Goal: Task Accomplishment & Management: Use online tool/utility

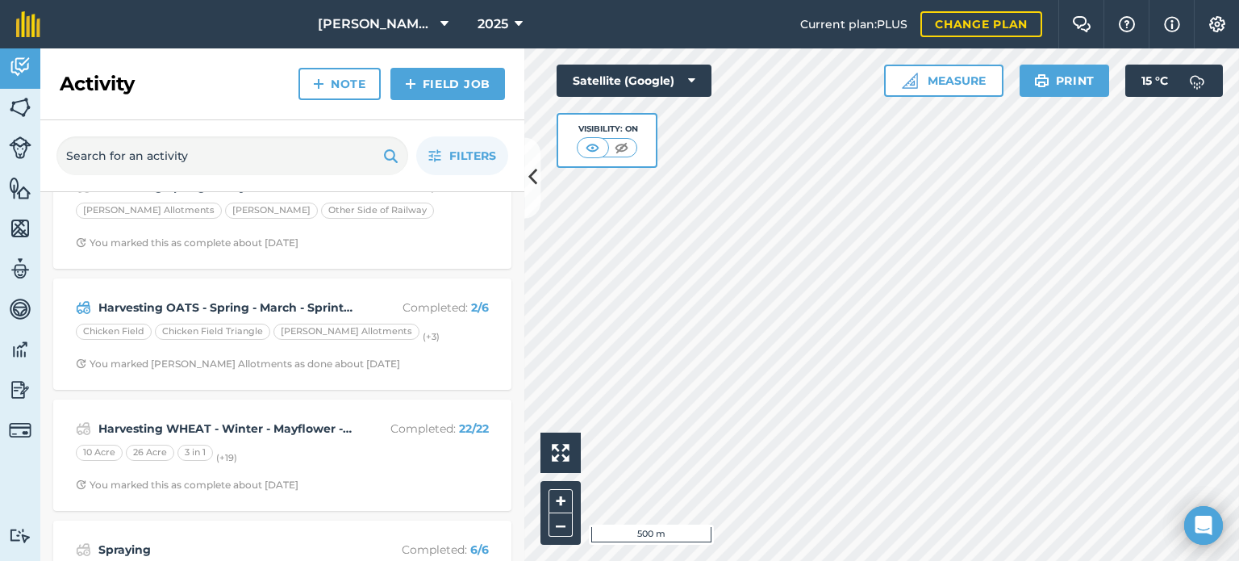
scroll to position [289, 0]
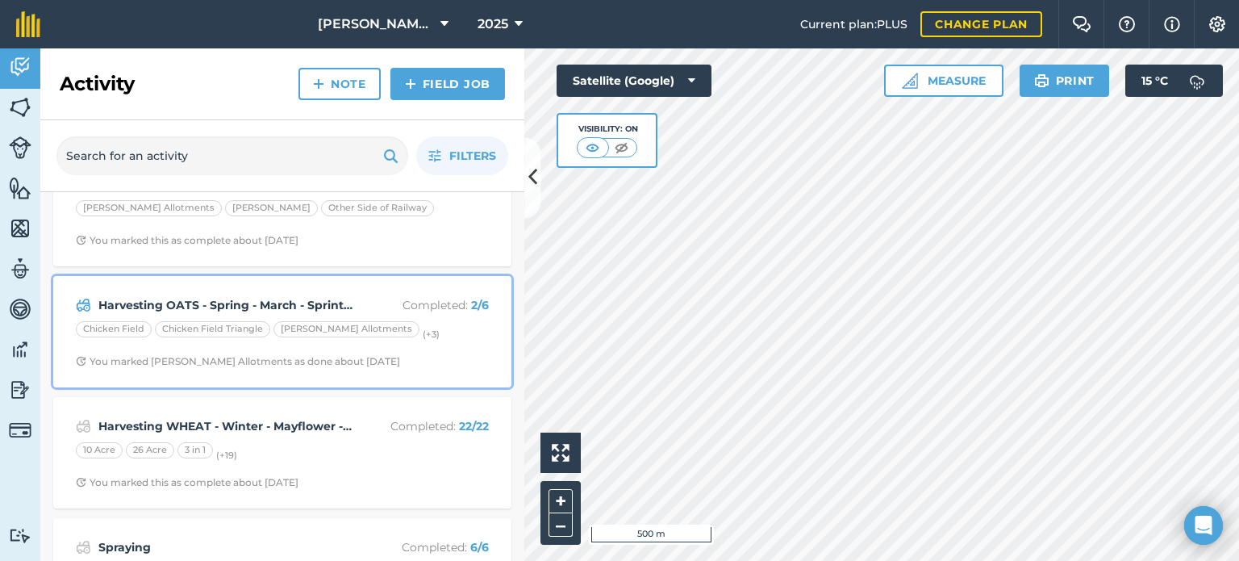
click at [392, 356] on span "You marked [PERSON_NAME] Allotments as done about [DATE]" at bounding box center [282, 361] width 413 height 13
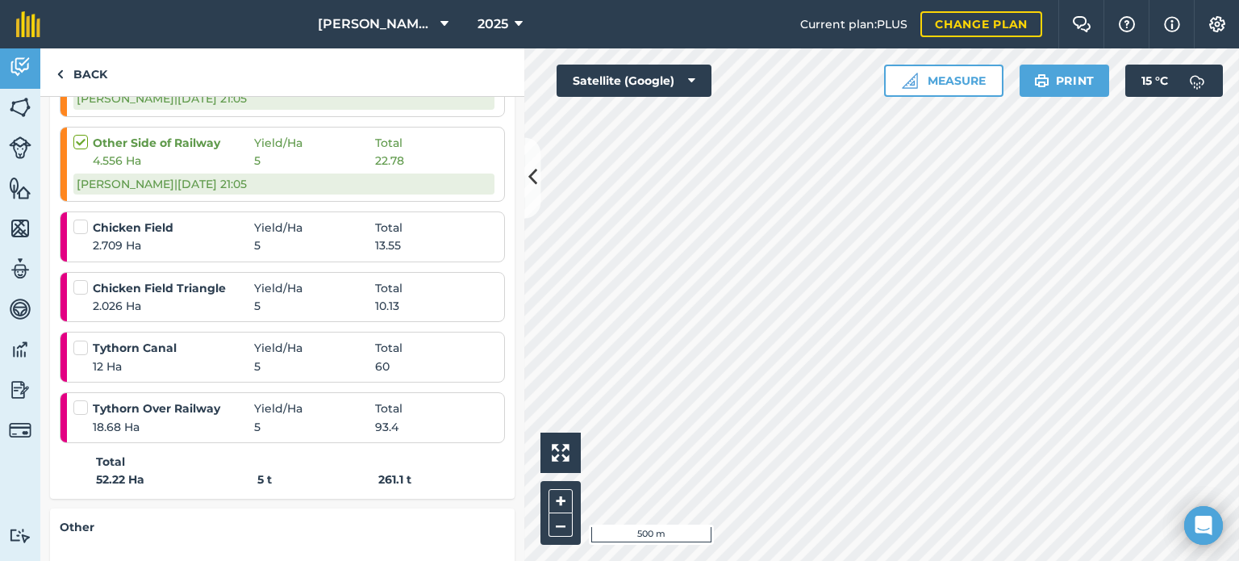
scroll to position [403, 0]
click at [81, 217] on label at bounding box center [82, 217] width 19 height 0
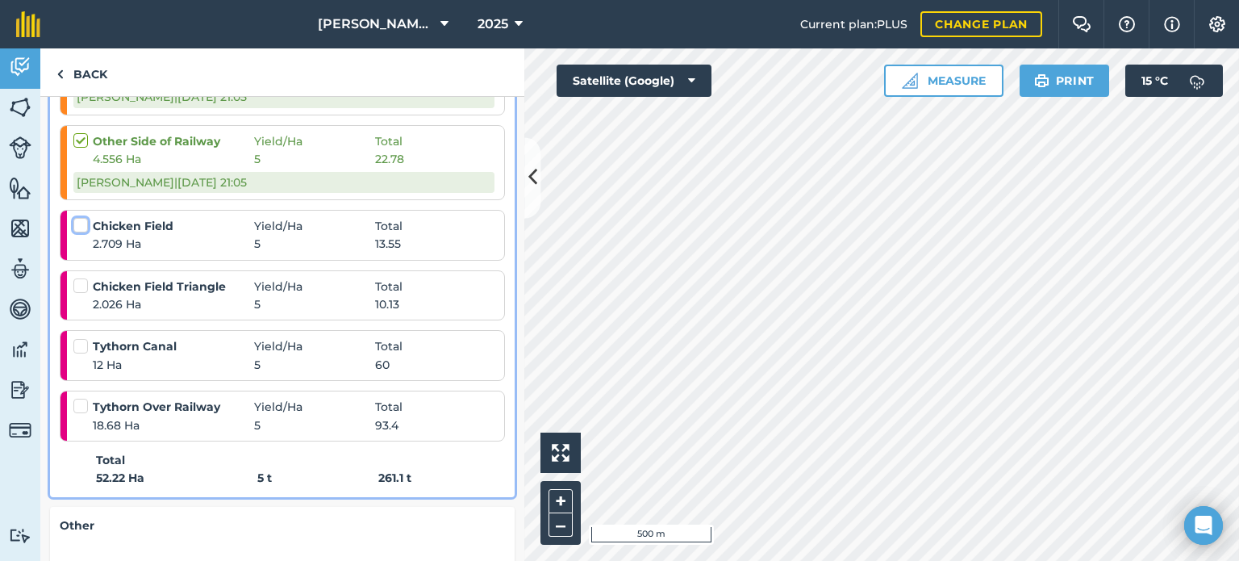
click at [81, 225] on input "checkbox" at bounding box center [78, 222] width 10 height 10
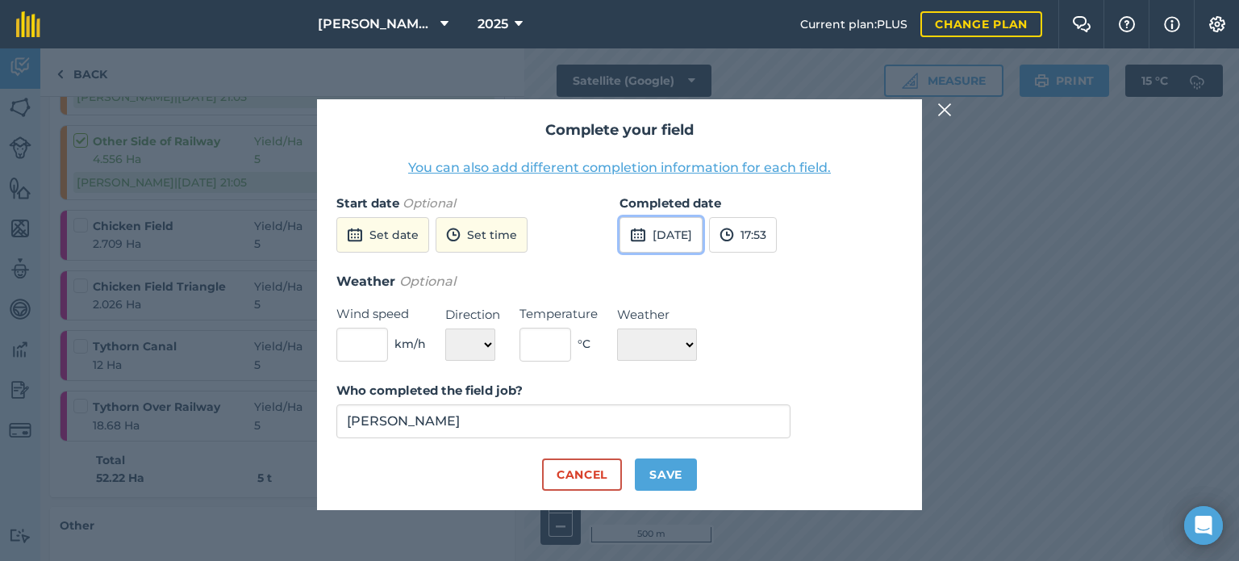
click at [671, 241] on button "[DATE]" at bounding box center [660, 234] width 83 height 35
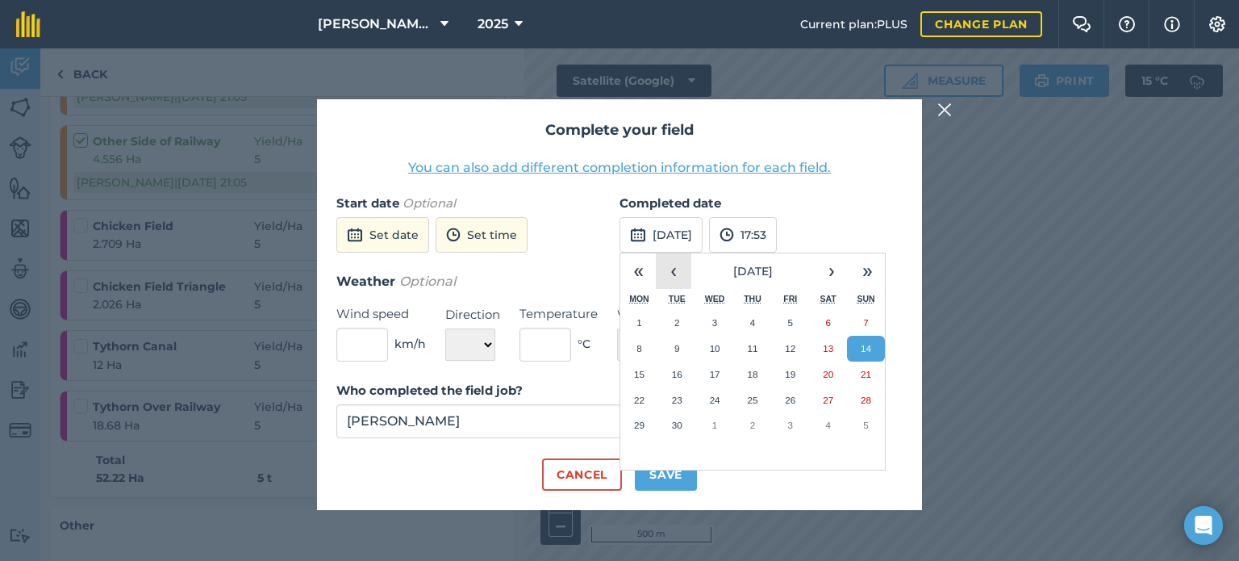
click at [678, 270] on button "‹" at bounding box center [673, 270] width 35 height 35
click at [831, 396] on abbr "23" at bounding box center [828, 399] width 10 height 10
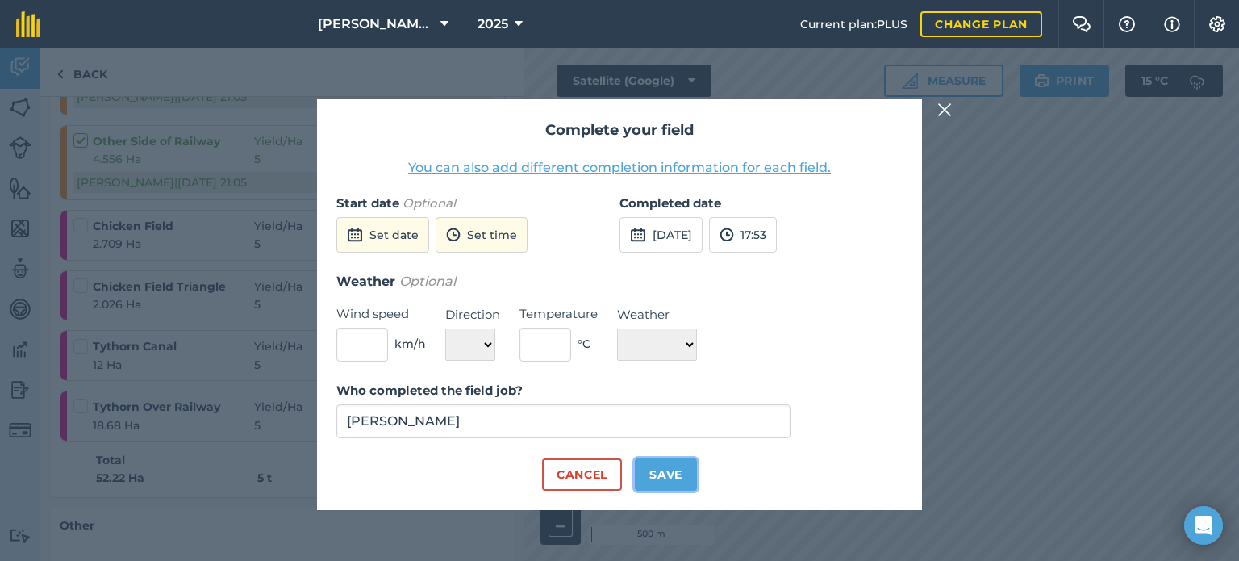
click at [675, 474] on button "Save" at bounding box center [666, 474] width 62 height 32
checkbox input "true"
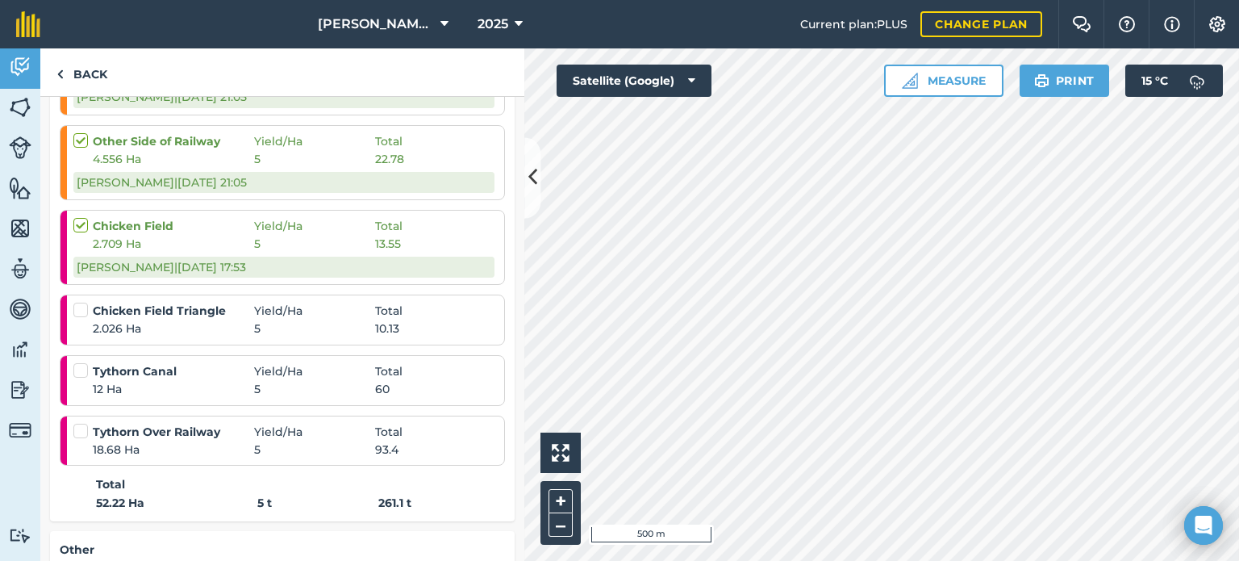
click at [88, 310] on div at bounding box center [82, 310] width 19 height 16
click at [84, 302] on label at bounding box center [82, 302] width 19 height 0
click at [84, 311] on input "checkbox" at bounding box center [78, 307] width 10 height 10
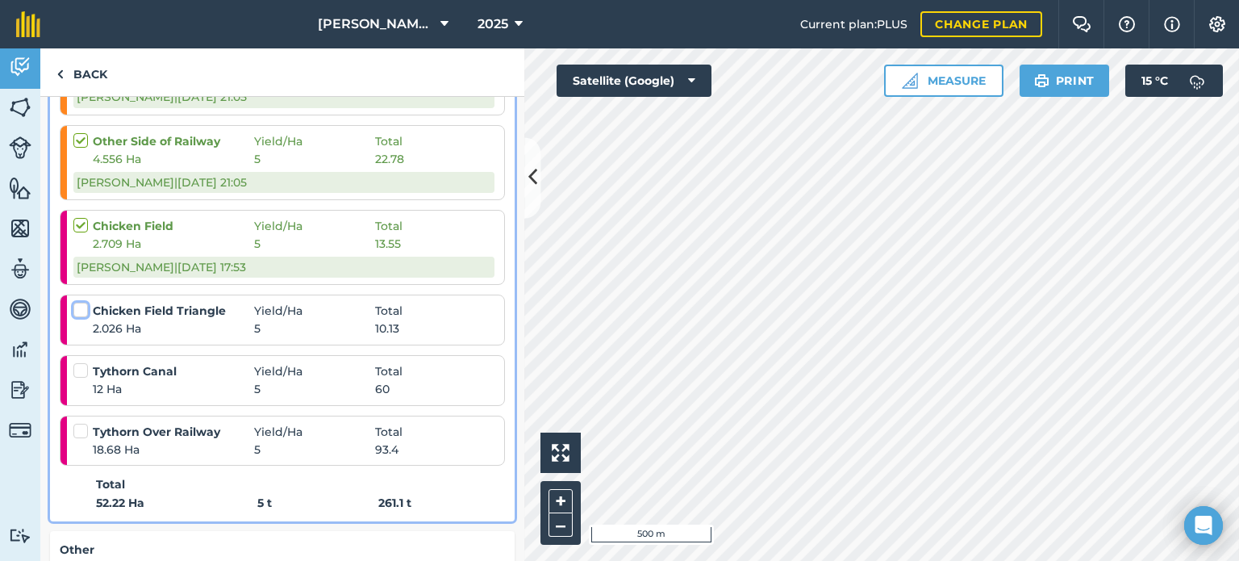
checkbox input "false"
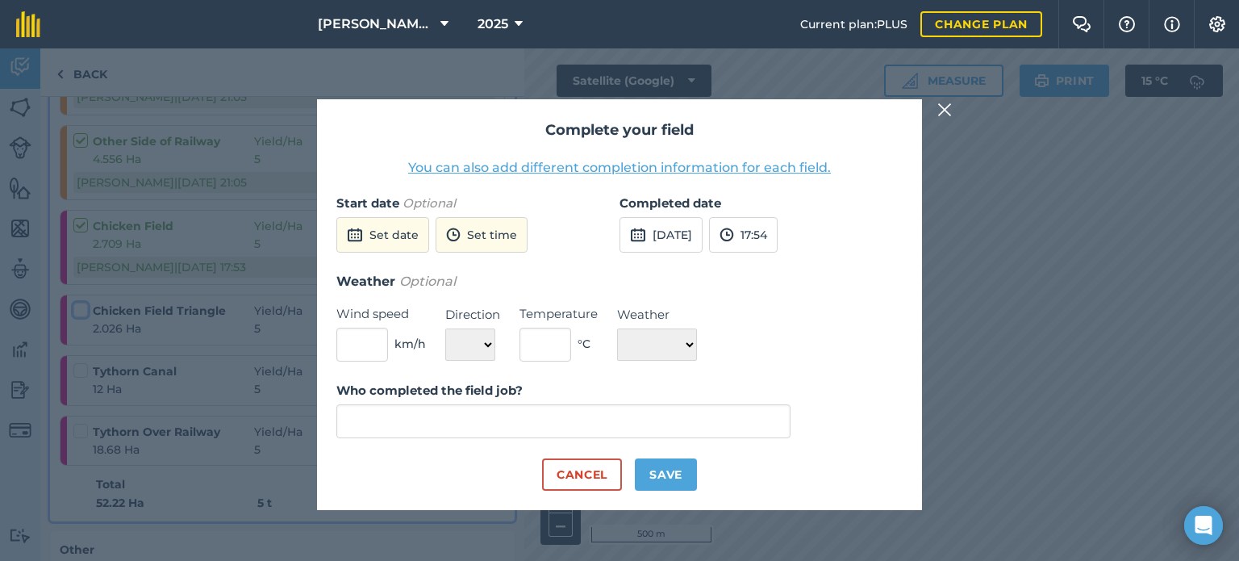
type input "[PERSON_NAME]"
drag, startPoint x: 729, startPoint y: 238, endPoint x: 744, endPoint y: 248, distance: 18.1
click at [702, 236] on button "[DATE]" at bounding box center [660, 234] width 83 height 35
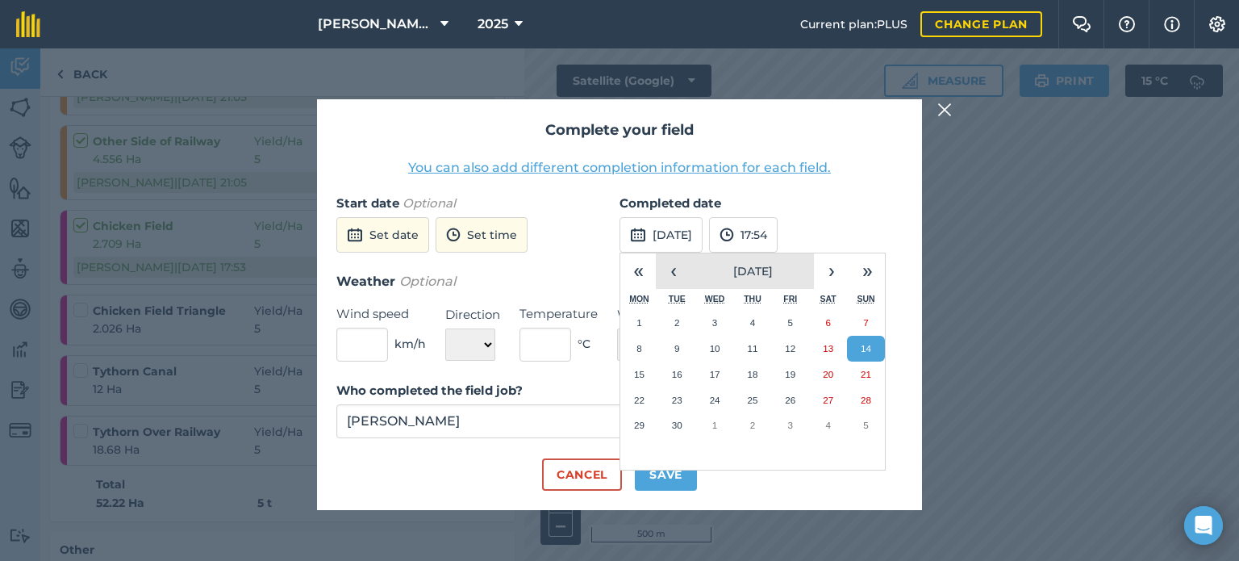
drag, startPoint x: 671, startPoint y: 273, endPoint x: 698, endPoint y: 274, distance: 27.5
click at [672, 273] on button "‹" at bounding box center [673, 270] width 35 height 35
click at [829, 399] on abbr "23" at bounding box center [828, 399] width 10 height 10
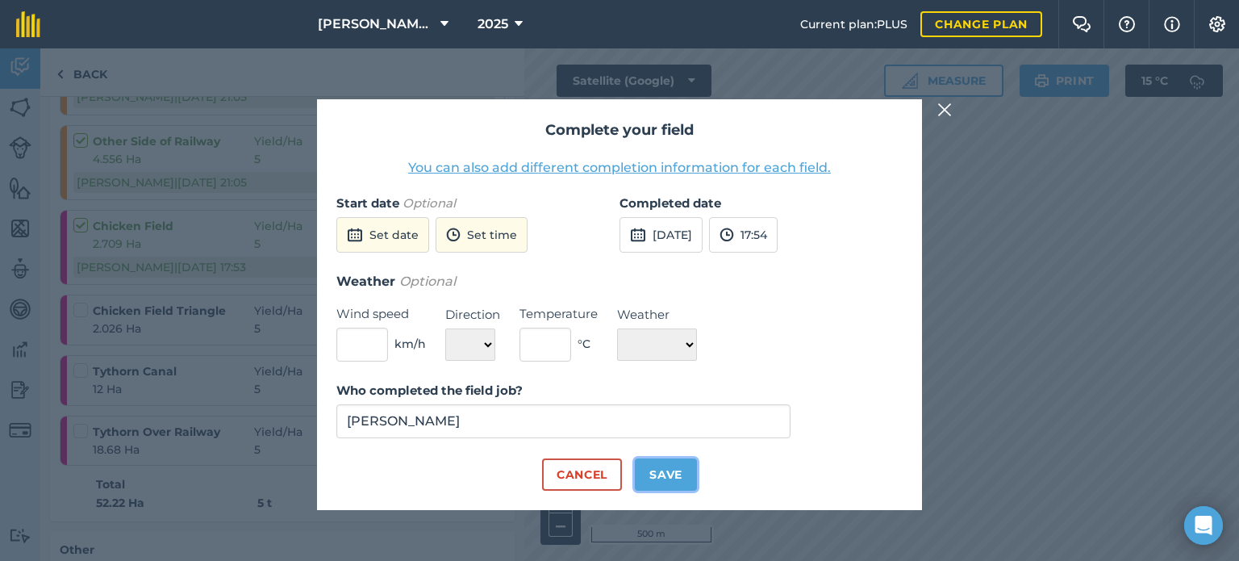
click at [654, 463] on button "Save" at bounding box center [666, 474] width 62 height 32
checkbox input "true"
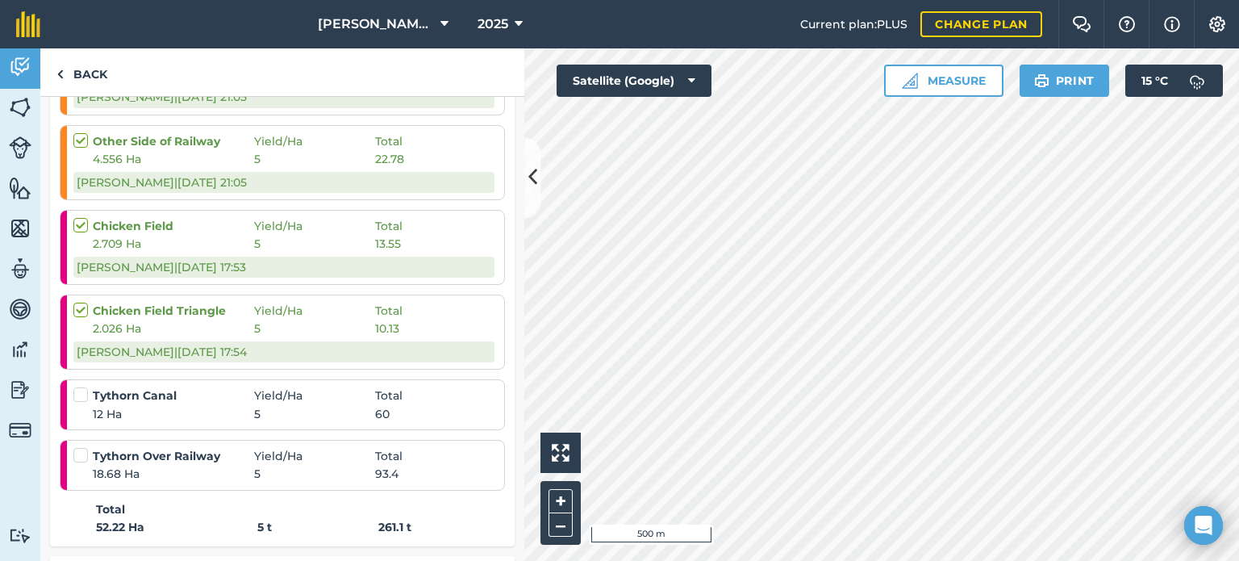
click at [81, 386] on label at bounding box center [82, 386] width 19 height 0
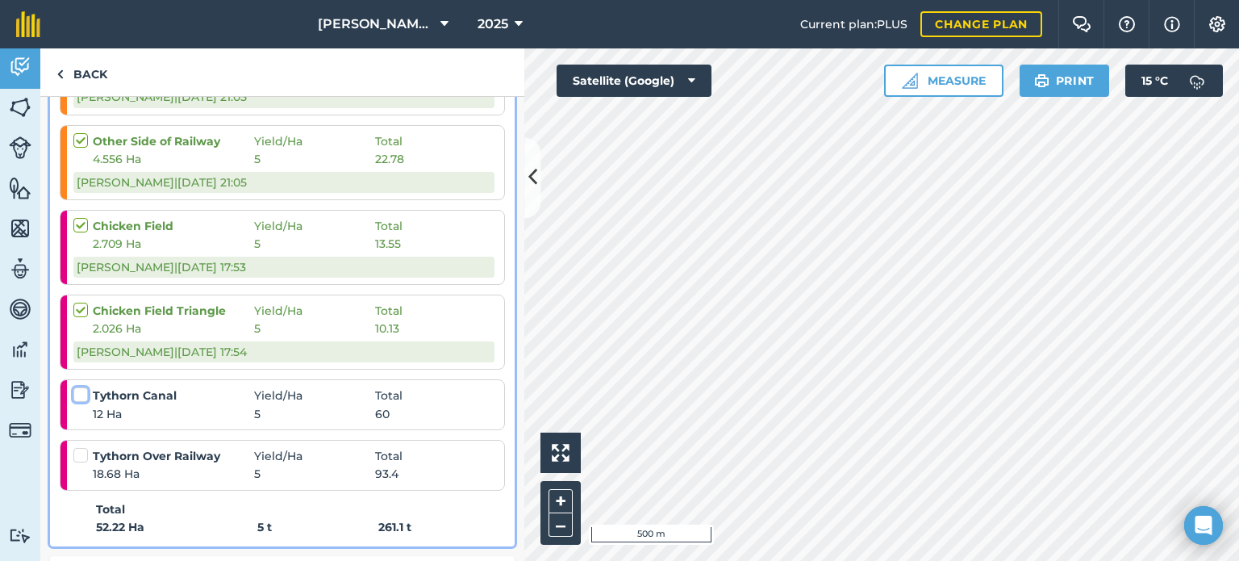
click at [81, 390] on input "checkbox" at bounding box center [78, 391] width 10 height 10
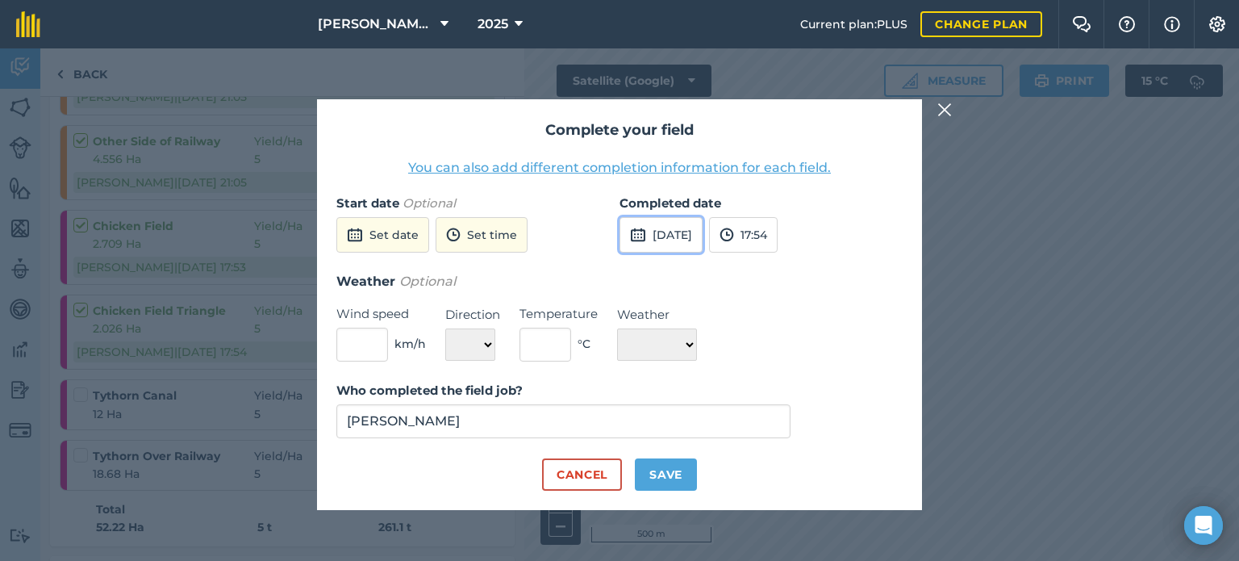
drag, startPoint x: 728, startPoint y: 238, endPoint x: 736, endPoint y: 248, distance: 12.8
click at [702, 238] on button "[DATE]" at bounding box center [660, 234] width 83 height 35
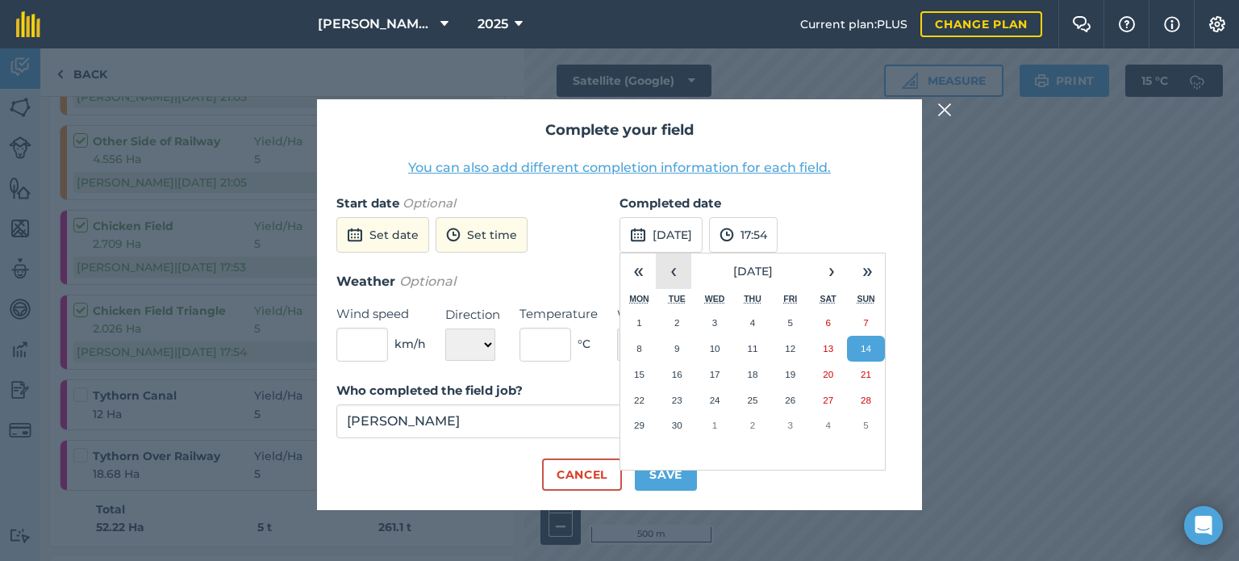
click at [683, 279] on button "‹" at bounding box center [673, 270] width 35 height 35
click at [815, 394] on button "23" at bounding box center [828, 400] width 38 height 26
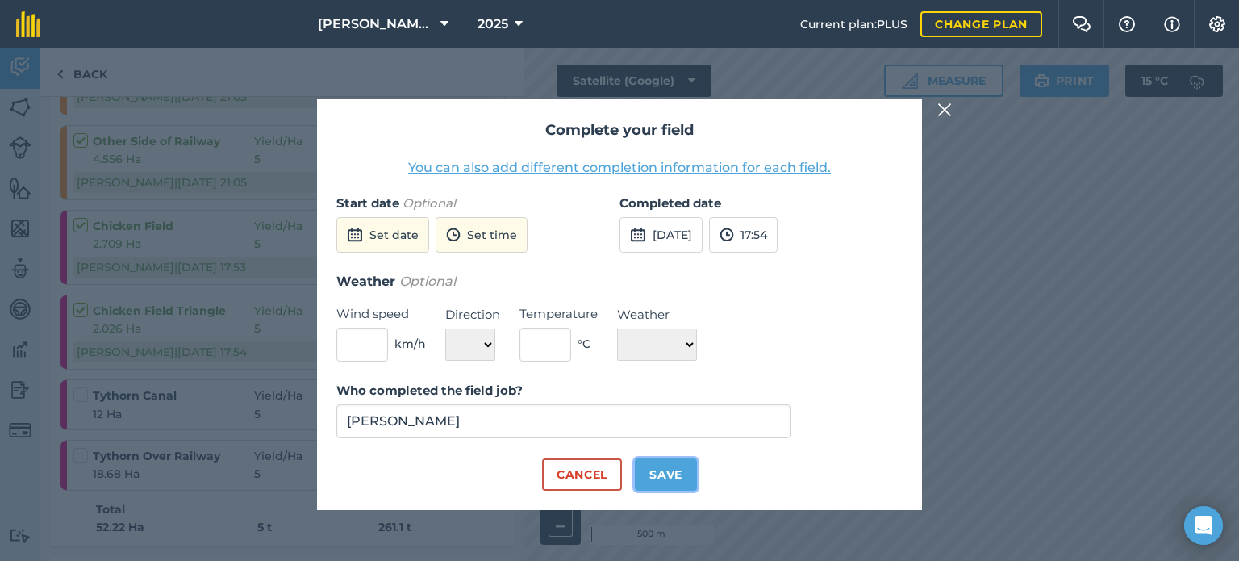
click at [665, 479] on button "Save" at bounding box center [666, 474] width 62 height 32
checkbox input "true"
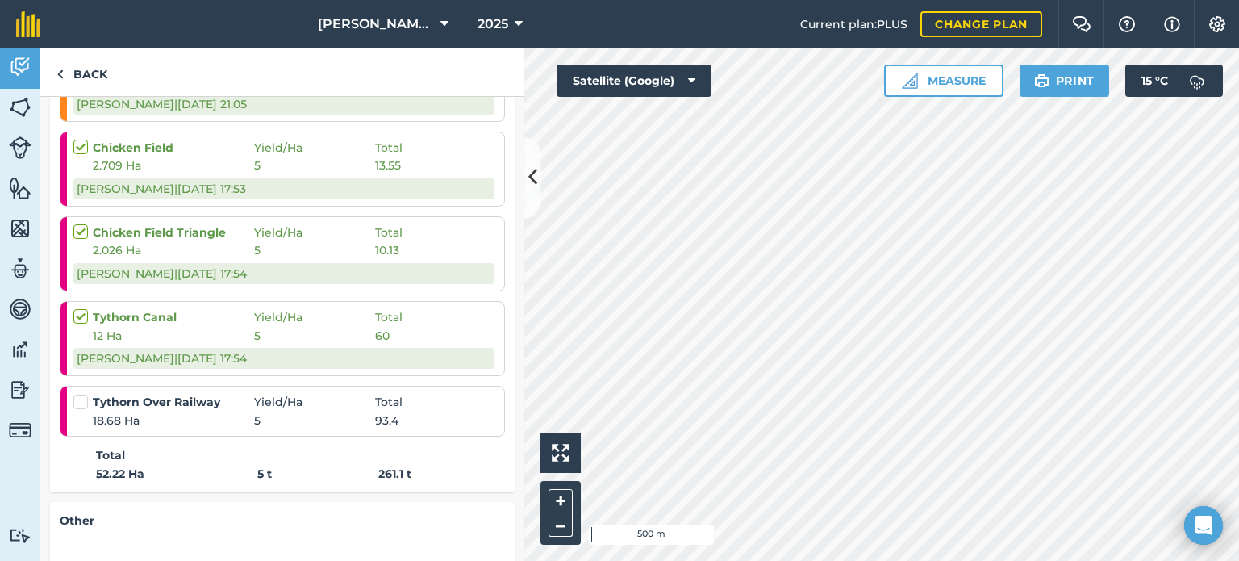
scroll to position [484, 0]
click at [81, 391] on label at bounding box center [82, 391] width 19 height 0
click at [81, 398] on input "checkbox" at bounding box center [78, 396] width 10 height 10
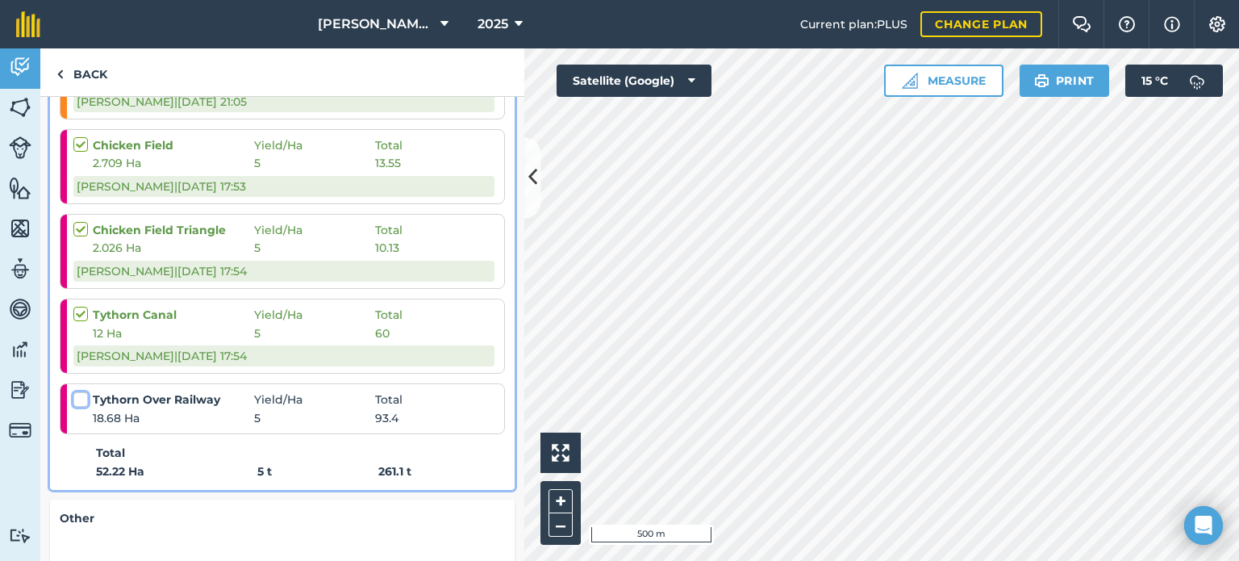
checkbox input "false"
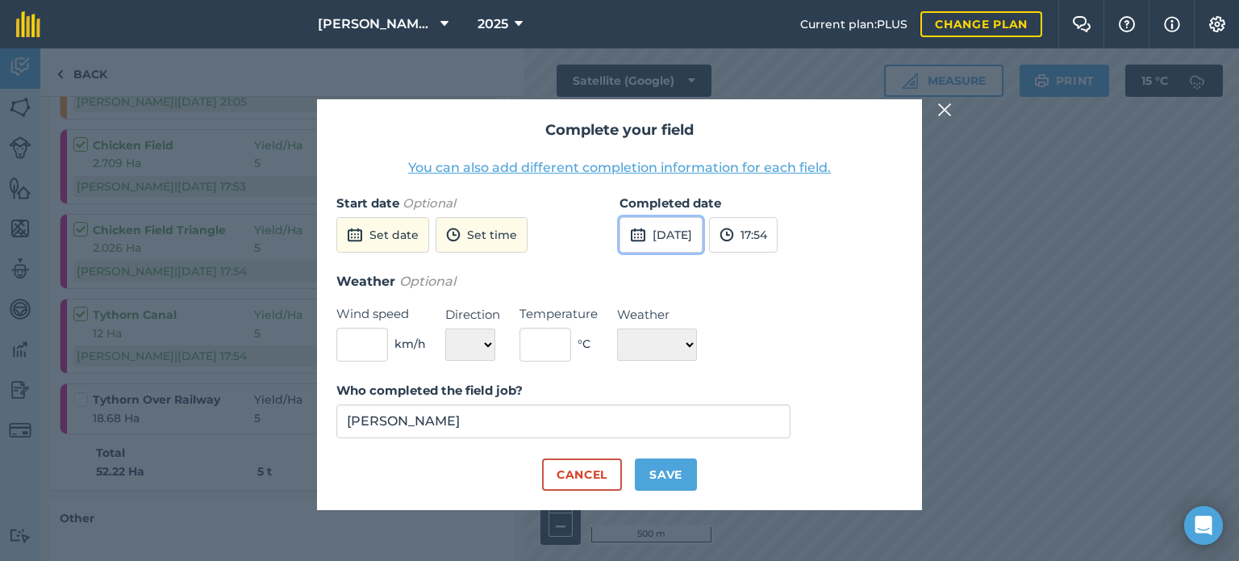
drag, startPoint x: 675, startPoint y: 227, endPoint x: 687, endPoint y: 228, distance: 12.2
click at [676, 227] on button "[DATE]" at bounding box center [660, 234] width 83 height 35
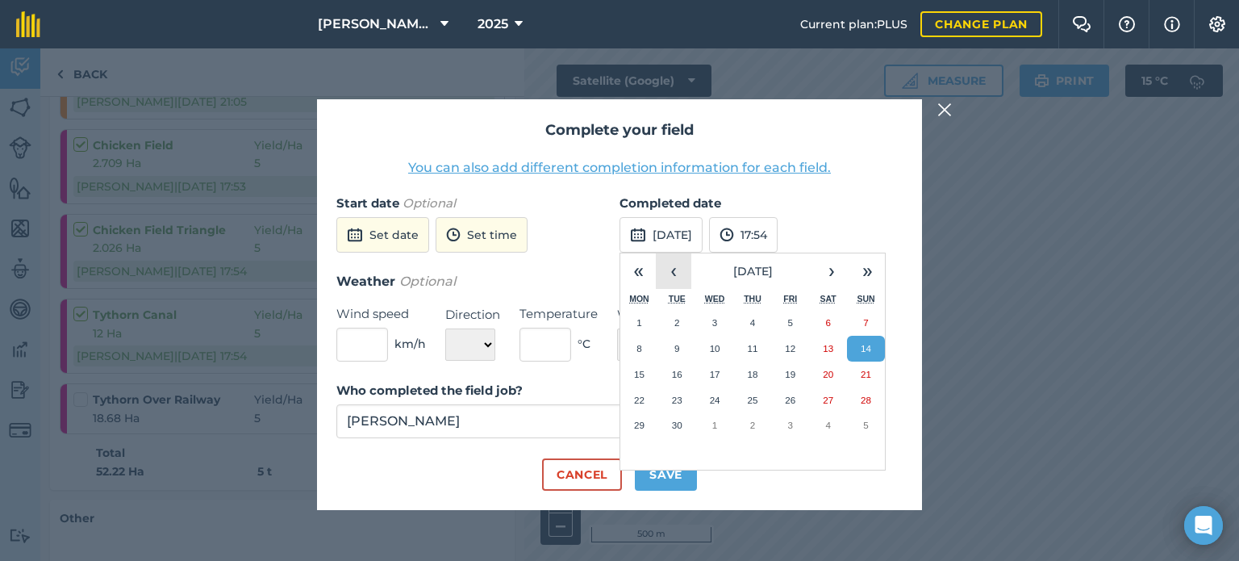
click at [673, 274] on button "‹" at bounding box center [673, 270] width 35 height 35
click at [829, 400] on abbr "23" at bounding box center [828, 399] width 10 height 10
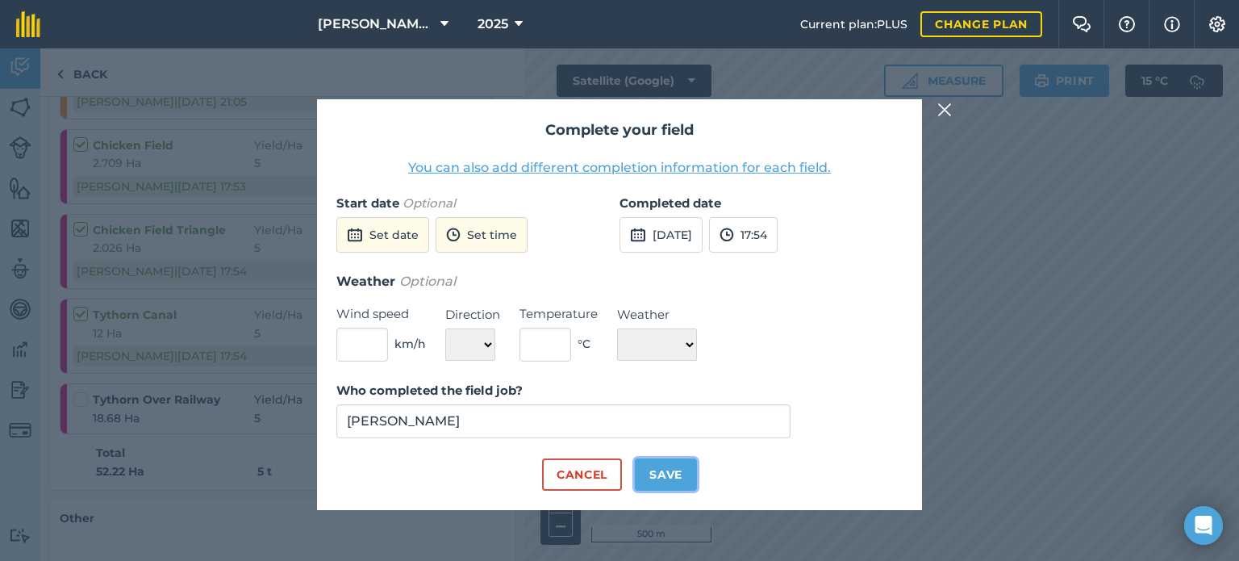
click at [653, 472] on button "Save" at bounding box center [666, 474] width 62 height 32
checkbox input "true"
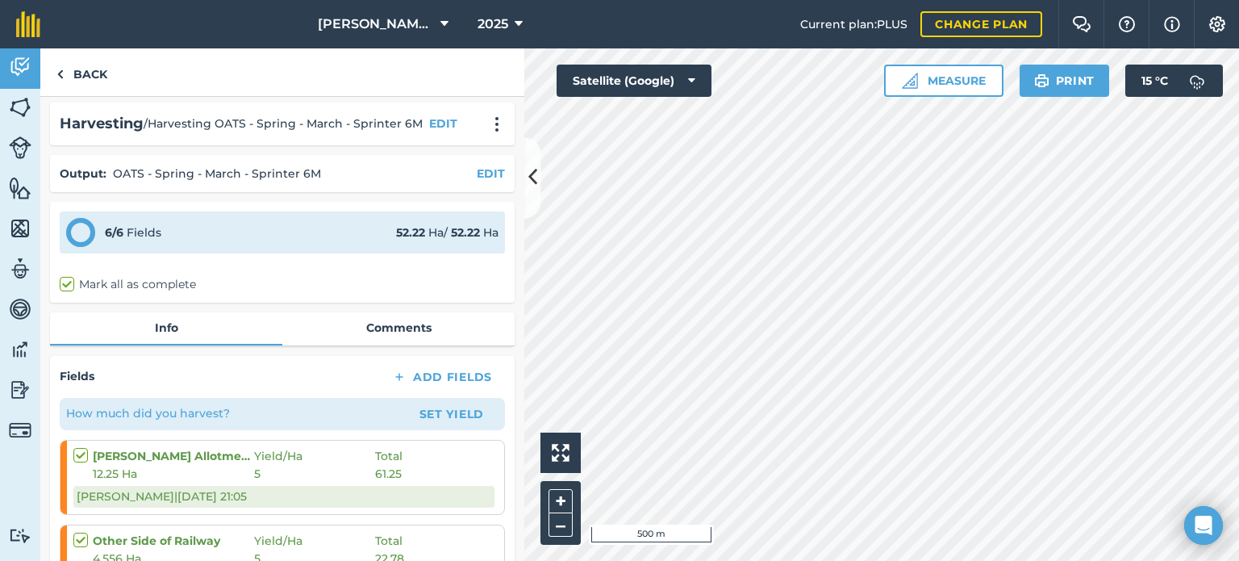
scroll to position [0, 0]
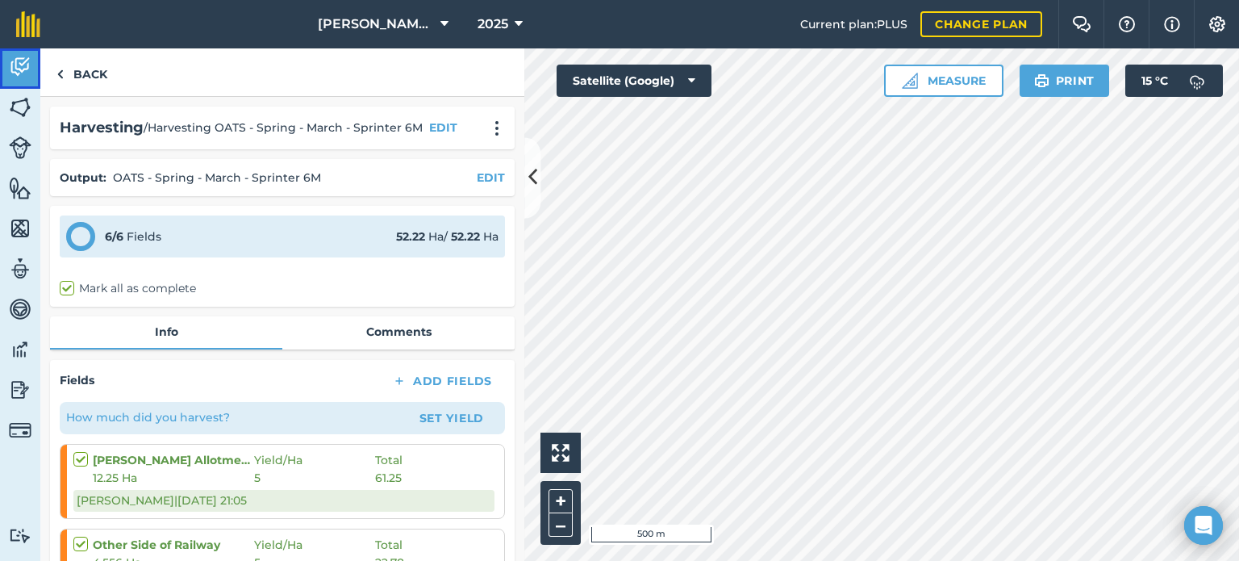
click at [18, 57] on img at bounding box center [20, 67] width 23 height 24
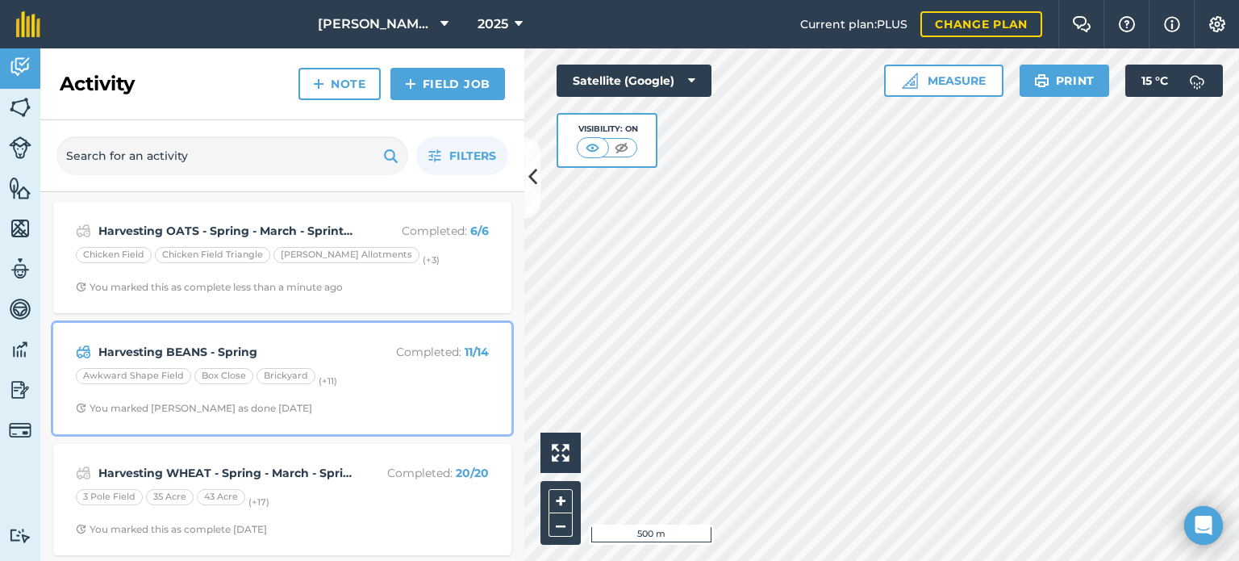
click at [344, 365] on div "Harvesting BEANS - Spring Completed : 11 / 14 Awkward Shape Field Box Close Bri…" at bounding box center [282, 378] width 439 height 92
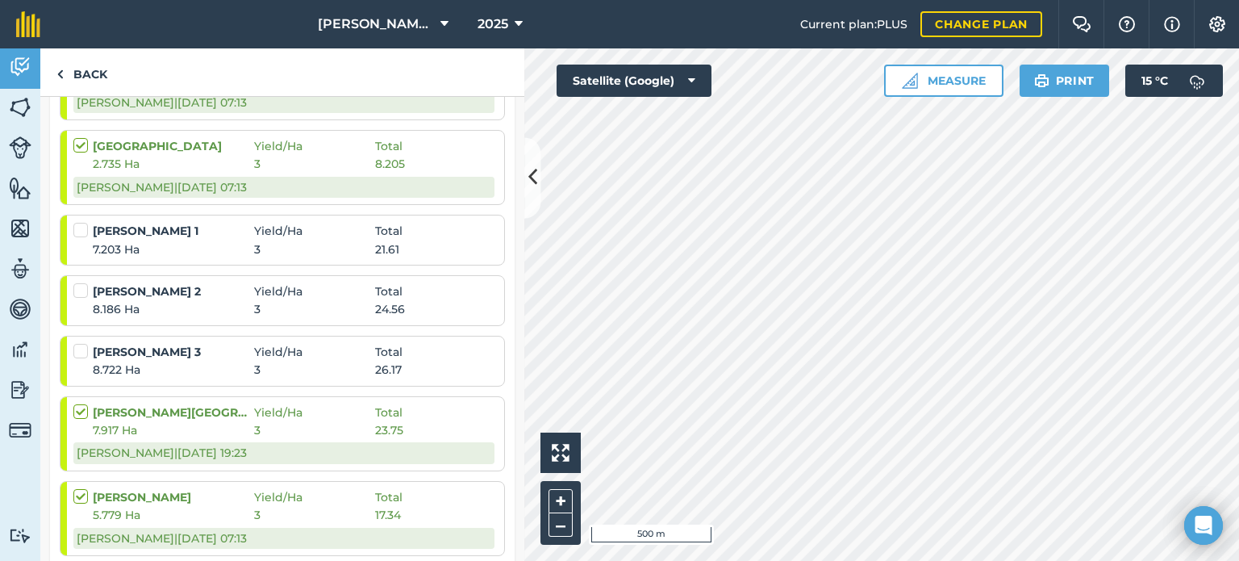
scroll to position [565, 0]
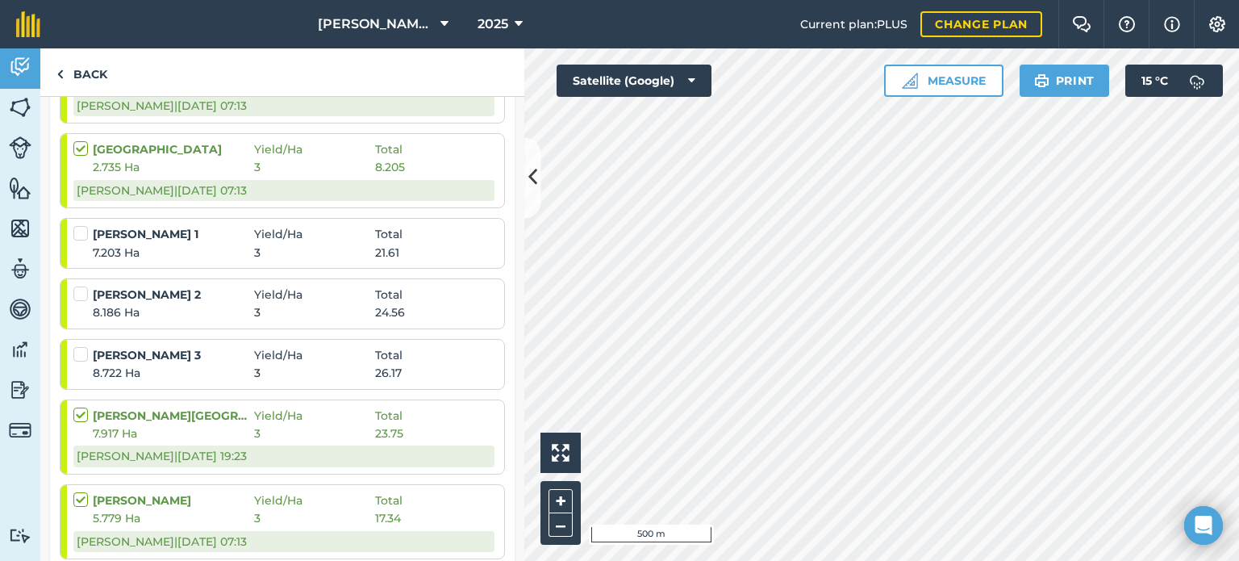
click at [77, 225] on label at bounding box center [82, 225] width 19 height 0
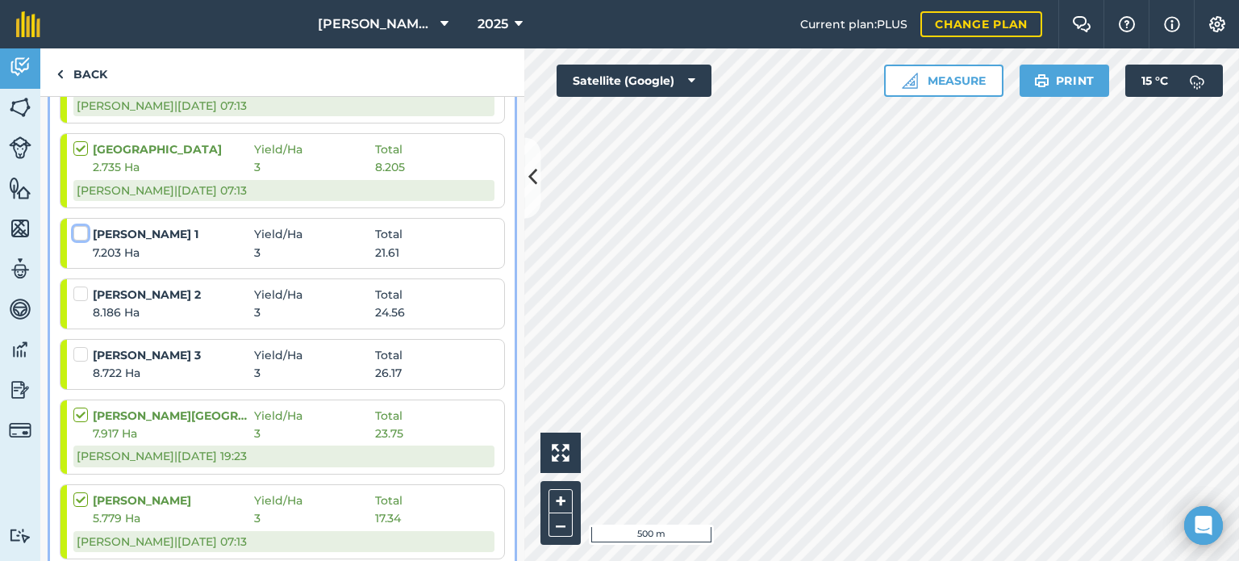
click at [77, 233] on input "checkbox" at bounding box center [78, 230] width 10 height 10
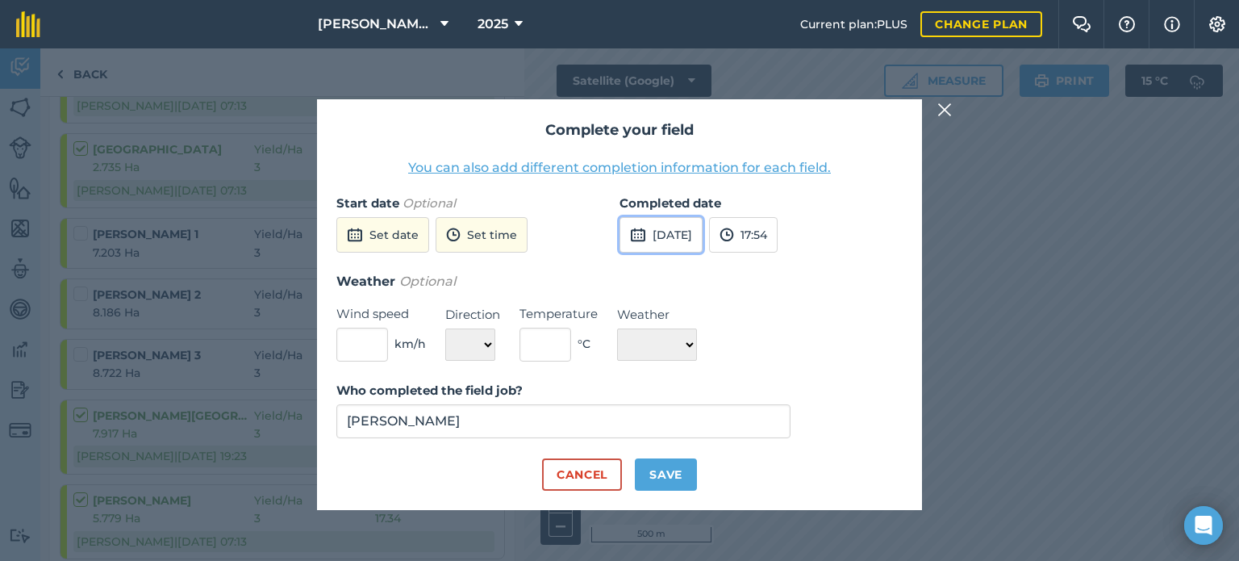
click at [680, 229] on button "[DATE]" at bounding box center [660, 234] width 83 height 35
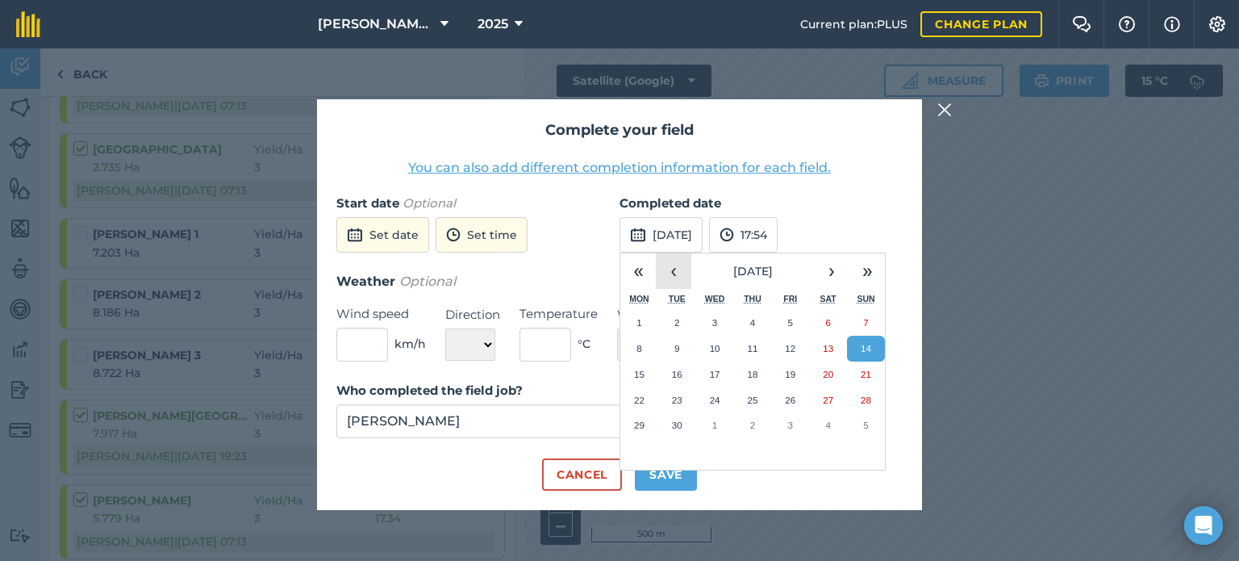
click at [675, 281] on button "‹" at bounding box center [673, 270] width 35 height 35
click at [757, 402] on abbr "21" at bounding box center [752, 399] width 10 height 10
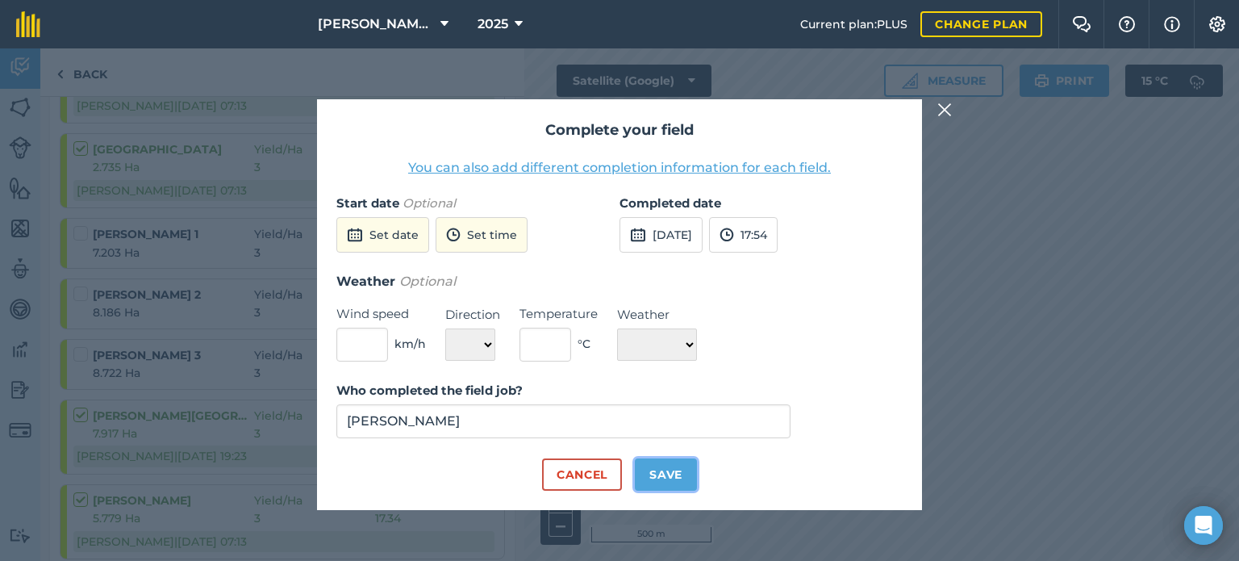
click at [665, 480] on button "Save" at bounding box center [666, 474] width 62 height 32
checkbox input "true"
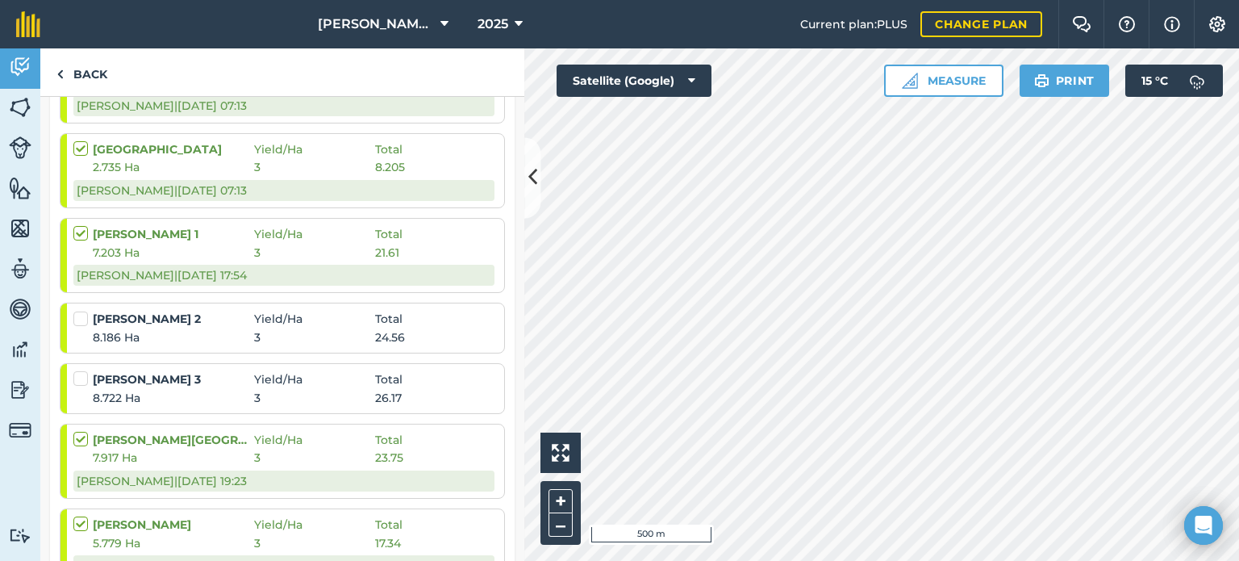
click at [81, 310] on label at bounding box center [82, 310] width 19 height 0
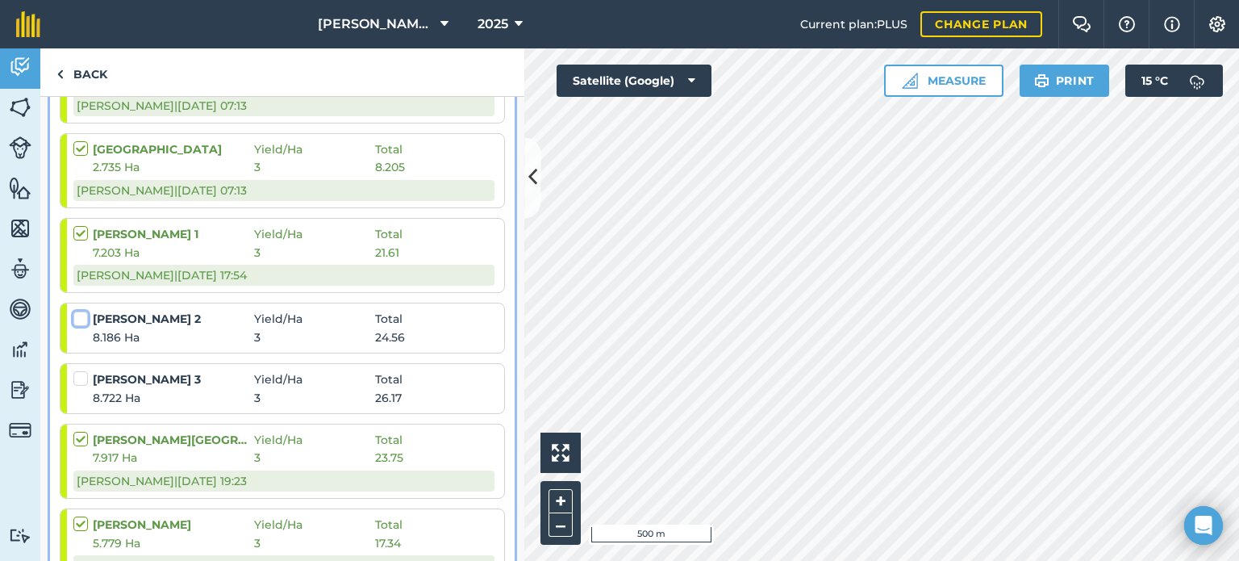
click at [81, 316] on input "checkbox" at bounding box center [78, 315] width 10 height 10
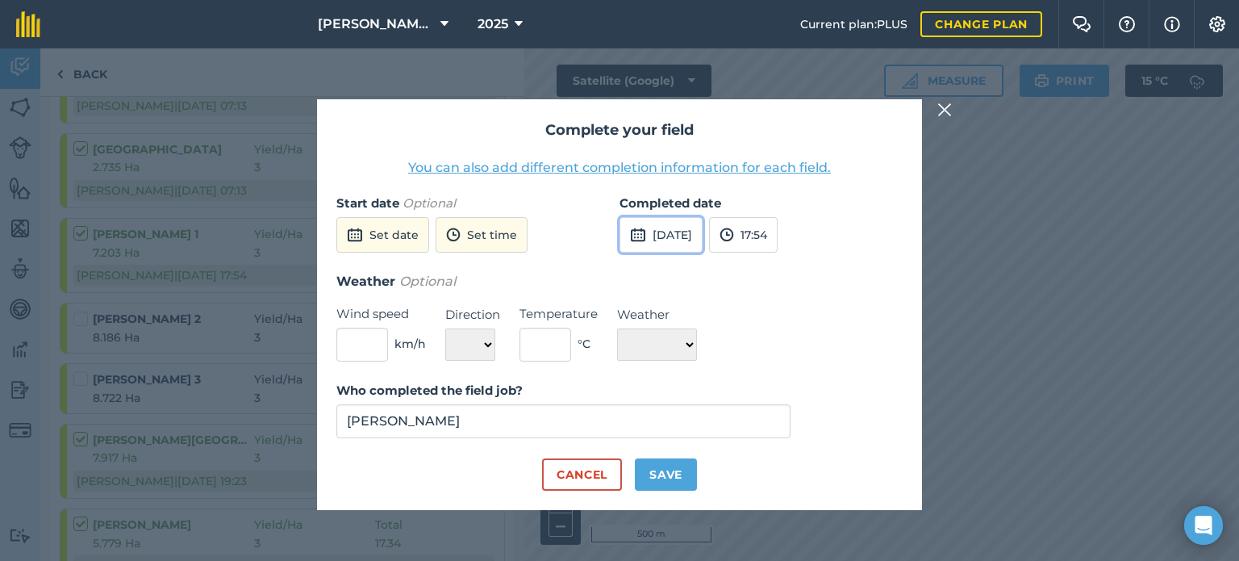
click at [702, 241] on button "[DATE]" at bounding box center [660, 234] width 83 height 35
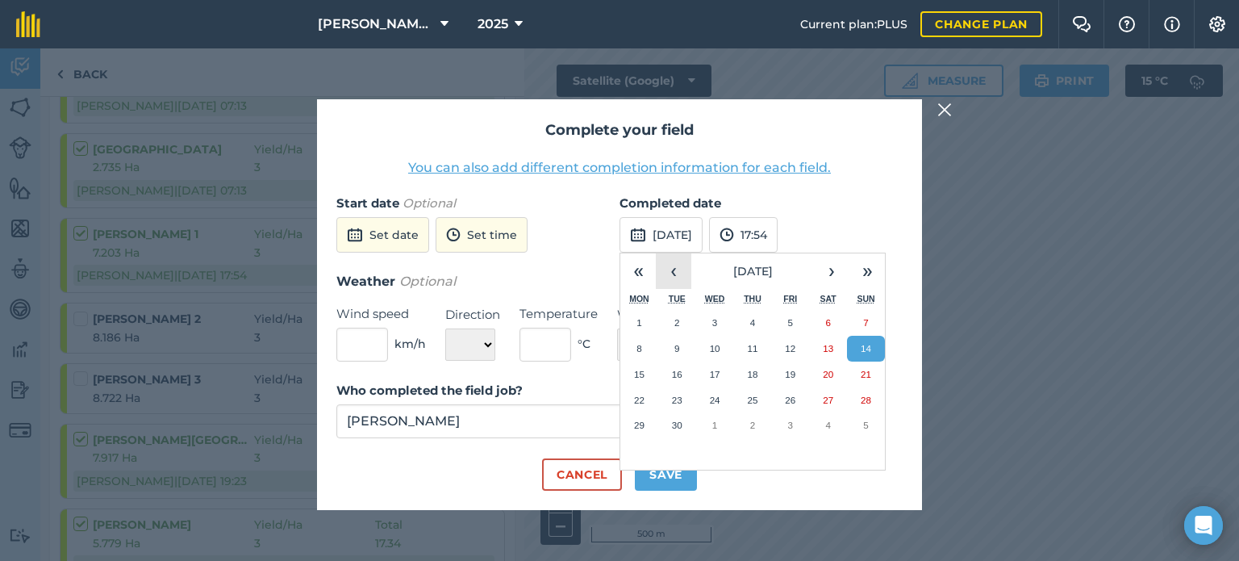
click at [666, 284] on button "‹" at bounding box center [673, 270] width 35 height 35
click at [745, 397] on button "21" at bounding box center [753, 400] width 38 height 26
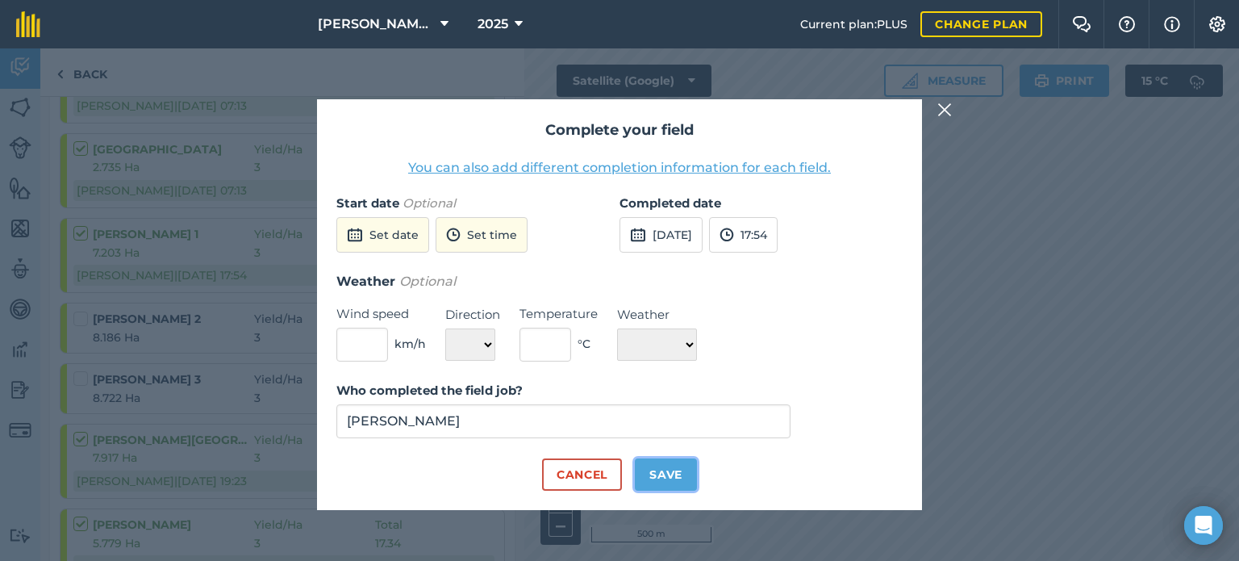
click at [672, 469] on button "Save" at bounding box center [666, 474] width 62 height 32
checkbox input "true"
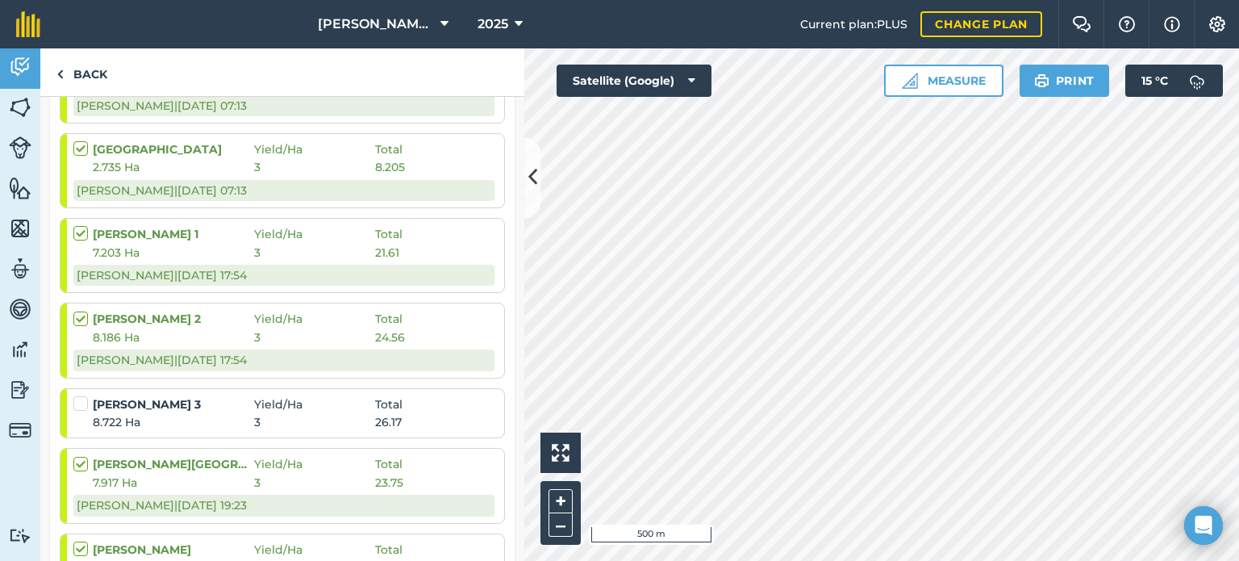
click at [81, 395] on label at bounding box center [82, 395] width 19 height 0
click at [81, 402] on input "checkbox" at bounding box center [78, 400] width 10 height 10
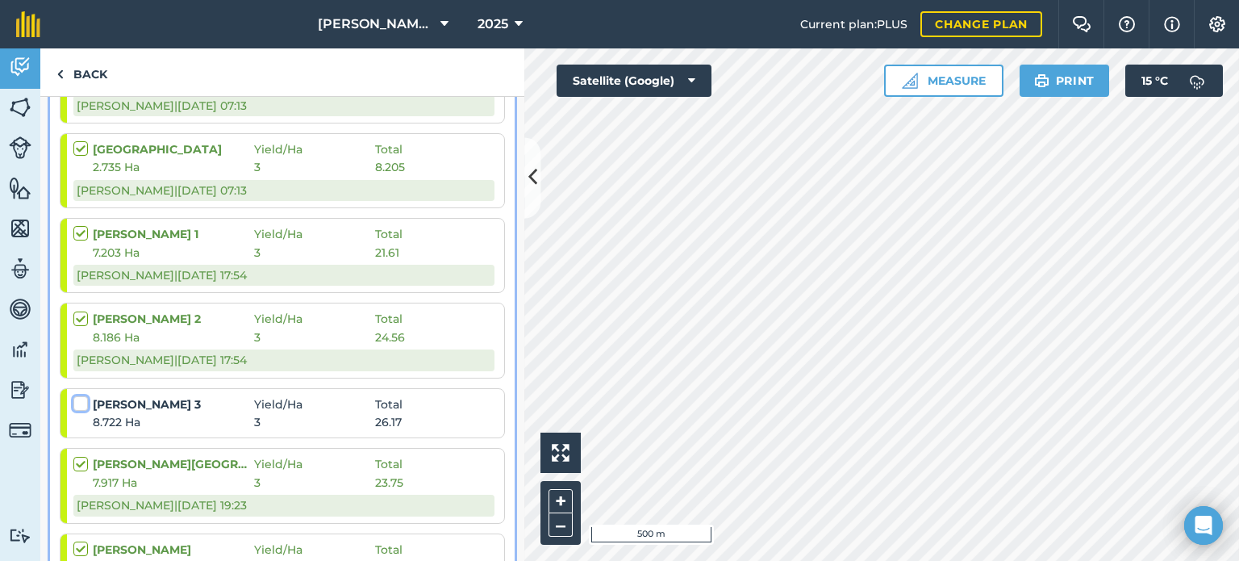
checkbox input "false"
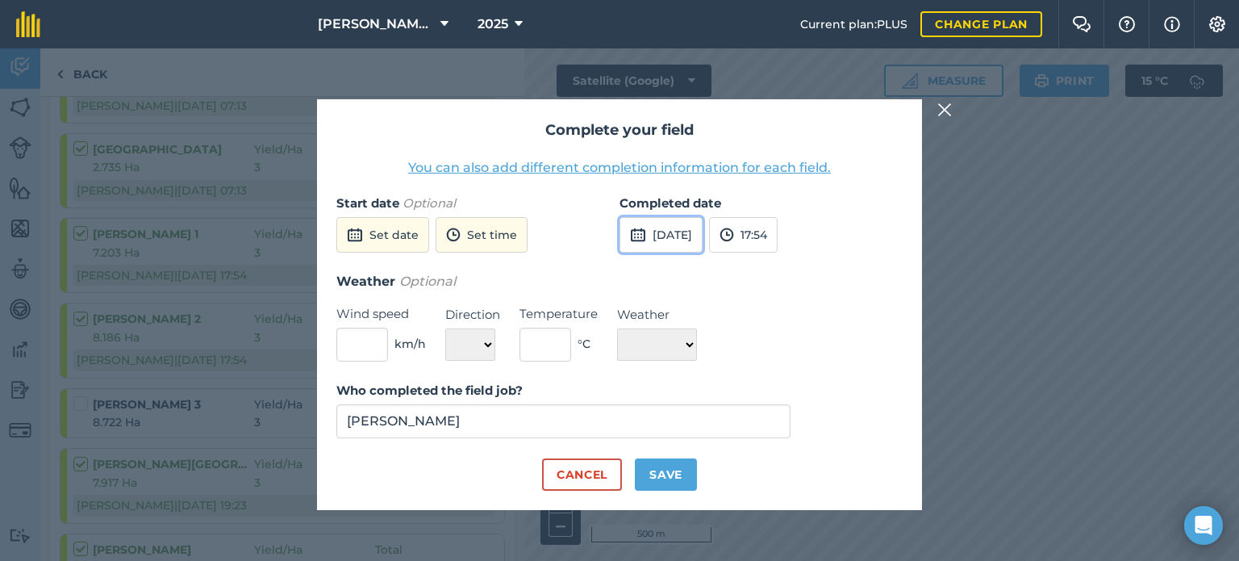
click at [702, 252] on button "[DATE]" at bounding box center [660, 234] width 83 height 35
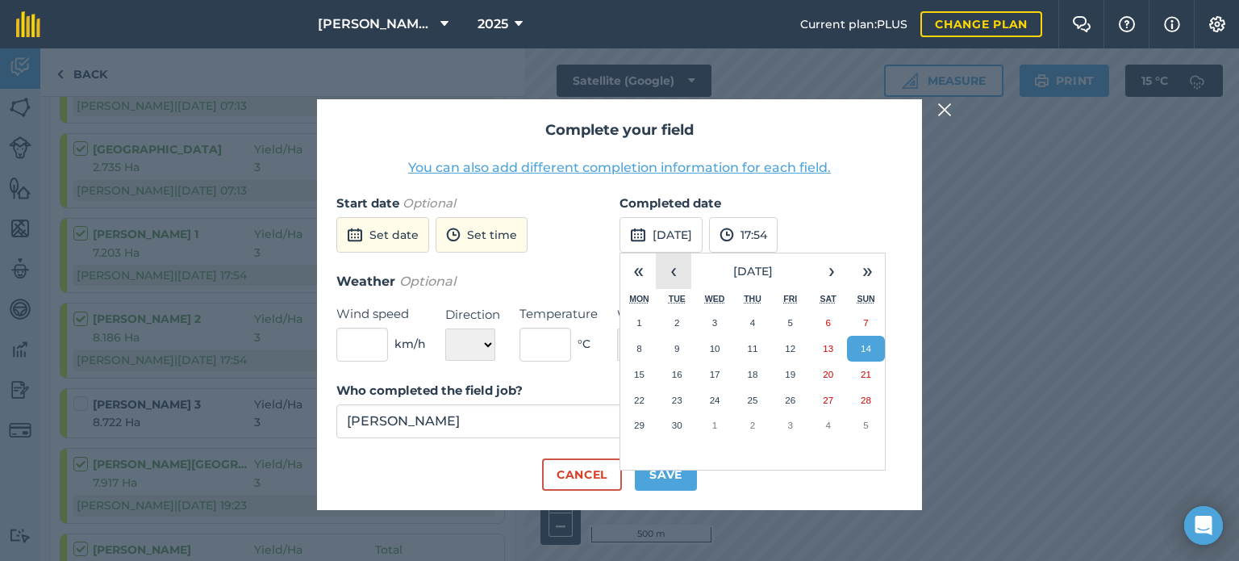
click at [673, 283] on button "‹" at bounding box center [673, 270] width 35 height 35
click at [780, 401] on button "22" at bounding box center [790, 400] width 38 height 26
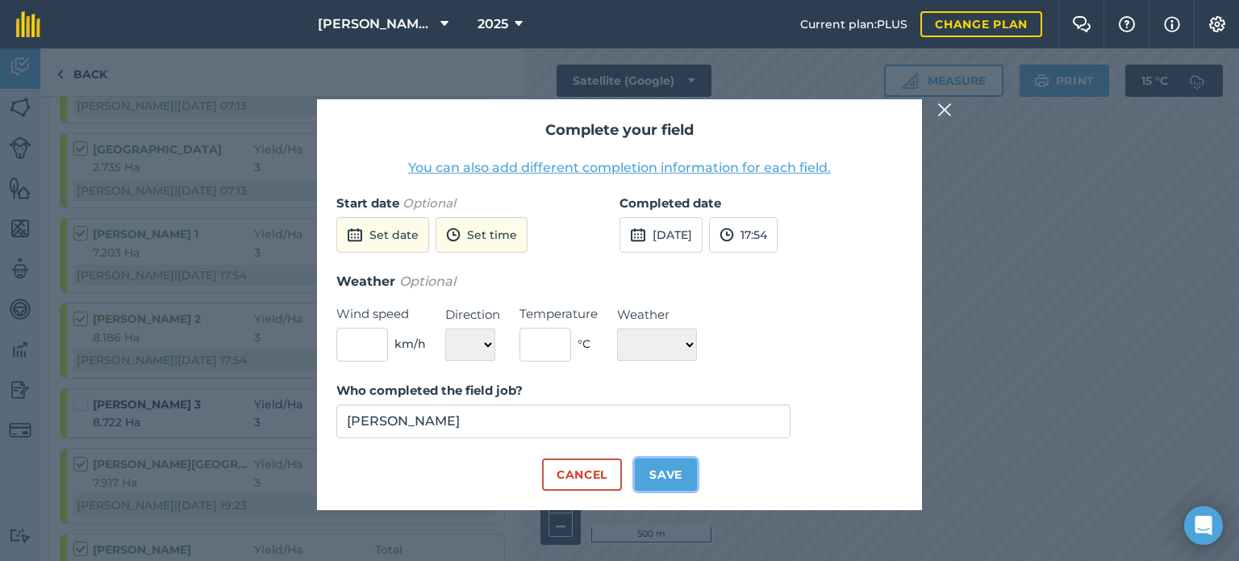
click at [653, 472] on button "Save" at bounding box center [666, 474] width 62 height 32
checkbox input "true"
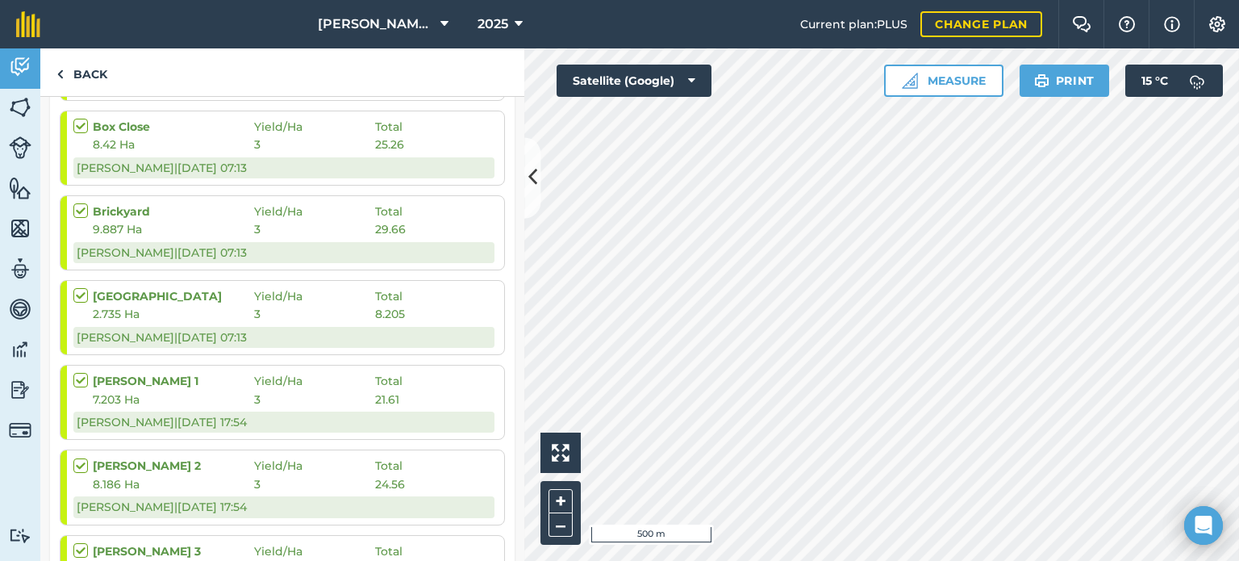
scroll to position [403, 0]
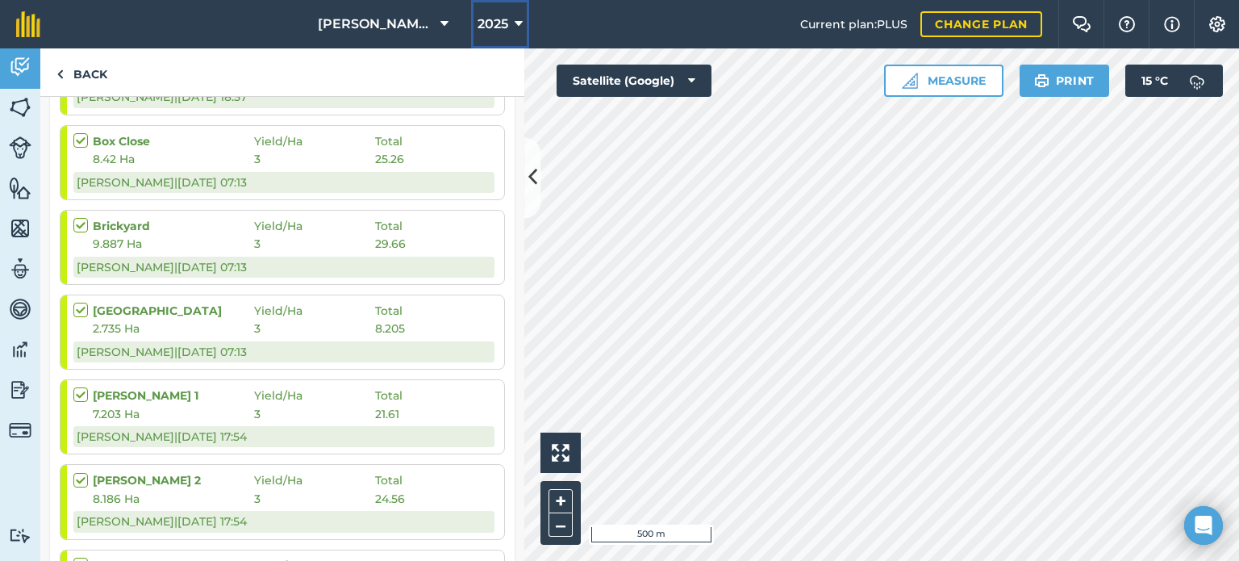
click at [483, 33] on span "2025" at bounding box center [492, 24] width 31 height 19
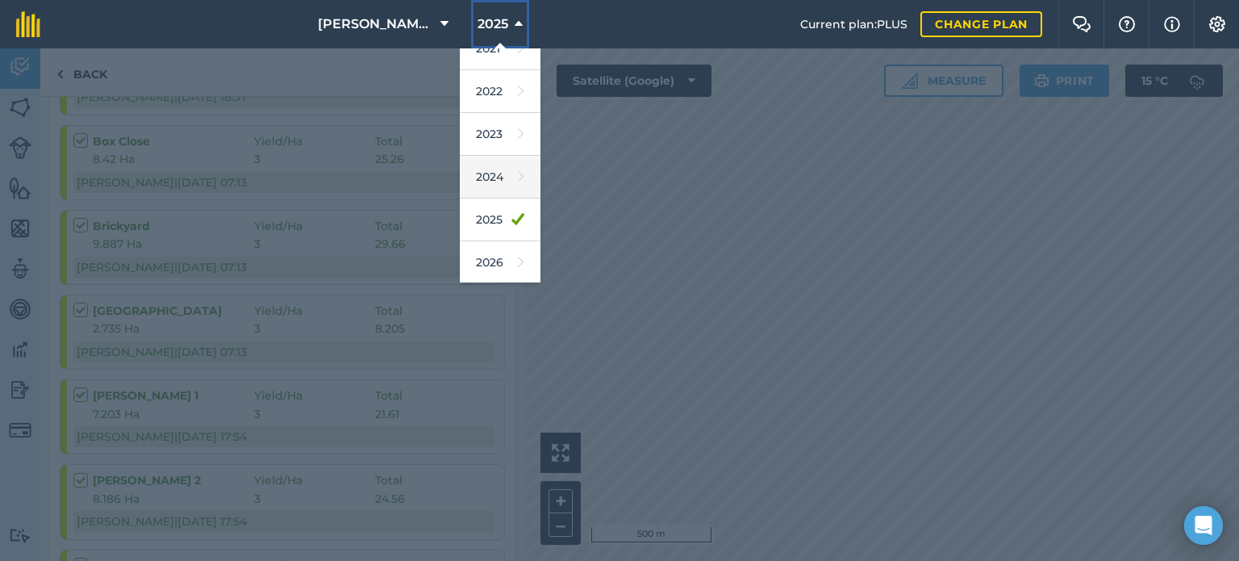
scroll to position [191, 0]
click at [498, 224] on link "2026" at bounding box center [500, 220] width 81 height 43
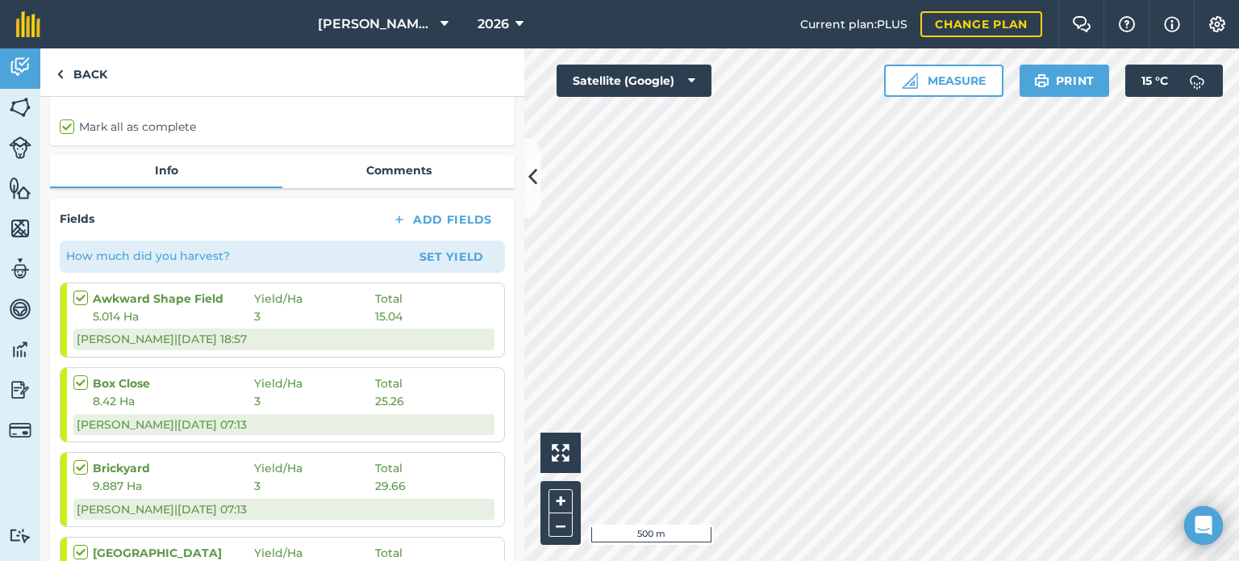
scroll to position [161, 0]
click at [23, 65] on img at bounding box center [20, 67] width 23 height 24
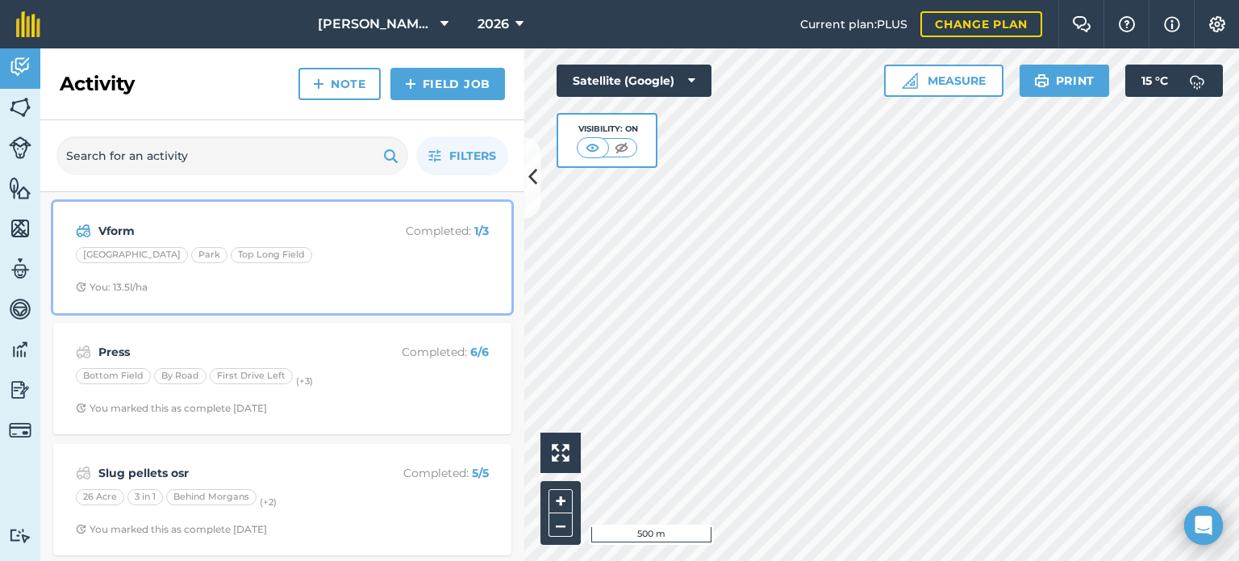
click at [362, 226] on p "Completed : 1 / 3" at bounding box center [424, 231] width 128 height 18
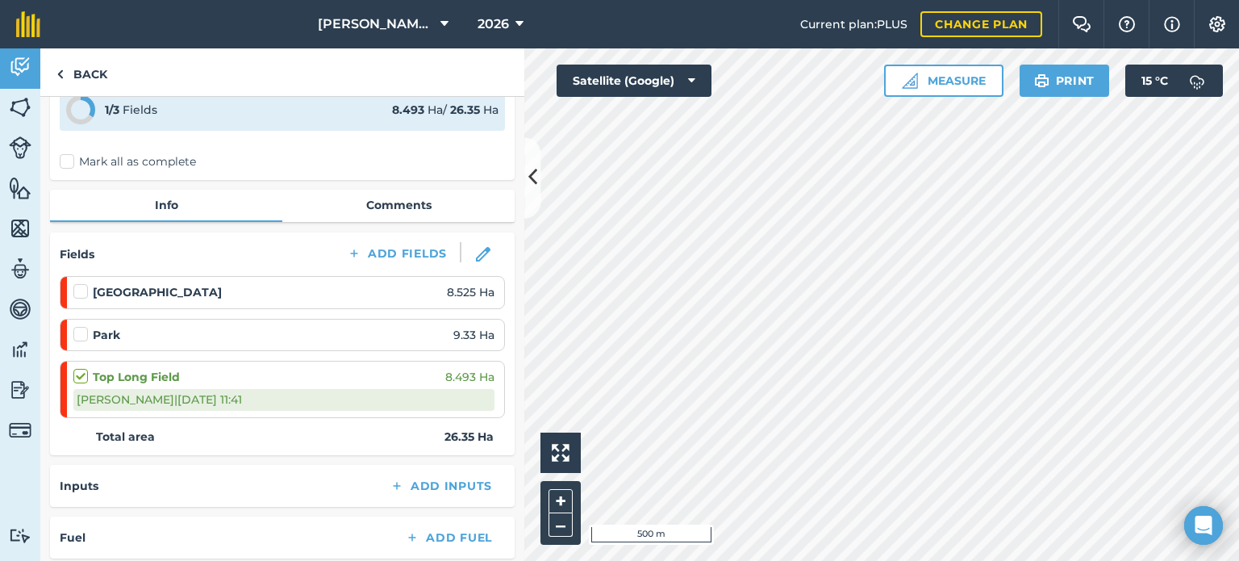
scroll to position [81, 0]
click at [77, 282] on label at bounding box center [82, 282] width 19 height 0
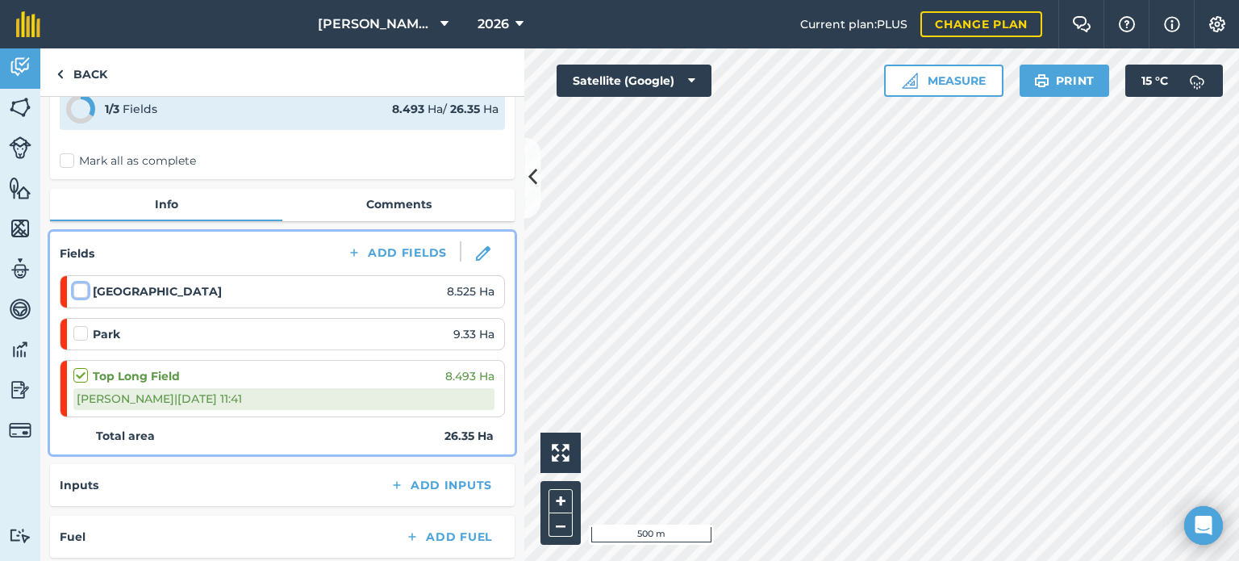
click at [77, 285] on input "checkbox" at bounding box center [78, 287] width 10 height 10
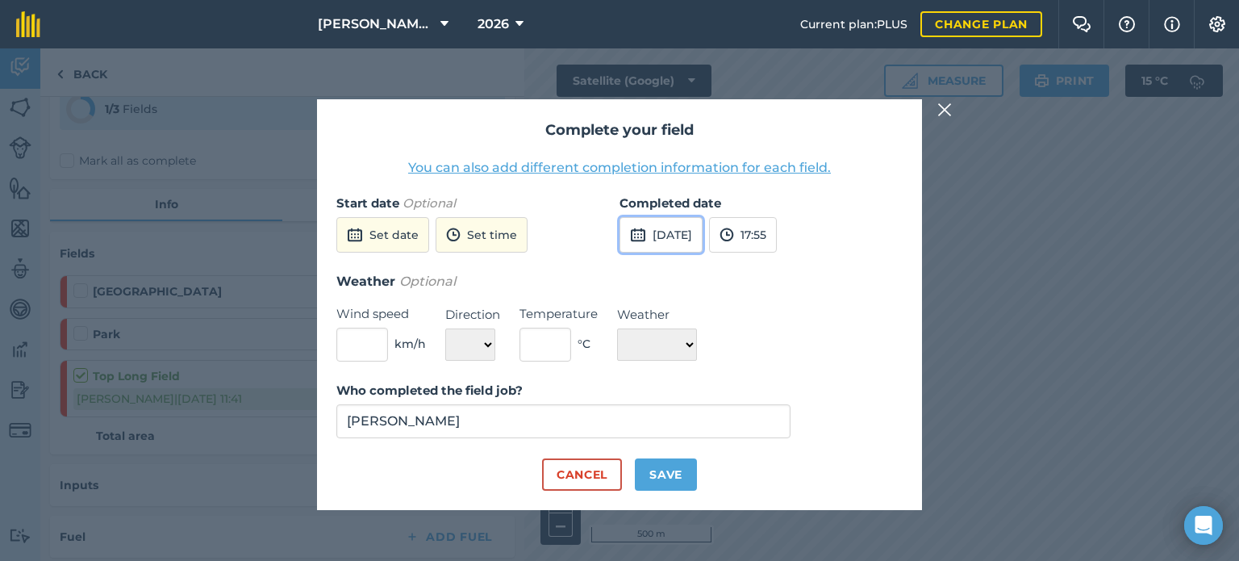
click at [702, 233] on button "[DATE]" at bounding box center [660, 234] width 83 height 35
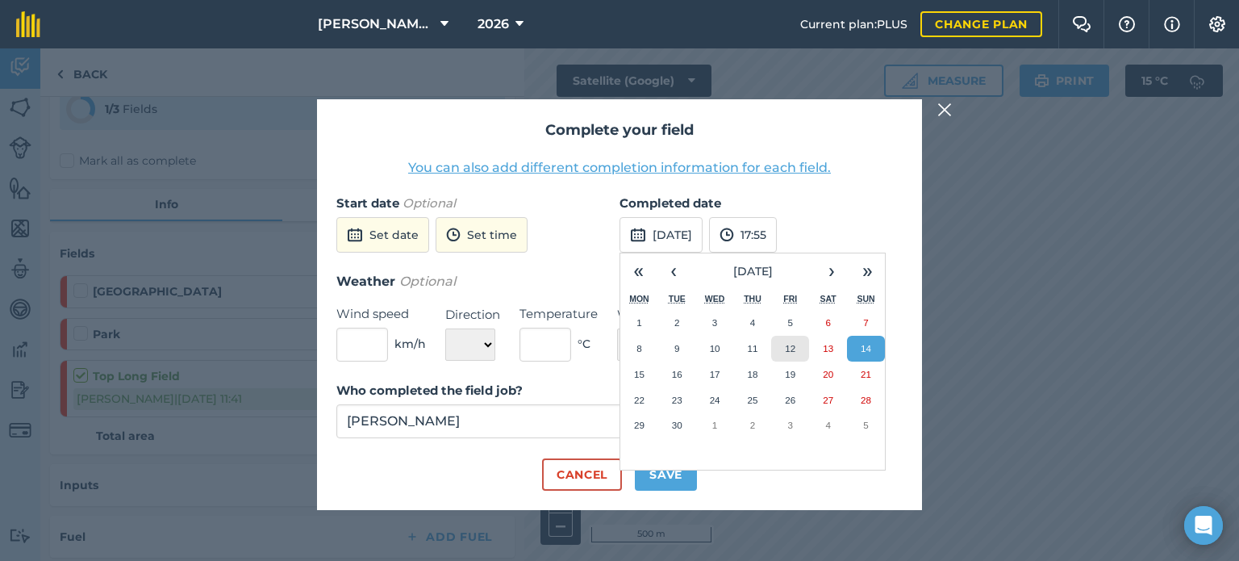
click at [794, 349] on abbr "12" at bounding box center [790, 348] width 10 height 10
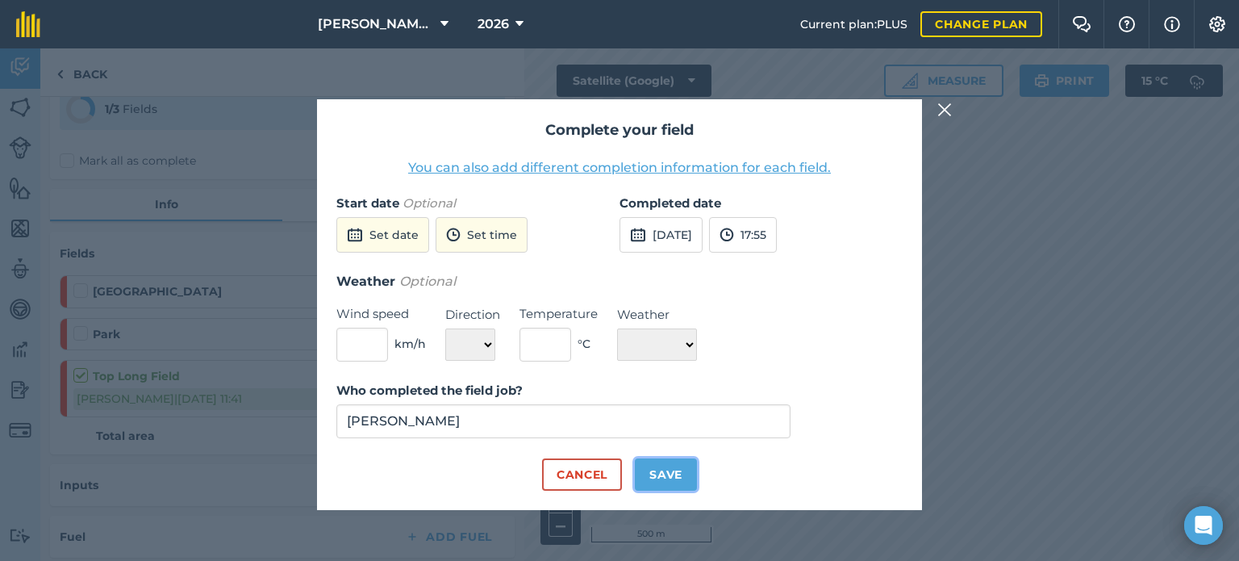
click at [676, 464] on button "Save" at bounding box center [666, 474] width 62 height 32
checkbox input "true"
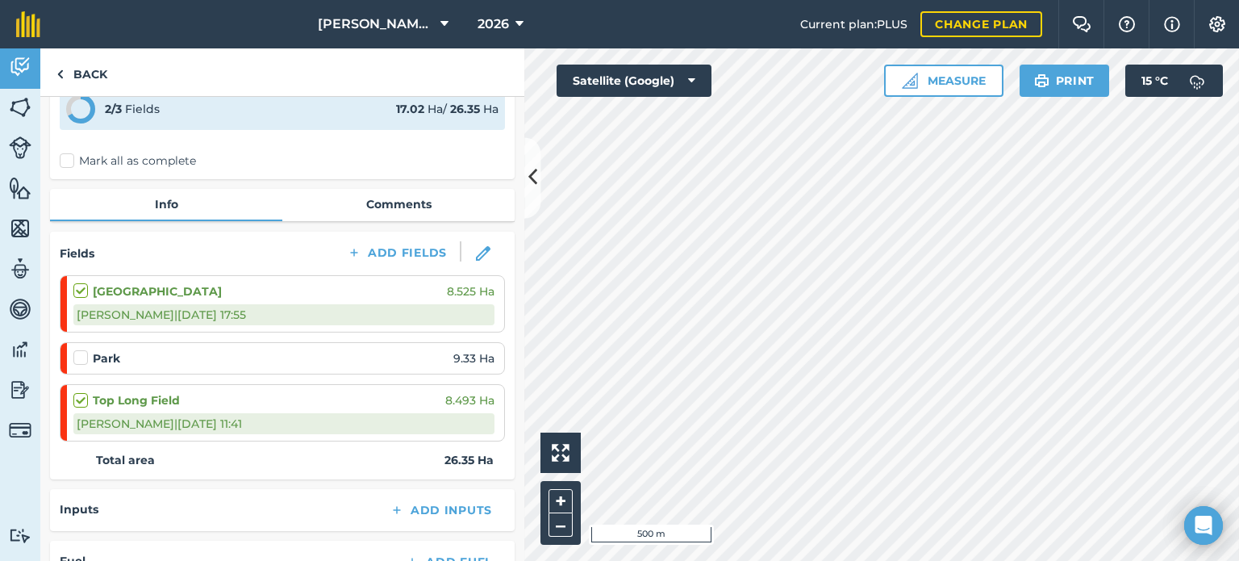
click at [78, 349] on label at bounding box center [82, 349] width 19 height 0
click at [78, 350] on input "checkbox" at bounding box center [78, 354] width 10 height 10
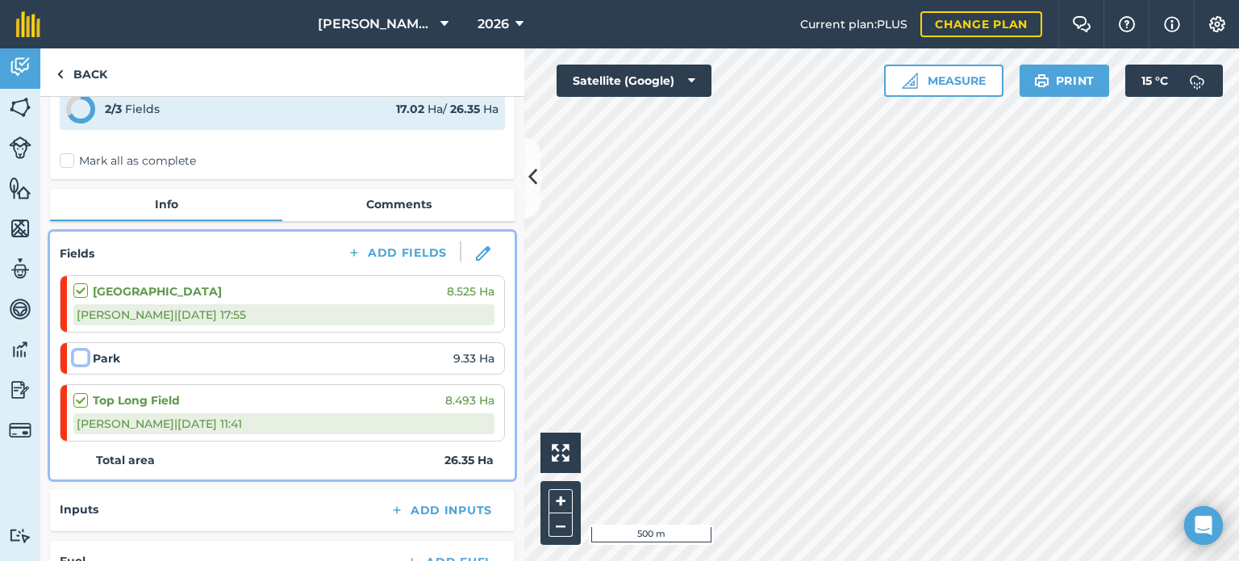
checkbox input "false"
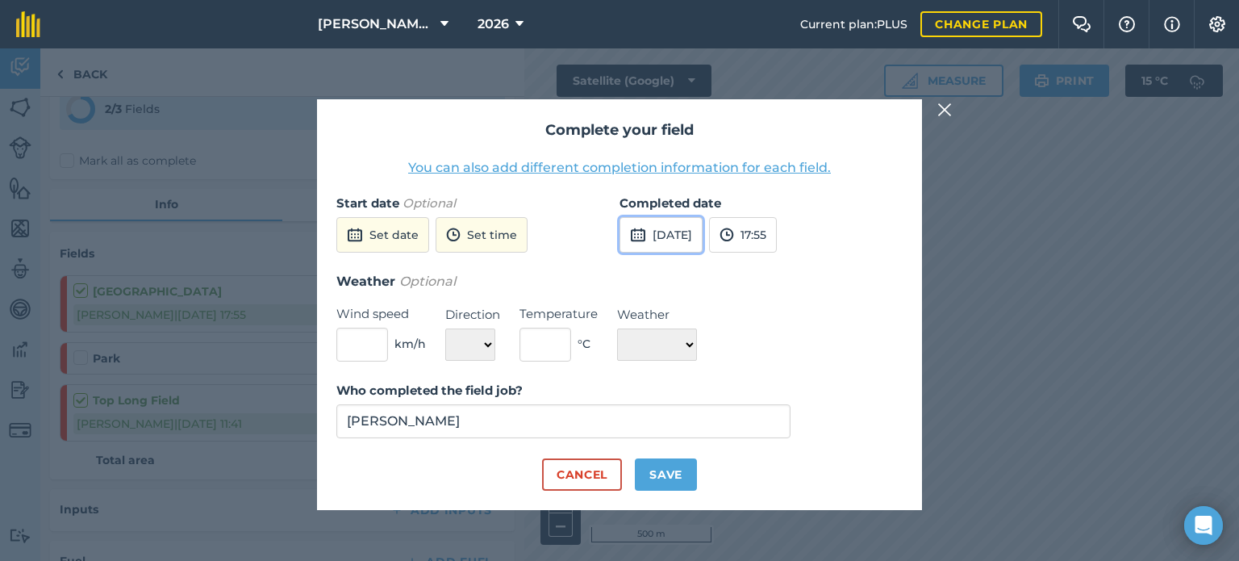
click at [697, 242] on button "[DATE]" at bounding box center [660, 234] width 83 height 35
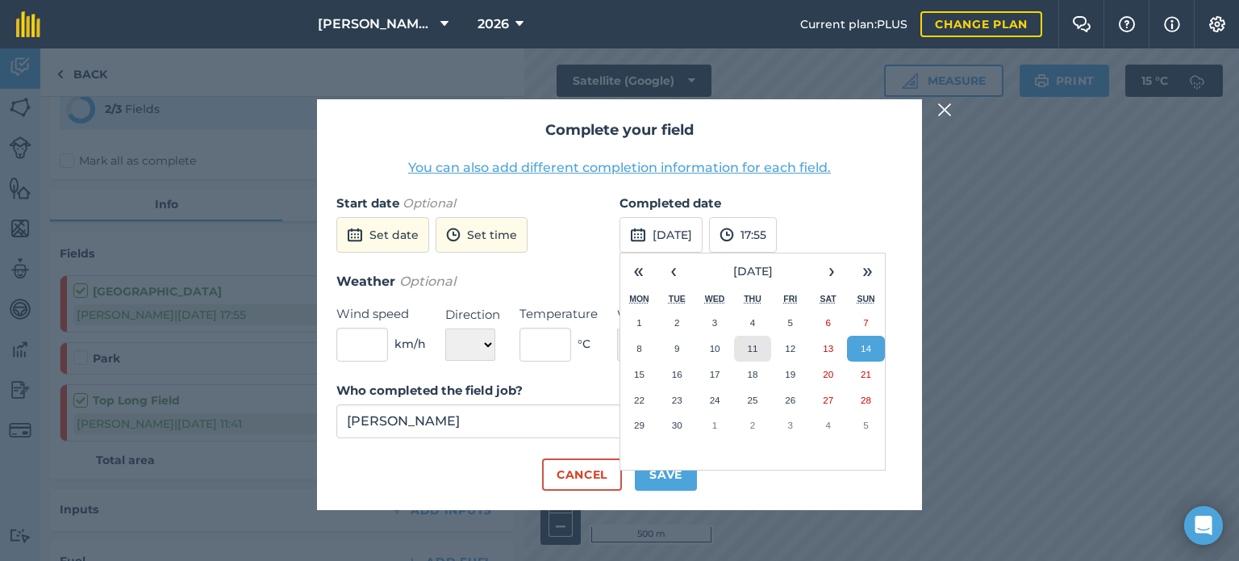
click at [765, 348] on button "11" at bounding box center [753, 348] width 38 height 26
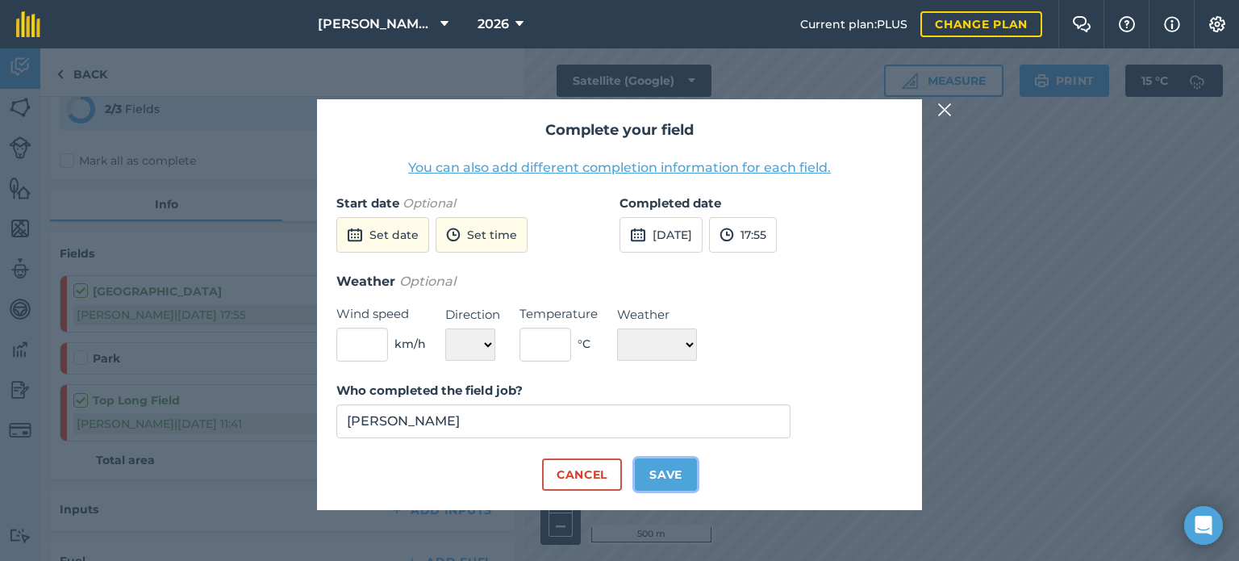
click at [658, 467] on button "Save" at bounding box center [666, 474] width 62 height 32
checkbox input "true"
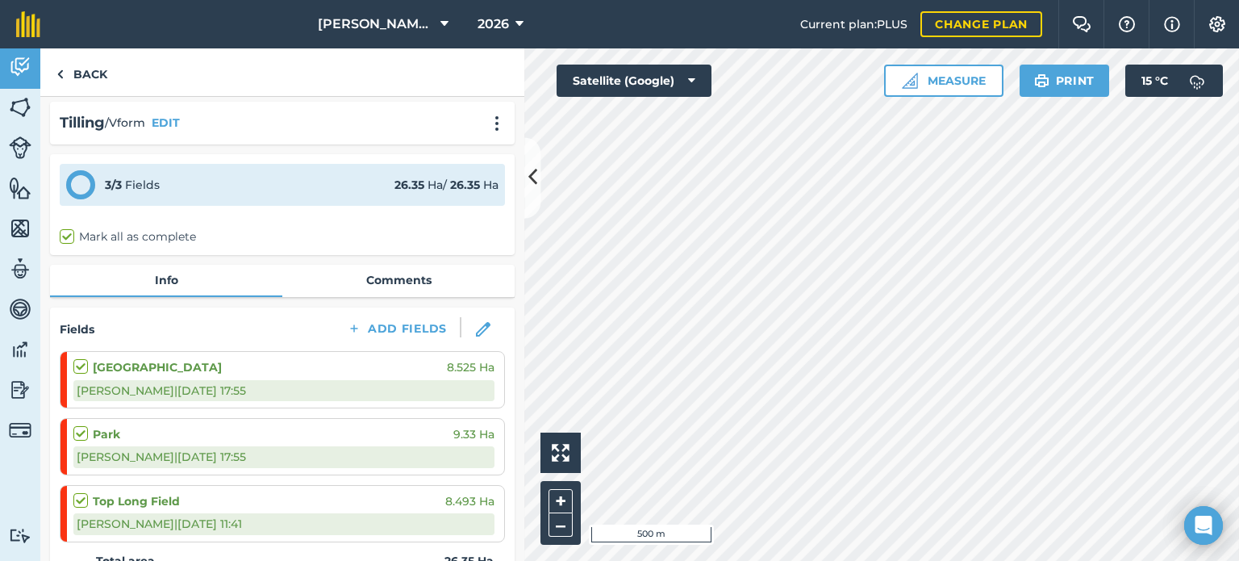
scroll to position [0, 0]
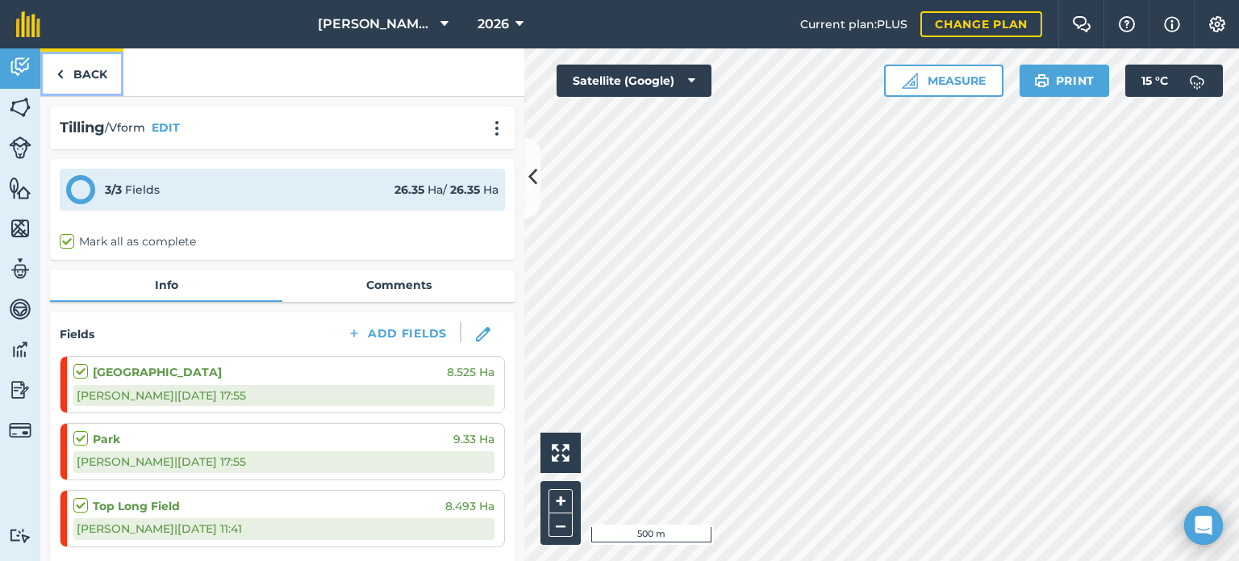
click at [77, 77] on link "Back" at bounding box center [81, 72] width 83 height 48
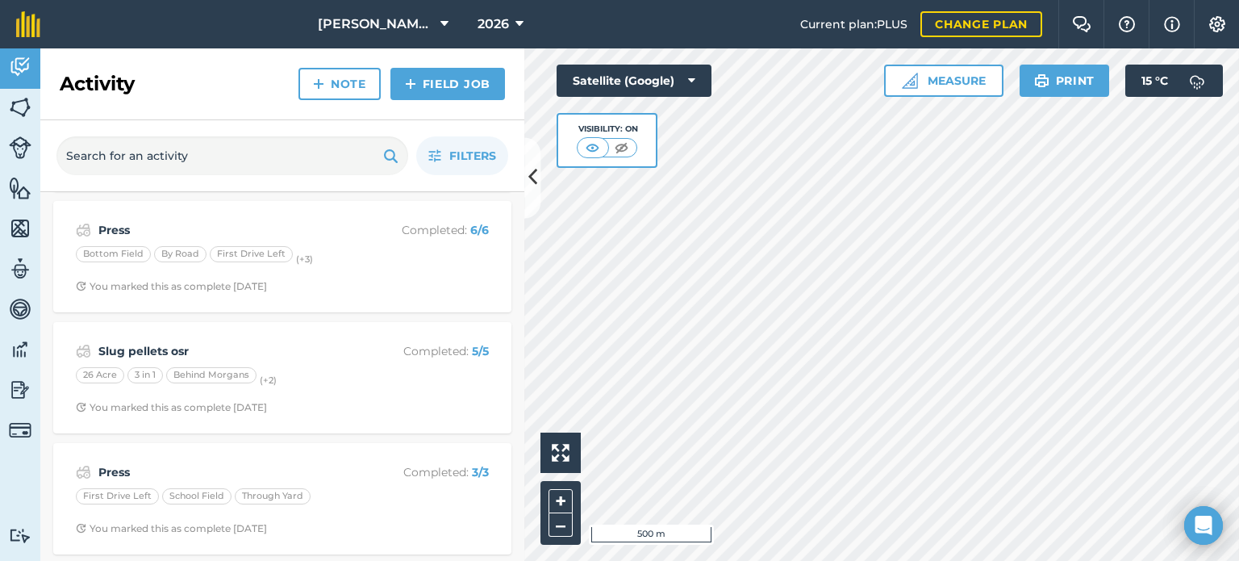
scroll to position [161, 0]
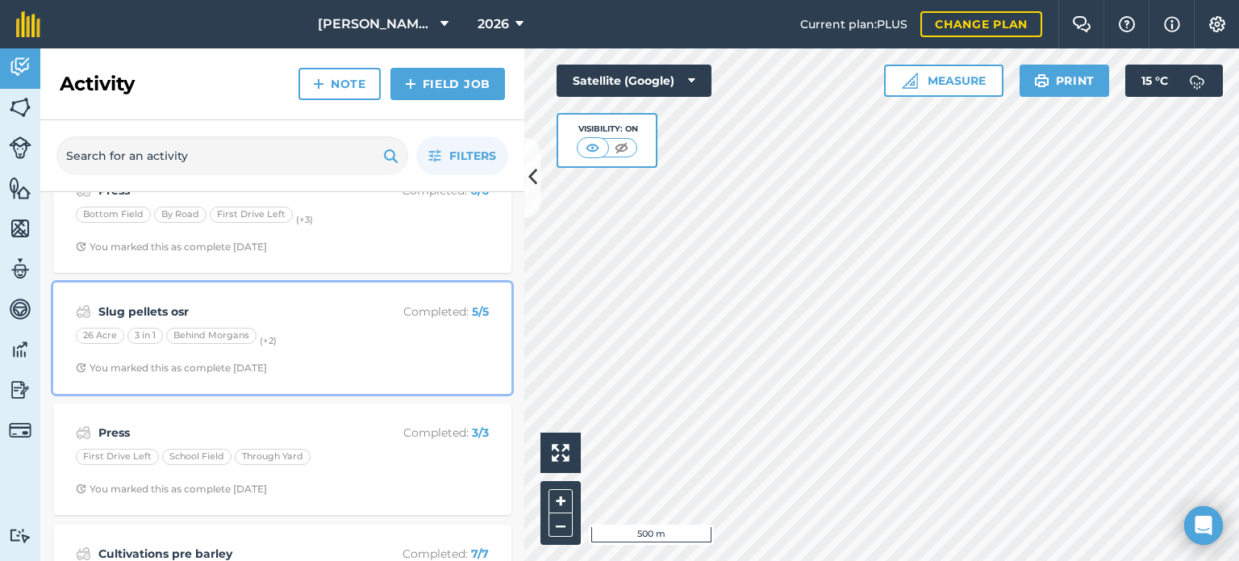
click at [316, 338] on div "26 Acre 3 in 1 Behind Morgans (+ 2 )" at bounding box center [282, 337] width 413 height 21
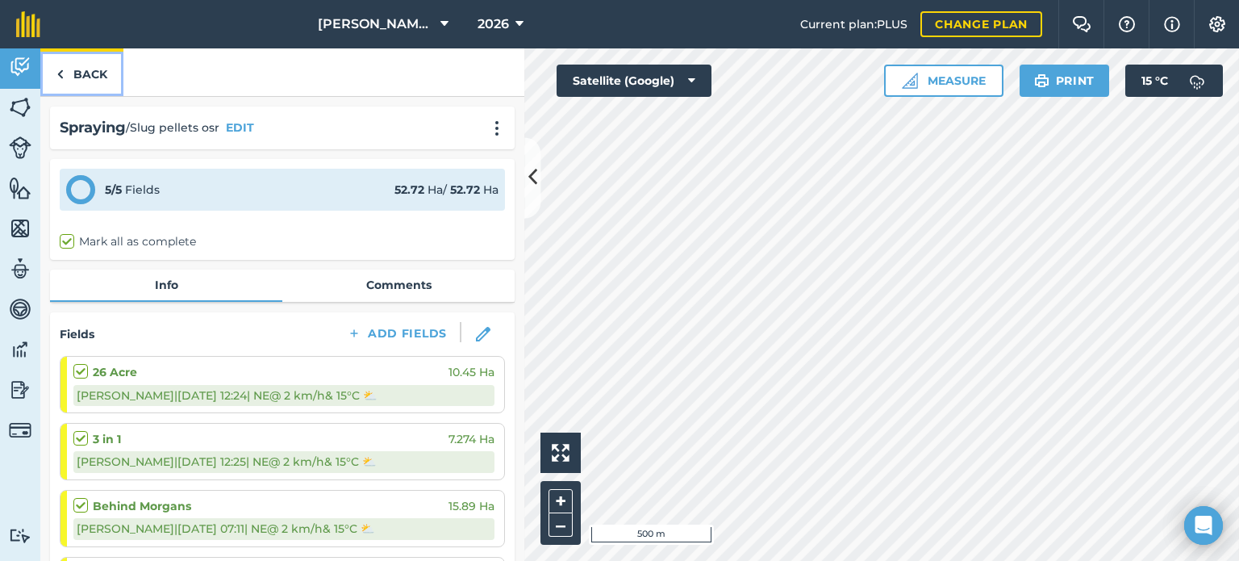
click at [67, 78] on link "Back" at bounding box center [81, 72] width 83 height 48
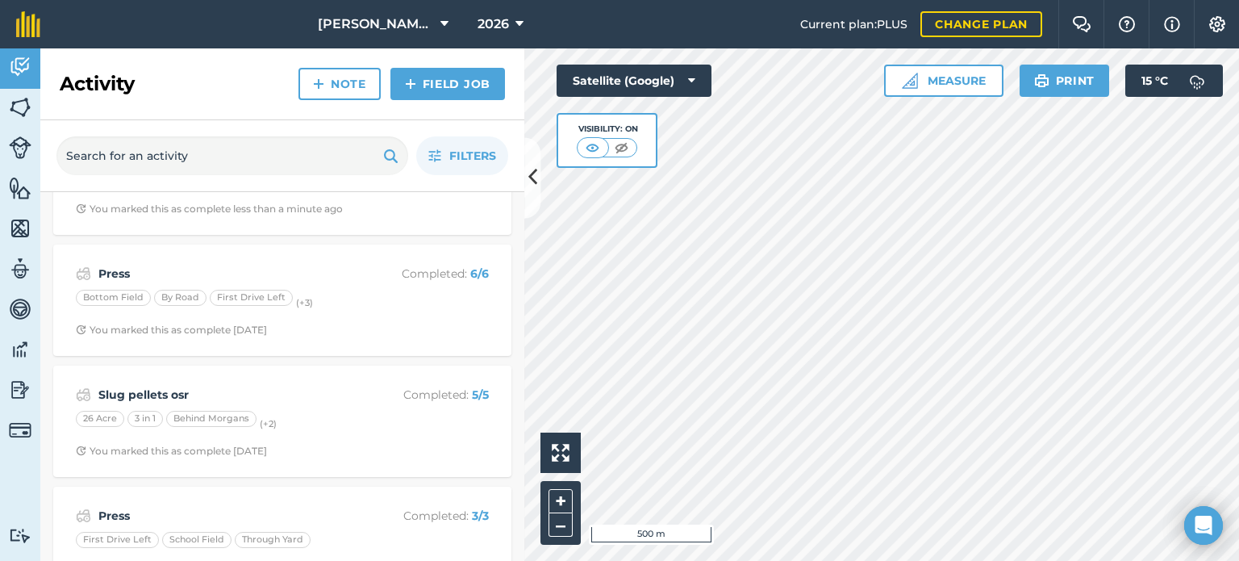
scroll to position [81, 0]
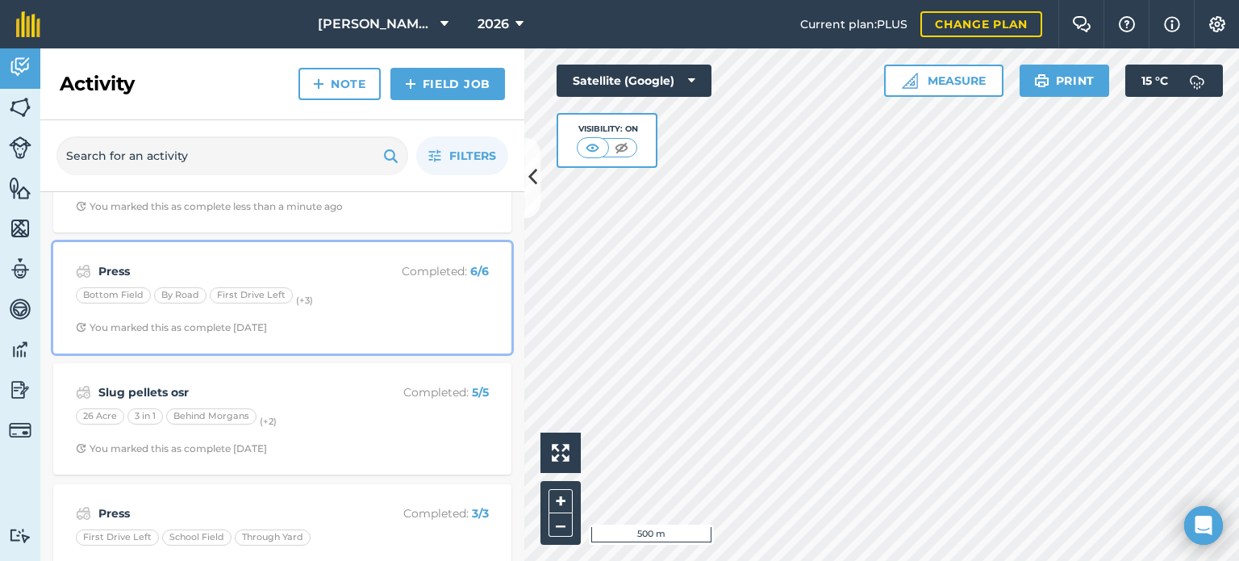
click at [398, 279] on p "Completed : 6 / 6" at bounding box center [424, 271] width 128 height 18
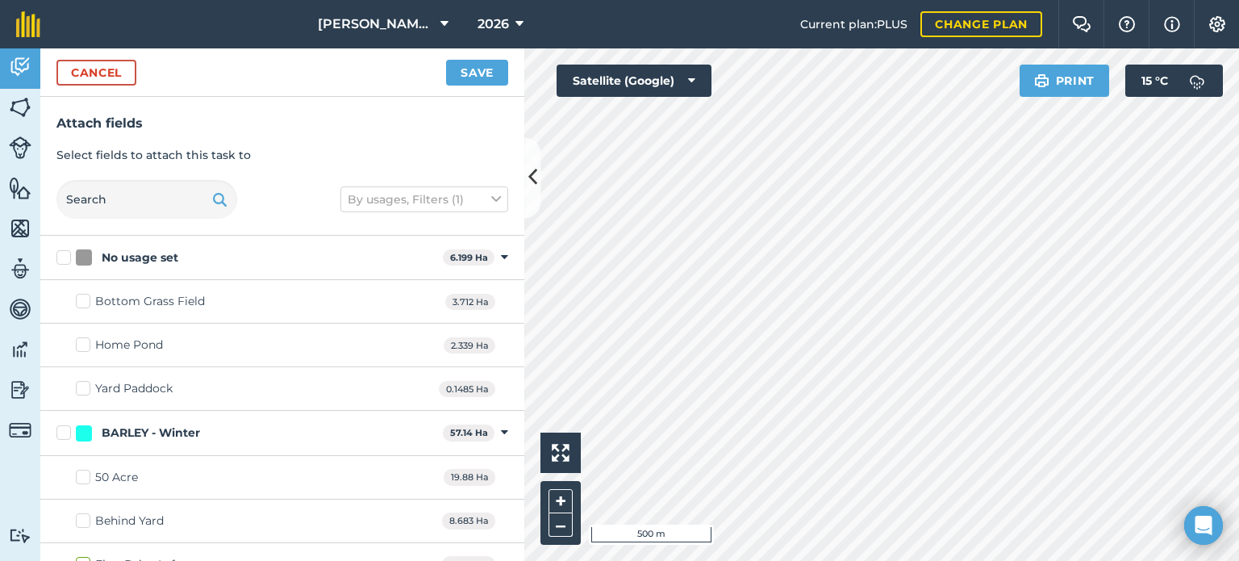
checkbox input "true"
click at [490, 77] on button "Save" at bounding box center [477, 73] width 62 height 26
checkbox input "false"
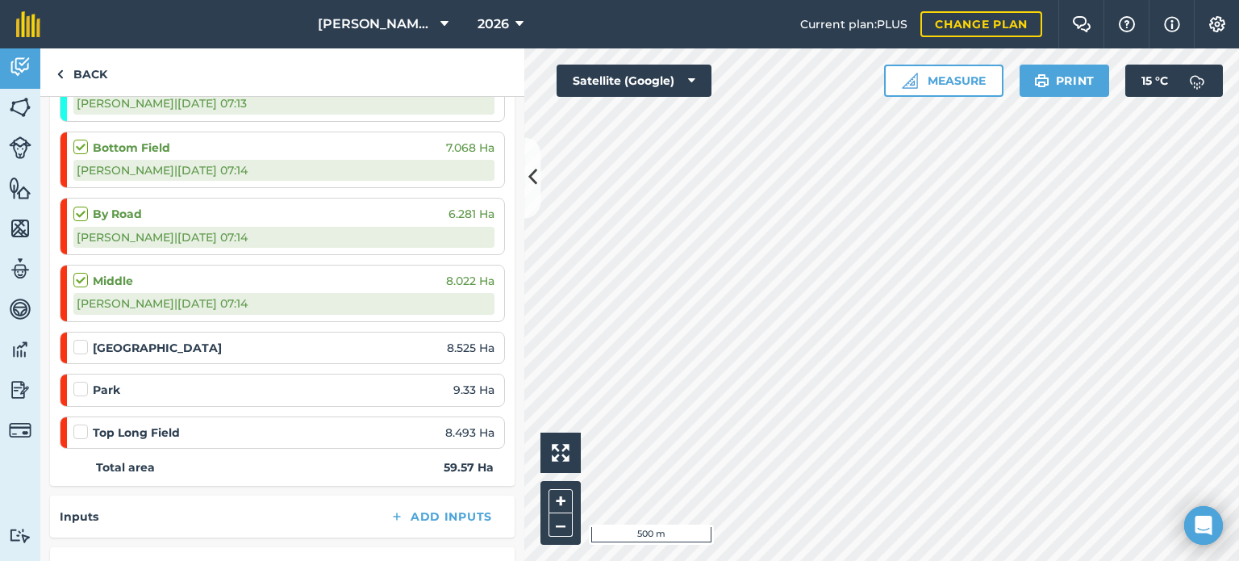
scroll to position [484, 0]
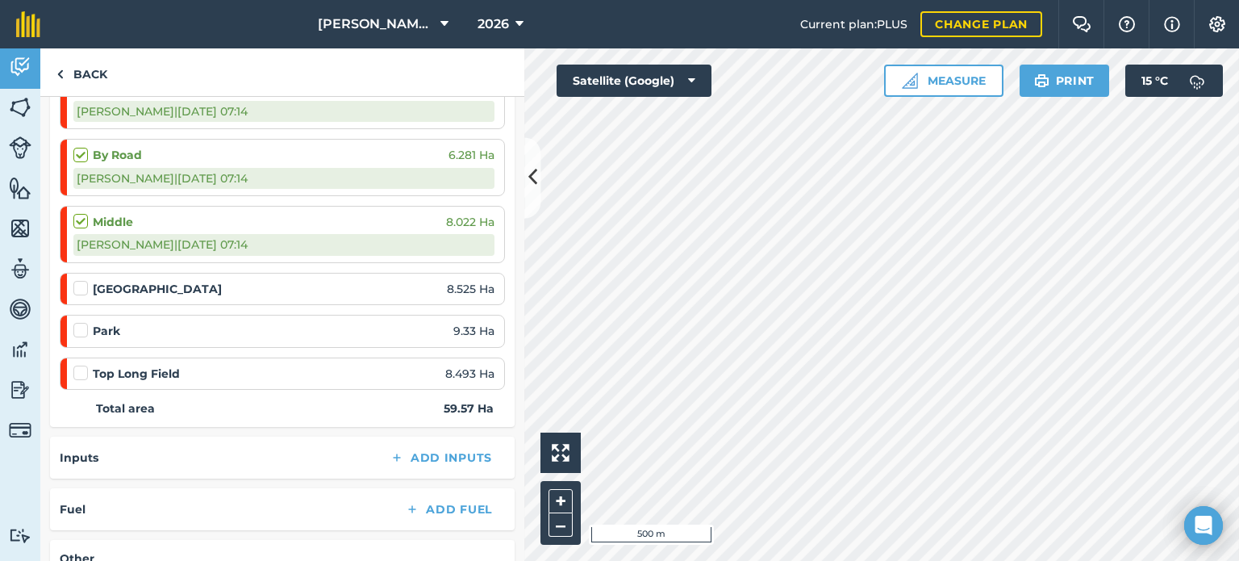
click at [81, 280] on label at bounding box center [82, 280] width 19 height 0
click at [81, 290] on input "checkbox" at bounding box center [78, 285] width 10 height 10
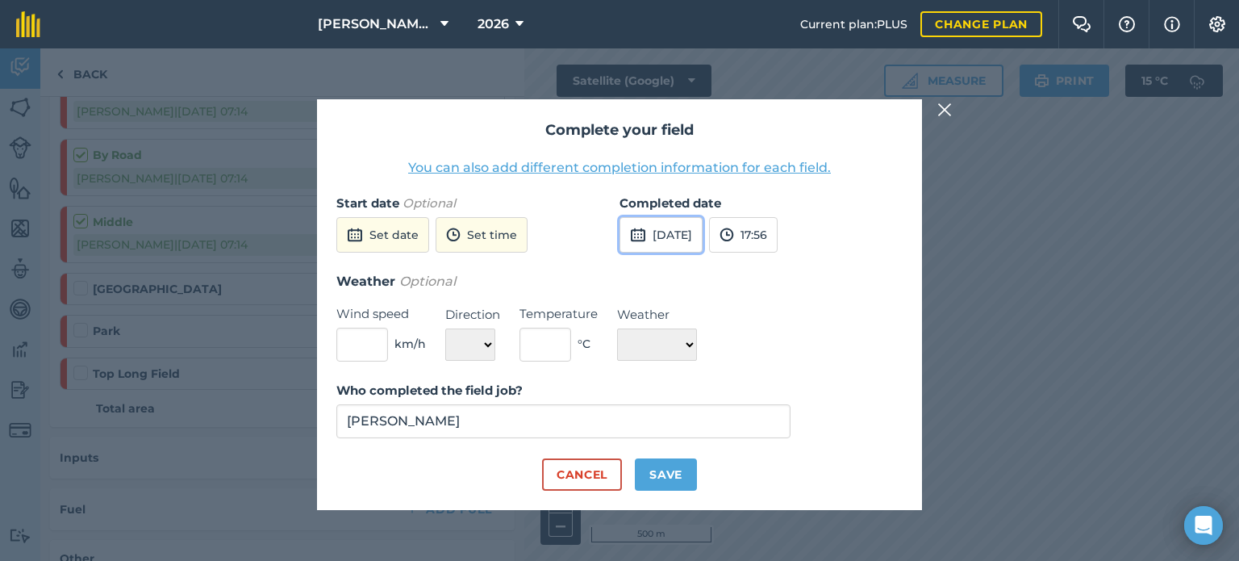
click at [661, 238] on button "[DATE]" at bounding box center [660, 234] width 83 height 35
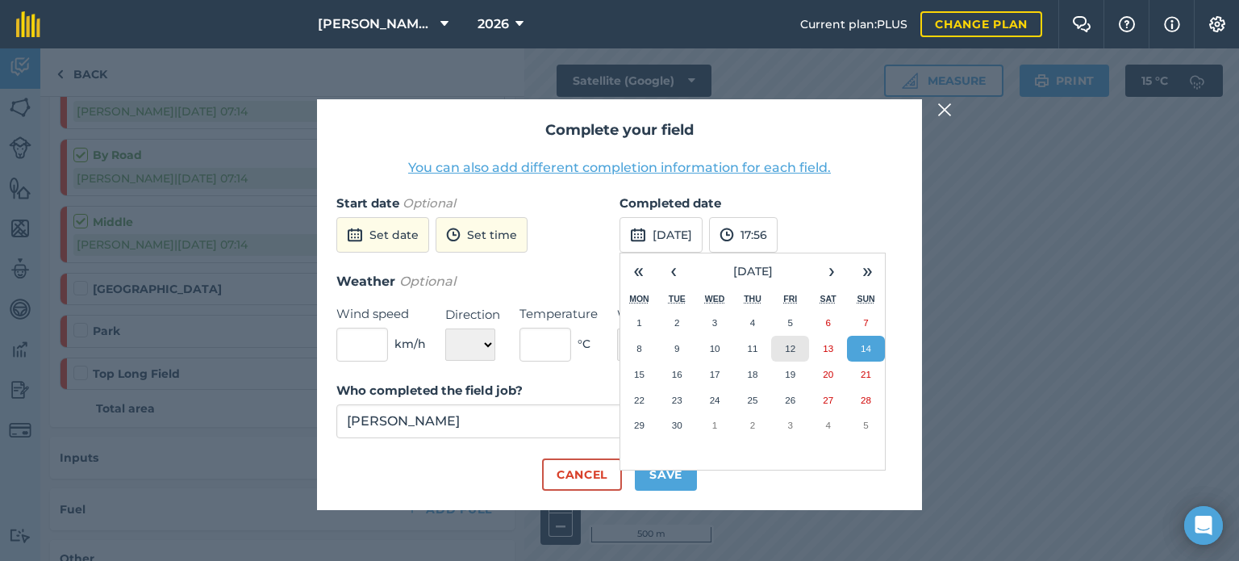
click at [793, 349] on abbr "12" at bounding box center [790, 348] width 10 height 10
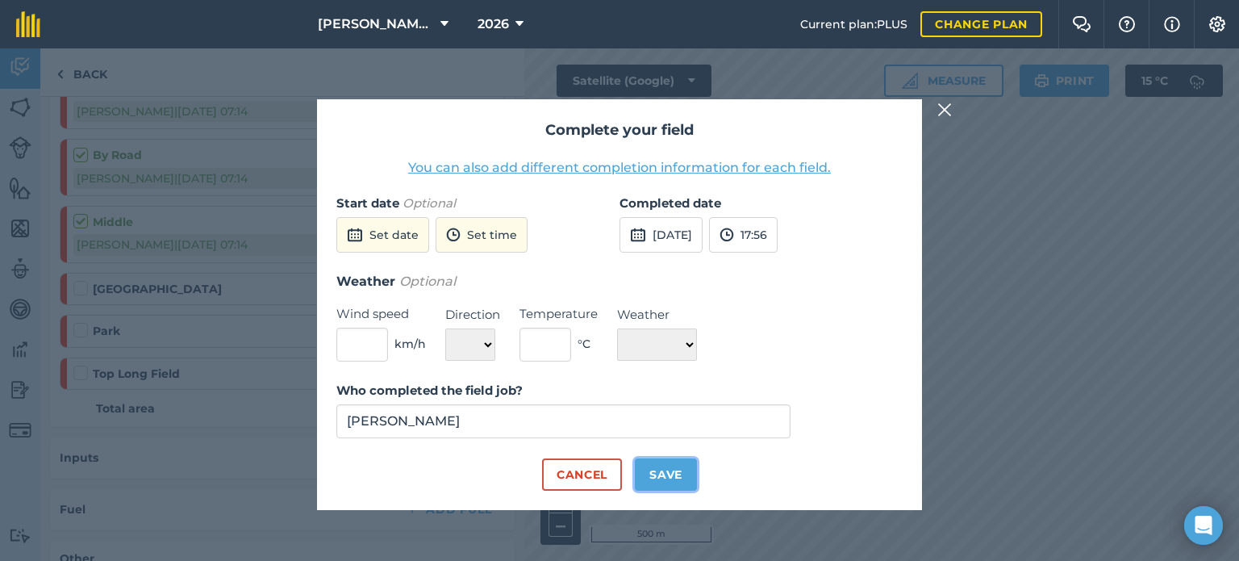
click at [663, 475] on button "Save" at bounding box center [666, 474] width 62 height 32
checkbox input "true"
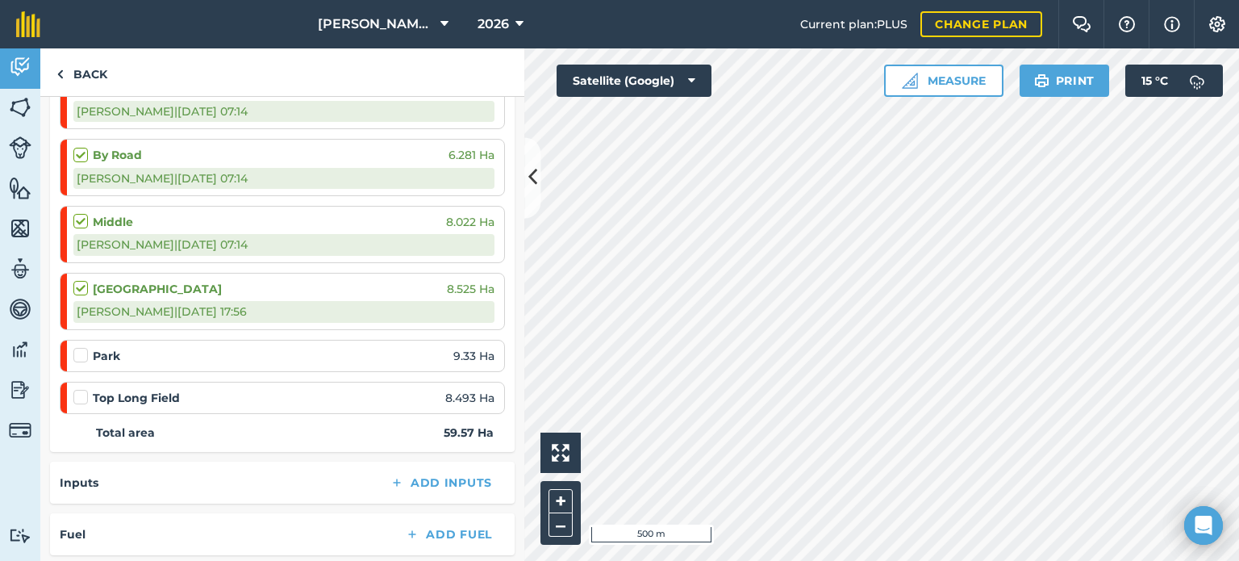
click at [78, 347] on label at bounding box center [82, 347] width 19 height 0
click at [78, 351] on input "checkbox" at bounding box center [78, 352] width 10 height 10
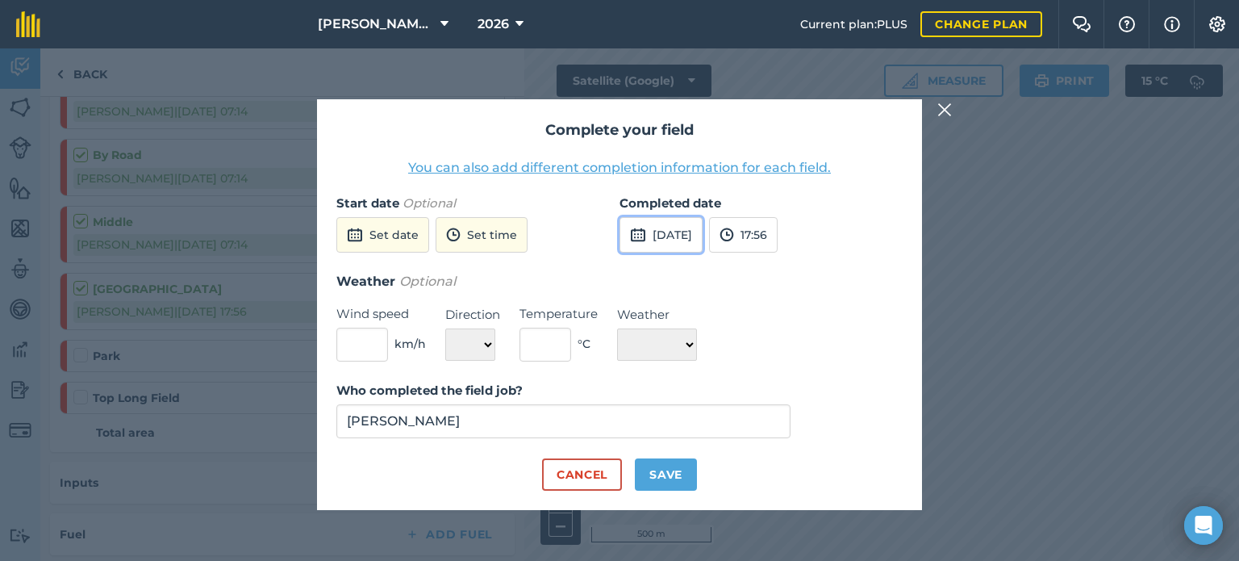
click at [702, 244] on button "[DATE]" at bounding box center [660, 234] width 83 height 35
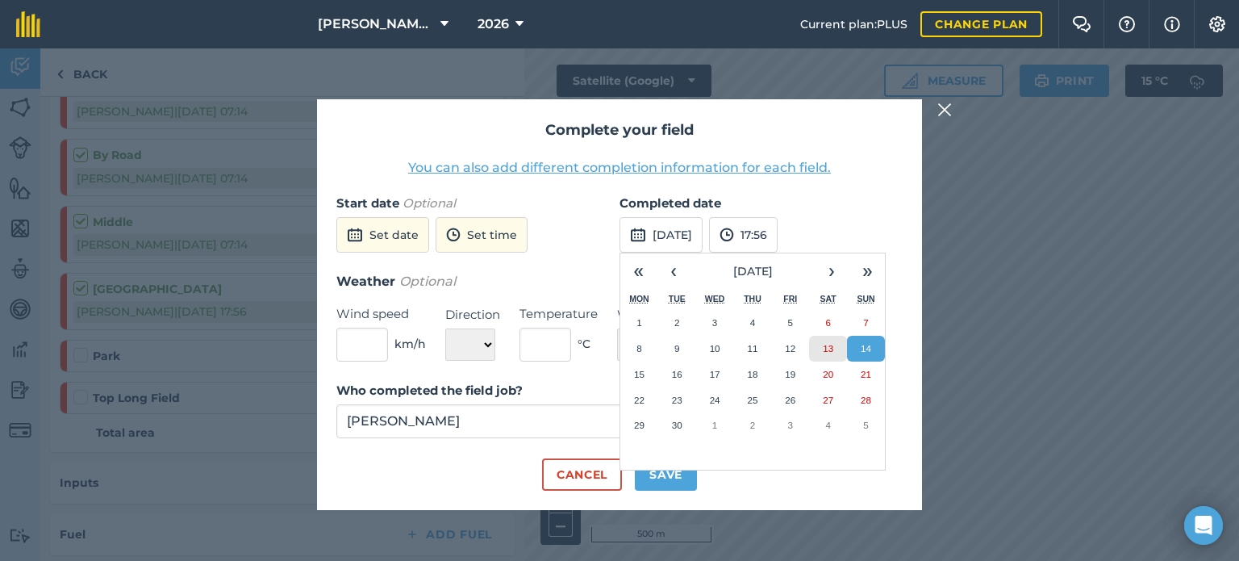
click at [823, 349] on abbr "13" at bounding box center [828, 348] width 10 height 10
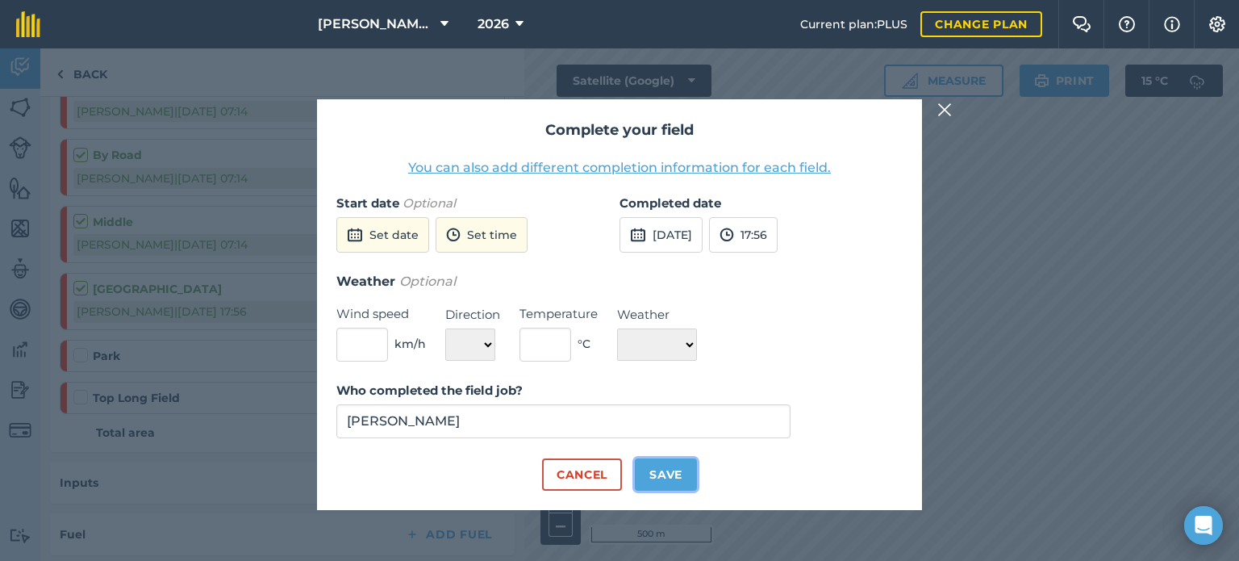
click at [656, 469] on button "Save" at bounding box center [666, 474] width 62 height 32
checkbox input "true"
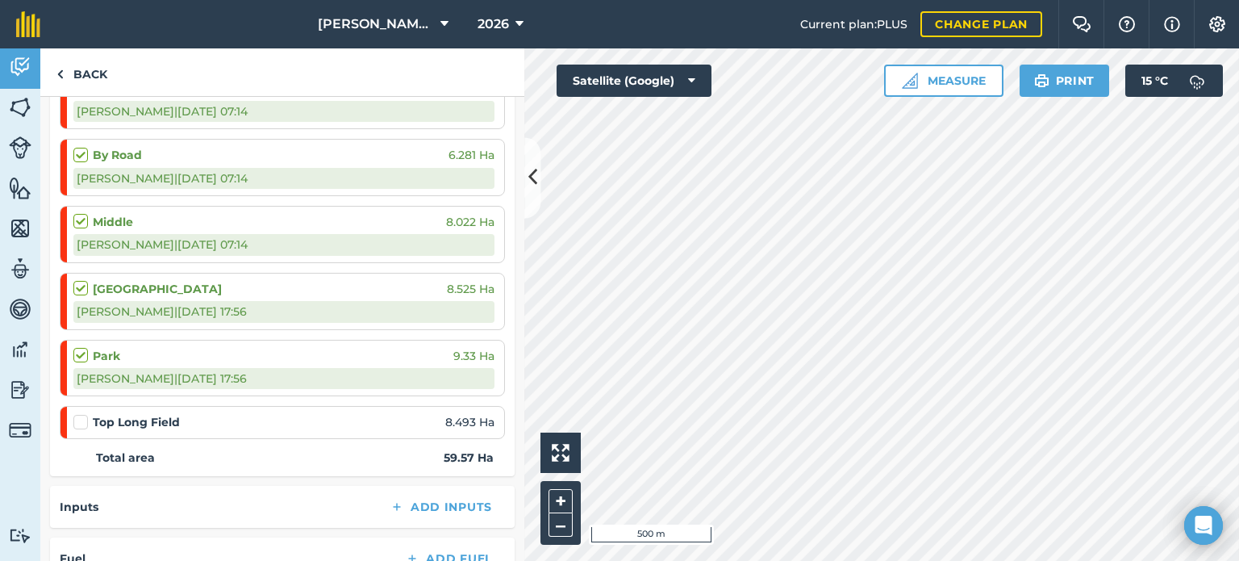
click at [77, 414] on label at bounding box center [82, 414] width 19 height 0
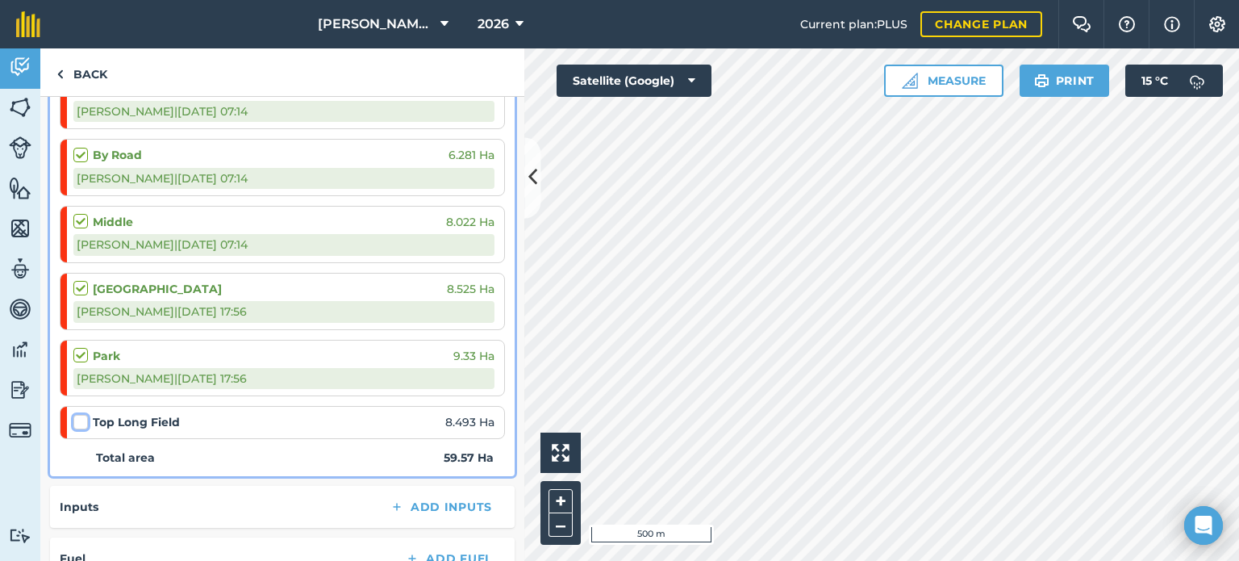
click at [77, 419] on input "checkbox" at bounding box center [78, 419] width 10 height 10
checkbox input "false"
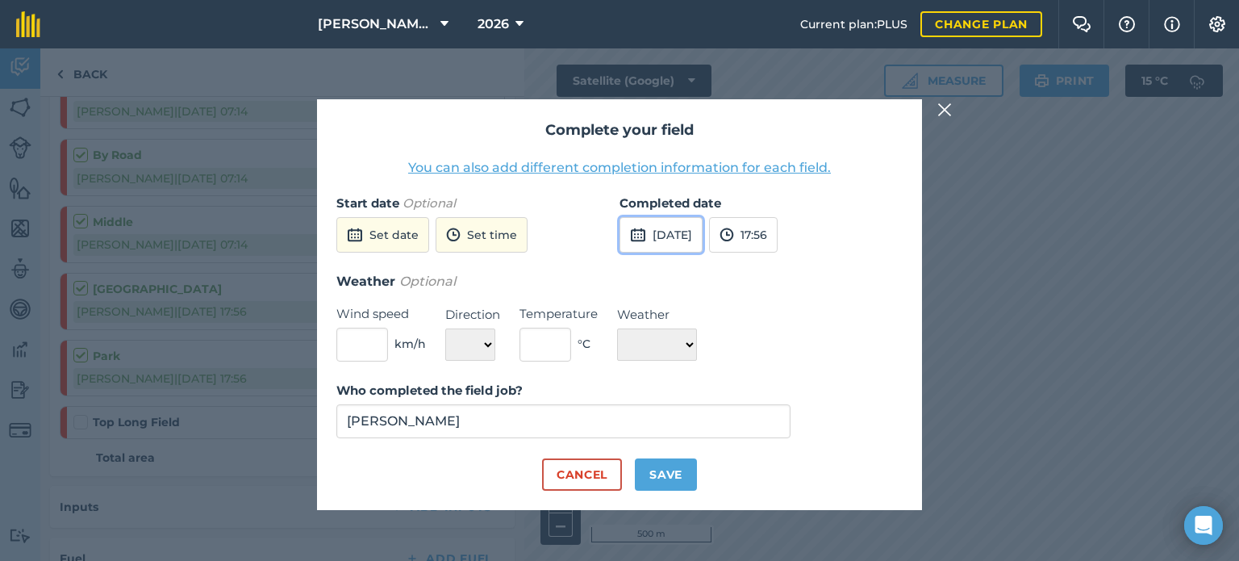
drag, startPoint x: 694, startPoint y: 241, endPoint x: 701, endPoint y: 251, distance: 12.1
click at [694, 241] on button "[DATE]" at bounding box center [660, 234] width 83 height 35
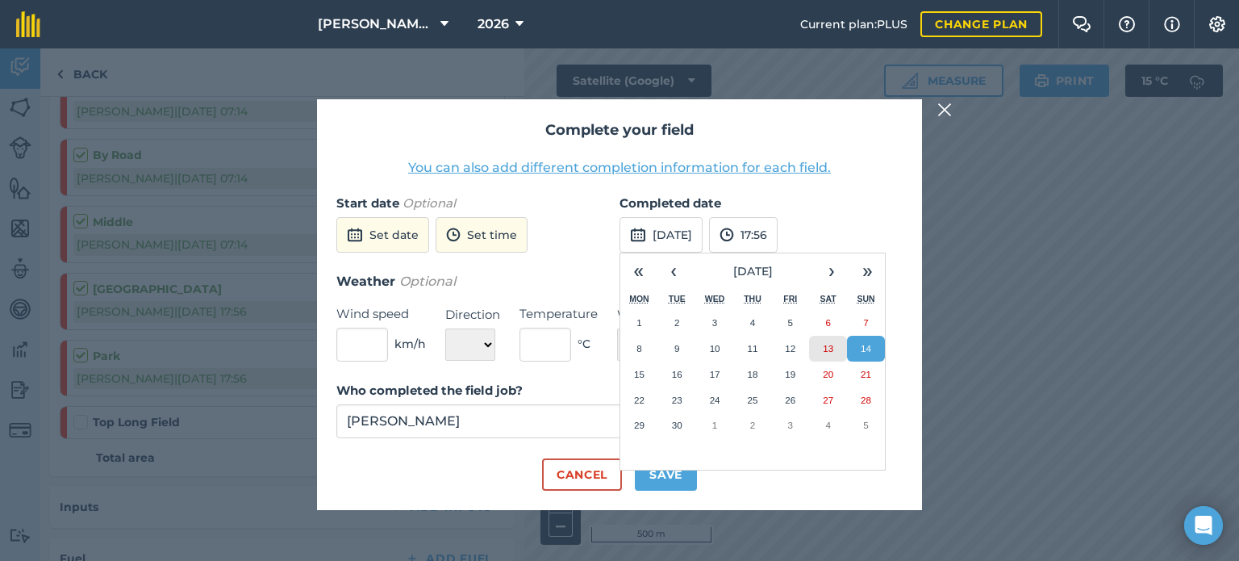
click at [819, 343] on button "13" at bounding box center [828, 348] width 38 height 26
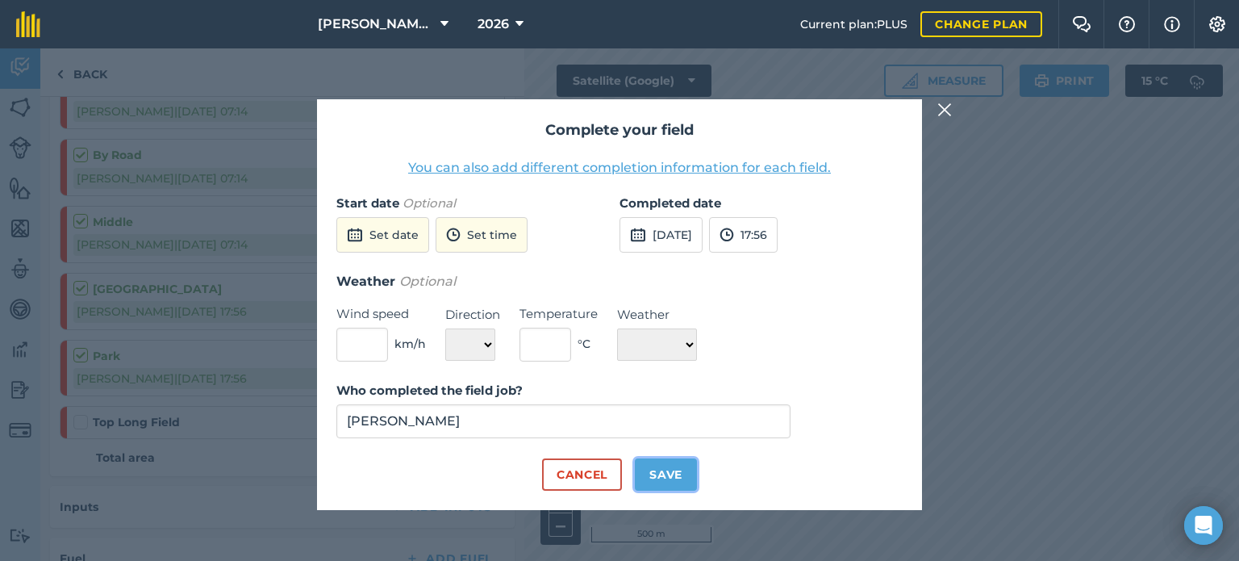
click at [665, 461] on button "Save" at bounding box center [666, 474] width 62 height 32
checkbox input "true"
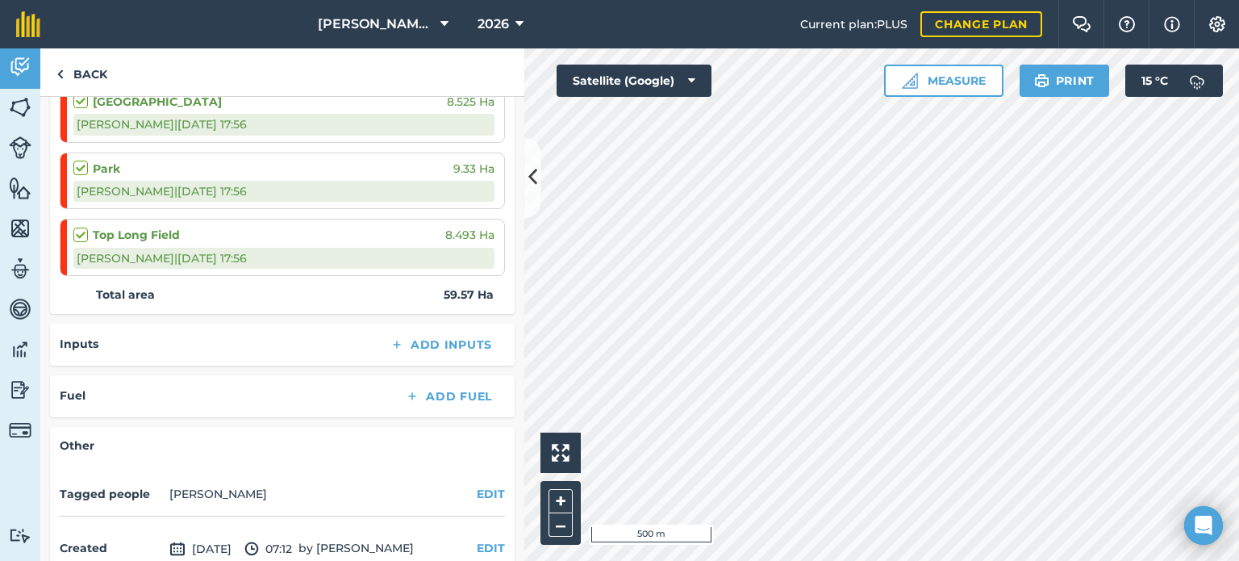
scroll to position [670, 0]
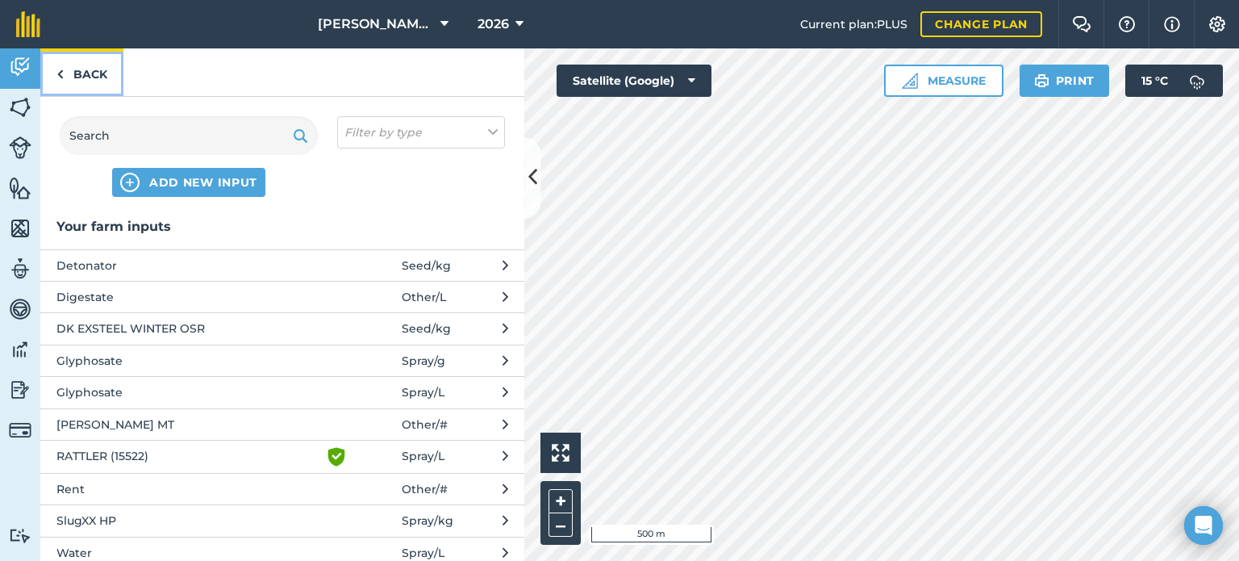
click at [62, 73] on img at bounding box center [59, 74] width 7 height 19
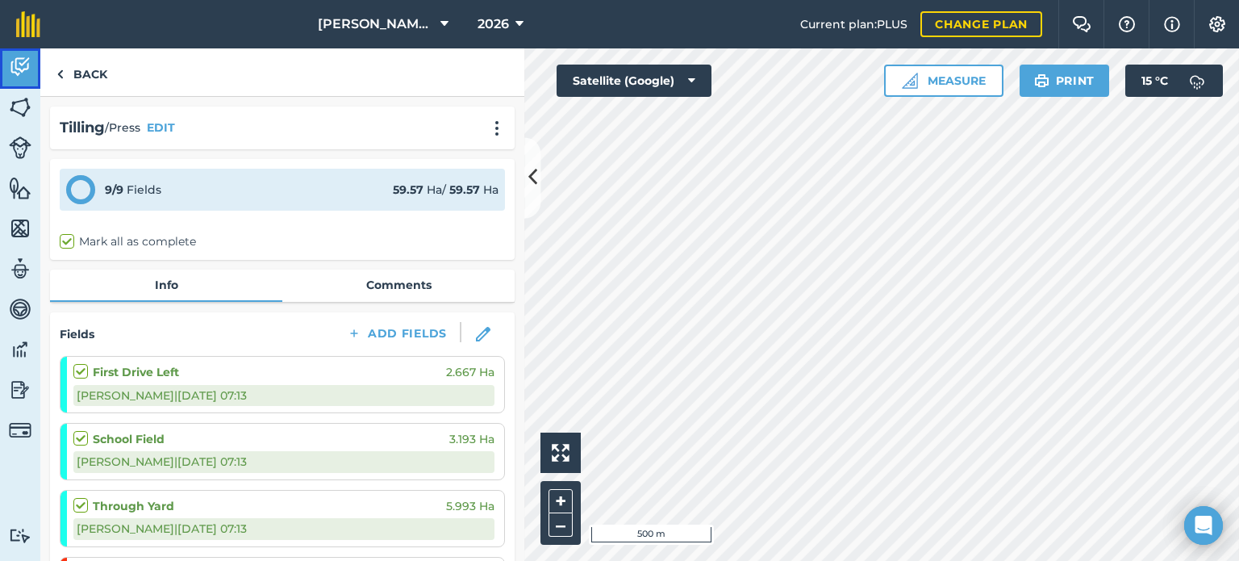
click at [13, 67] on img at bounding box center [20, 67] width 23 height 24
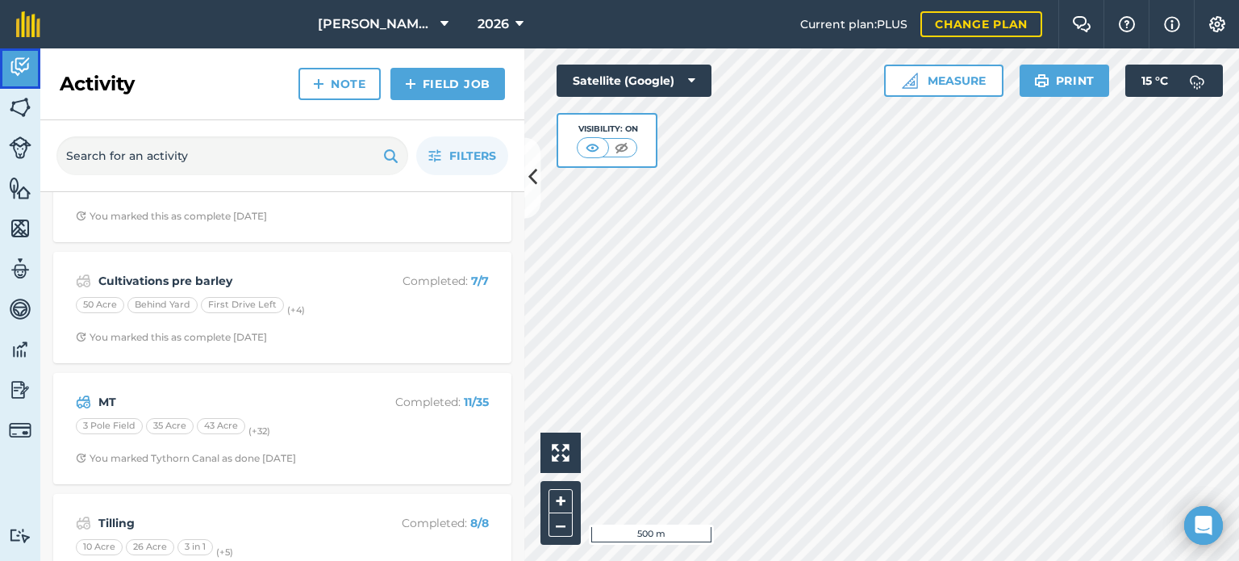
scroll to position [484, 0]
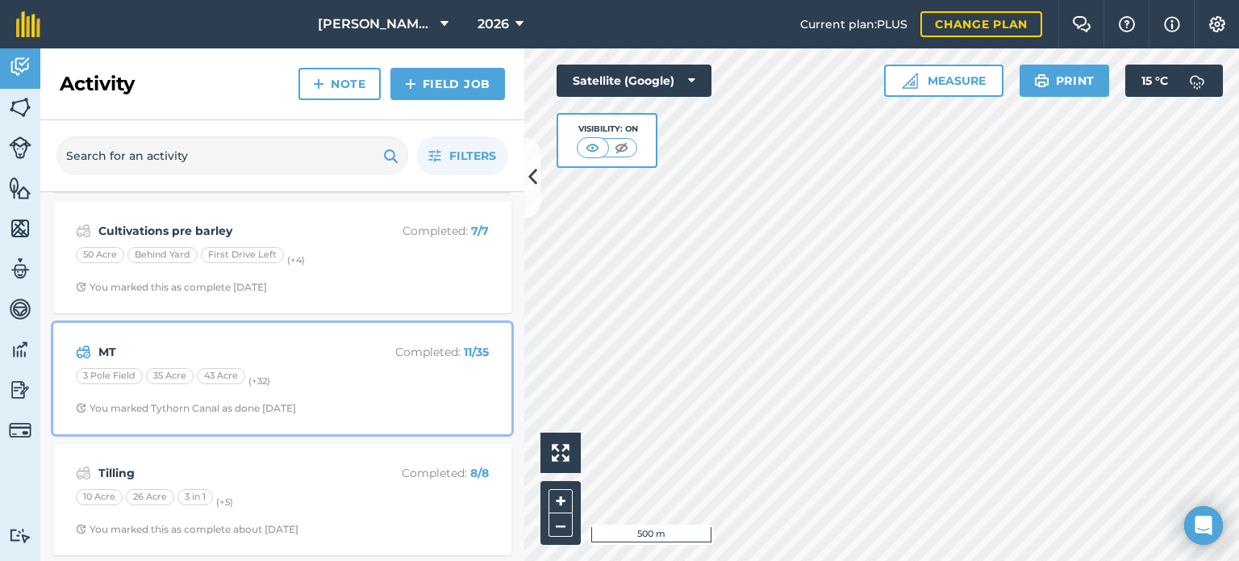
click at [344, 370] on div "3 [GEOGRAPHIC_DATA] 35 Acre 43 Acre (+ 32 )" at bounding box center [282, 378] width 413 height 21
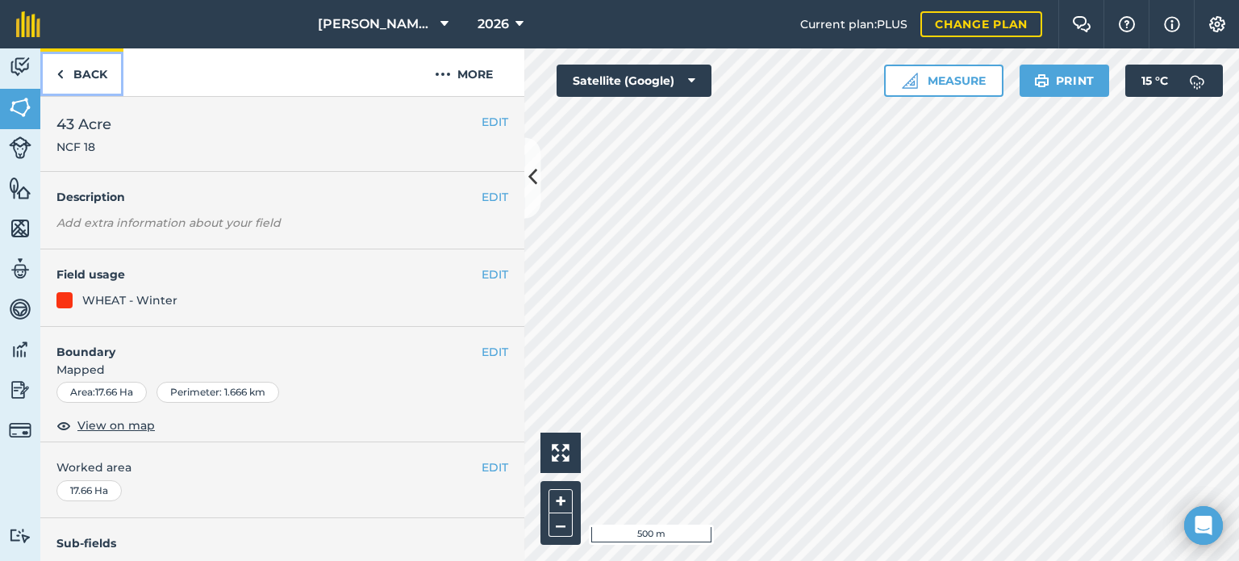
click at [84, 80] on link "Back" at bounding box center [81, 72] width 83 height 48
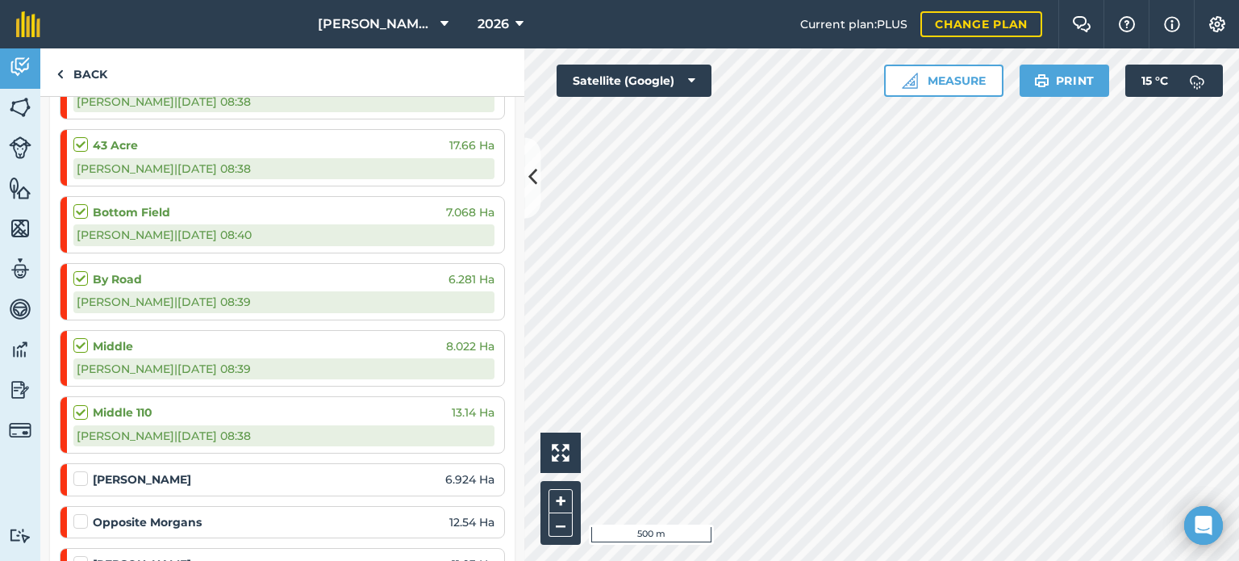
scroll to position [968, 0]
click at [0, 60] on link "Activity" at bounding box center [20, 68] width 40 height 40
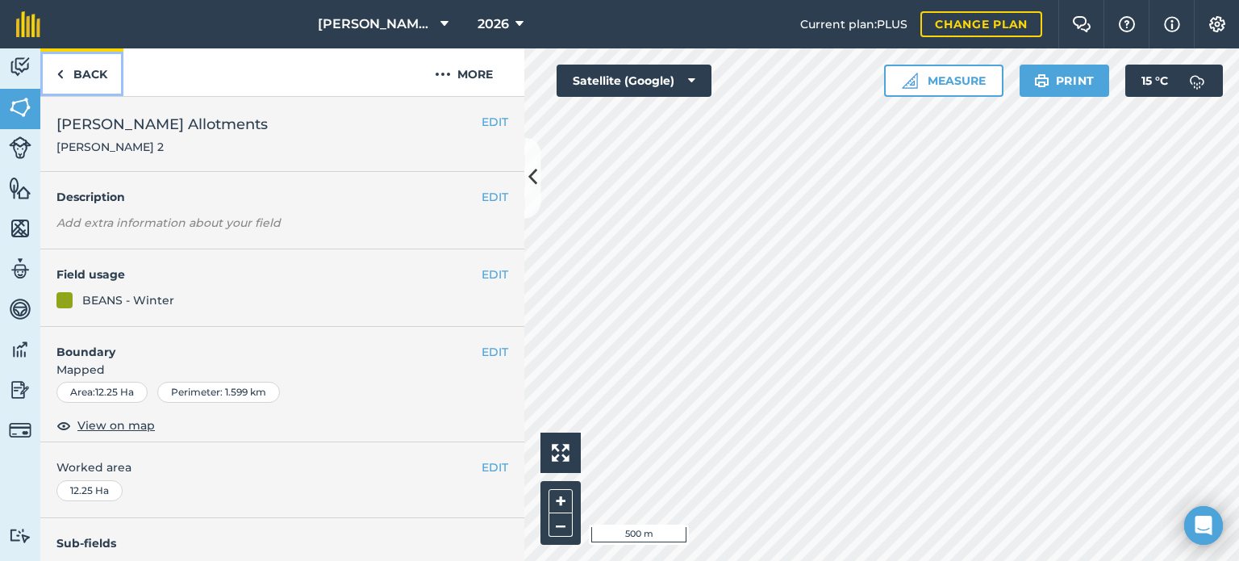
click at [95, 64] on link "Back" at bounding box center [81, 72] width 83 height 48
click at [32, 60] on link "Activity" at bounding box center [20, 68] width 40 height 40
click at [116, 302] on div "WHEAT - Winter" at bounding box center [129, 300] width 95 height 18
click at [481, 272] on button "EDIT" at bounding box center [494, 274] width 27 height 18
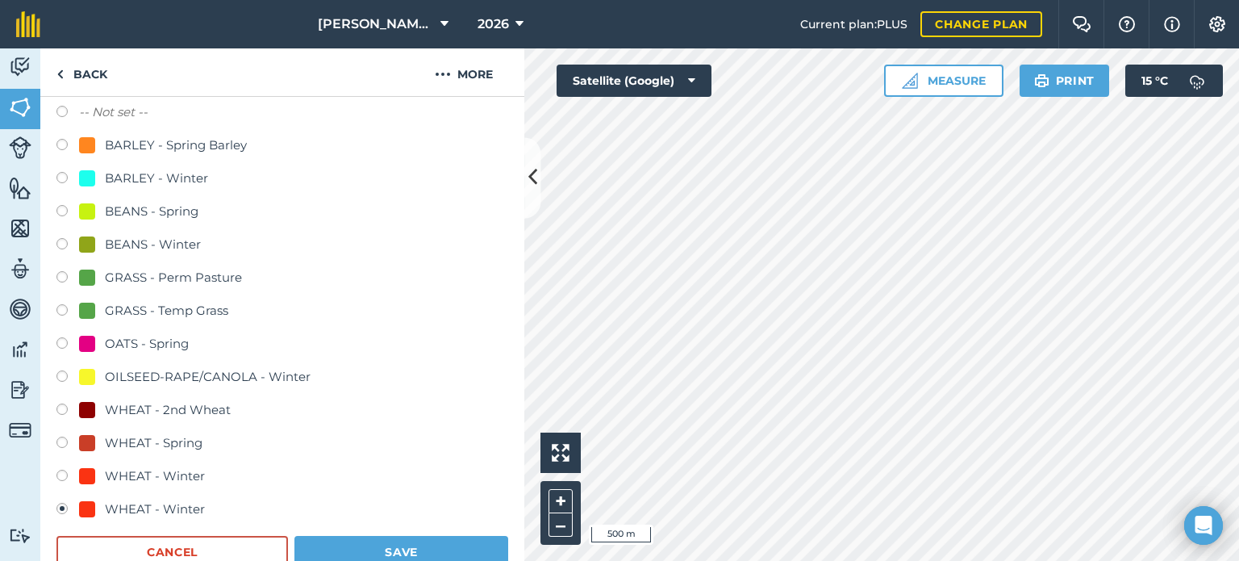
scroll to position [242, 0]
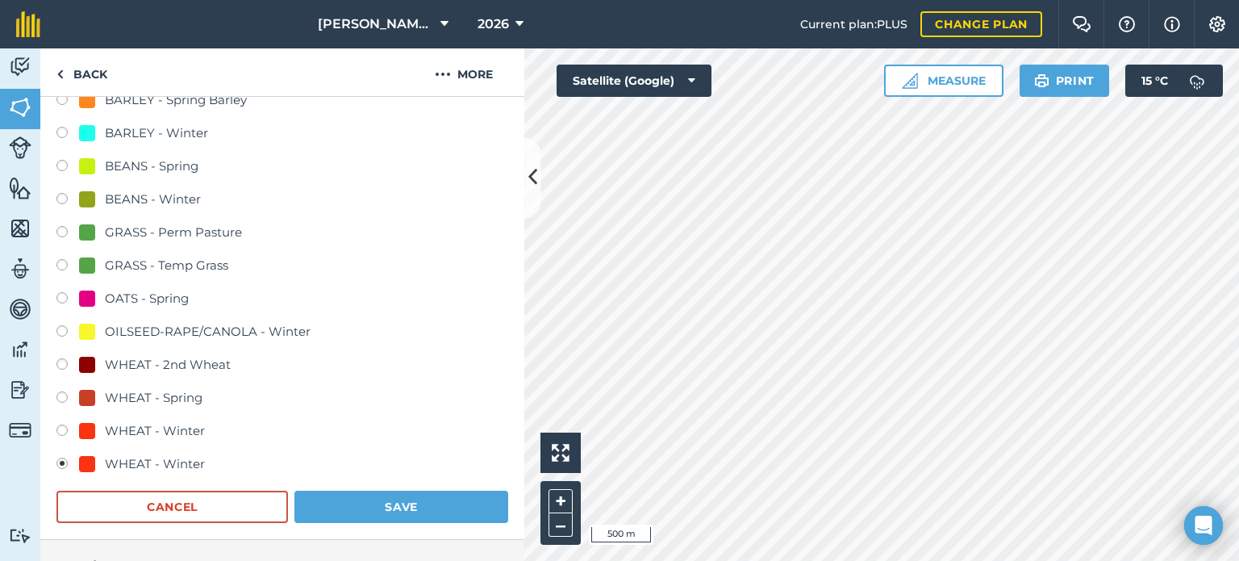
click at [58, 364] on label at bounding box center [67, 366] width 23 height 16
radio input "true"
radio input "false"
click at [329, 500] on button "Save" at bounding box center [401, 506] width 214 height 32
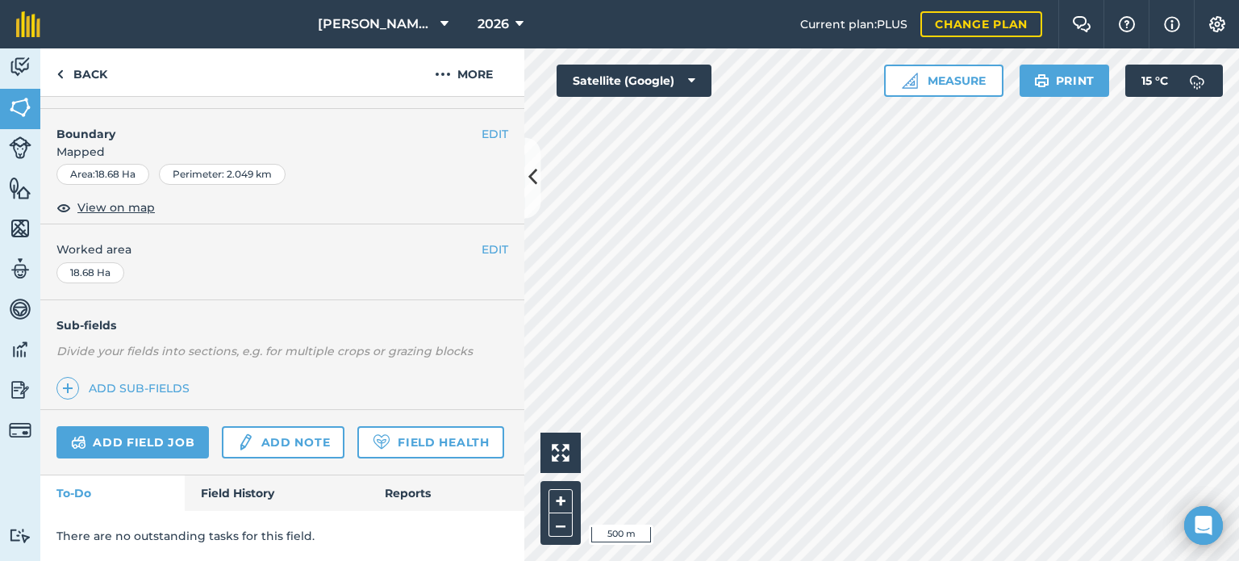
scroll to position [260, 0]
click at [242, 496] on link "Field History" at bounding box center [276, 492] width 183 height 35
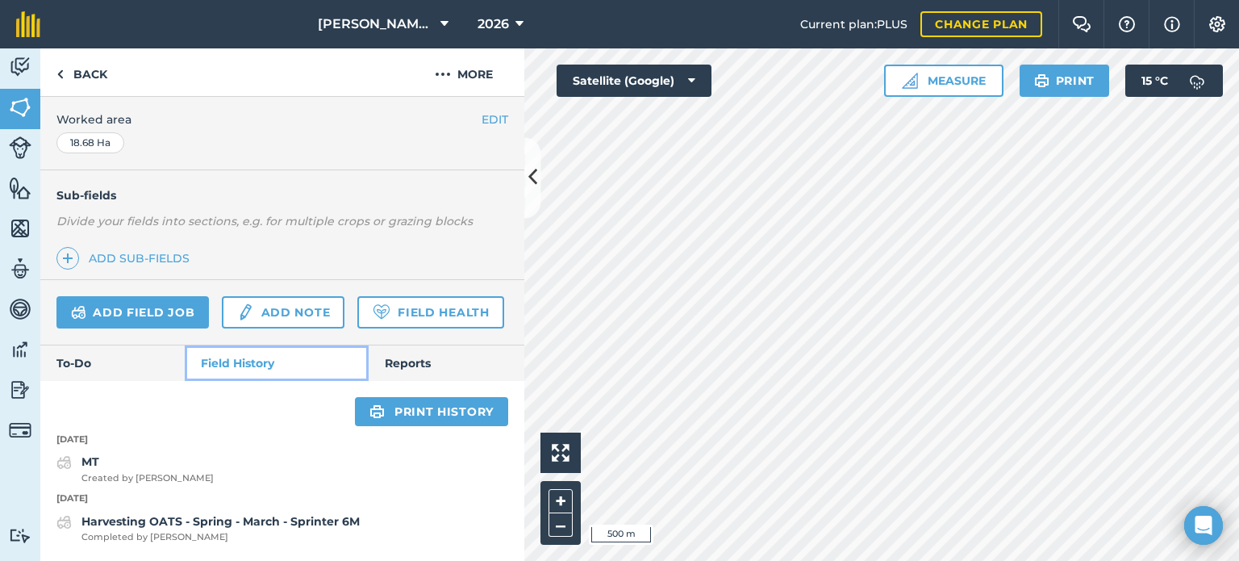
scroll to position [390, 0]
click at [381, 360] on link "Reports" at bounding box center [447, 362] width 156 height 35
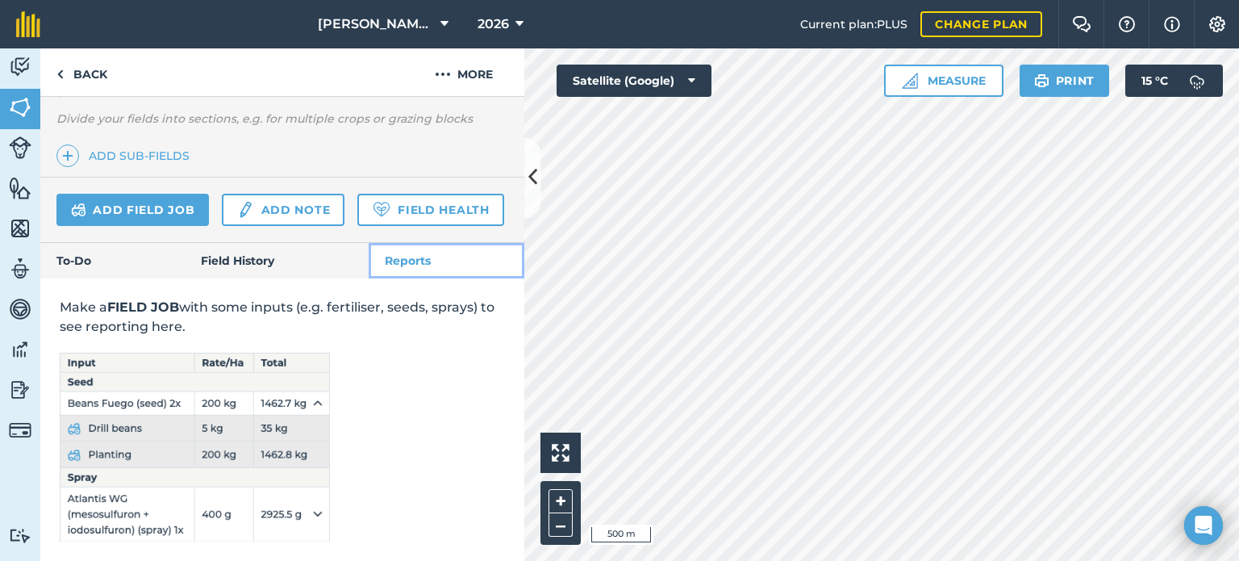
scroll to position [493, 0]
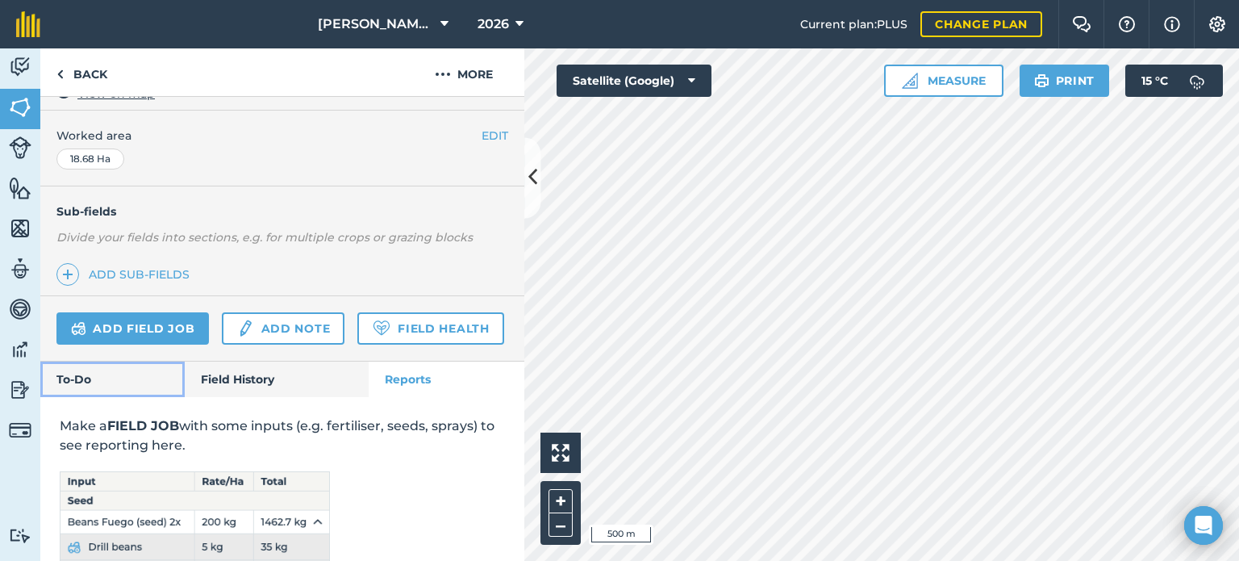
click at [100, 397] on link "To-Do" at bounding box center [112, 378] width 144 height 35
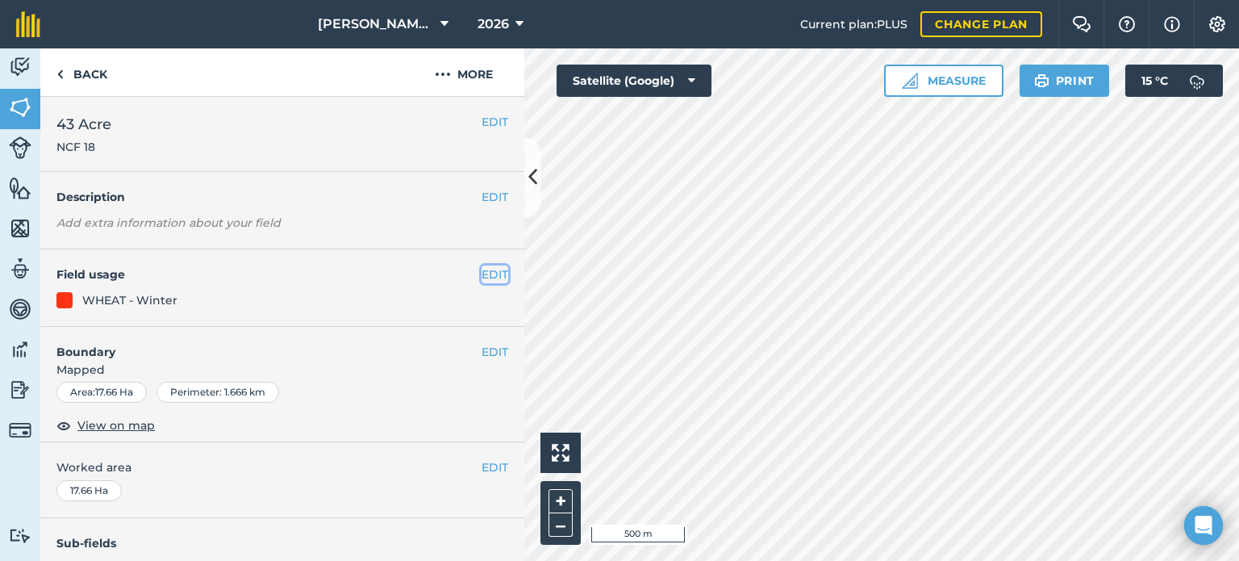
click at [481, 281] on button "EDIT" at bounding box center [494, 274] width 27 height 18
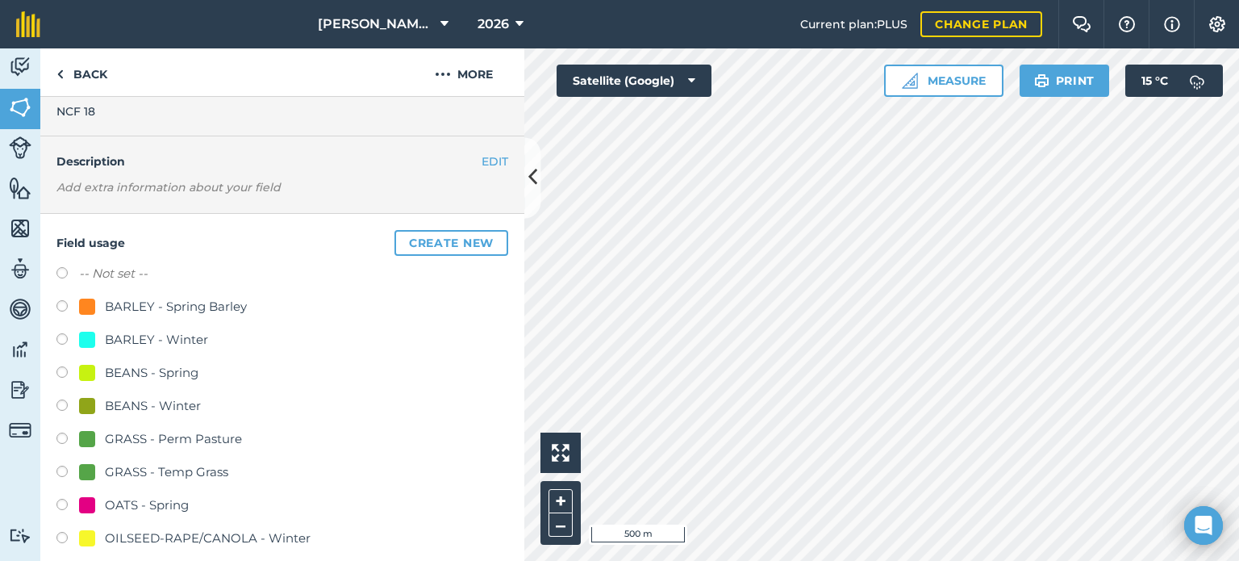
scroll to position [161, 0]
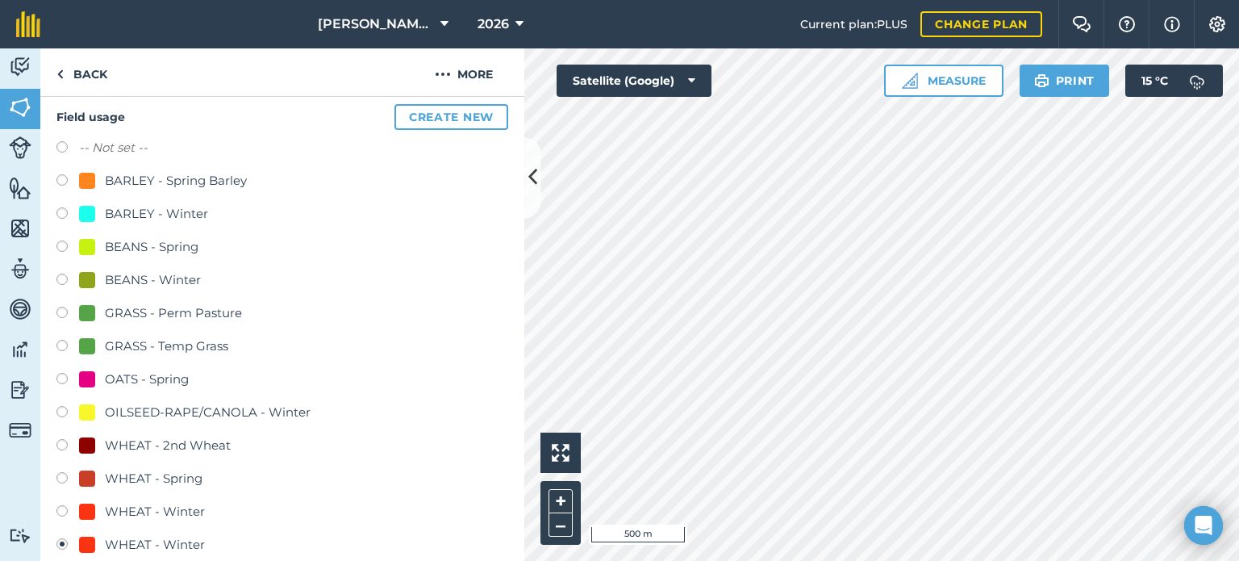
click at [70, 445] on label at bounding box center [67, 447] width 23 height 16
radio input "true"
radio input "false"
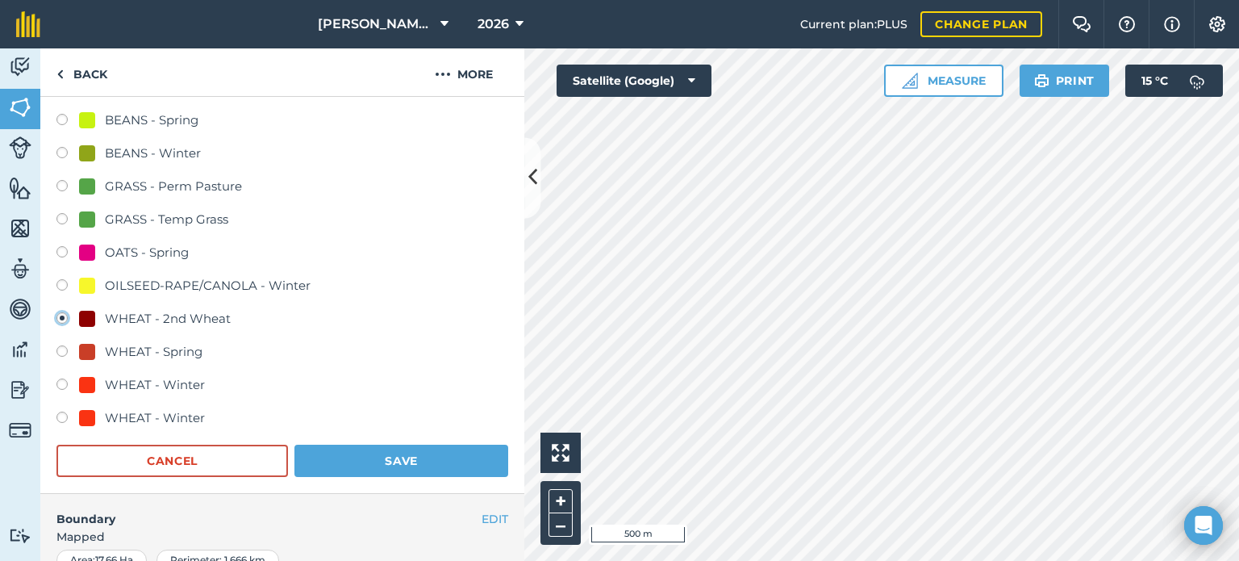
scroll to position [323, 0]
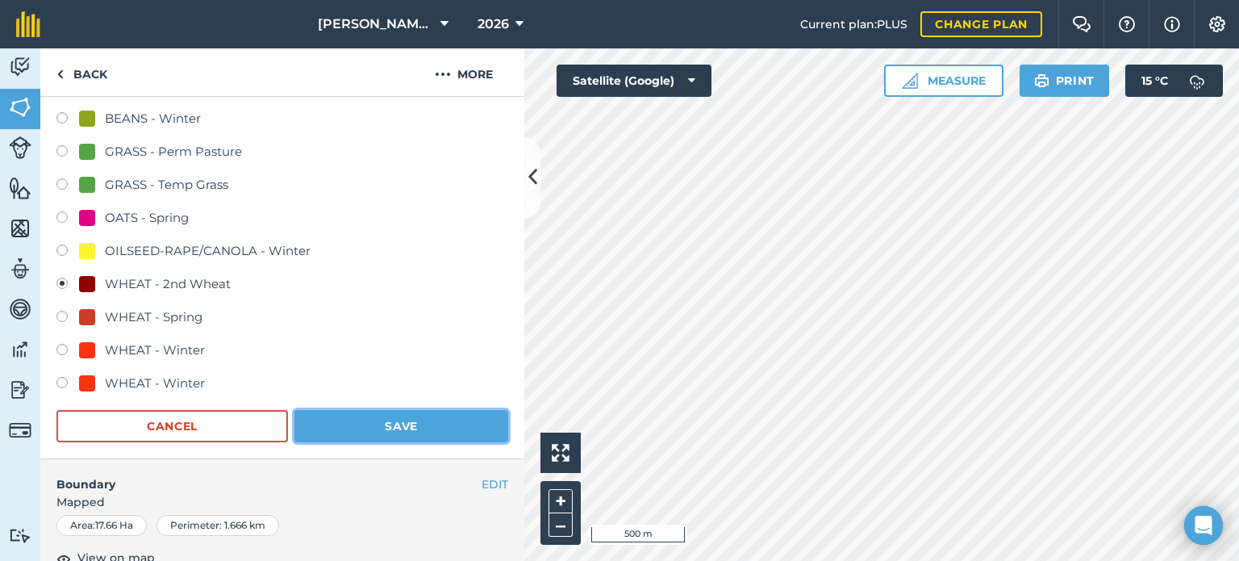
click at [339, 434] on button "Save" at bounding box center [401, 426] width 214 height 32
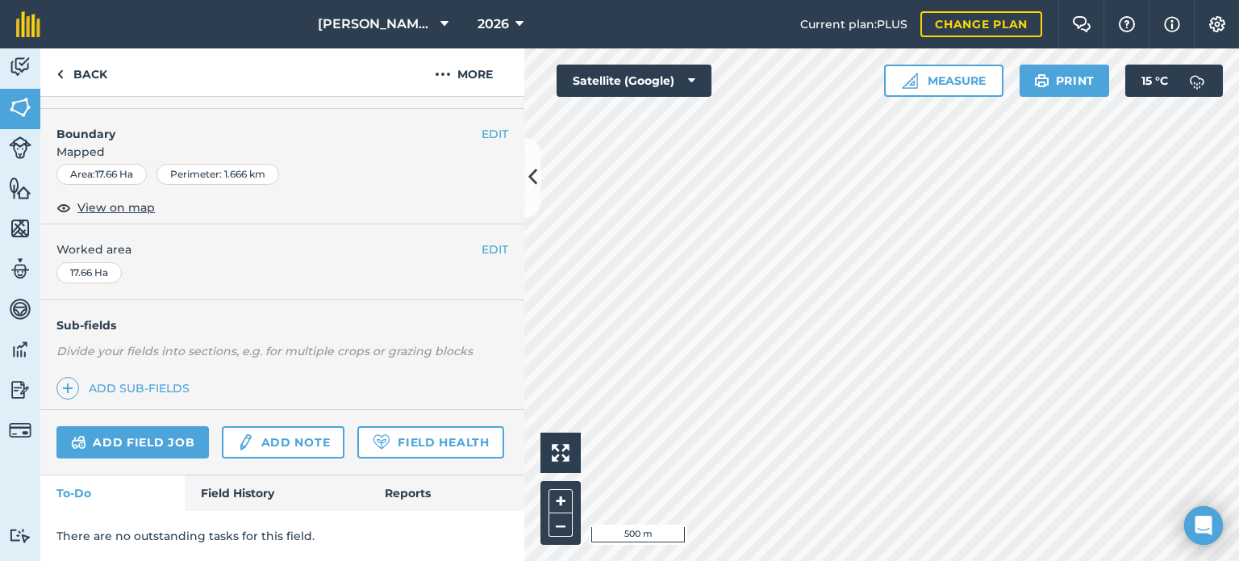
scroll to position [260, 0]
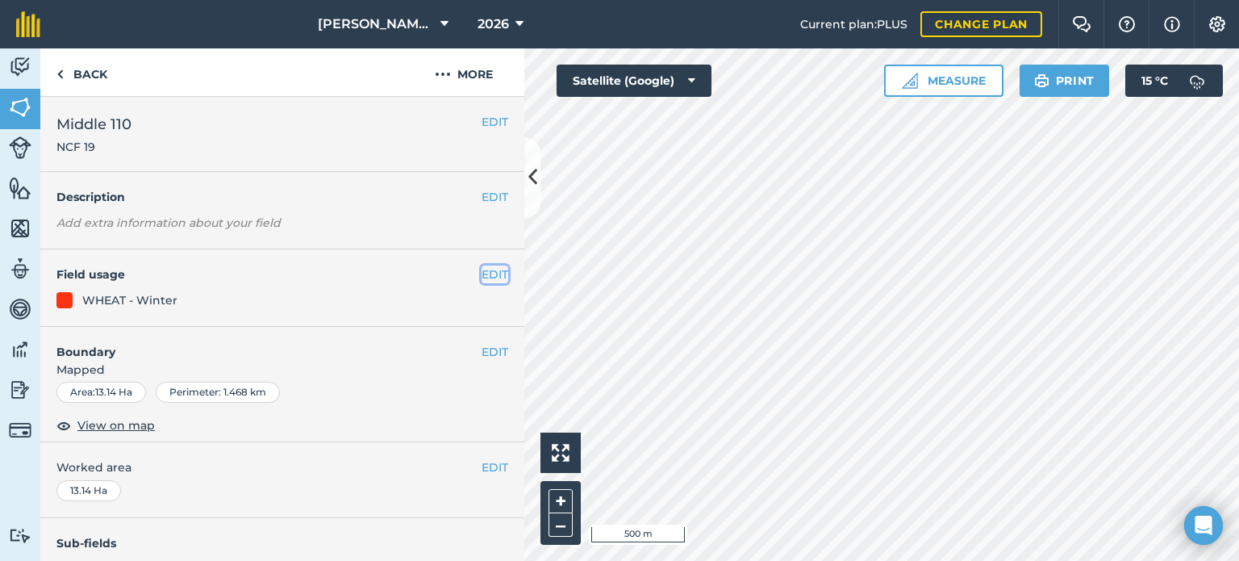
click at [485, 274] on button "EDIT" at bounding box center [494, 274] width 27 height 18
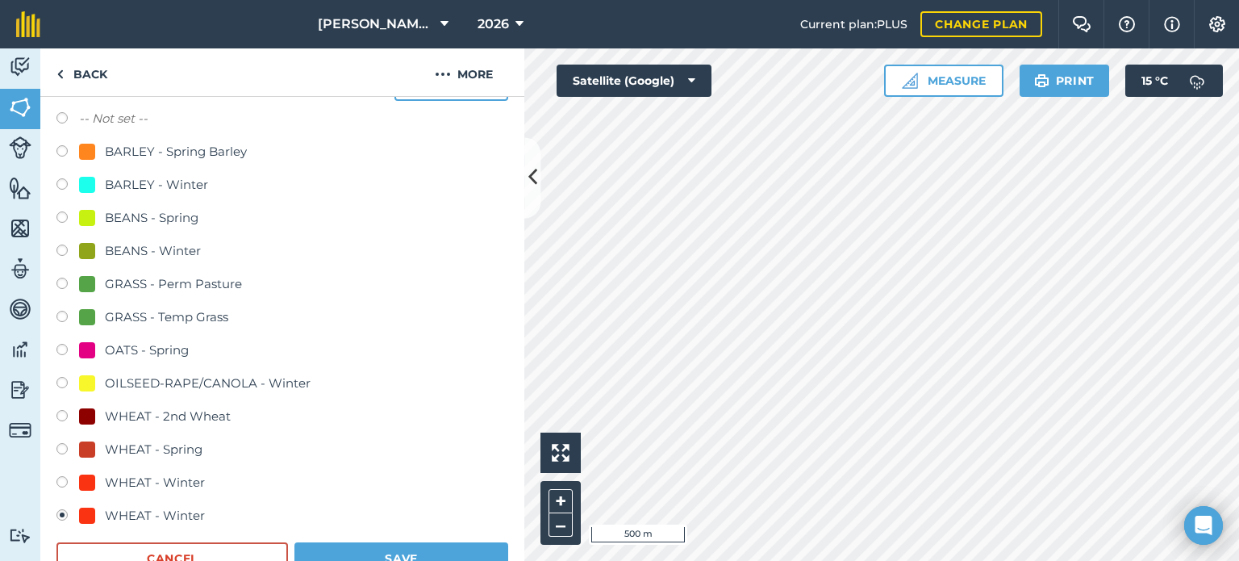
scroll to position [242, 0]
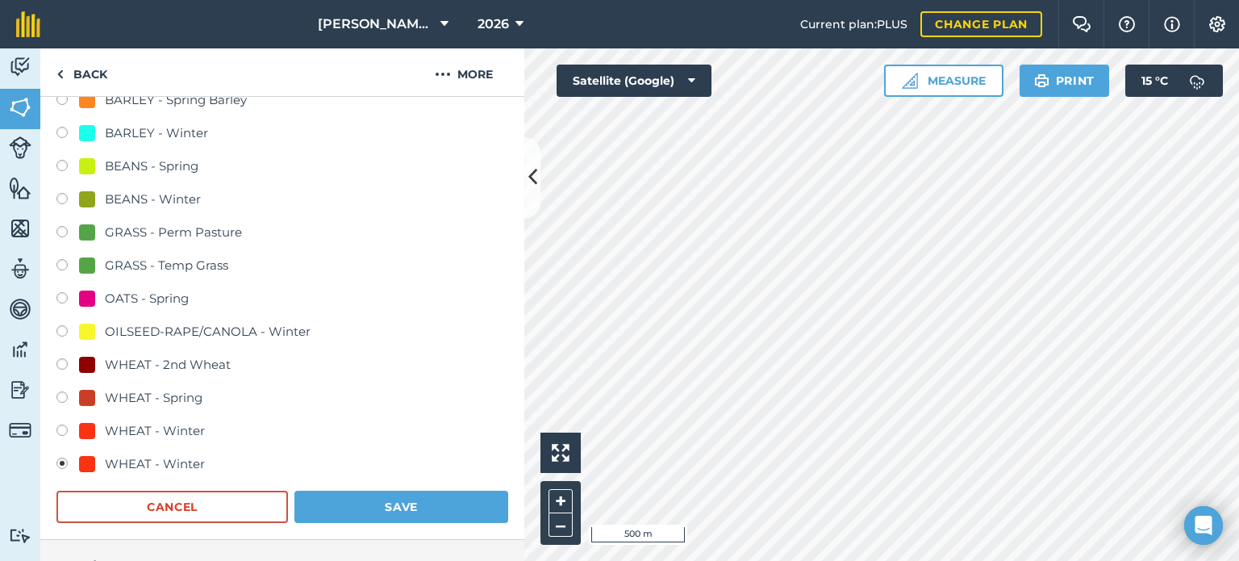
click at [165, 352] on div "-- Not set -- BARLEY - Spring Barley BARLEY - Winter BEANS - Spring BEANS - Win…" at bounding box center [282, 267] width 452 height 420
click at [165, 358] on div "WHEAT - 2nd Wheat" at bounding box center [168, 364] width 126 height 19
radio input "true"
radio input "false"
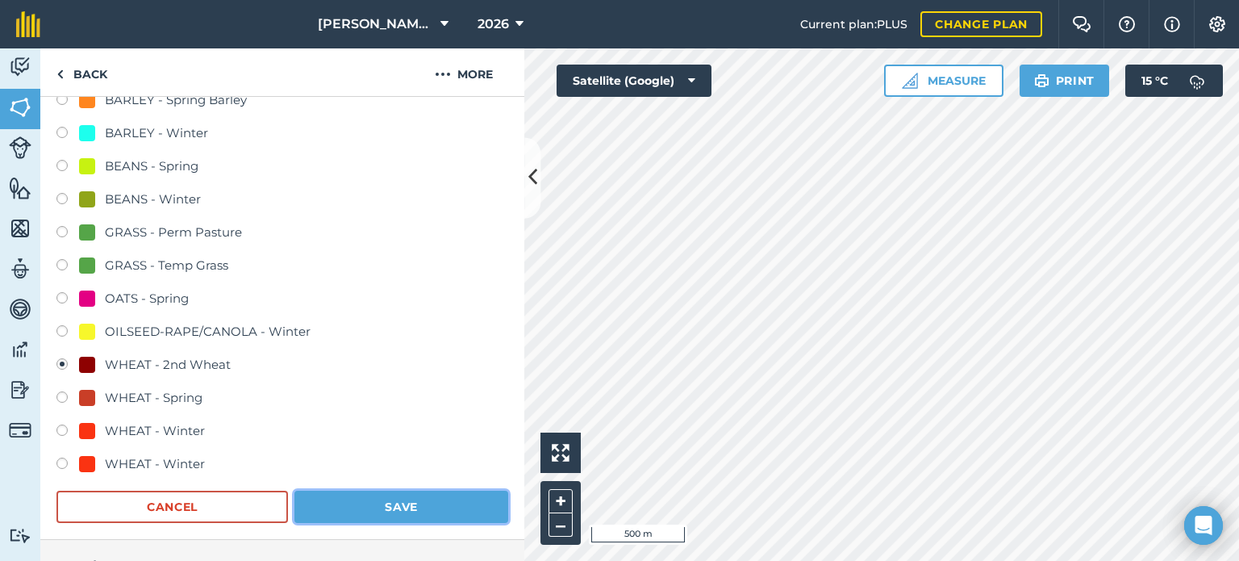
click at [354, 499] on button "Save" at bounding box center [401, 506] width 214 height 32
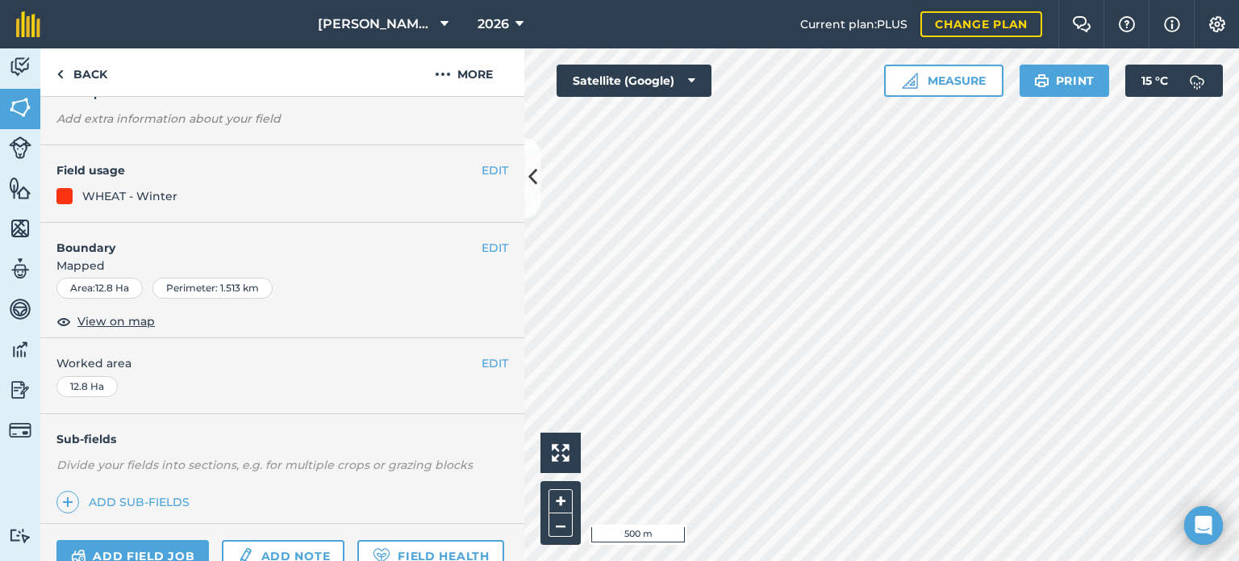
scroll to position [99, 0]
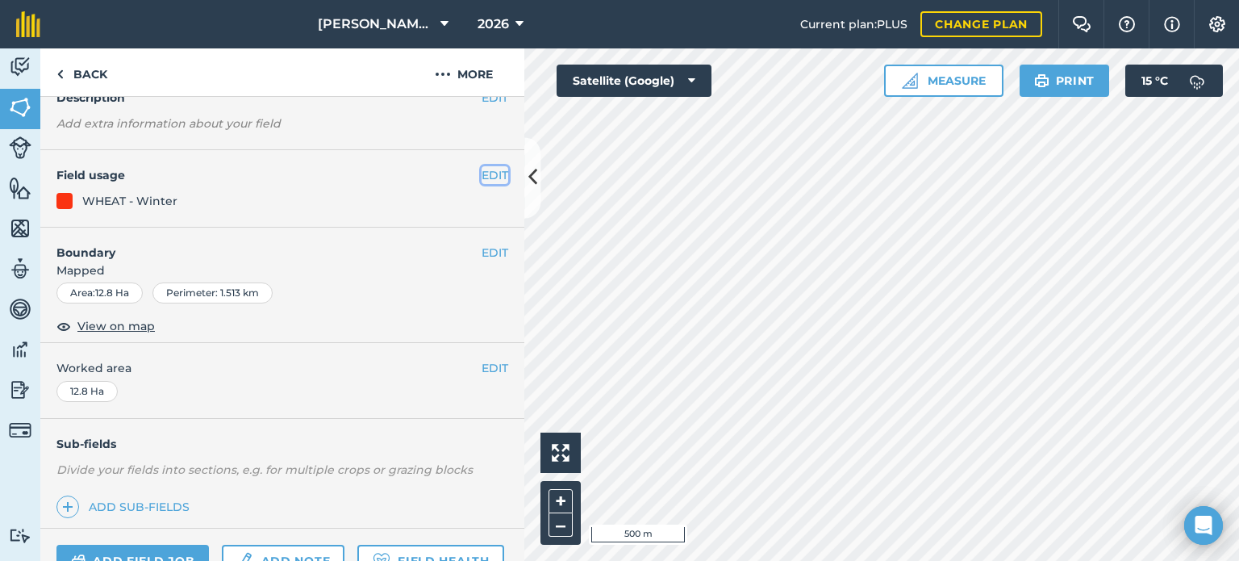
click at [481, 179] on button "EDIT" at bounding box center [494, 175] width 27 height 18
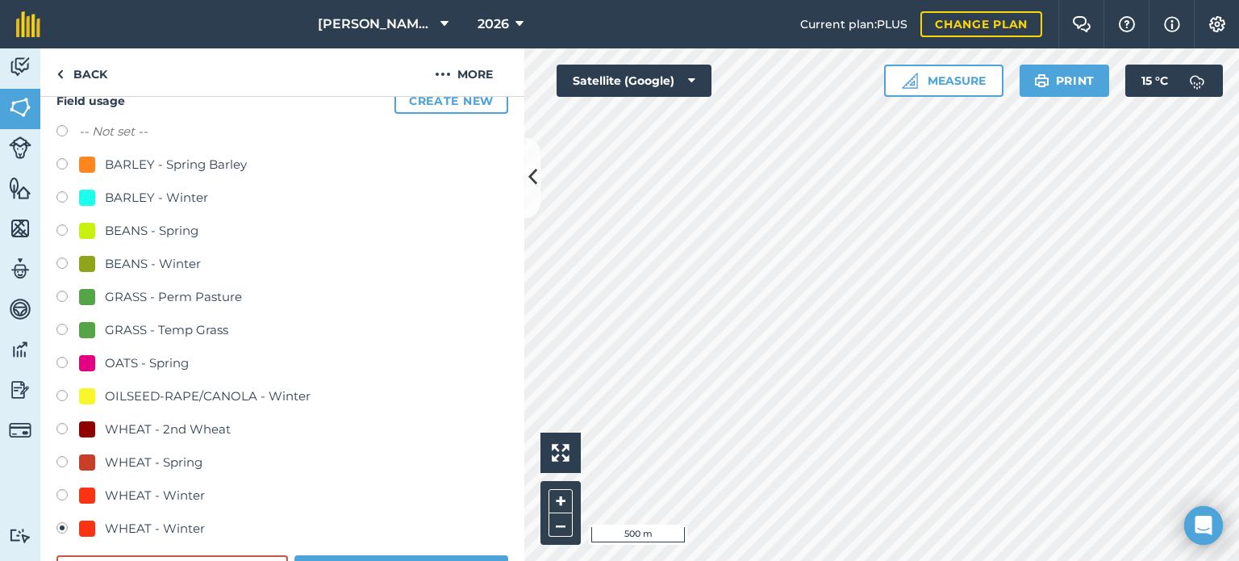
scroll to position [180, 0]
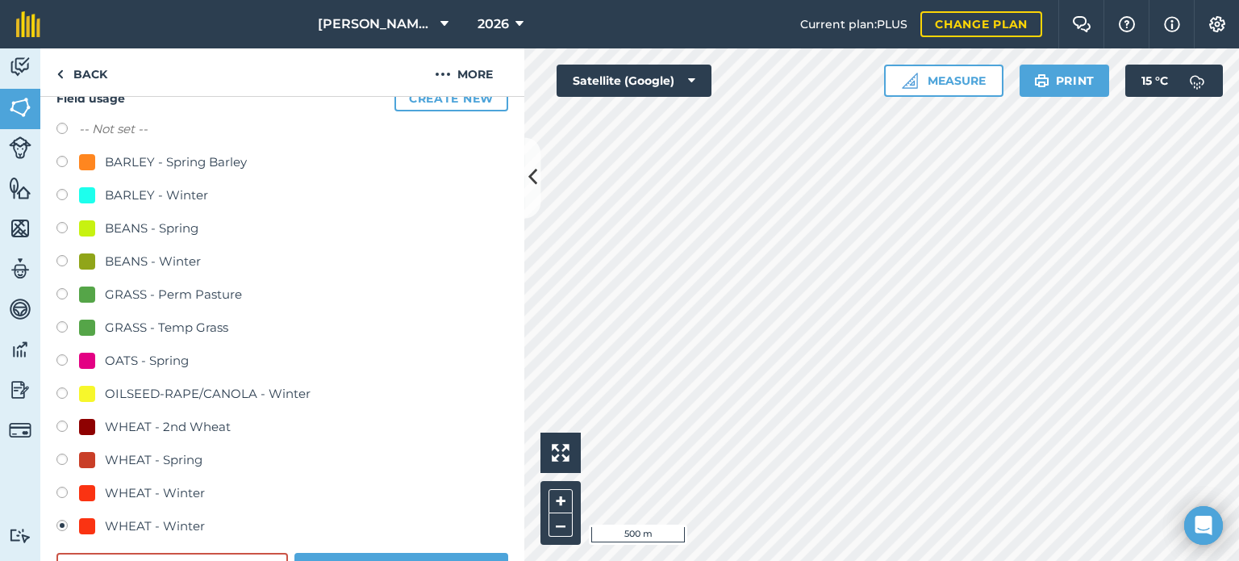
drag, startPoint x: 70, startPoint y: 422, endPoint x: 84, endPoint y: 419, distance: 13.9
click at [72, 422] on label at bounding box center [67, 428] width 23 height 16
radio input "true"
radio input "false"
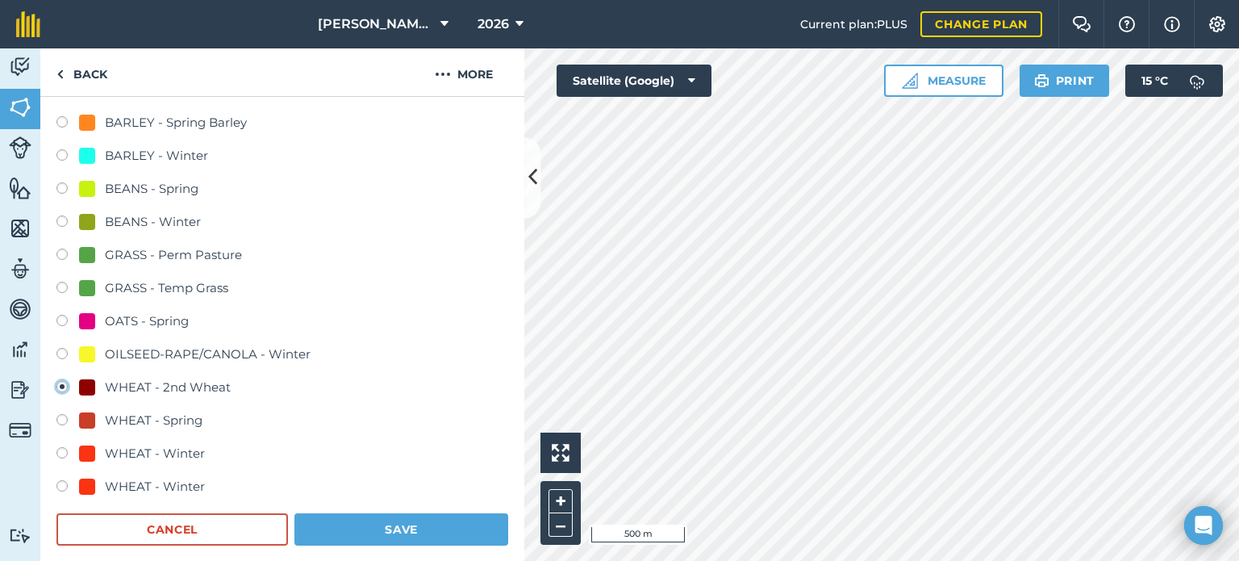
scroll to position [341, 0]
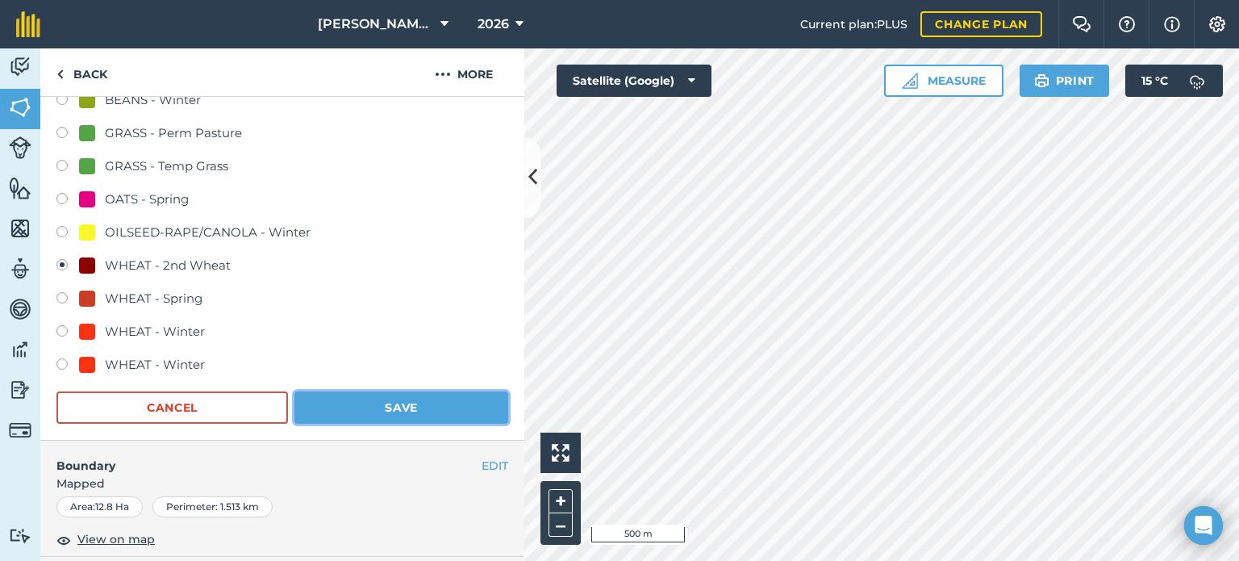
click at [416, 404] on button "Save" at bounding box center [401, 407] width 214 height 32
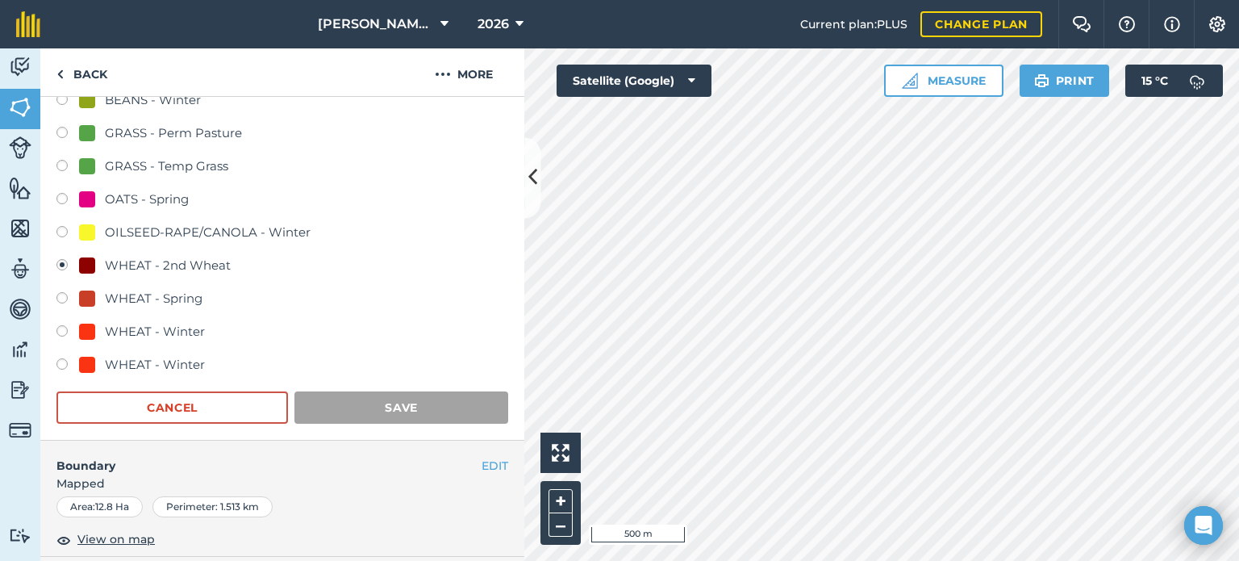
scroll to position [260, 0]
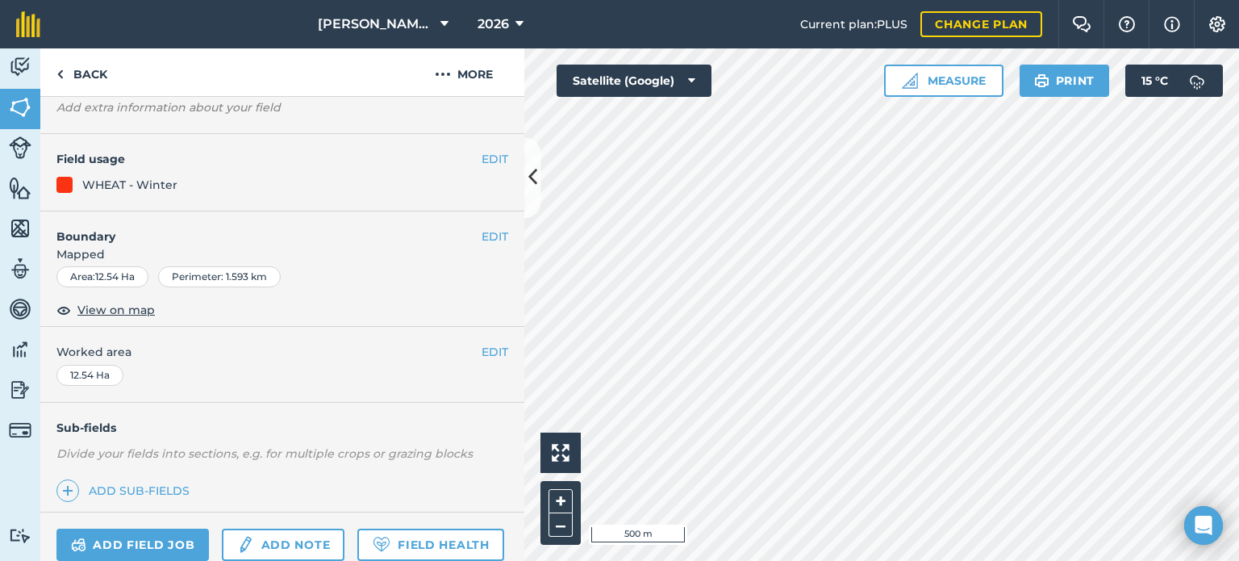
scroll to position [113, 0]
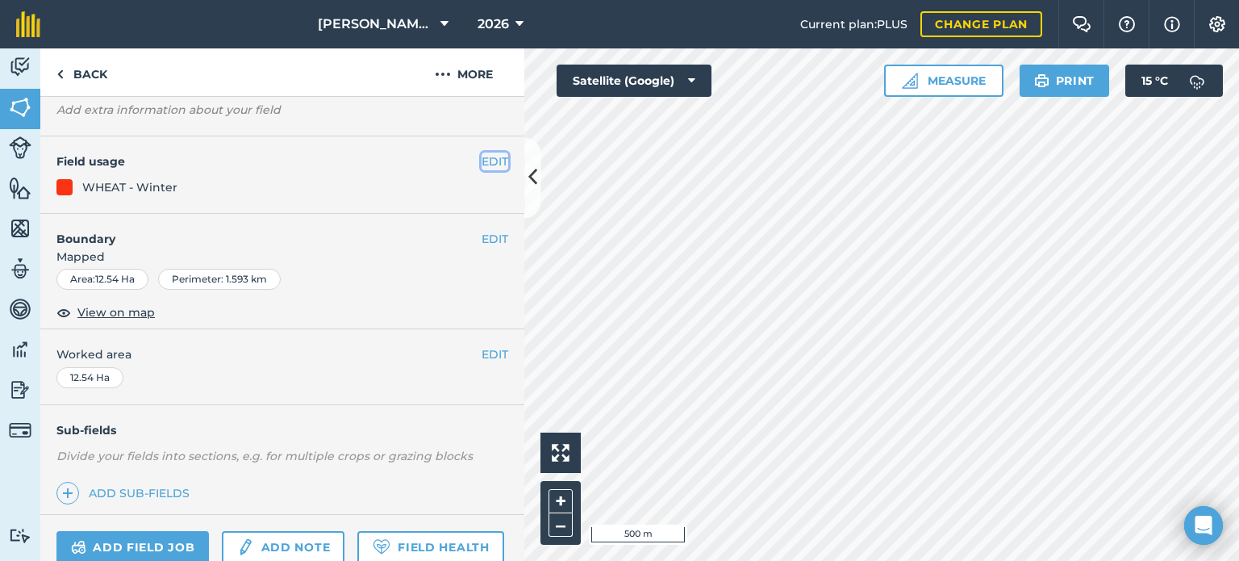
click at [481, 160] on button "EDIT" at bounding box center [494, 161] width 27 height 18
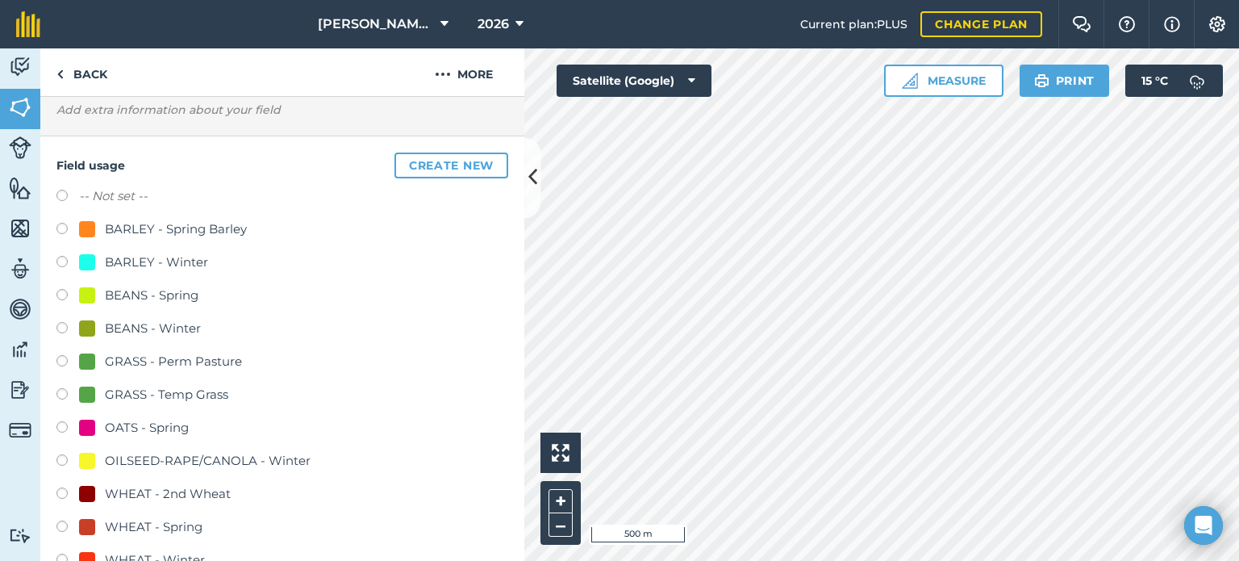
click at [64, 492] on label at bounding box center [67, 495] width 23 height 16
radio input "true"
radio input "false"
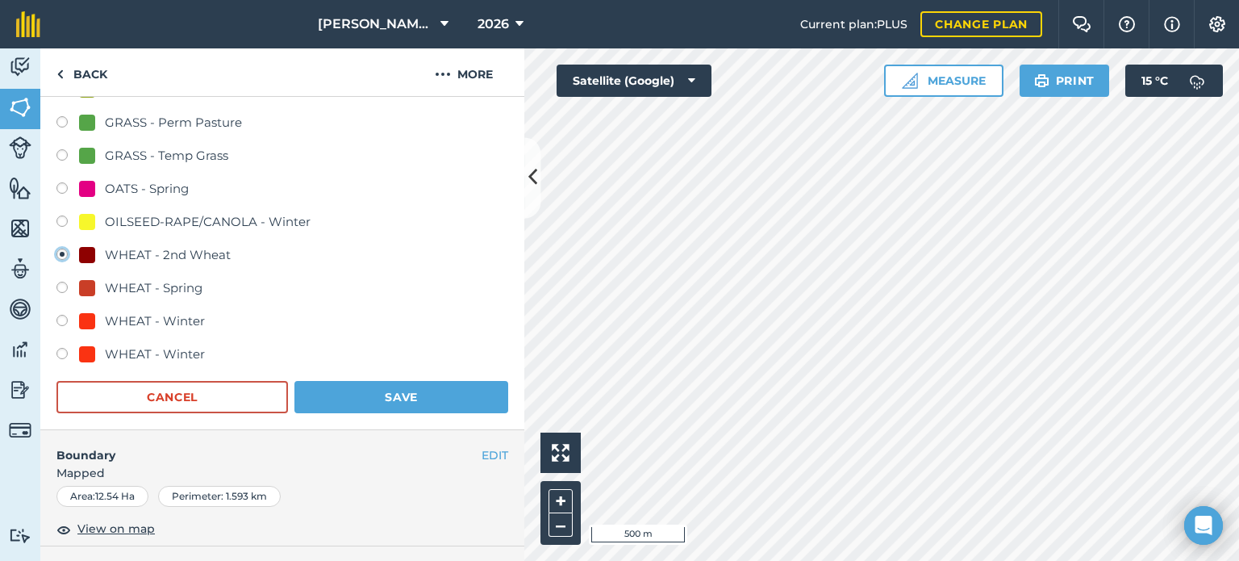
scroll to position [355, 0]
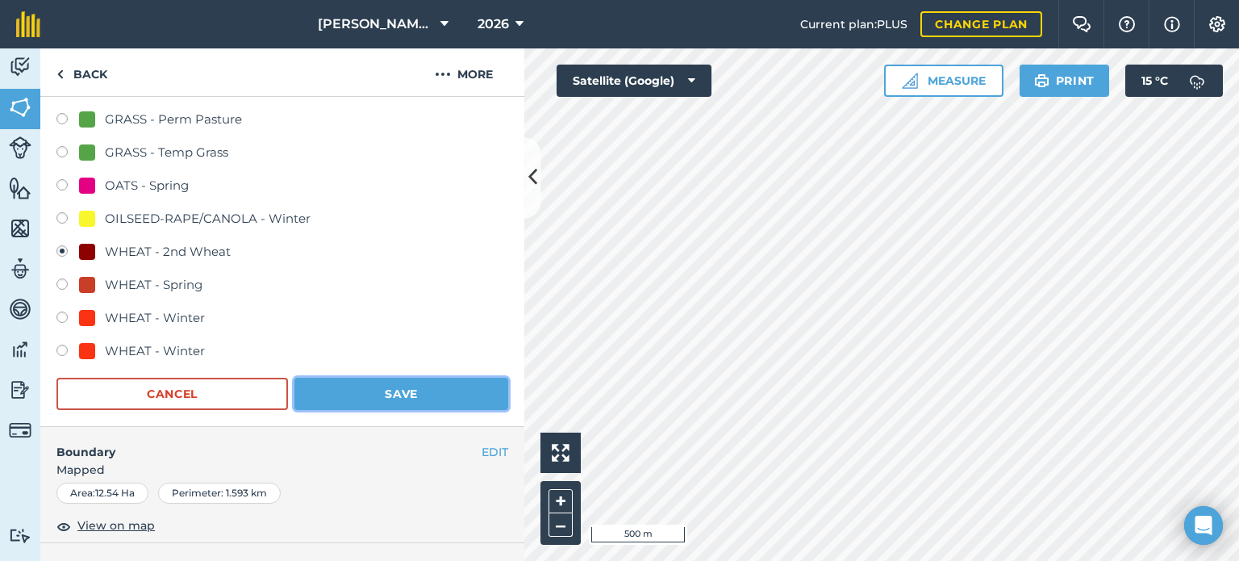
click at [431, 394] on button "Save" at bounding box center [401, 393] width 214 height 32
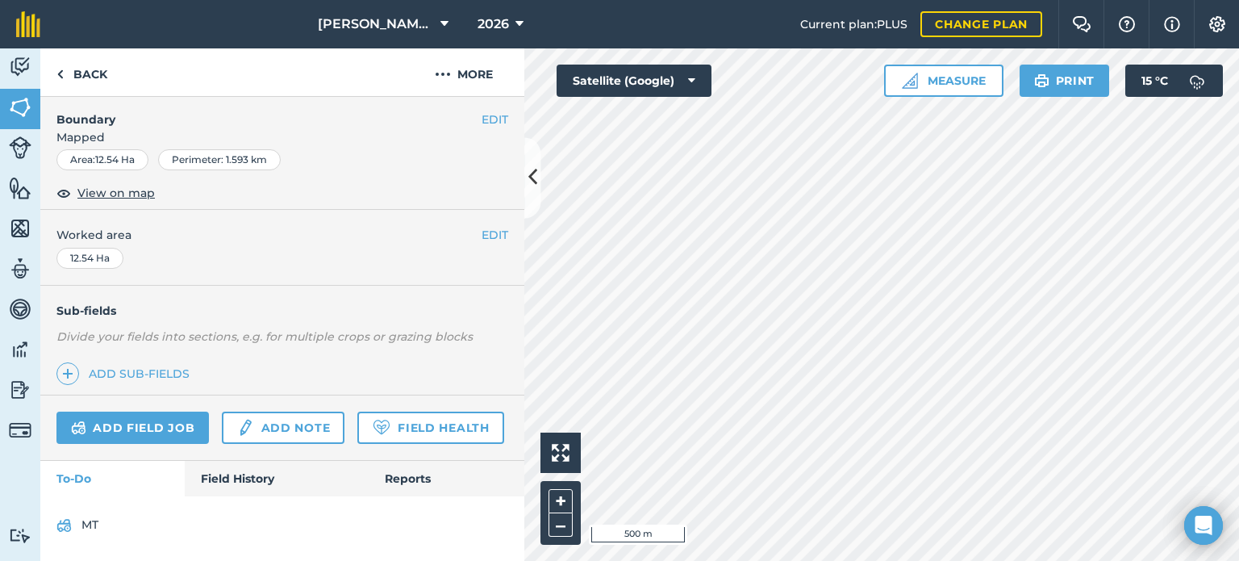
scroll to position [274, 0]
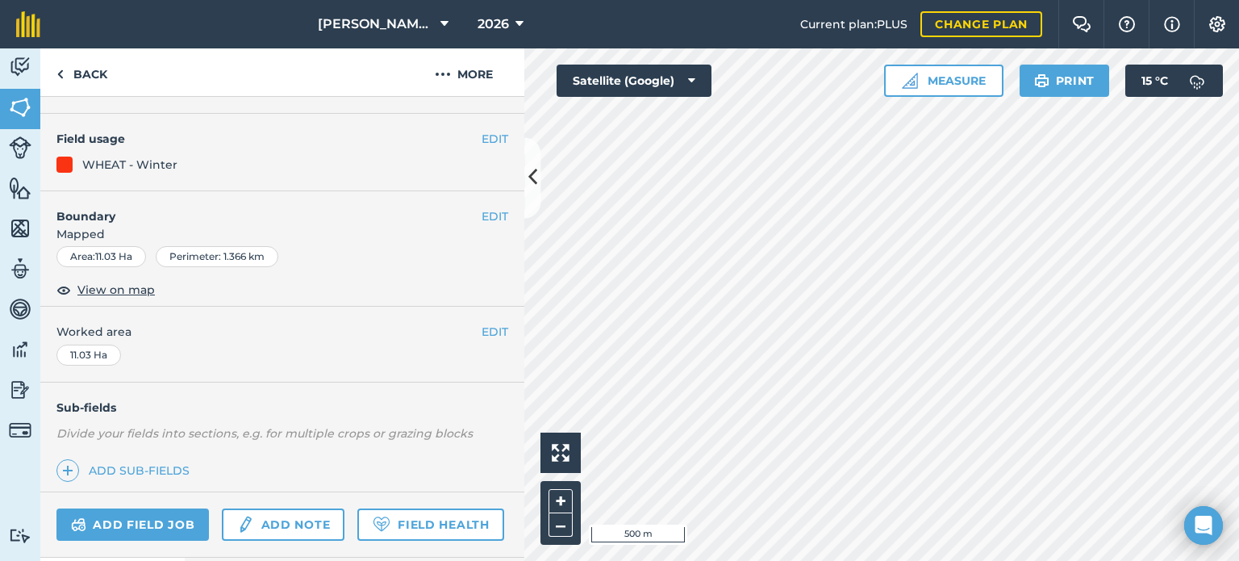
scroll to position [113, 0]
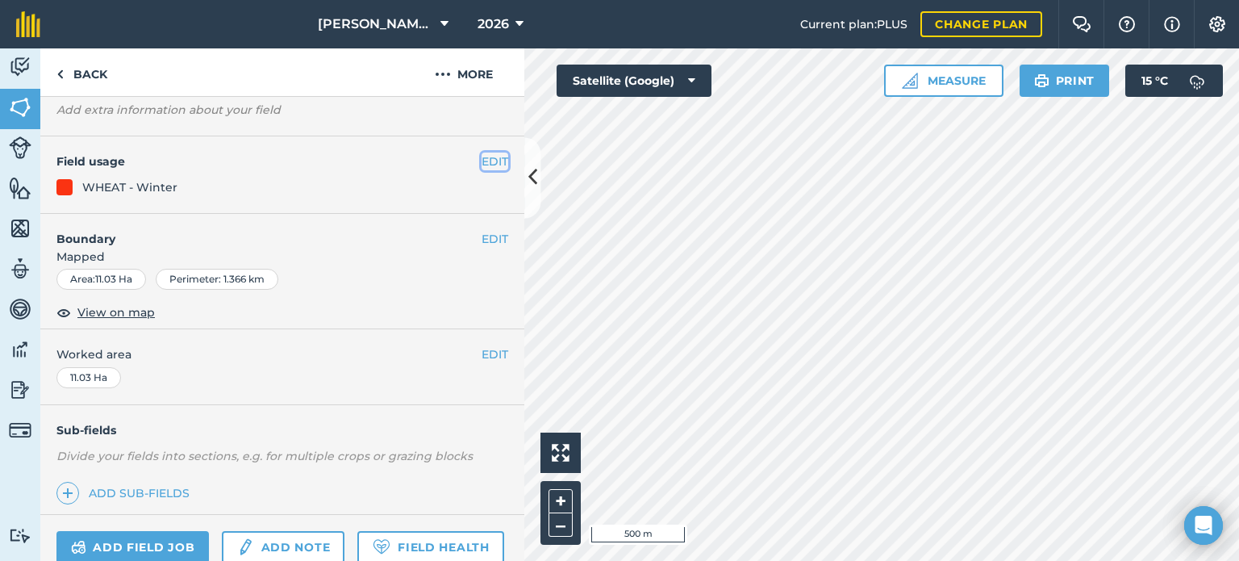
click at [484, 160] on button "EDIT" at bounding box center [494, 161] width 27 height 18
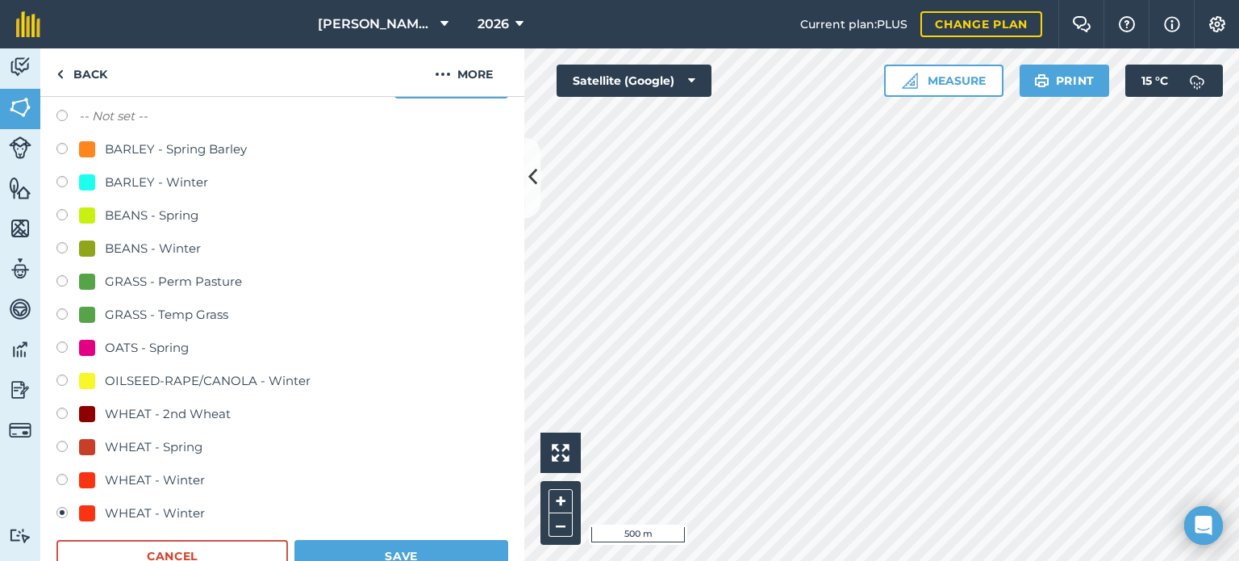
scroll to position [194, 0]
click at [110, 411] on div "WHEAT - 2nd Wheat" at bounding box center [168, 412] width 126 height 19
radio input "true"
radio input "false"
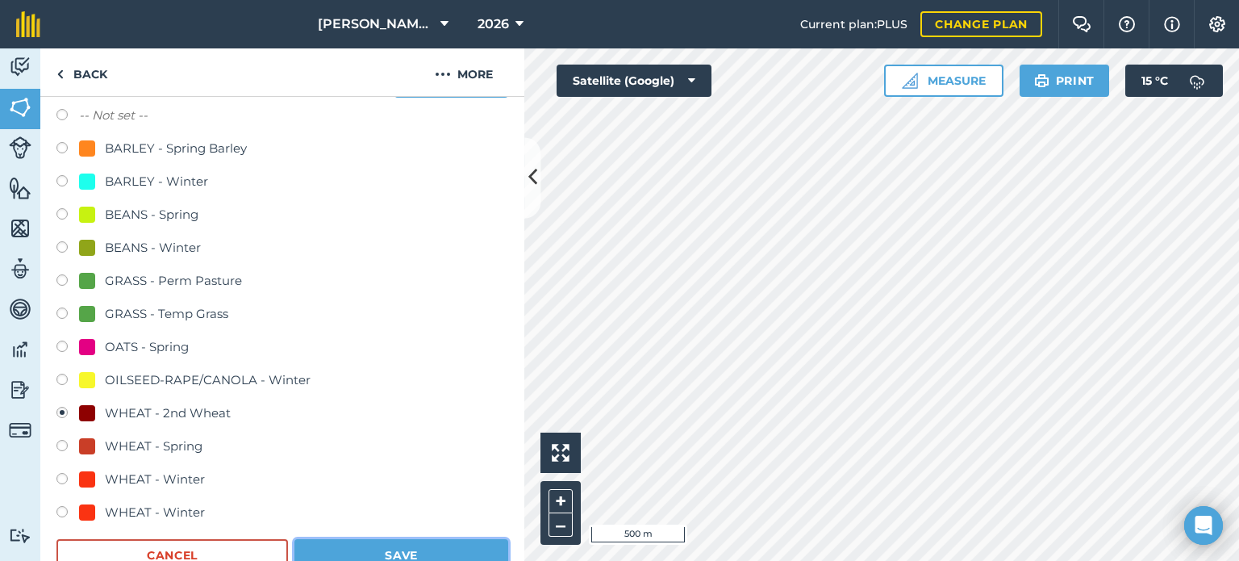
click at [331, 541] on button "Save" at bounding box center [401, 555] width 214 height 32
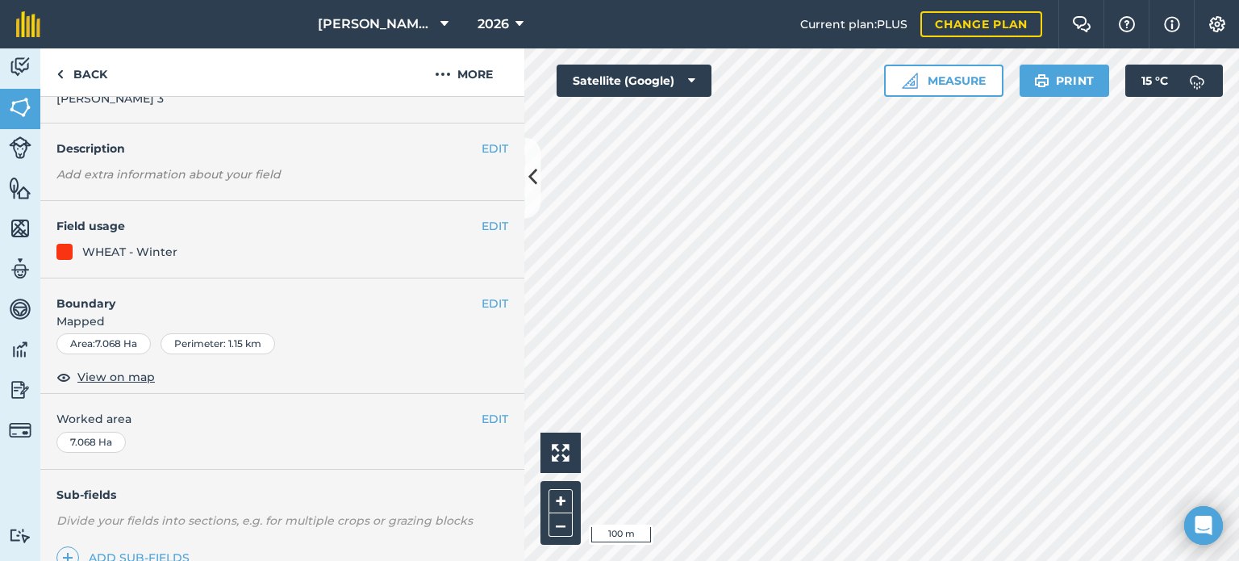
scroll to position [32, 0]
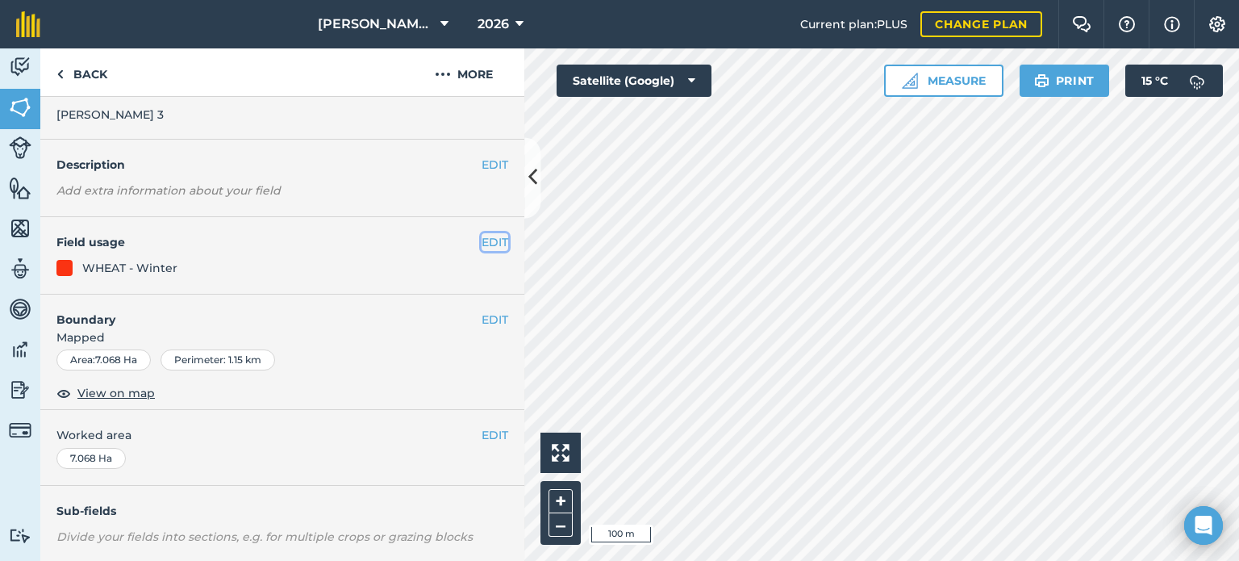
click at [487, 244] on button "EDIT" at bounding box center [494, 242] width 27 height 18
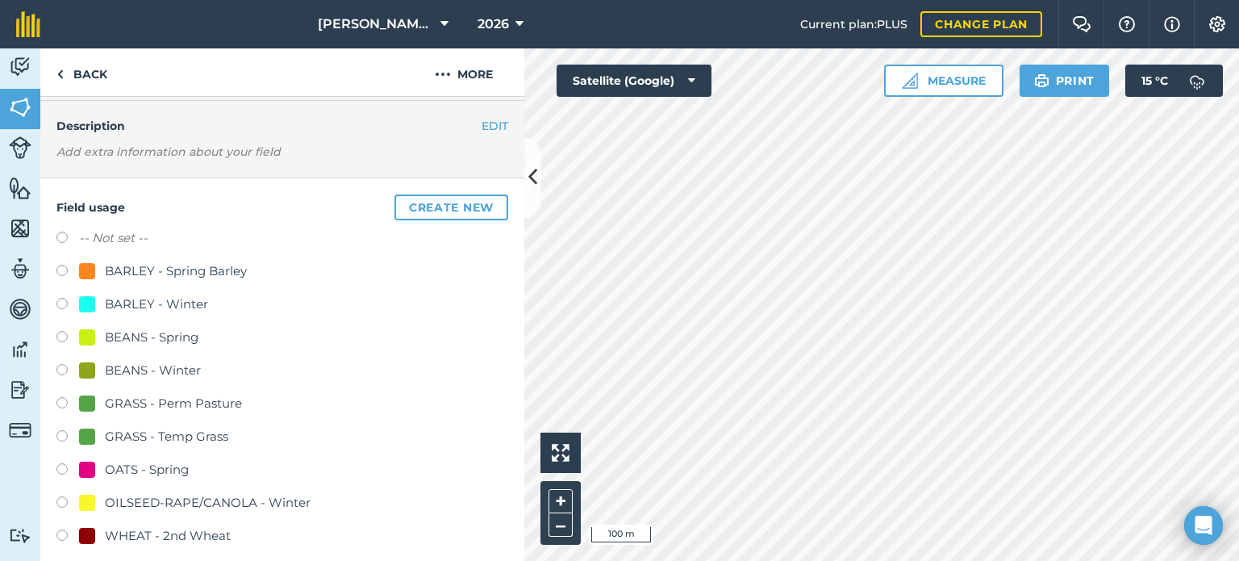
scroll to position [194, 0]
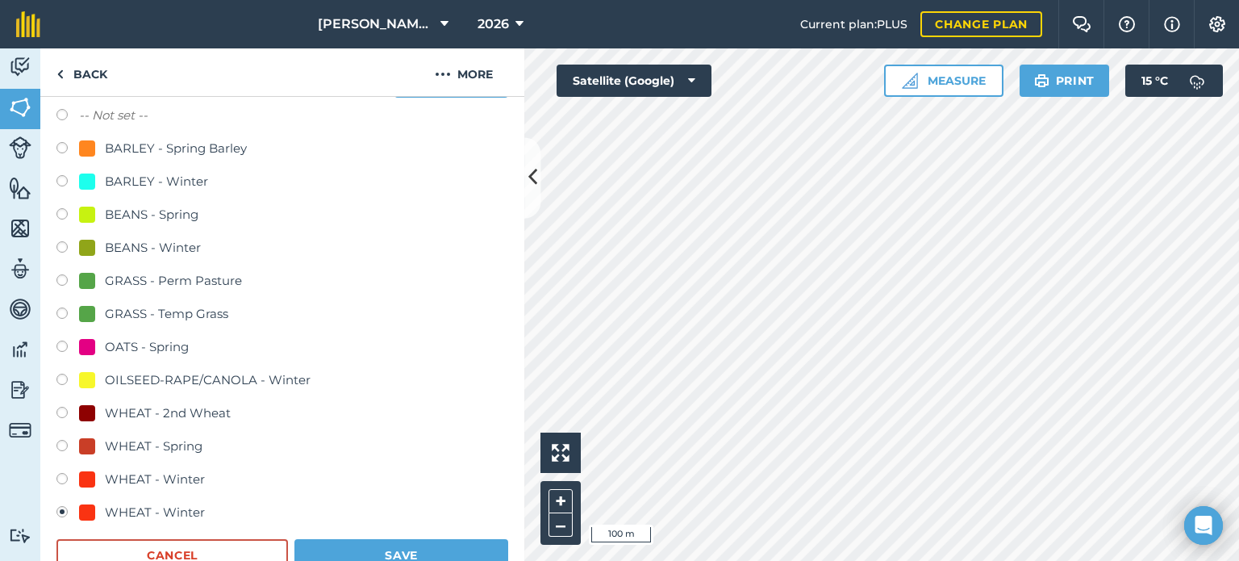
click at [149, 417] on div "WHEAT - 2nd Wheat" at bounding box center [168, 412] width 126 height 19
radio input "true"
radio input "false"
click at [335, 544] on button "Save" at bounding box center [401, 555] width 214 height 32
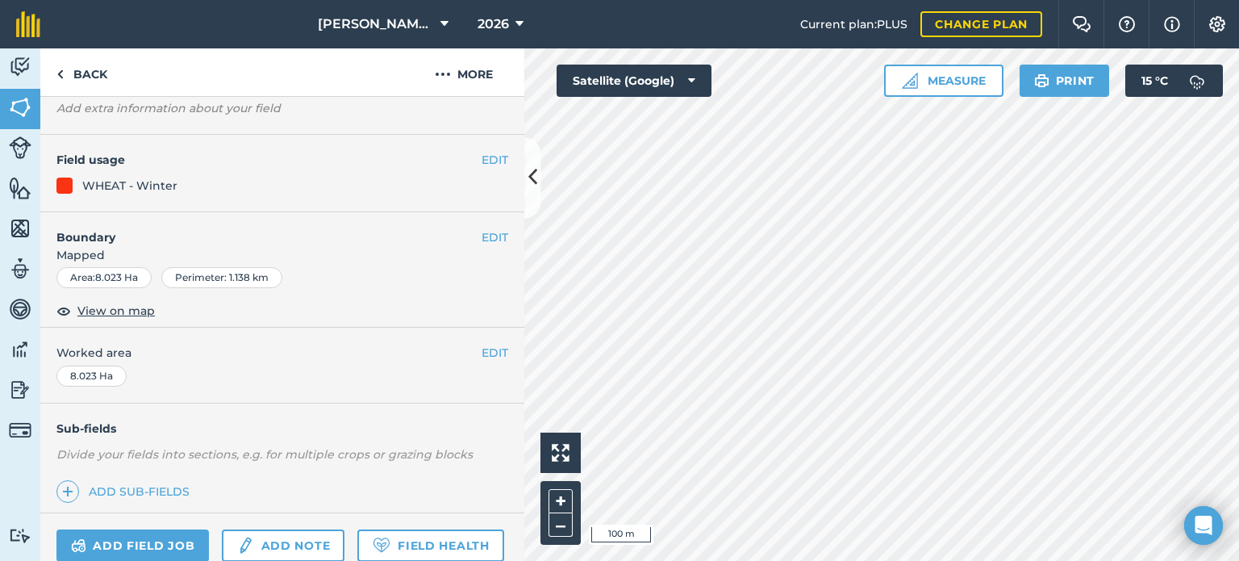
scroll to position [113, 0]
click at [481, 166] on button "EDIT" at bounding box center [494, 161] width 27 height 18
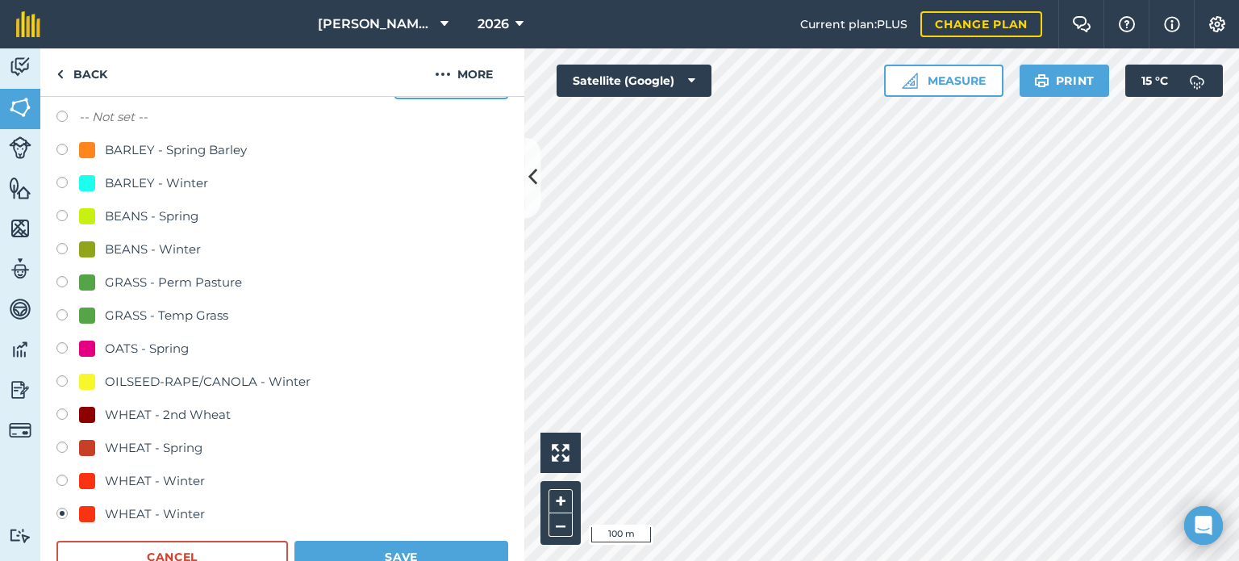
scroll to position [194, 0]
click at [158, 415] on div "WHEAT - 2nd Wheat" at bounding box center [168, 412] width 126 height 19
radio input "true"
radio input "false"
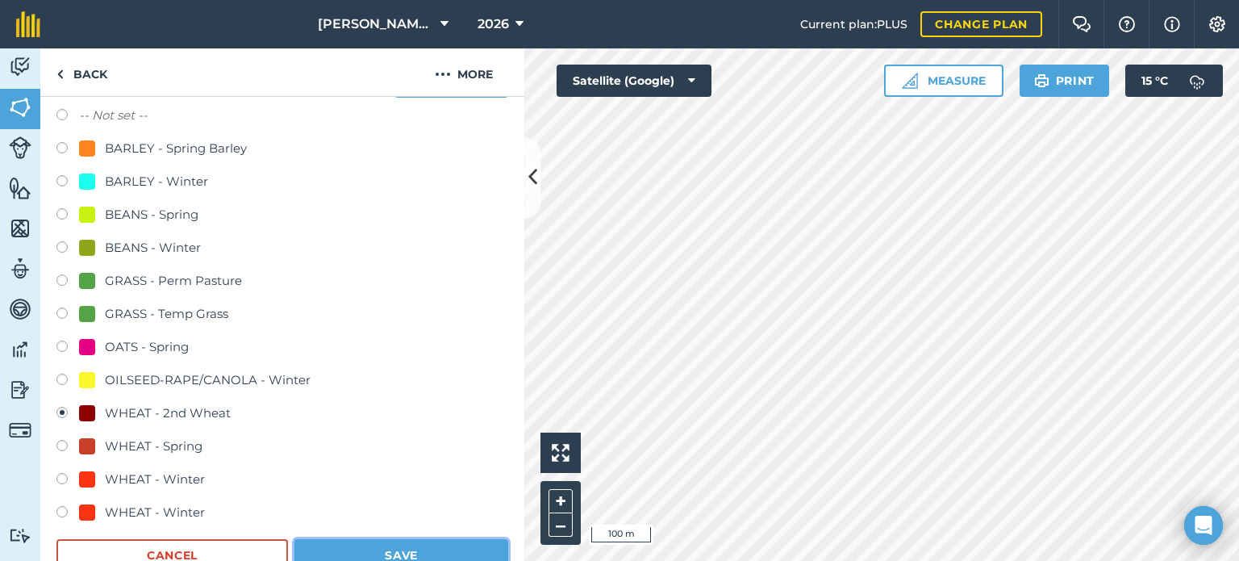
click at [356, 549] on button "Save" at bounding box center [401, 555] width 214 height 32
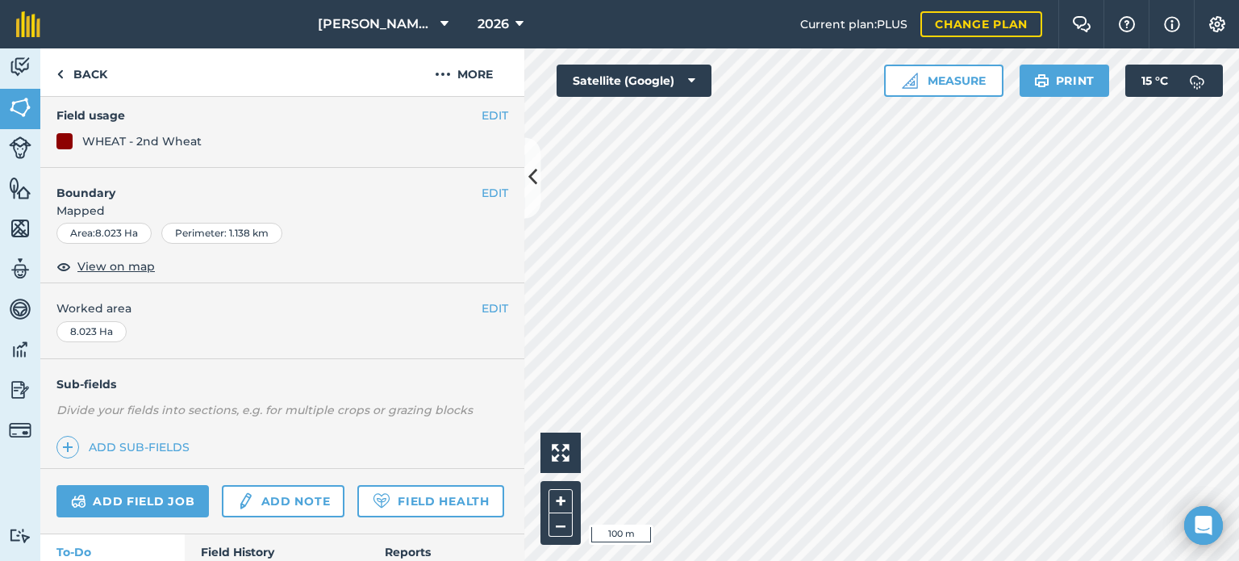
scroll to position [113, 0]
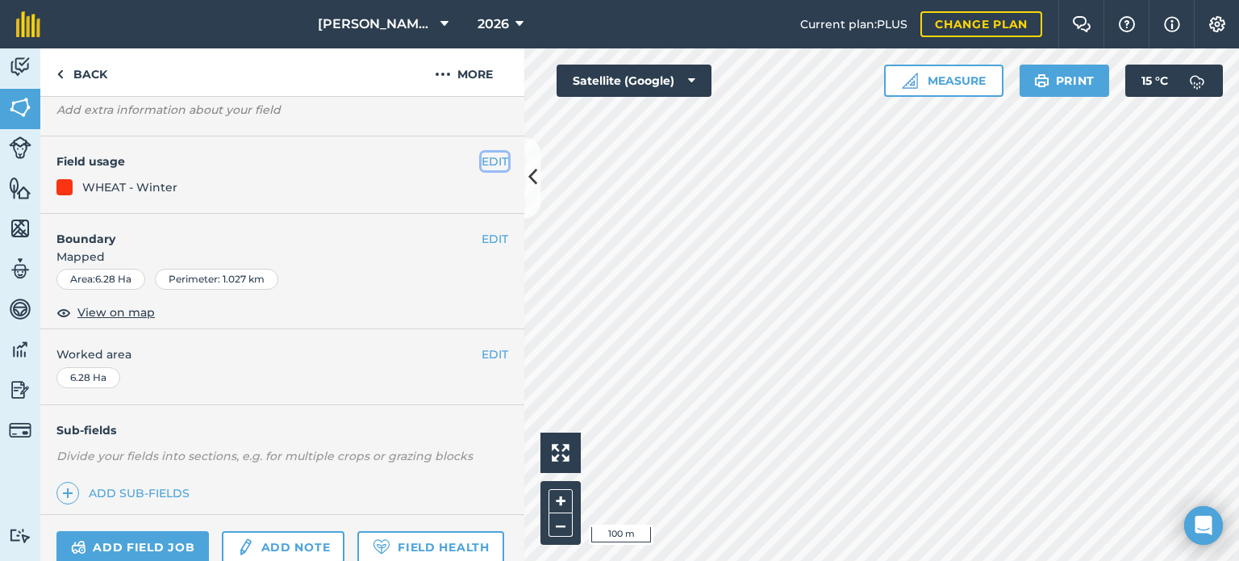
click at [481, 165] on button "EDIT" at bounding box center [494, 161] width 27 height 18
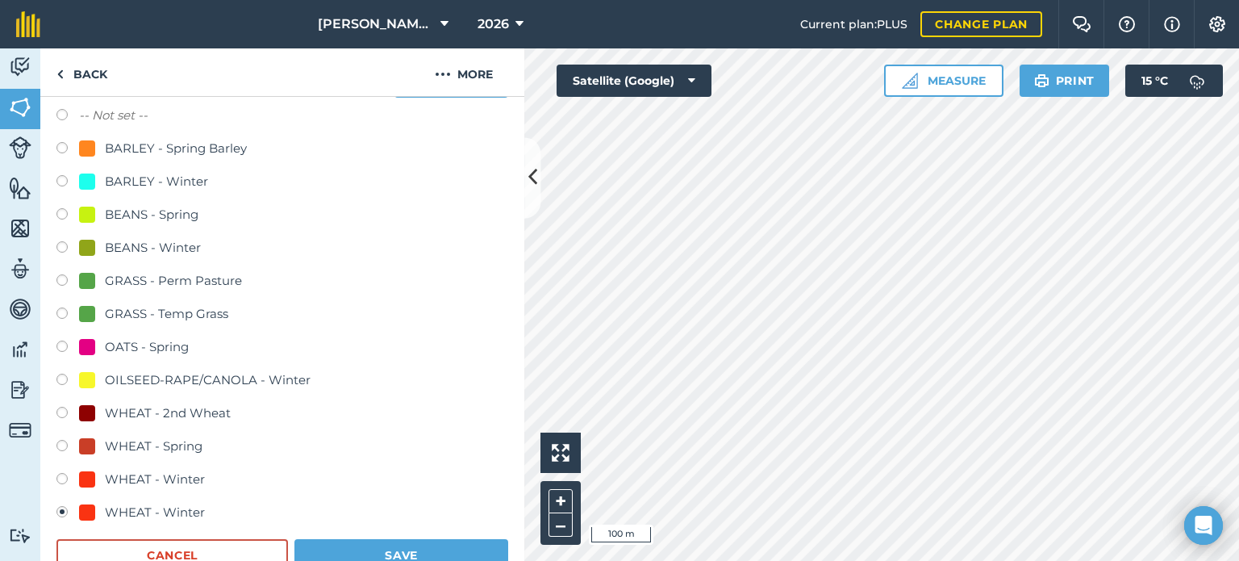
scroll to position [194, 0]
click at [166, 406] on div "WHEAT - 2nd Wheat" at bounding box center [168, 412] width 126 height 19
radio input "true"
radio input "false"
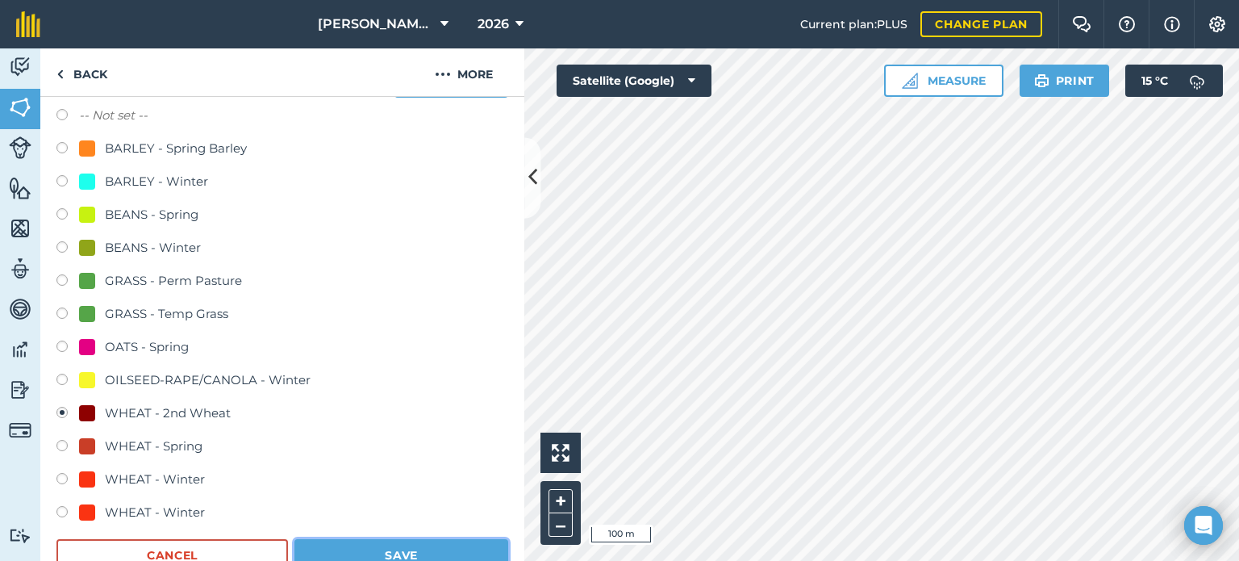
click at [397, 550] on button "Save" at bounding box center [401, 555] width 214 height 32
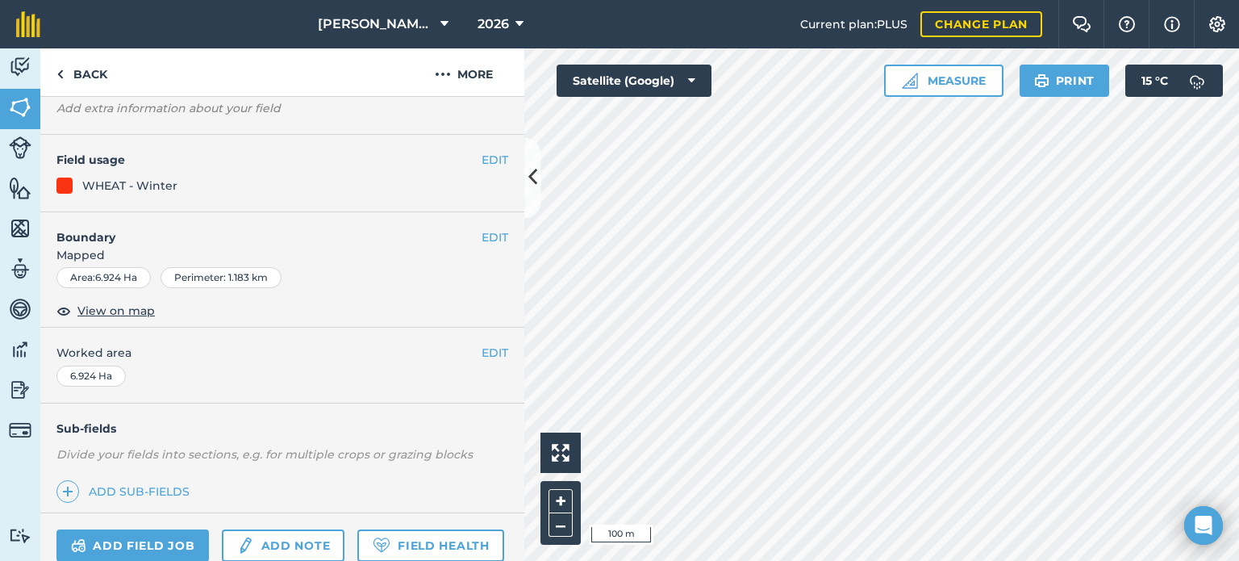
scroll to position [113, 0]
click at [481, 156] on button "EDIT" at bounding box center [494, 161] width 27 height 18
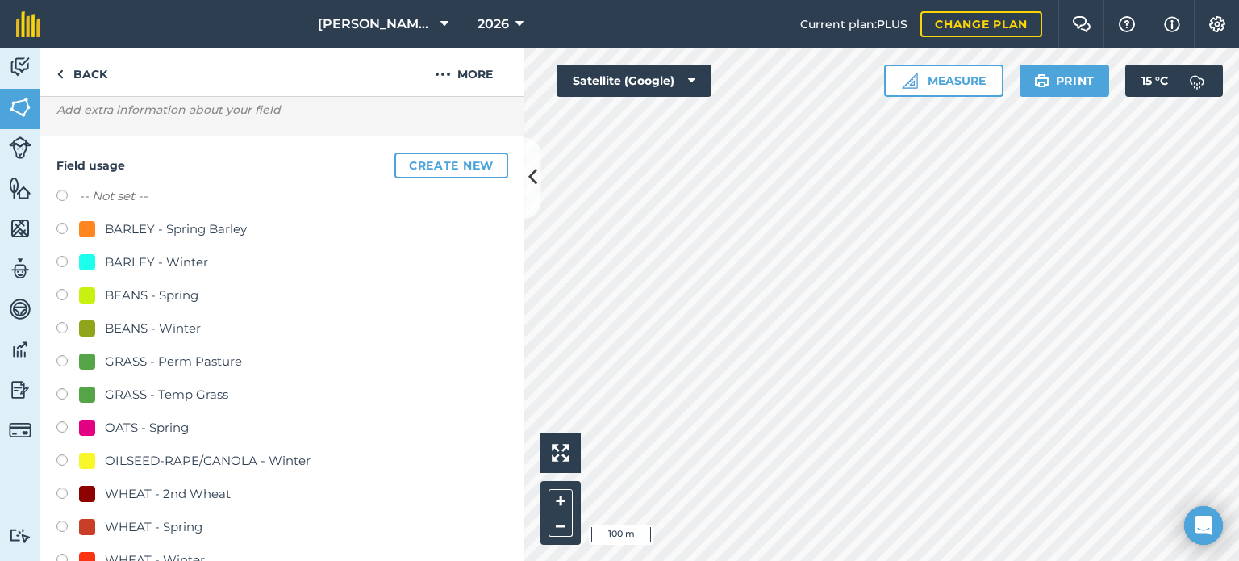
click at [140, 495] on div "WHEAT - 2nd Wheat" at bounding box center [168, 493] width 126 height 19
radio input "true"
radio input "false"
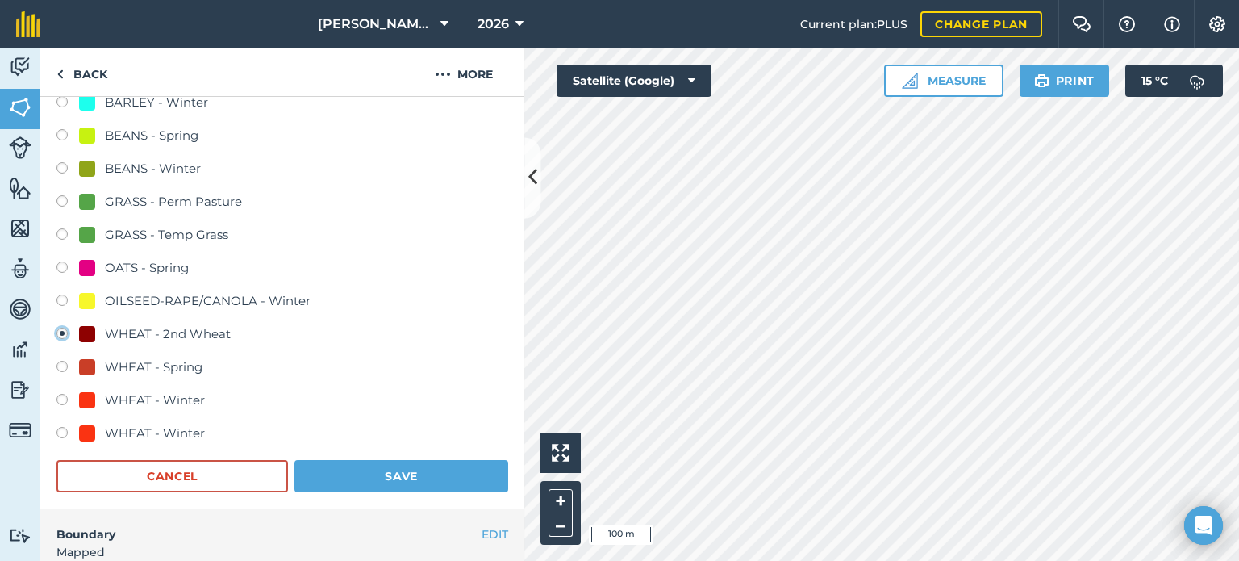
scroll to position [274, 0]
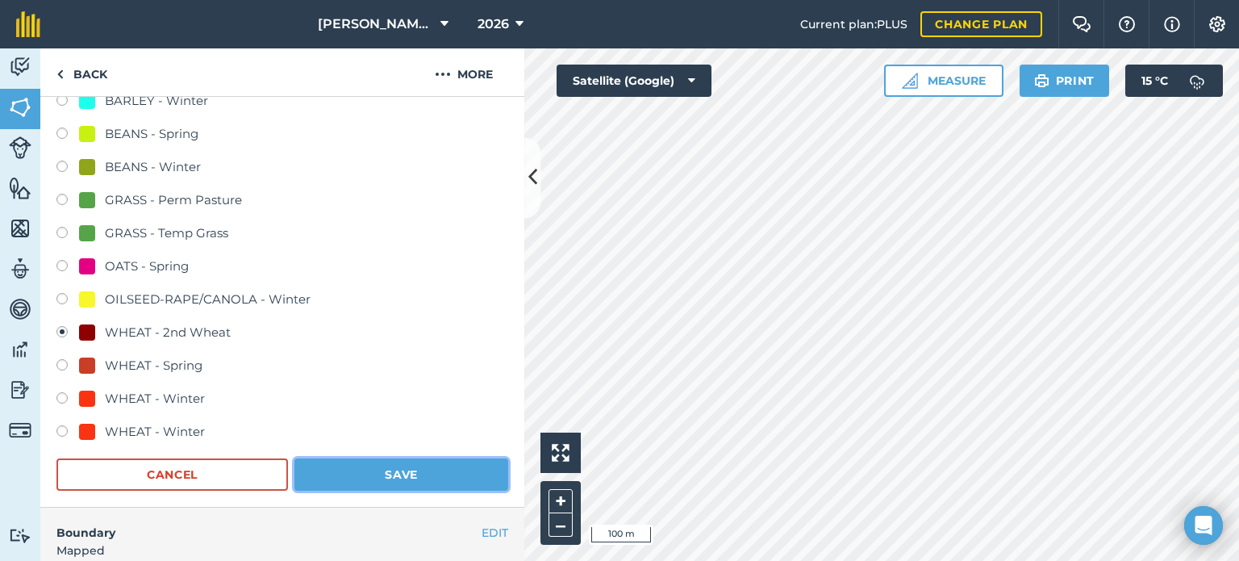
click at [368, 471] on button "Save" at bounding box center [401, 474] width 214 height 32
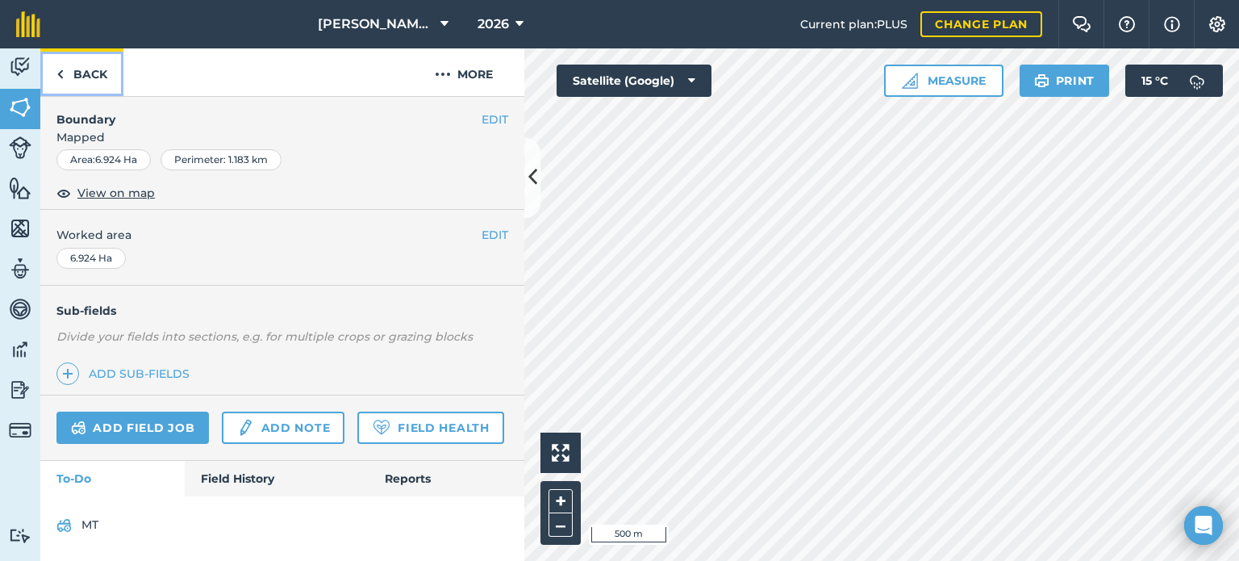
click at [74, 64] on link "Back" at bounding box center [81, 72] width 83 height 48
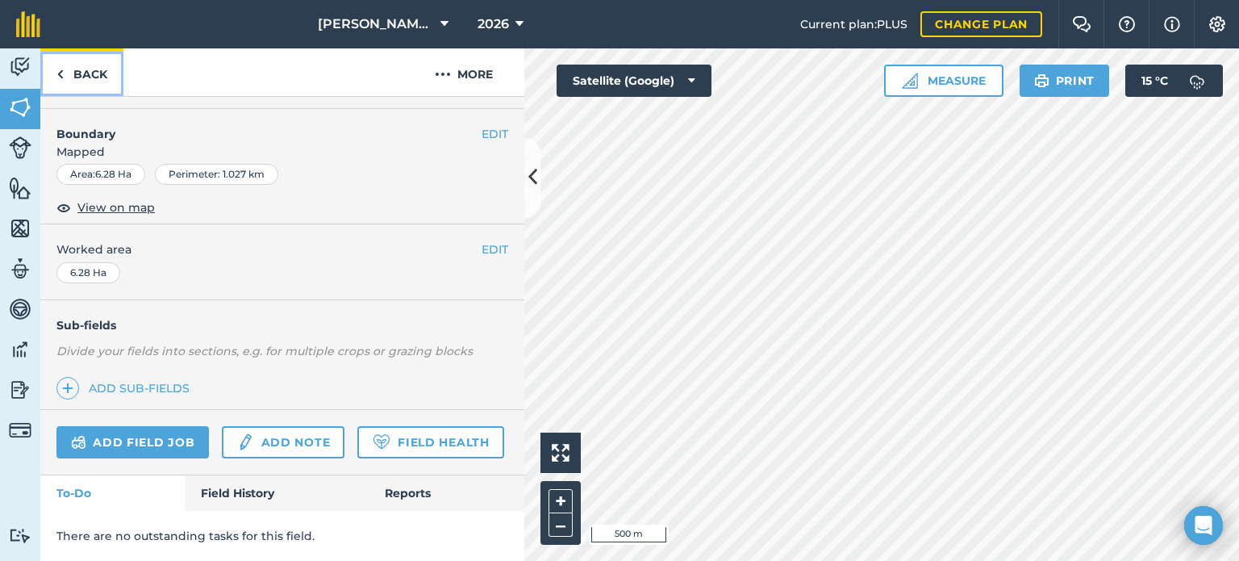
scroll to position [260, 0]
click at [17, 226] on img at bounding box center [20, 228] width 23 height 24
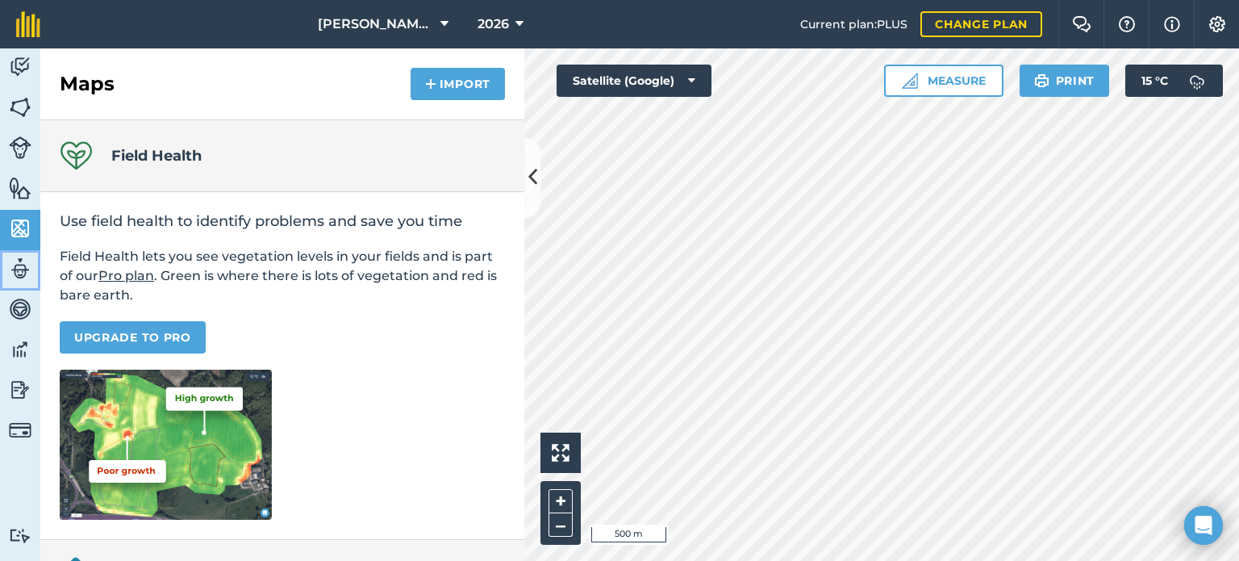
click at [12, 282] on link "Team" at bounding box center [20, 270] width 40 height 40
select select "MEMBER"
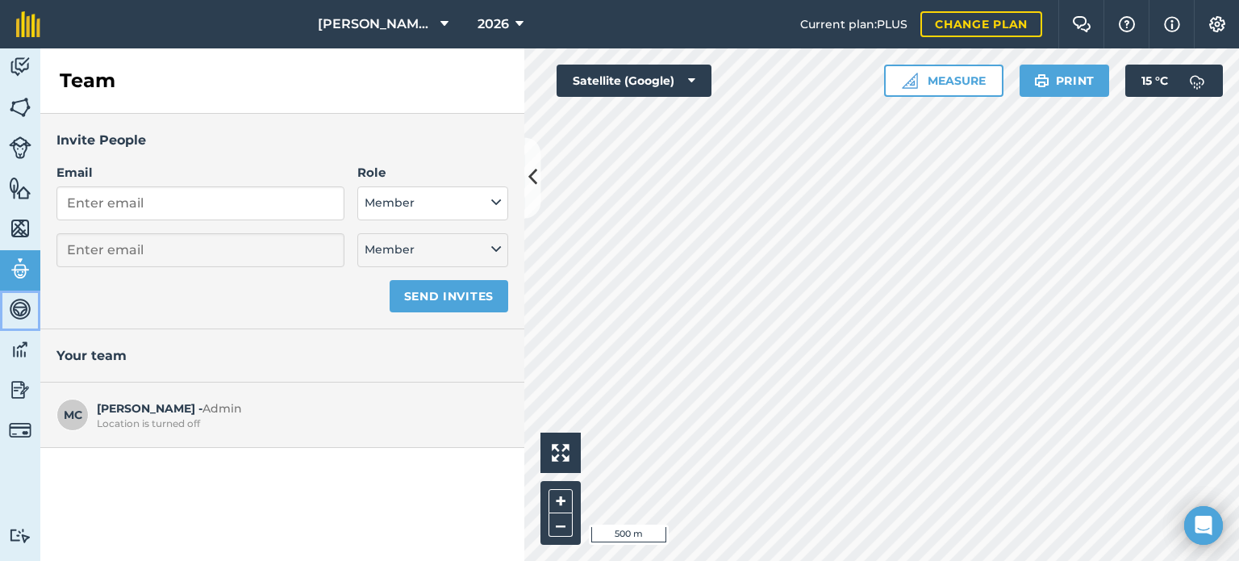
click at [18, 298] on img at bounding box center [20, 309] width 23 height 24
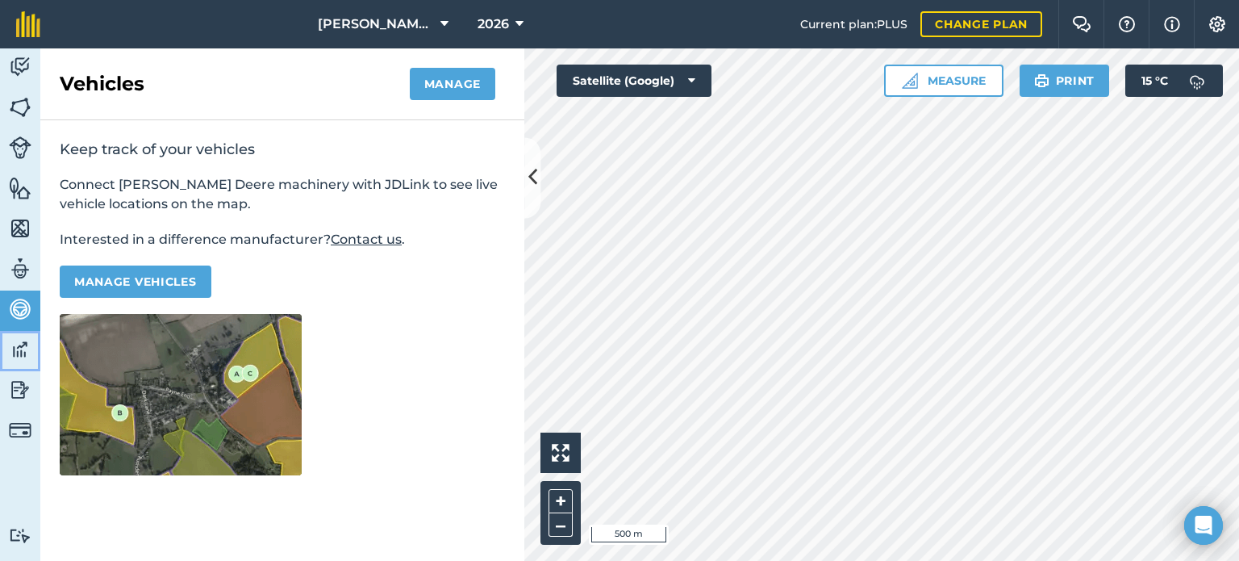
click at [31, 366] on link "Data" at bounding box center [20, 351] width 40 height 40
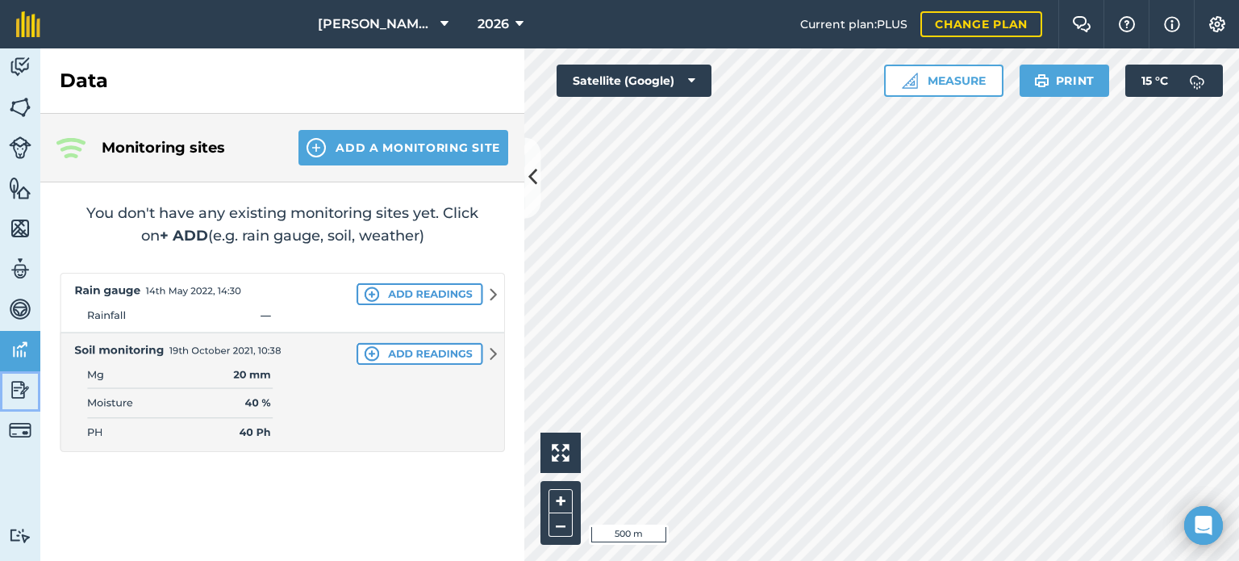
click at [23, 390] on img at bounding box center [20, 389] width 23 height 24
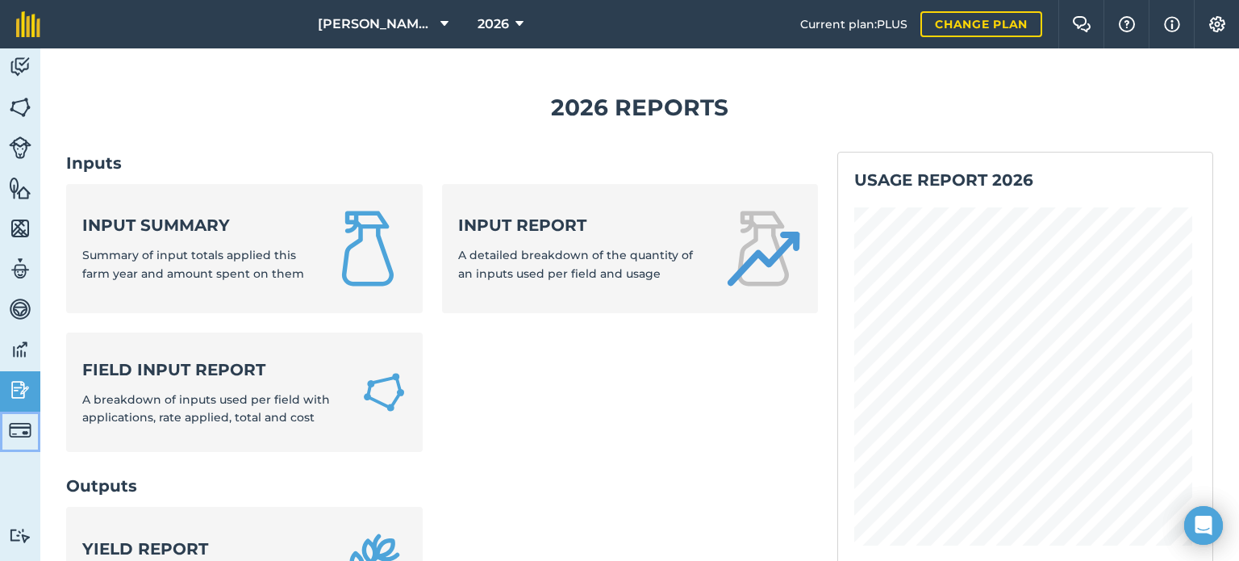
click at [27, 430] on img at bounding box center [20, 430] width 23 height 23
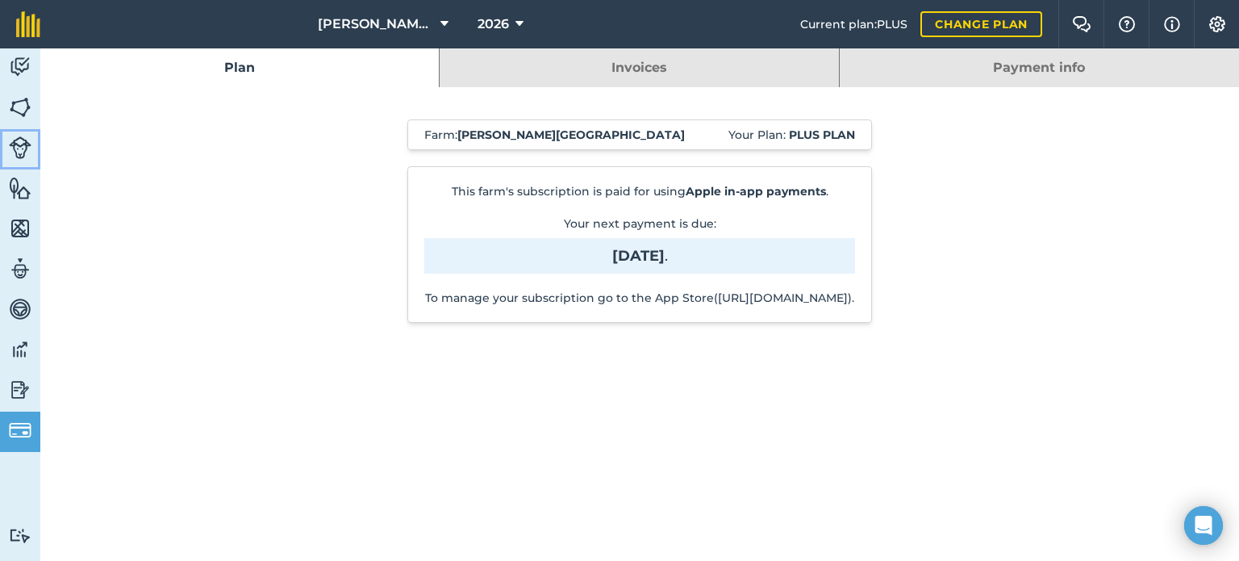
click at [26, 147] on img at bounding box center [20, 147] width 23 height 23
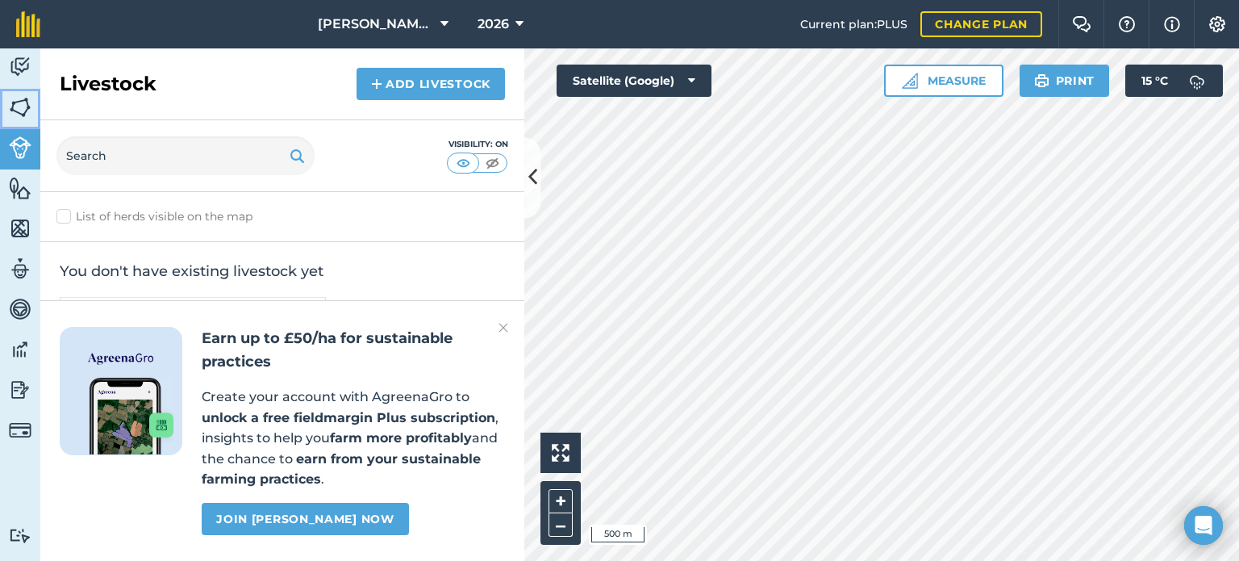
click at [27, 99] on img at bounding box center [20, 107] width 23 height 24
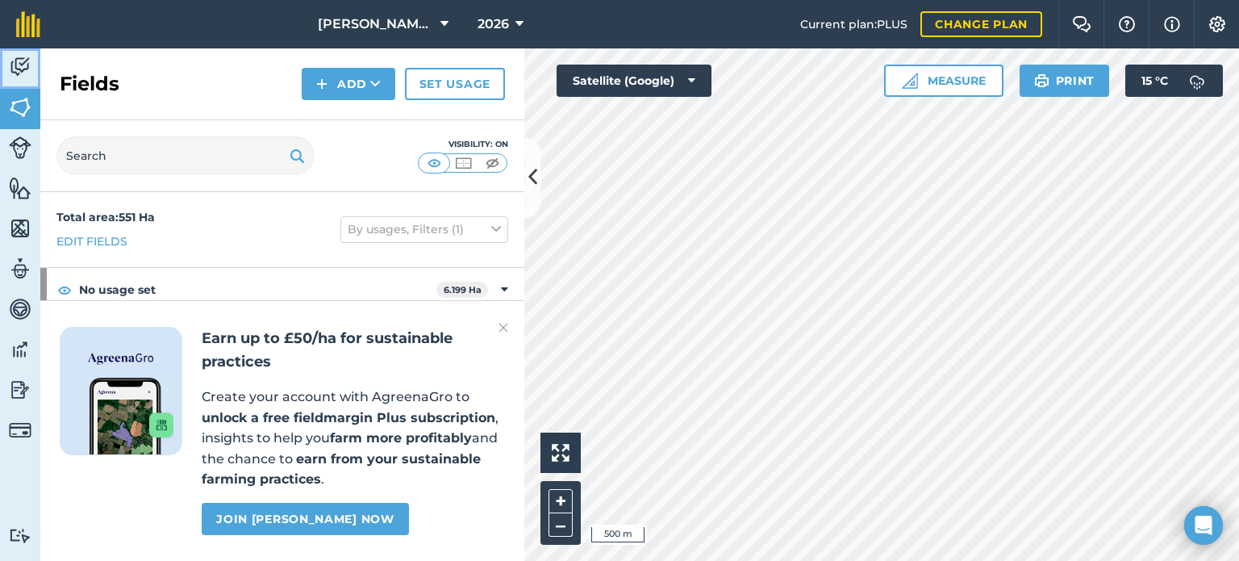
click at [21, 56] on img at bounding box center [20, 67] width 23 height 24
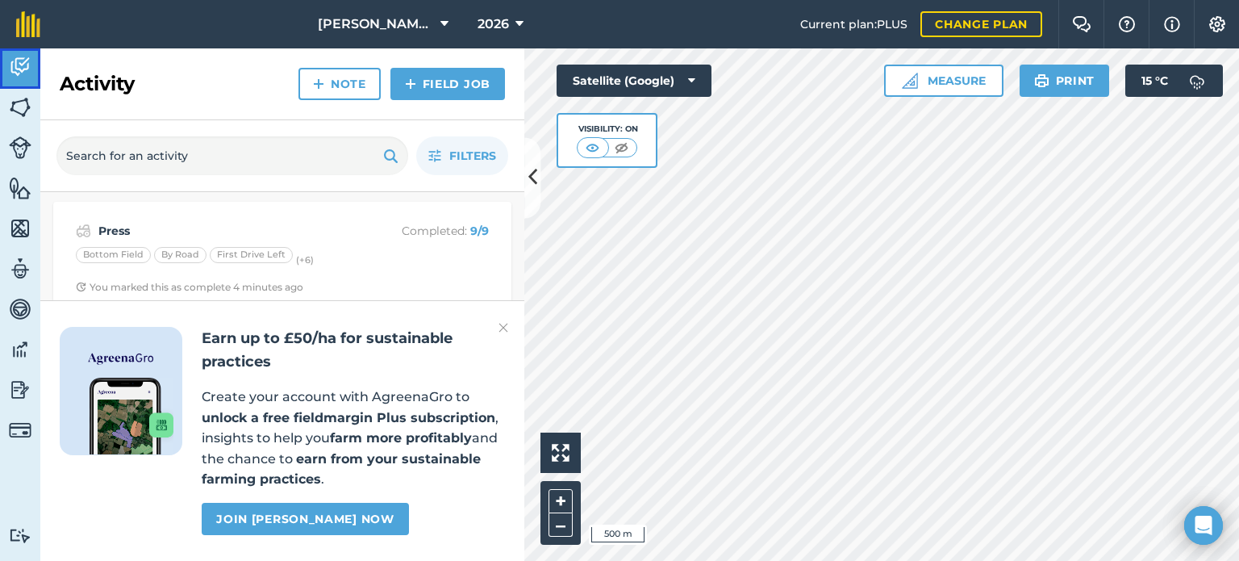
click at [23, 76] on img at bounding box center [20, 67] width 23 height 24
click at [26, 235] on img at bounding box center [20, 228] width 23 height 24
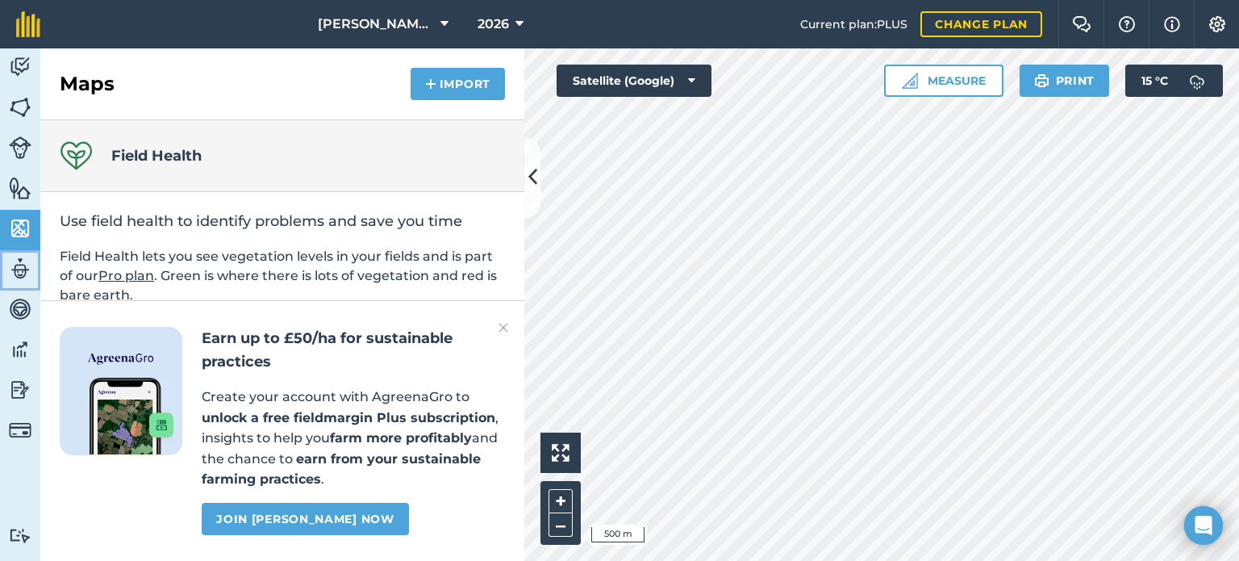
click at [17, 280] on img at bounding box center [20, 268] width 23 height 24
select select "MEMBER"
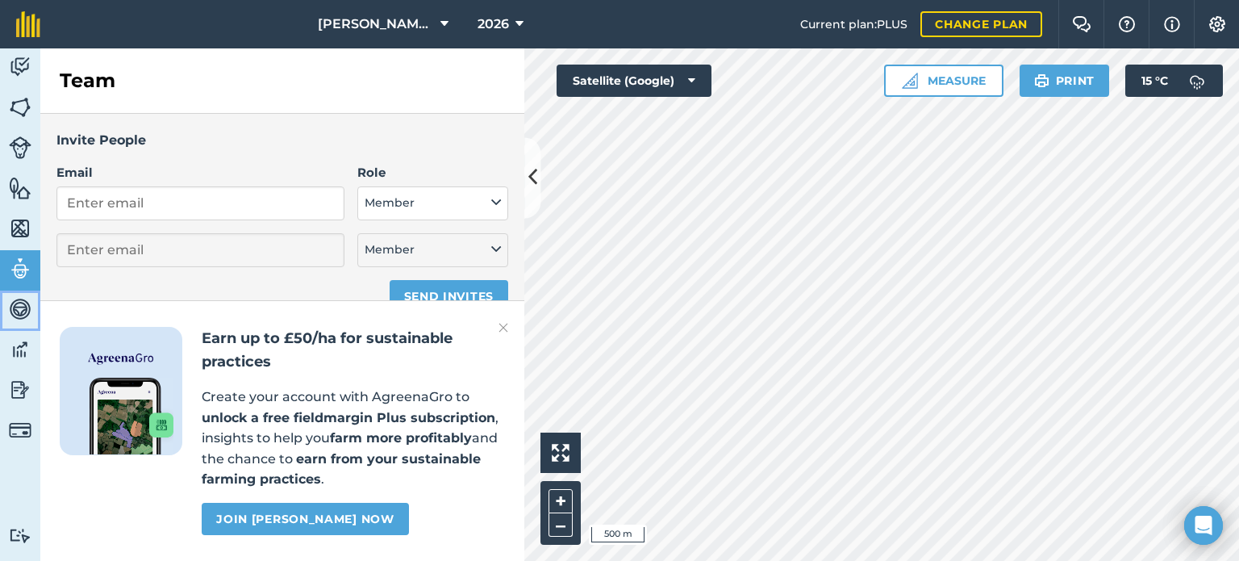
click at [25, 313] on img at bounding box center [20, 309] width 23 height 24
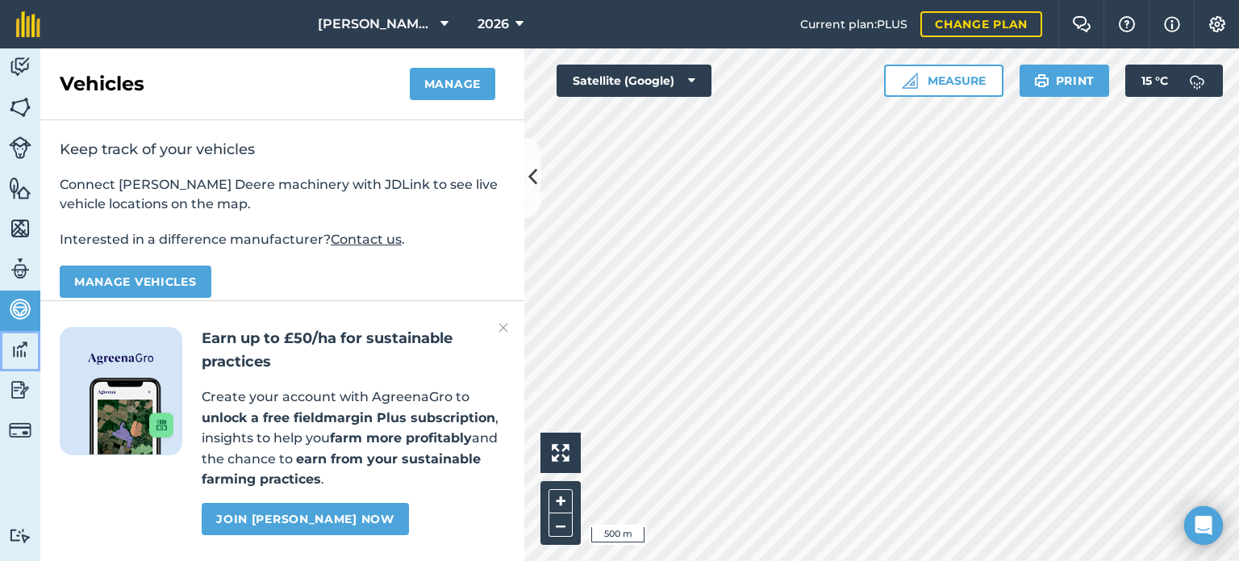
click at [23, 342] on img at bounding box center [20, 349] width 23 height 24
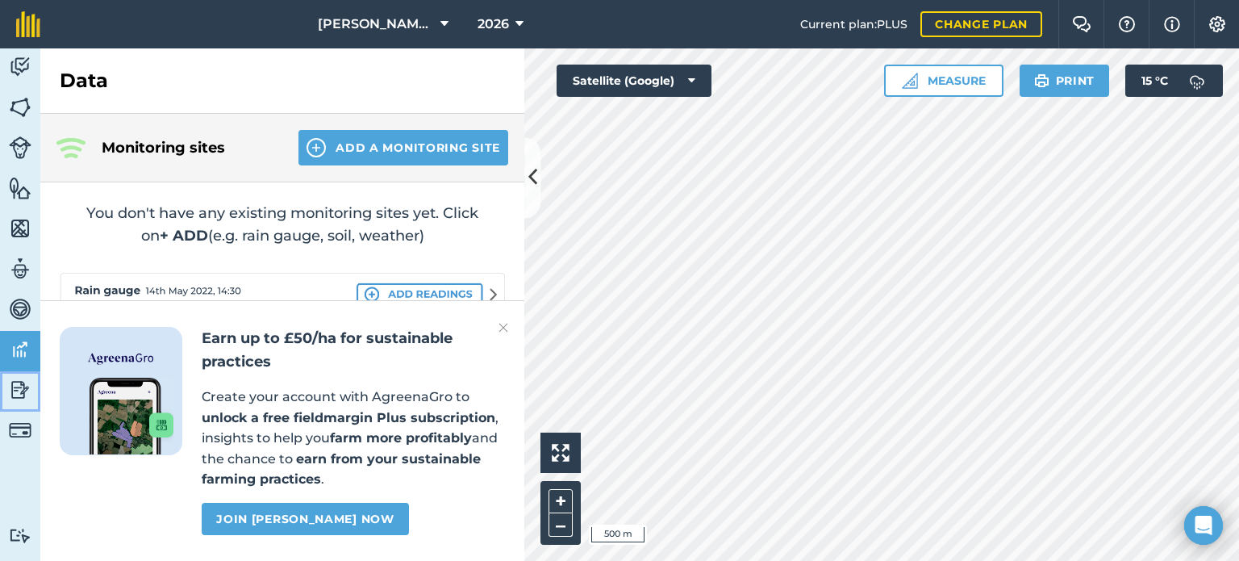
click at [25, 389] on img at bounding box center [20, 389] width 23 height 24
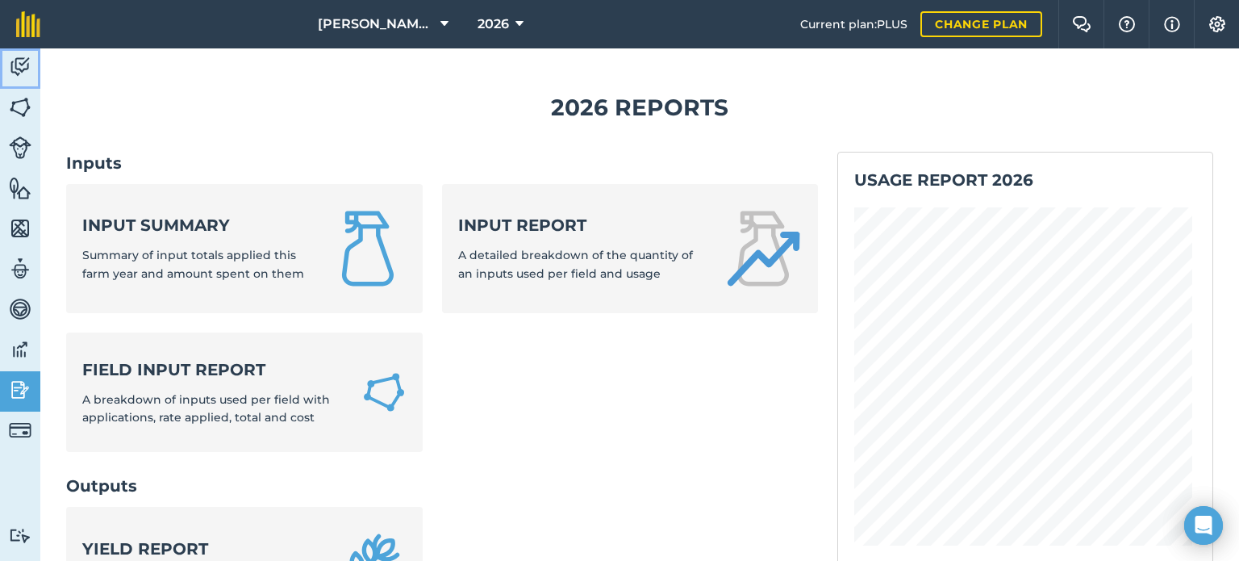
click at [16, 56] on img at bounding box center [20, 67] width 23 height 24
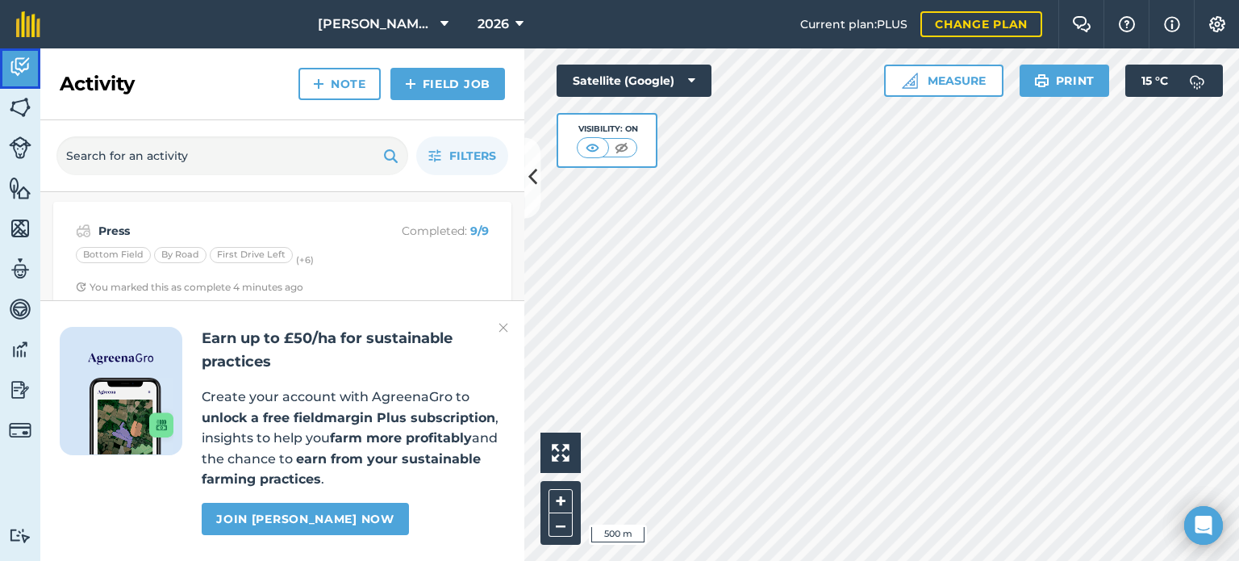
click at [26, 72] on img at bounding box center [20, 67] width 23 height 24
click at [531, 190] on icon at bounding box center [532, 178] width 9 height 28
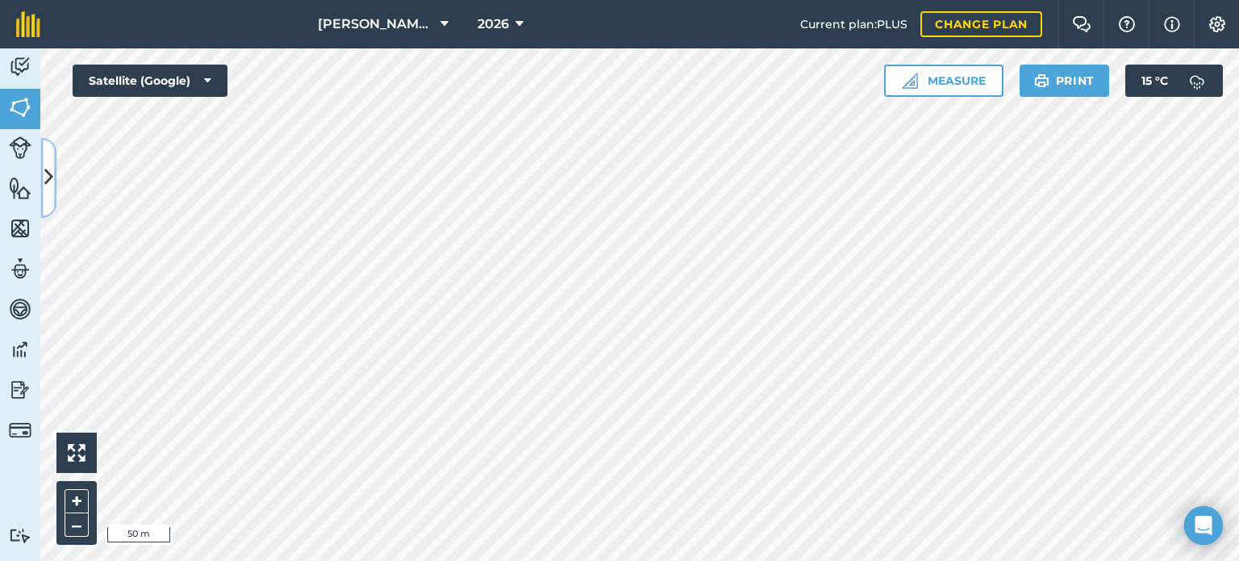
click at [49, 166] on icon at bounding box center [48, 178] width 9 height 28
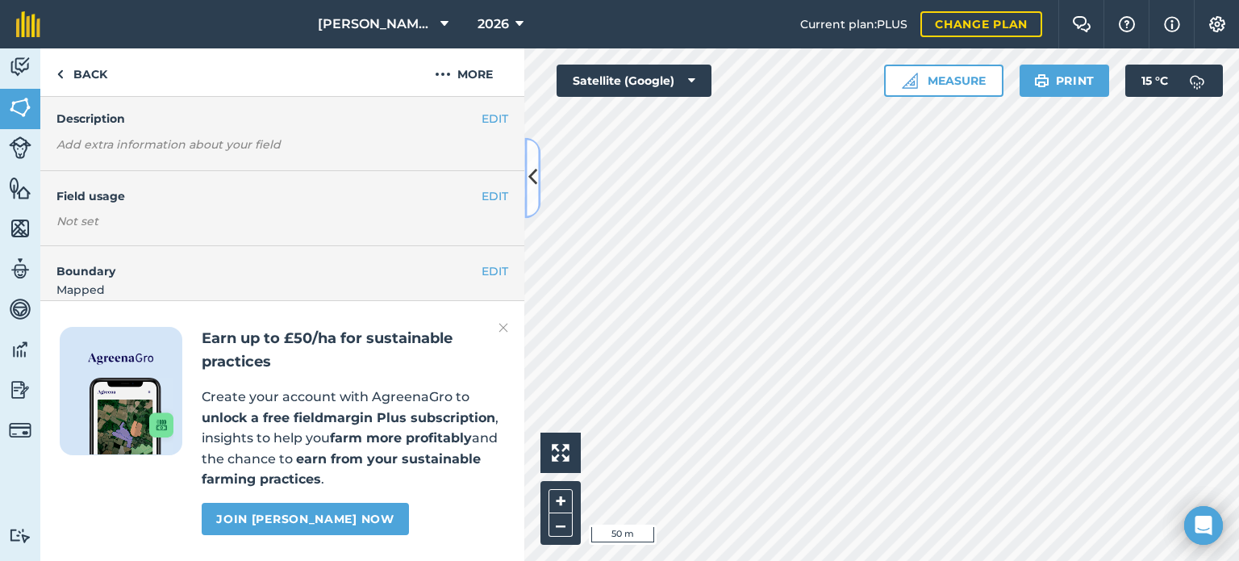
scroll to position [81, 0]
click at [500, 327] on img at bounding box center [503, 327] width 10 height 19
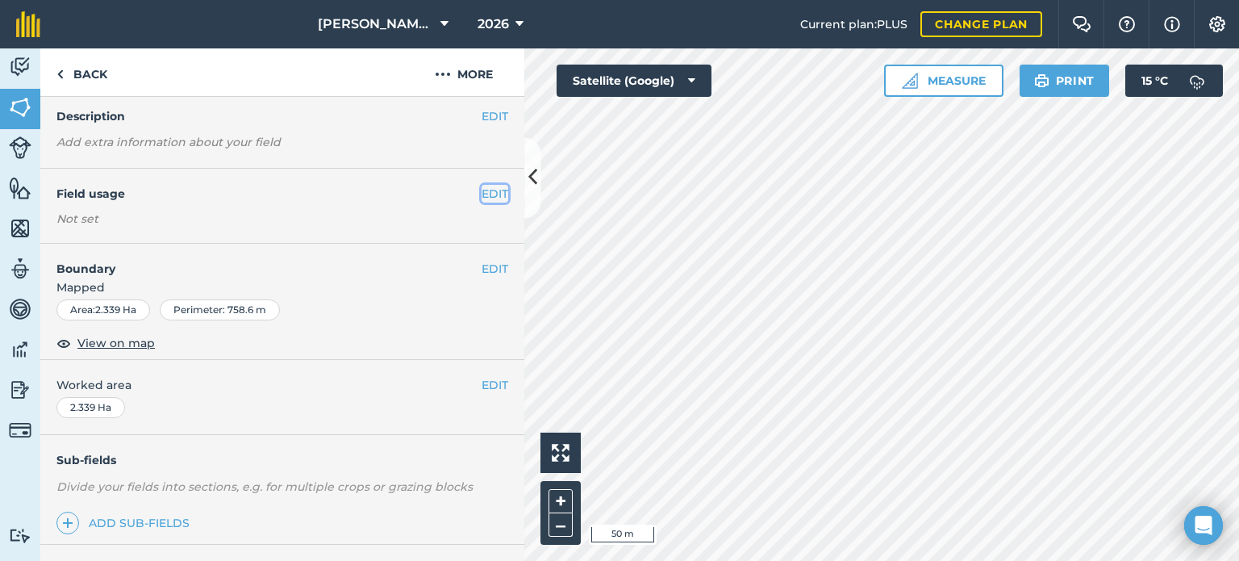
click at [481, 196] on button "EDIT" at bounding box center [494, 194] width 27 height 18
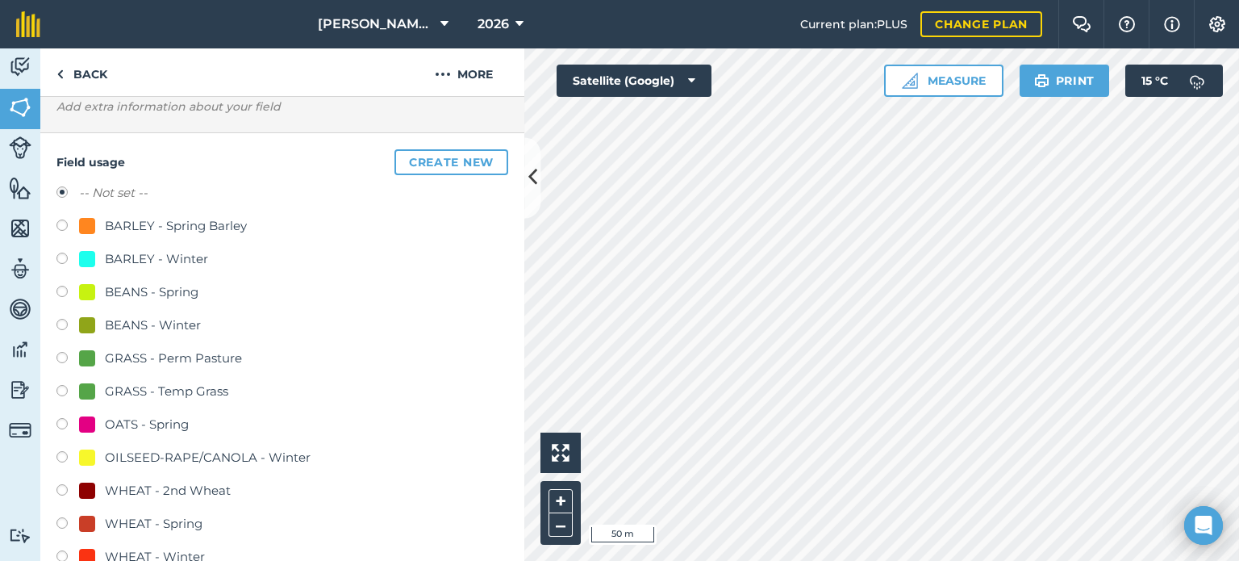
scroll to position [161, 0]
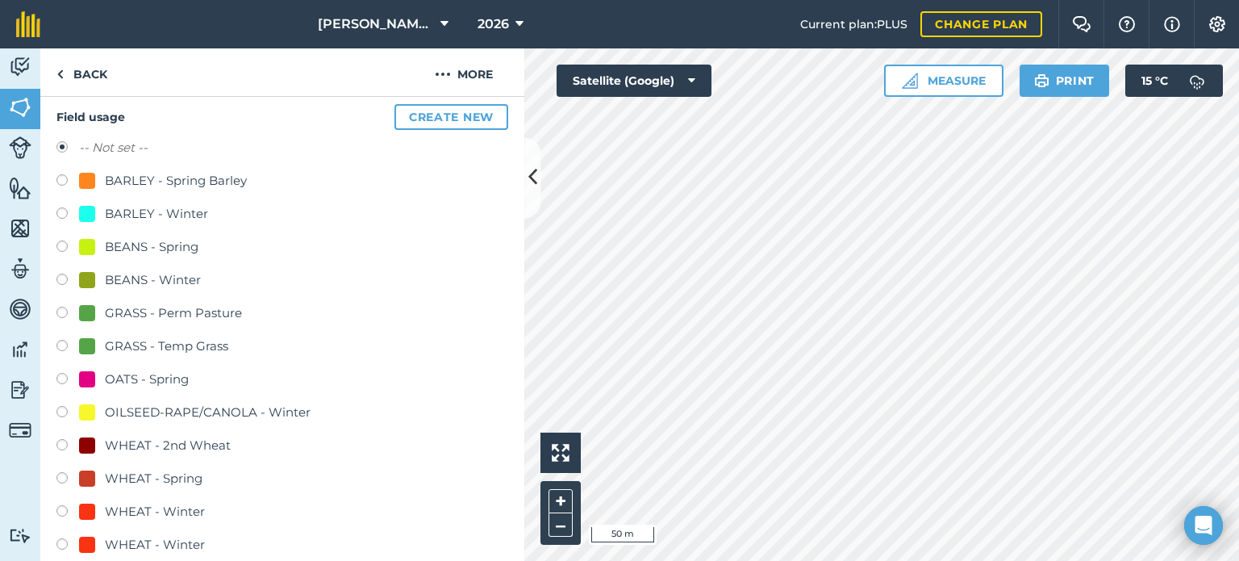
click at [140, 309] on div "GRASS - Perm Pasture" at bounding box center [173, 312] width 137 height 19
radio input "true"
radio input "false"
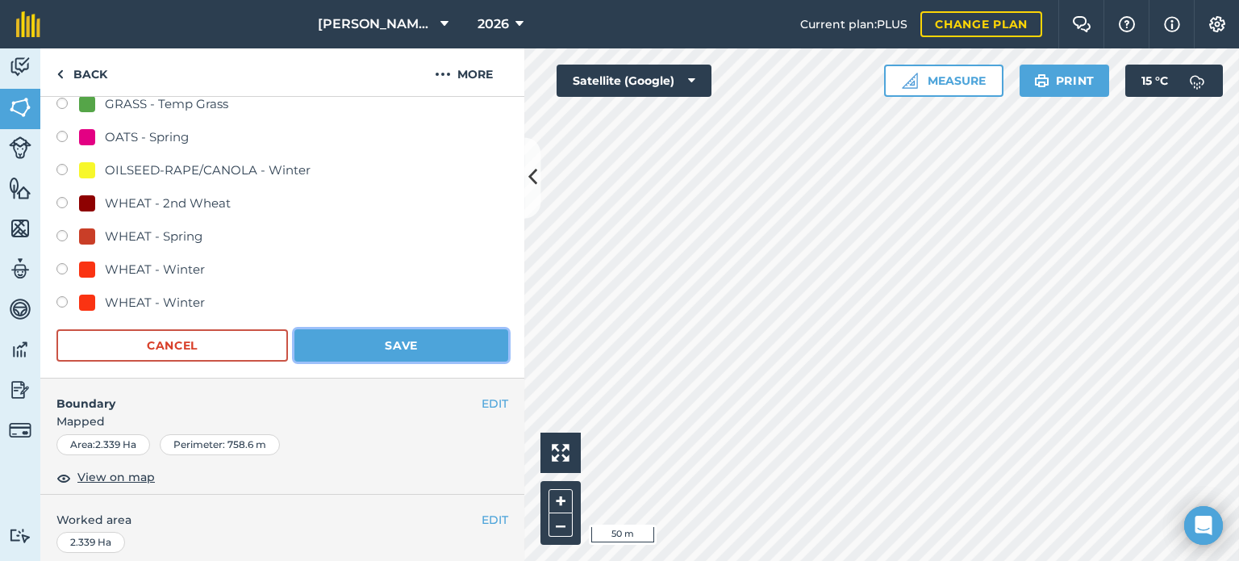
click at [443, 342] on button "Save" at bounding box center [401, 345] width 214 height 32
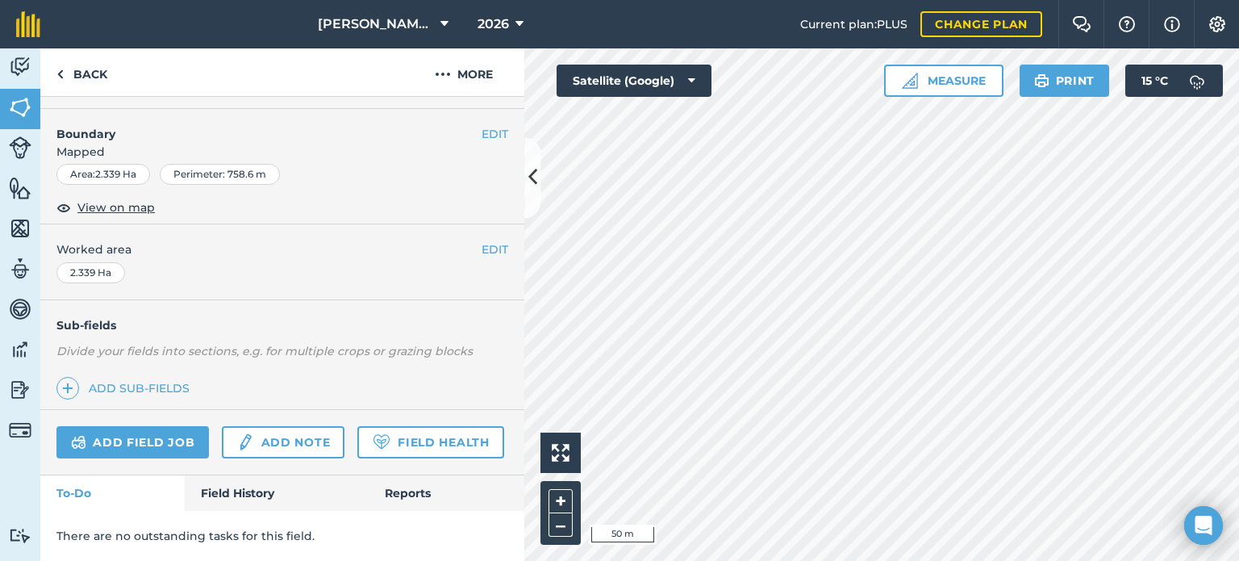
scroll to position [260, 0]
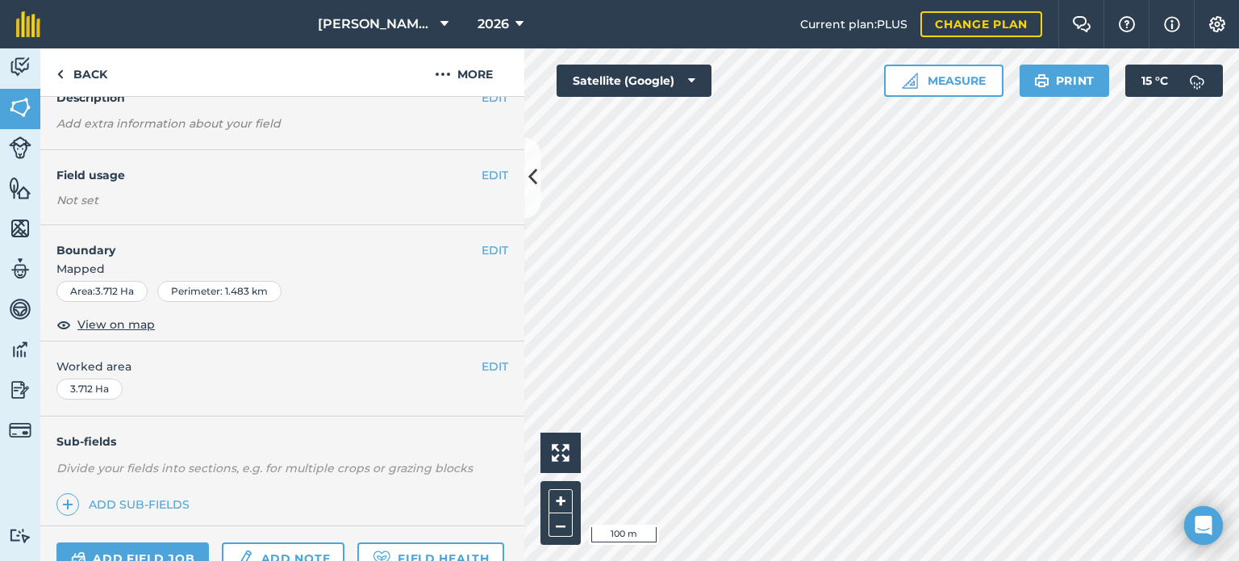
scroll to position [77, 0]
click at [486, 181] on button "EDIT" at bounding box center [494, 178] width 27 height 18
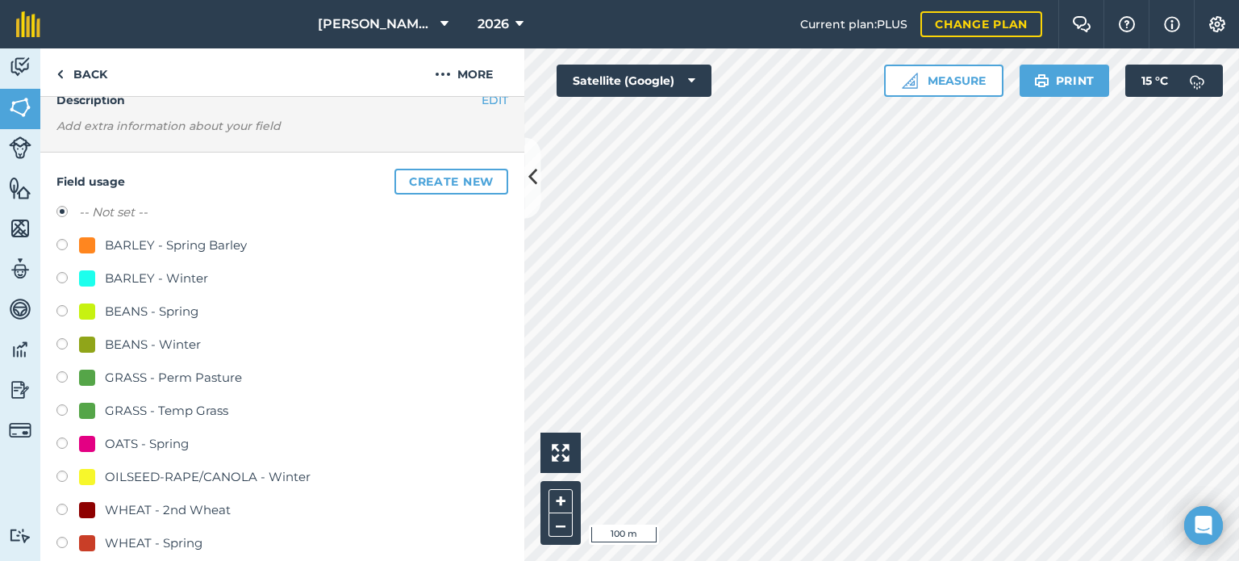
click at [155, 377] on div "GRASS - Perm Pasture" at bounding box center [173, 377] width 137 height 19
radio input "true"
radio input "false"
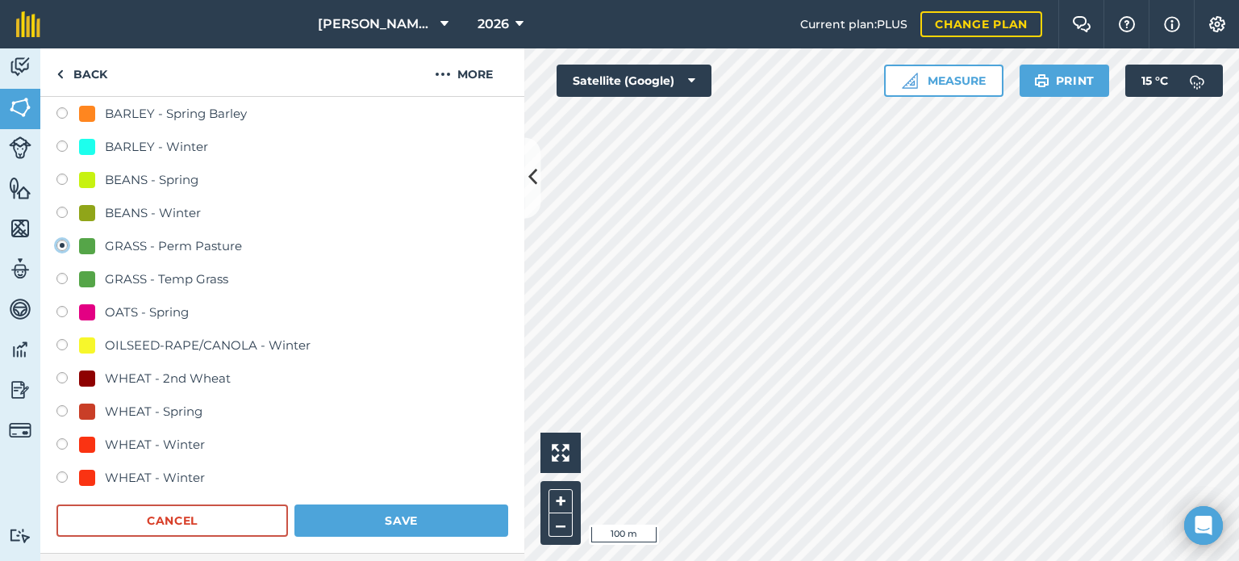
scroll to position [239, 0]
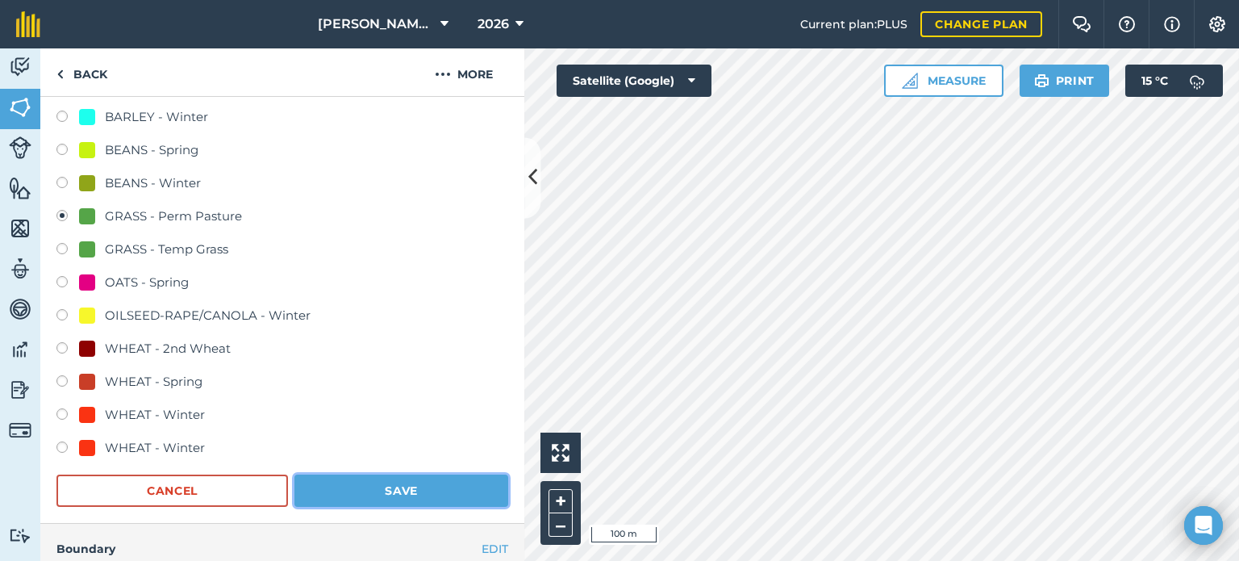
click at [405, 483] on button "Save" at bounding box center [401, 490] width 214 height 32
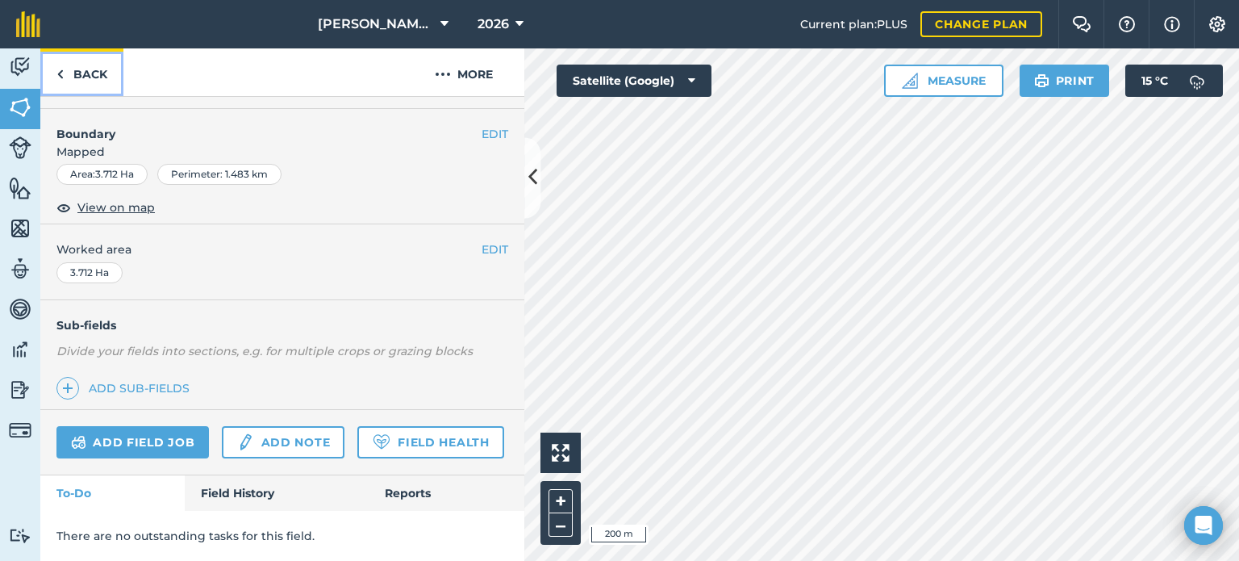
click at [102, 64] on link "Back" at bounding box center [81, 72] width 83 height 48
click at [82, 86] on link "Back" at bounding box center [81, 72] width 83 height 48
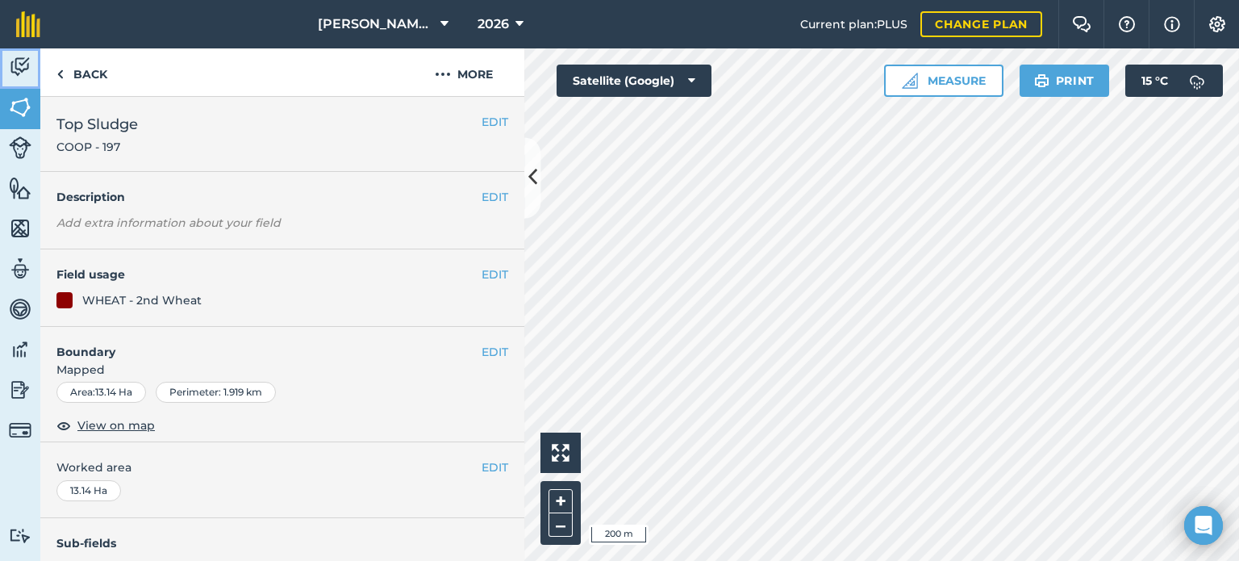
click at [24, 72] on img at bounding box center [20, 67] width 23 height 24
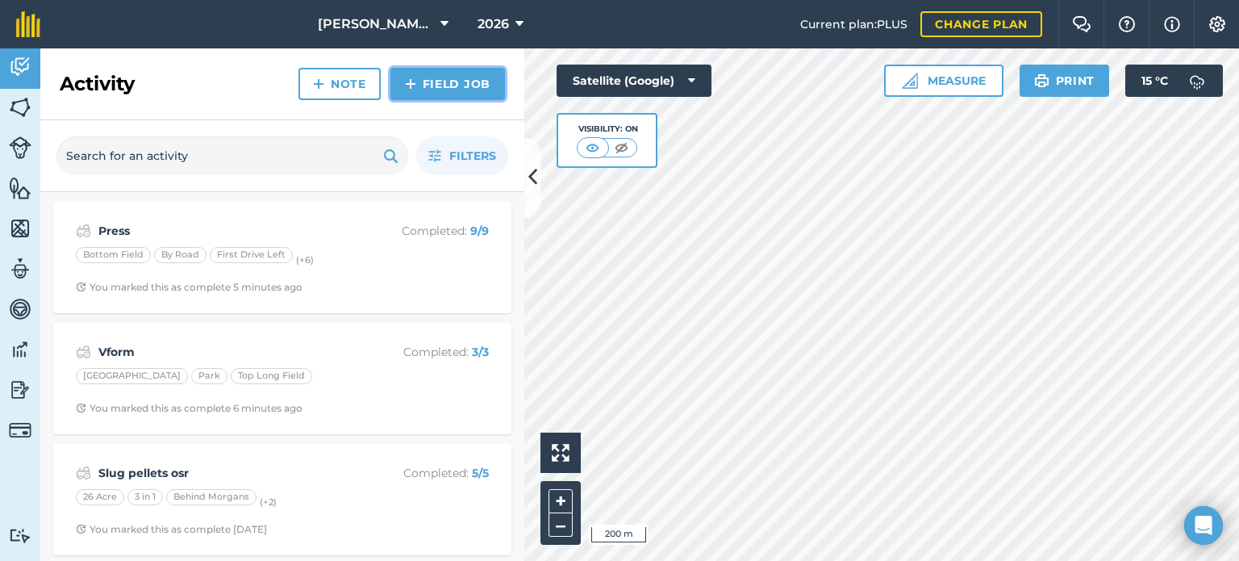
click at [445, 86] on link "Field Job" at bounding box center [447, 84] width 115 height 32
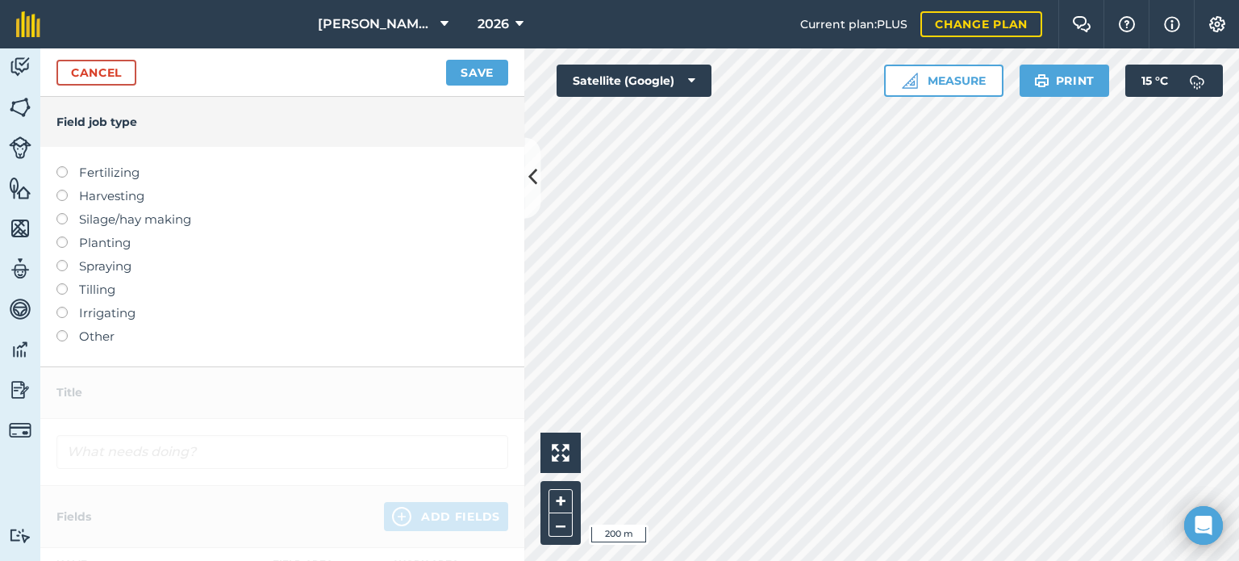
click at [62, 260] on label at bounding box center [67, 260] width 23 height 0
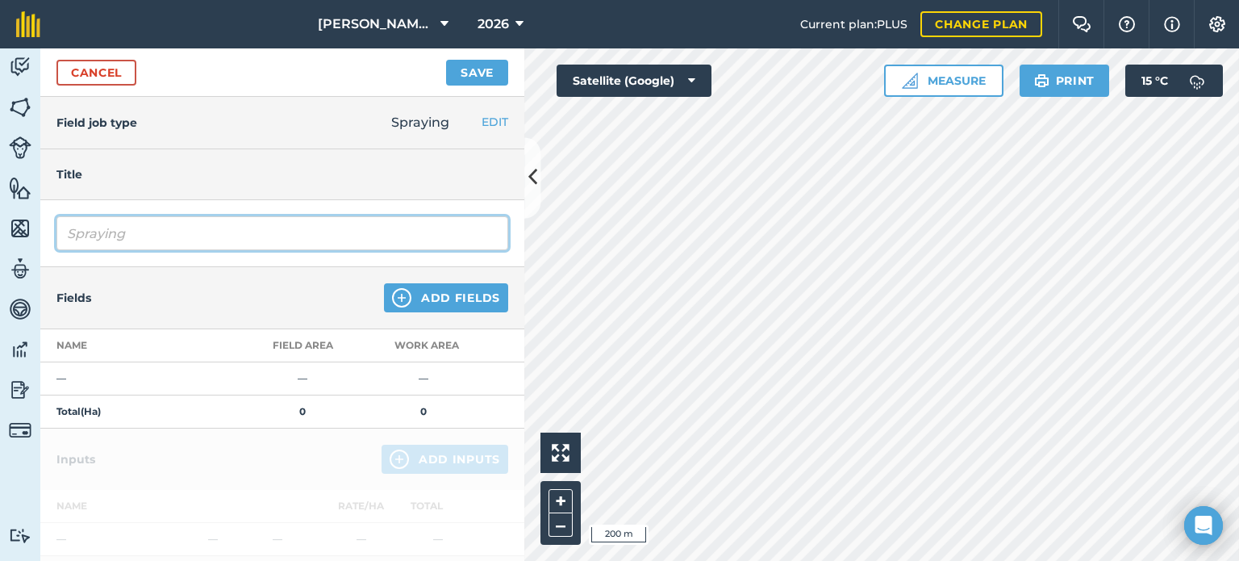
click at [131, 233] on input "Spraying" at bounding box center [282, 233] width 452 height 34
type input "S"
type input "Pre Drilling Spray Off"
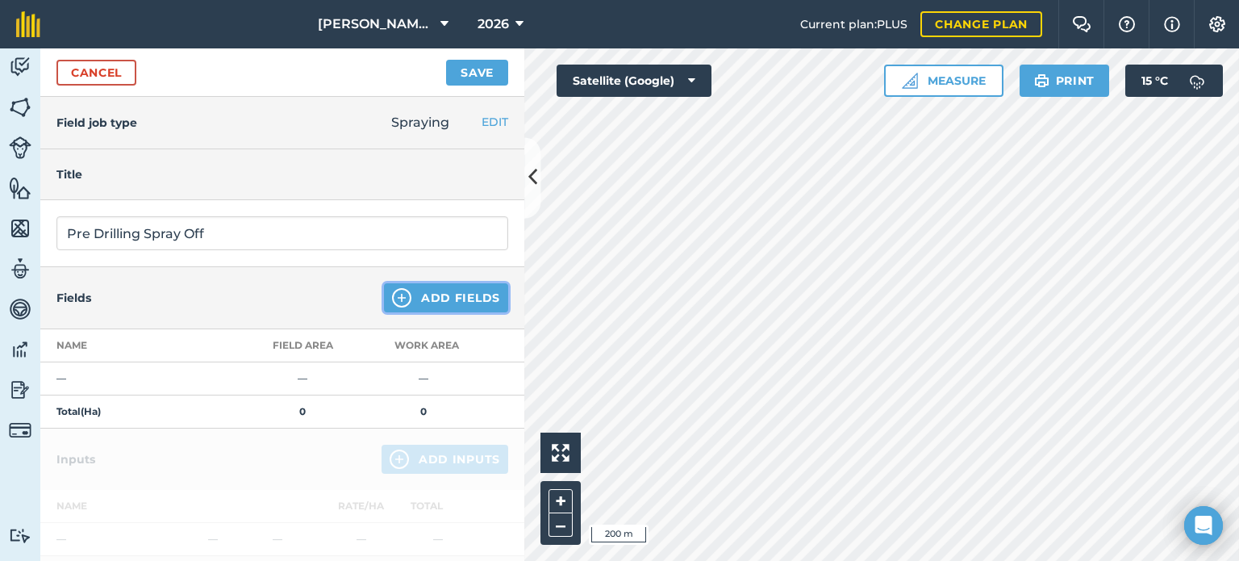
click at [419, 301] on button "Add Fields" at bounding box center [446, 297] width 124 height 29
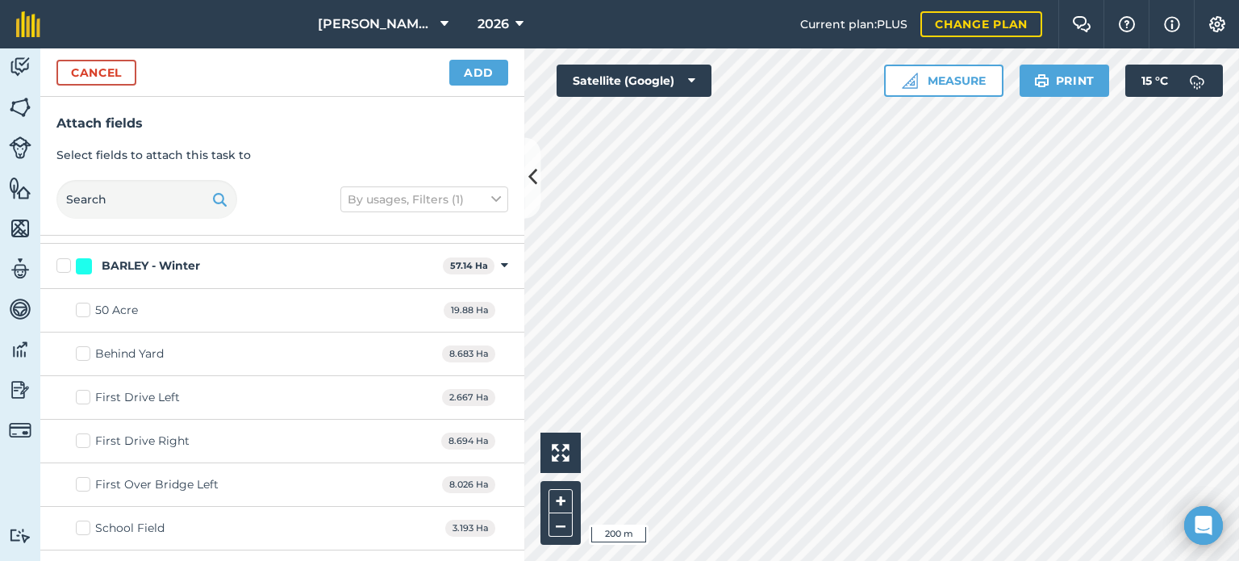
scroll to position [81, 0]
click at [66, 261] on label "BARLEY - Winter" at bounding box center [246, 264] width 380 height 17
click at [66, 261] on input "BARLEY - Winter" at bounding box center [61, 261] width 10 height 10
checkbox input "true"
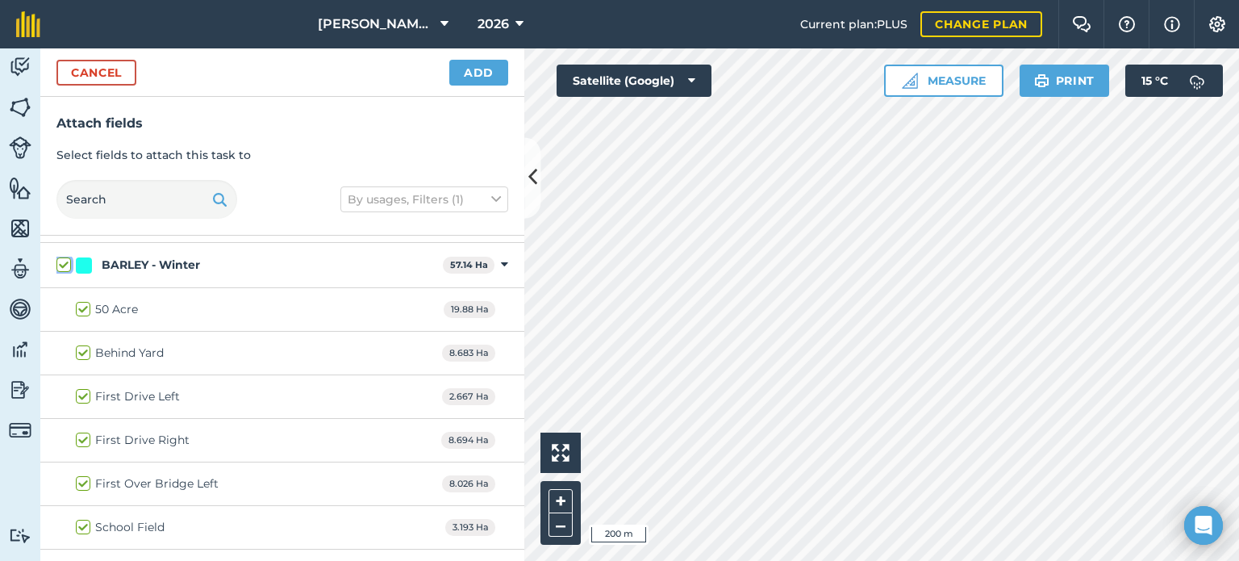
checkbox input "true"
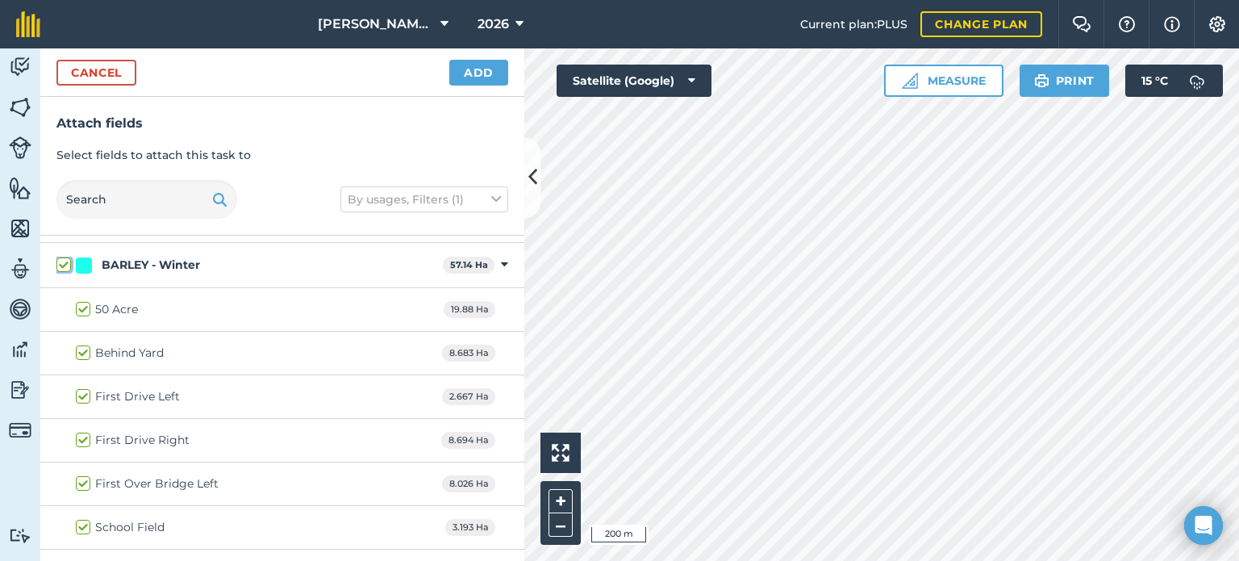
checkbox input "true"
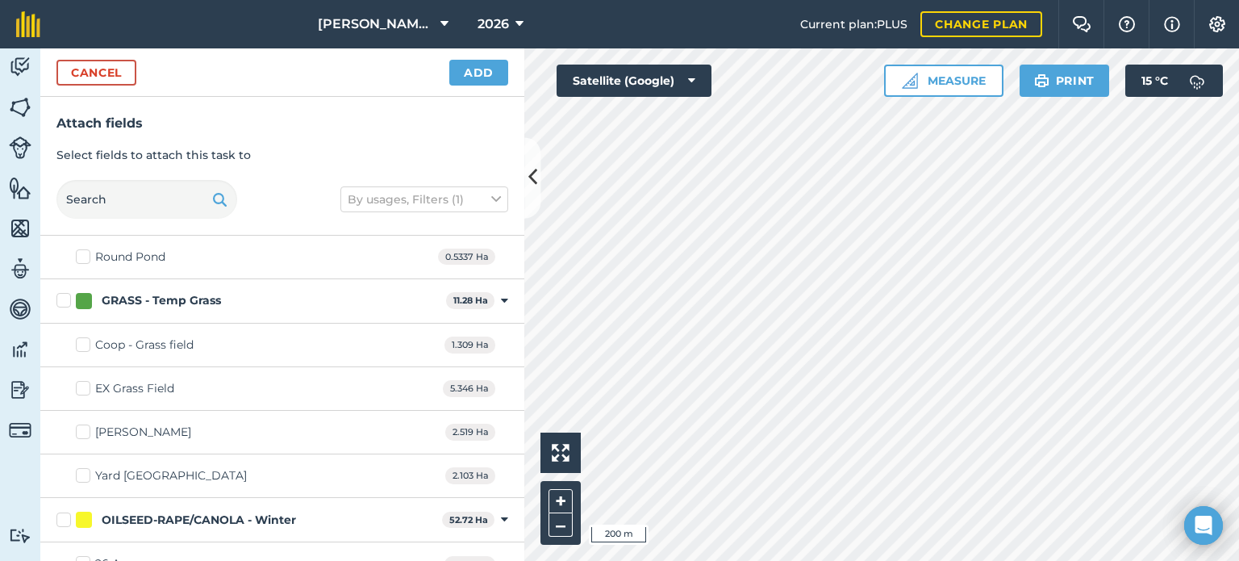
scroll to position [1048, 0]
click at [84, 385] on label "EX Grass Field" at bounding box center [125, 389] width 98 height 17
click at [84, 385] on input "EX Grass Field" at bounding box center [81, 386] width 10 height 10
checkbox input "true"
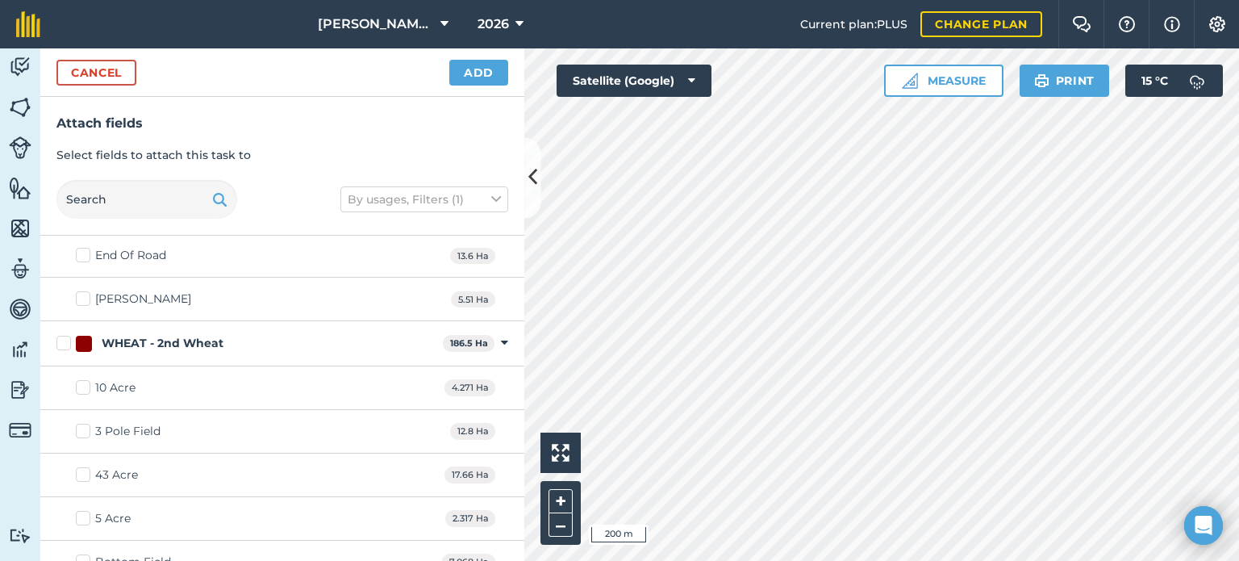
scroll to position [1532, 0]
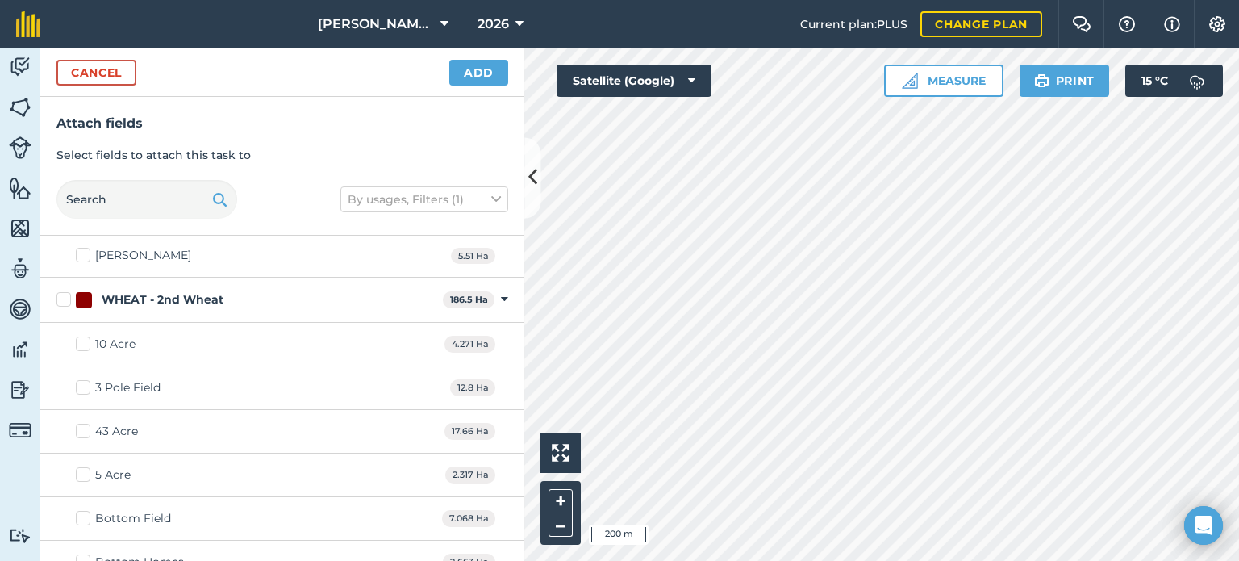
click at [62, 299] on label "WHEAT - 2nd Wheat" at bounding box center [246, 299] width 380 height 17
click at [62, 299] on input "WHEAT - 2nd Wheat" at bounding box center [61, 296] width 10 height 10
checkbox input "true"
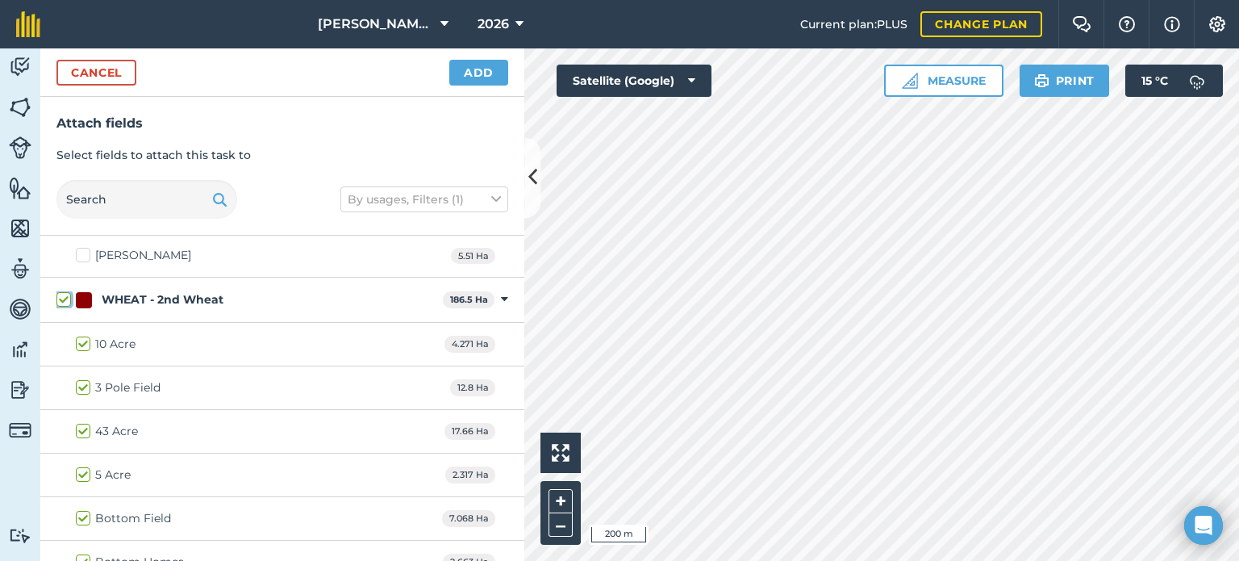
checkbox input "true"
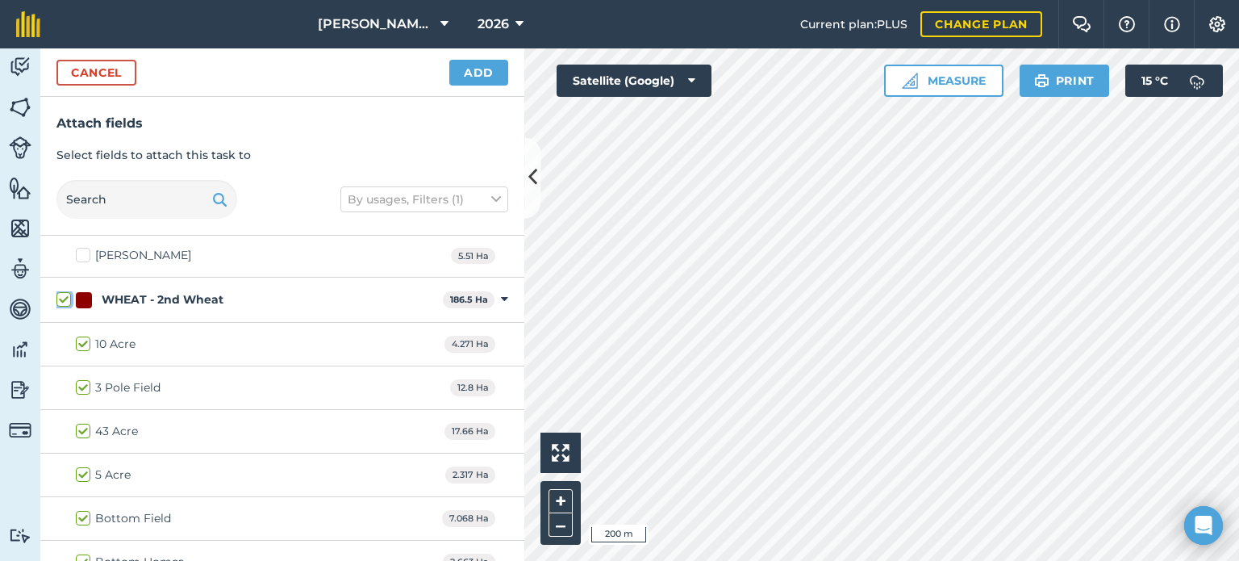
checkbox input "true"
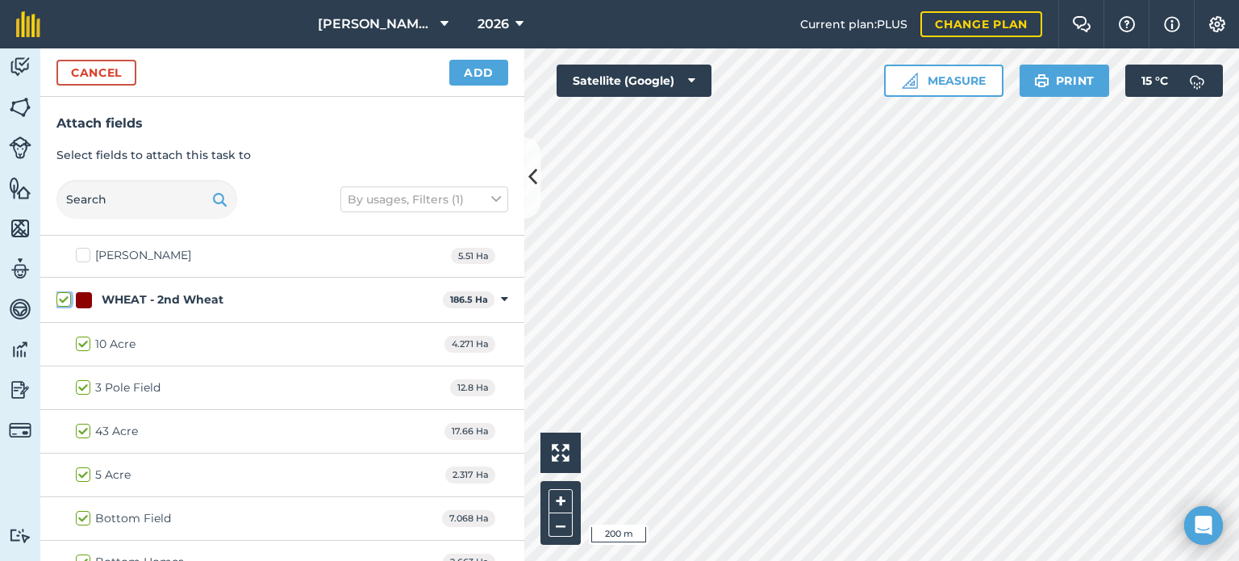
checkbox input "true"
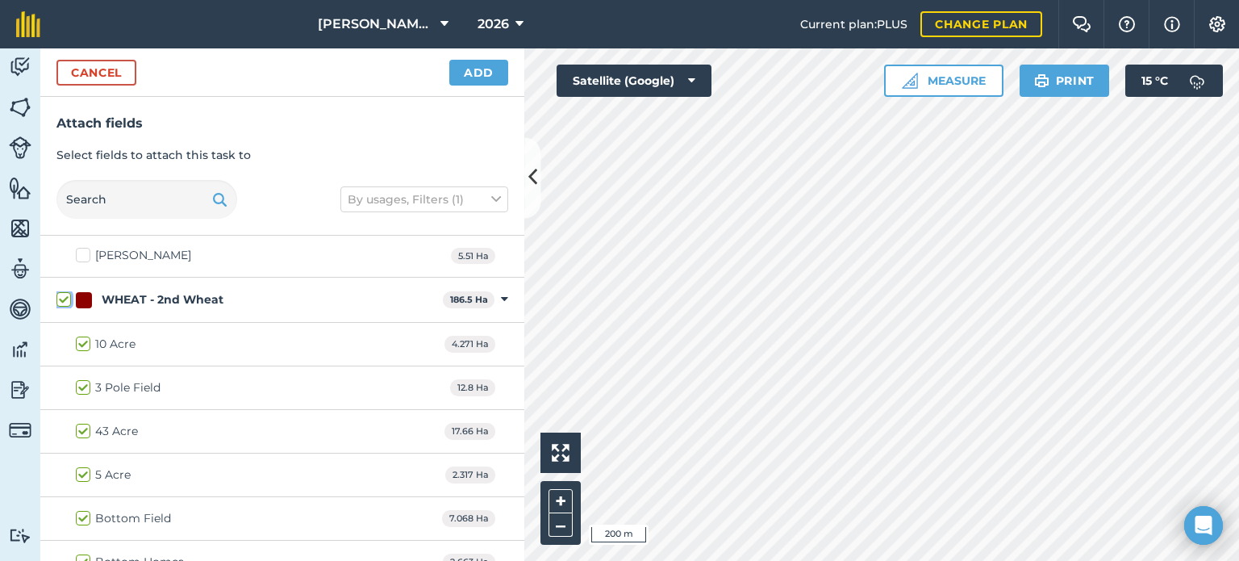
checkbox input "true"
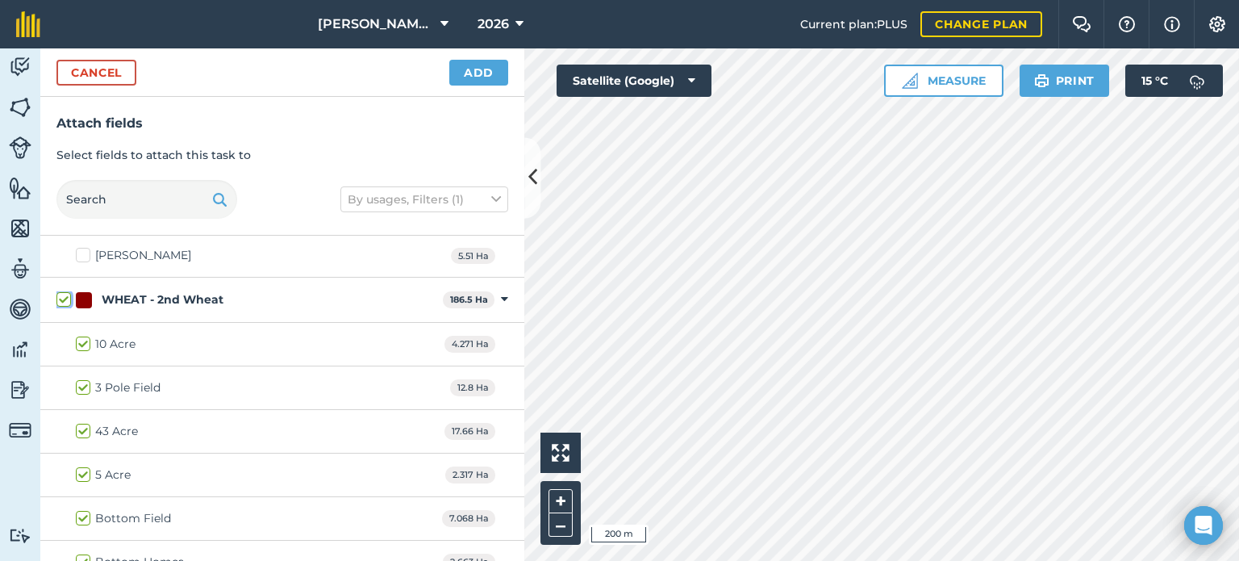
checkbox input "true"
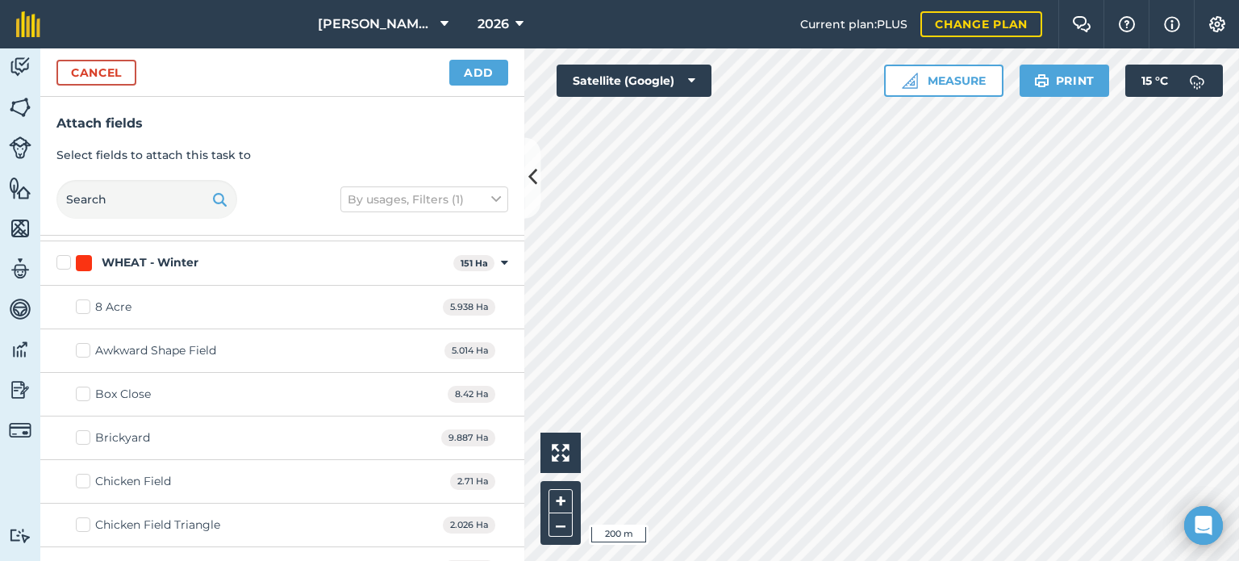
scroll to position [2661, 0]
click at [58, 252] on label "WHEAT - Winter" at bounding box center [251, 260] width 390 height 17
click at [58, 252] on input "WHEAT - Winter" at bounding box center [61, 257] width 10 height 10
checkbox input "true"
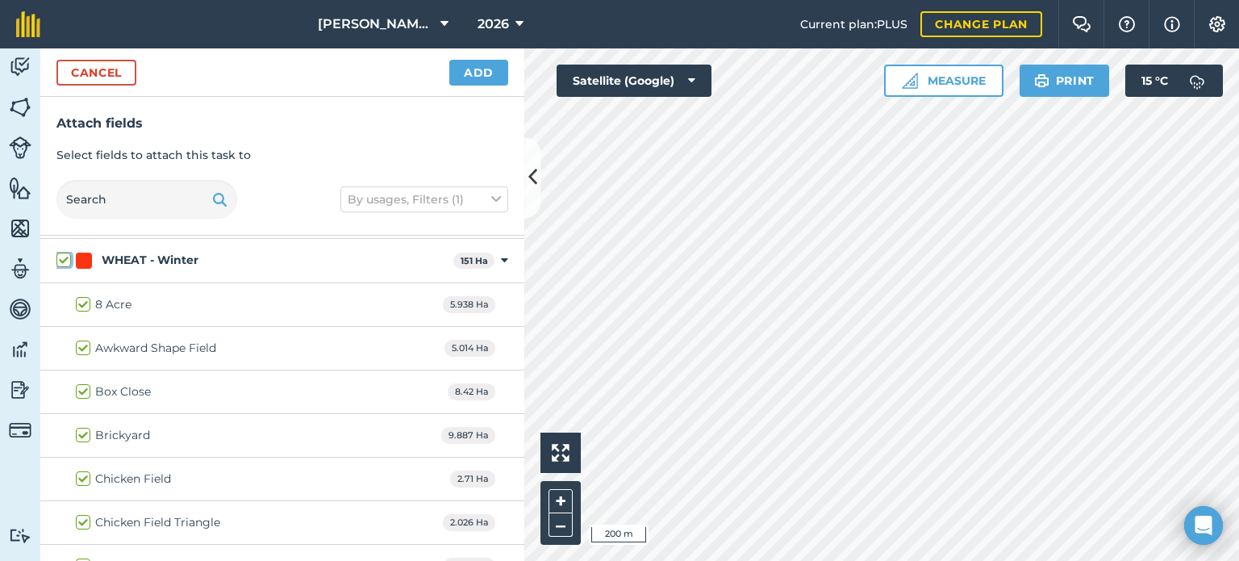
checkbox input "true"
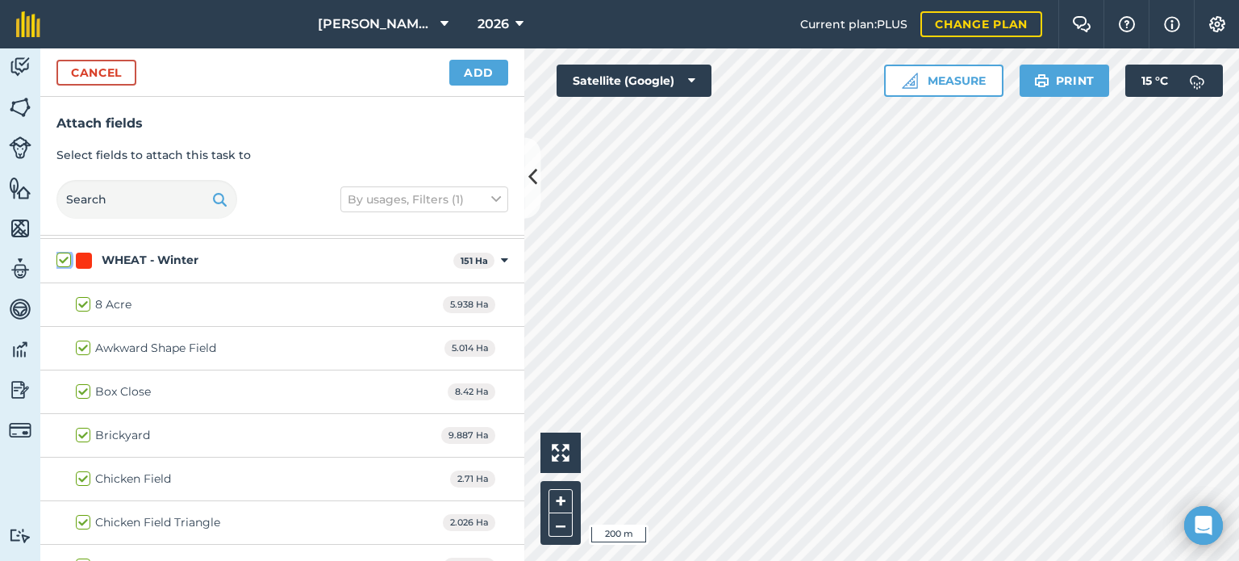
checkbox input "true"
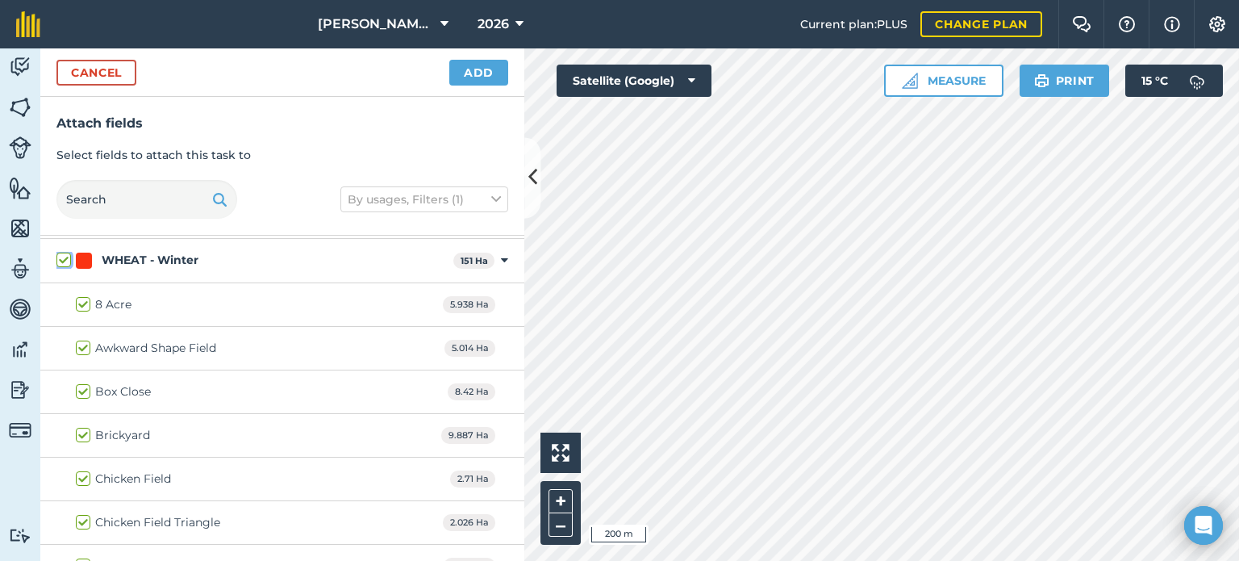
checkbox input "true"
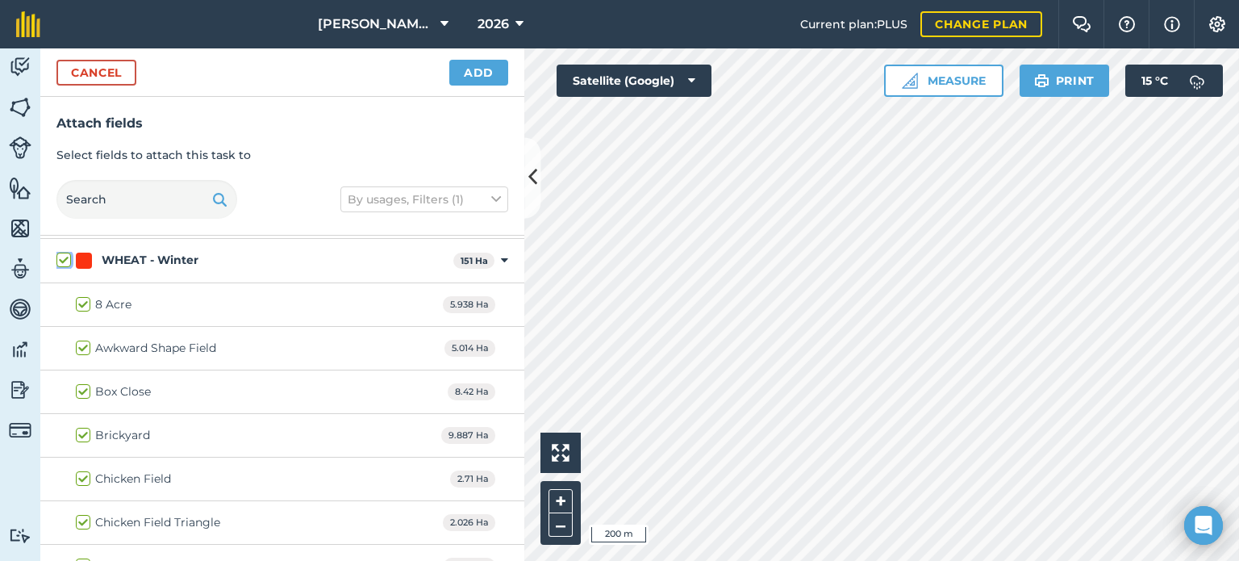
checkbox input "true"
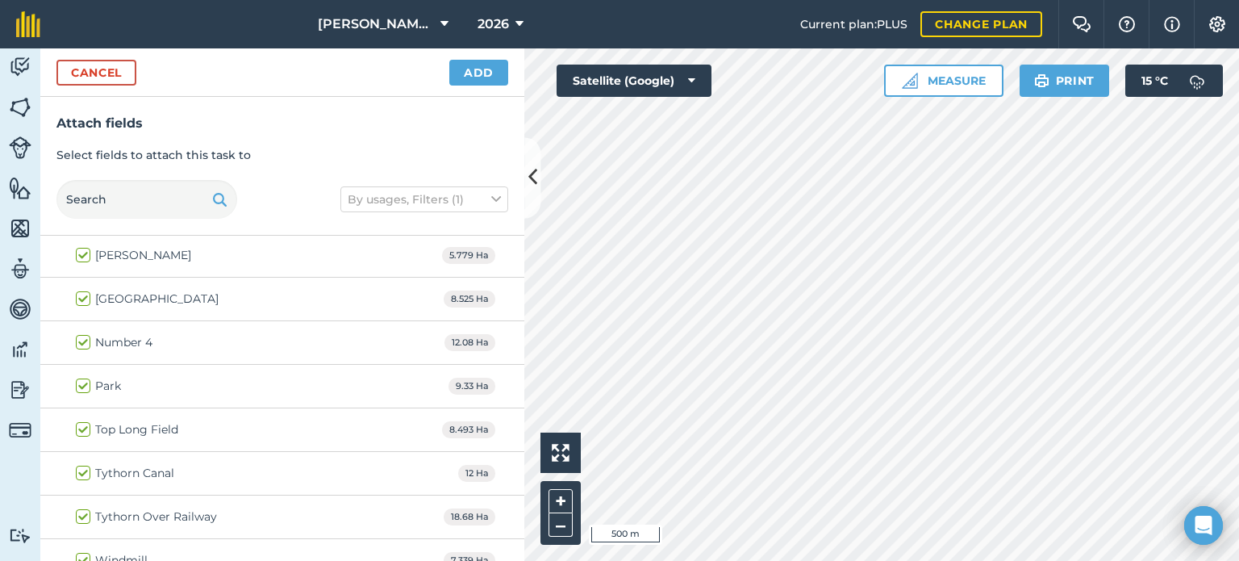
scroll to position [3198, 0]
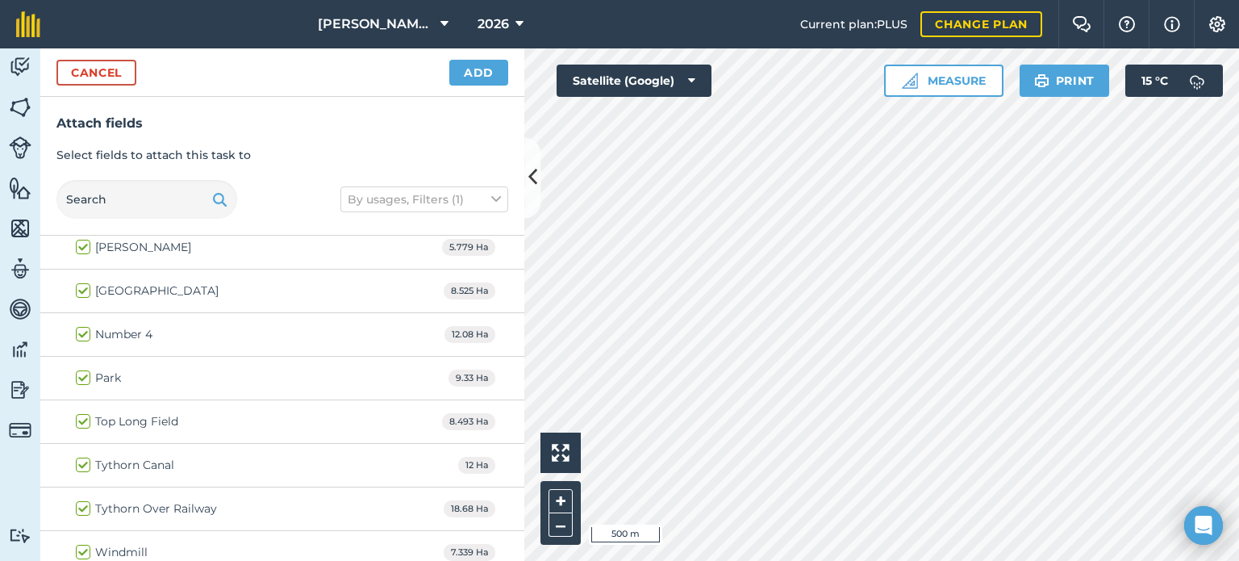
click at [478, 86] on div "Cancel Add" at bounding box center [282, 72] width 484 height 48
click at [498, 77] on button "Add" at bounding box center [478, 73] width 59 height 26
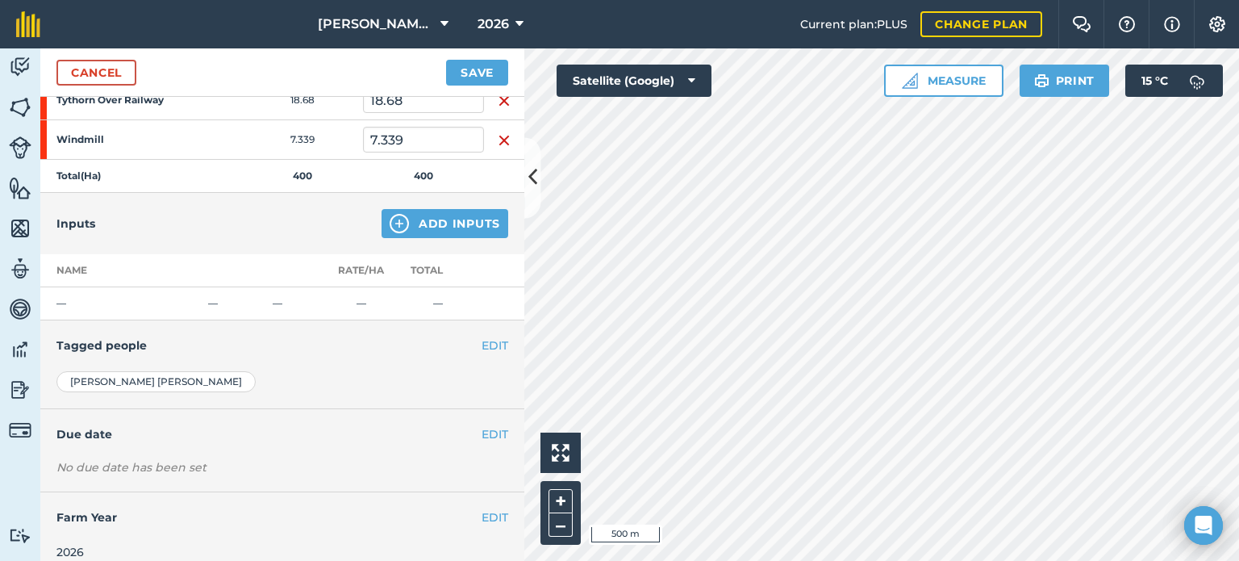
scroll to position [2223, 0]
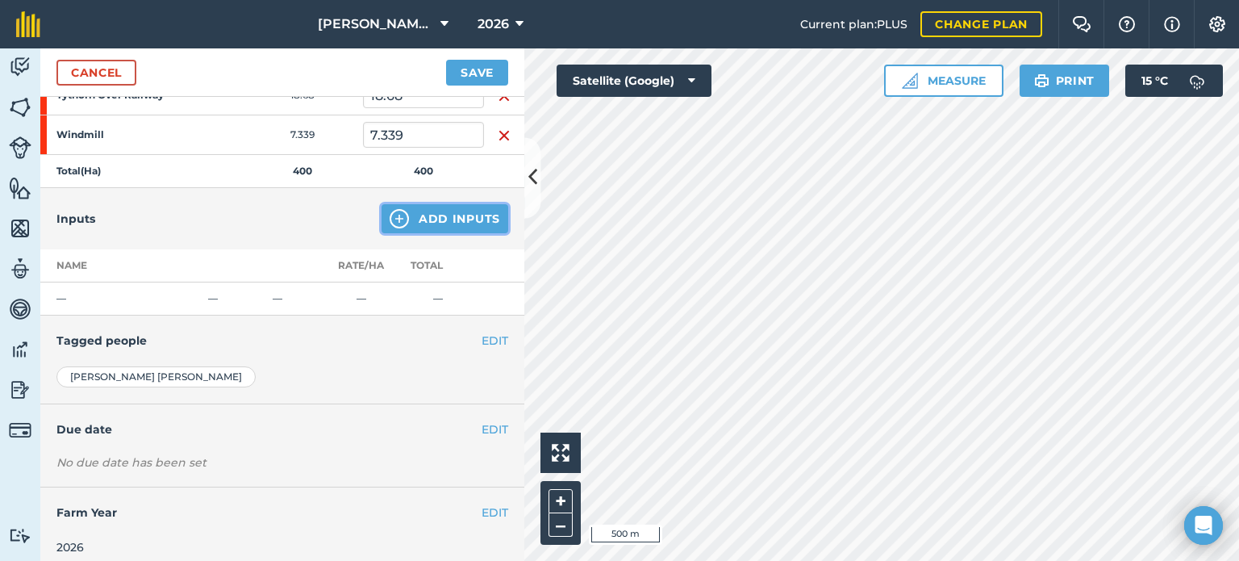
click at [406, 204] on button "Add Inputs" at bounding box center [444, 218] width 127 height 29
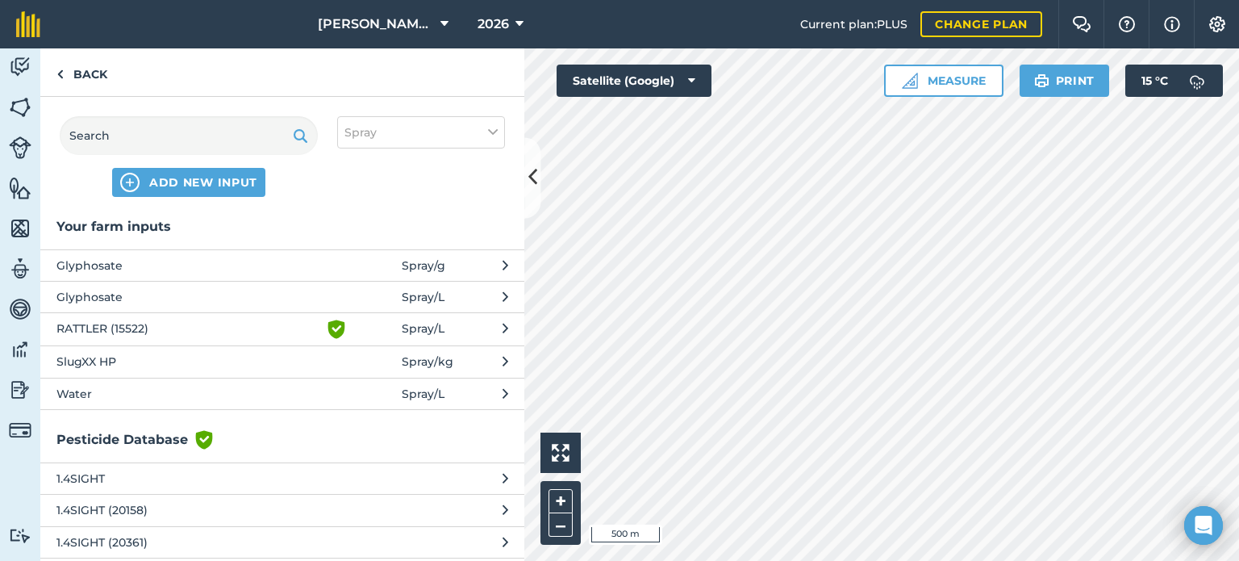
click at [407, 325] on span "Spray / L" at bounding box center [423, 328] width 43 height 19
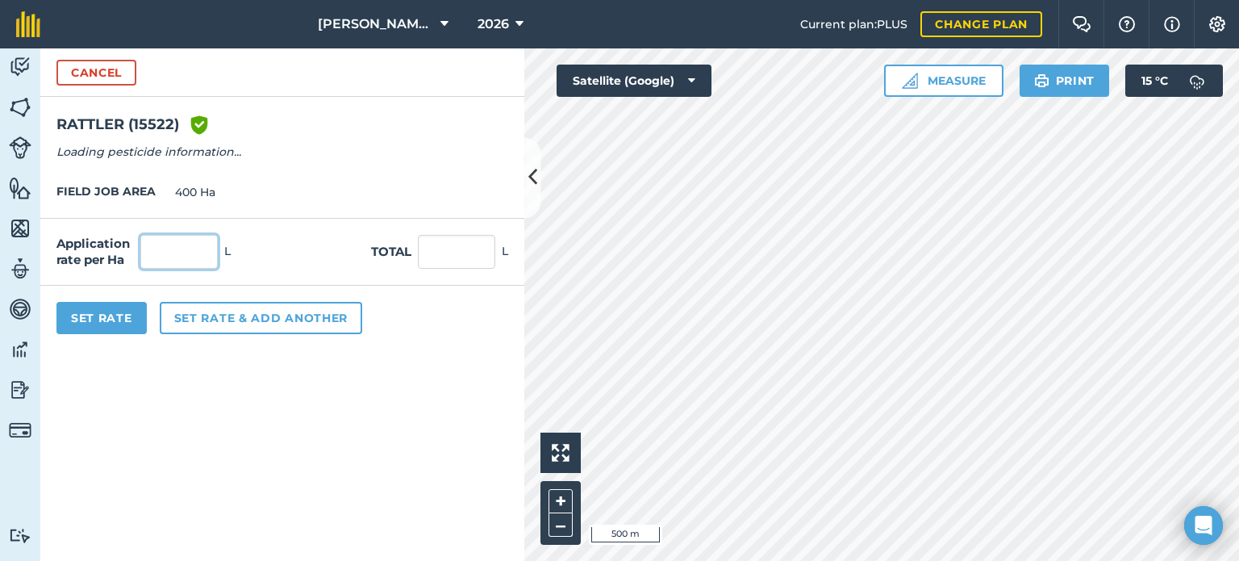
click at [194, 242] on input "text" at bounding box center [178, 252] width 77 height 34
type input "0"
type input "2"
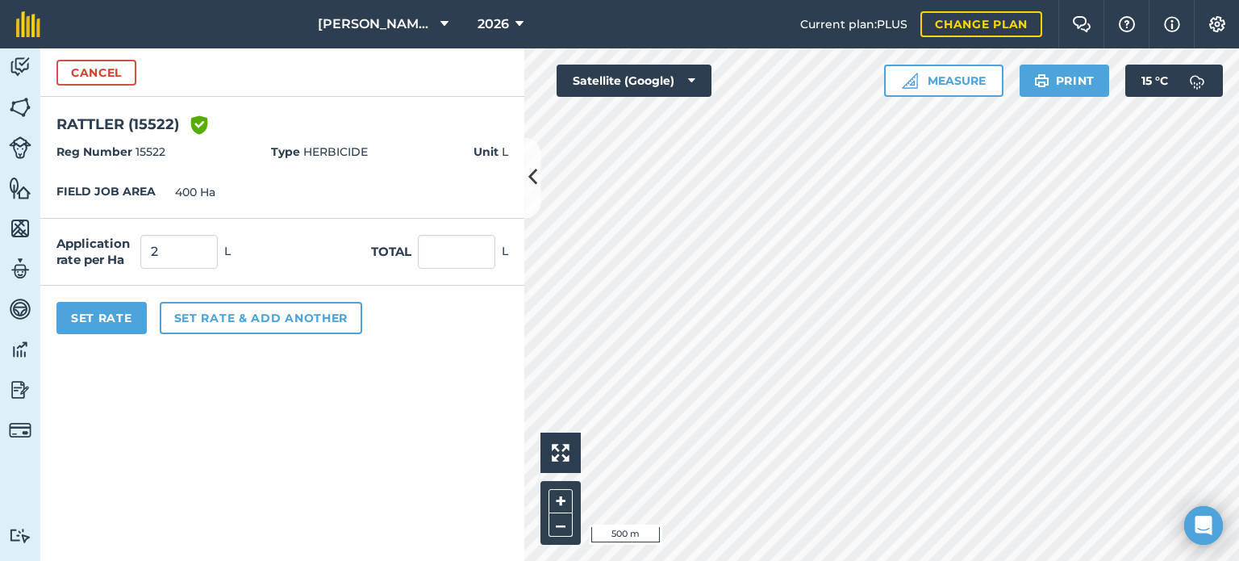
type input "800"
click at [388, 414] on form "Cancel RATTLER (15522) Green shield with white tick Reg Number 15522 Type HERBI…" at bounding box center [282, 304] width 484 height 512
click at [110, 319] on button "Set Rate" at bounding box center [101, 318] width 90 height 32
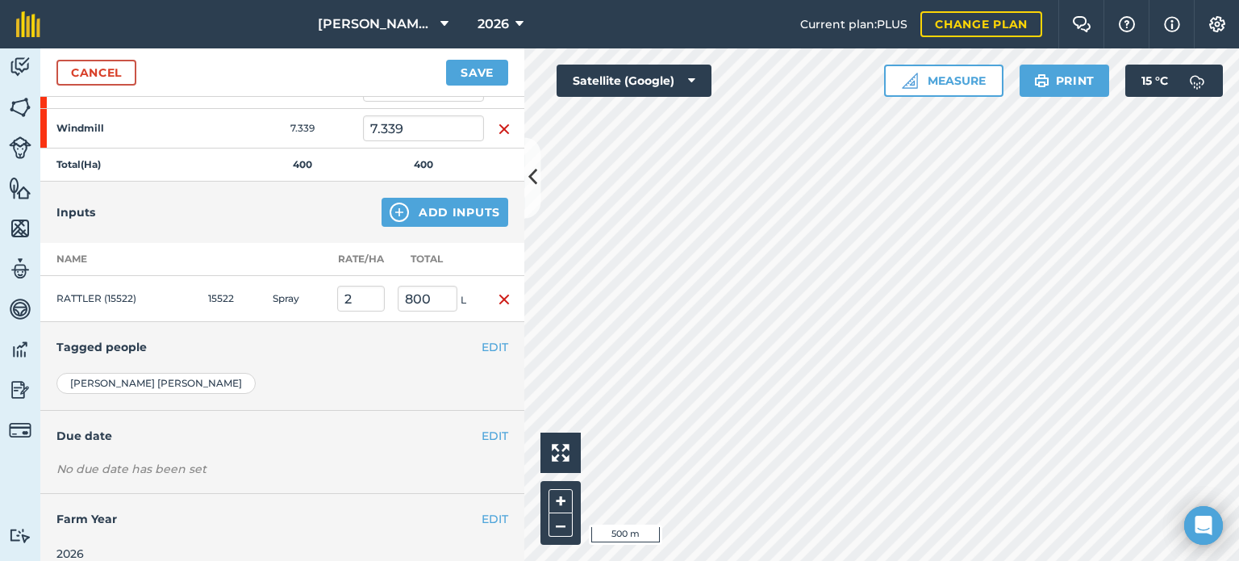
scroll to position [2236, 0]
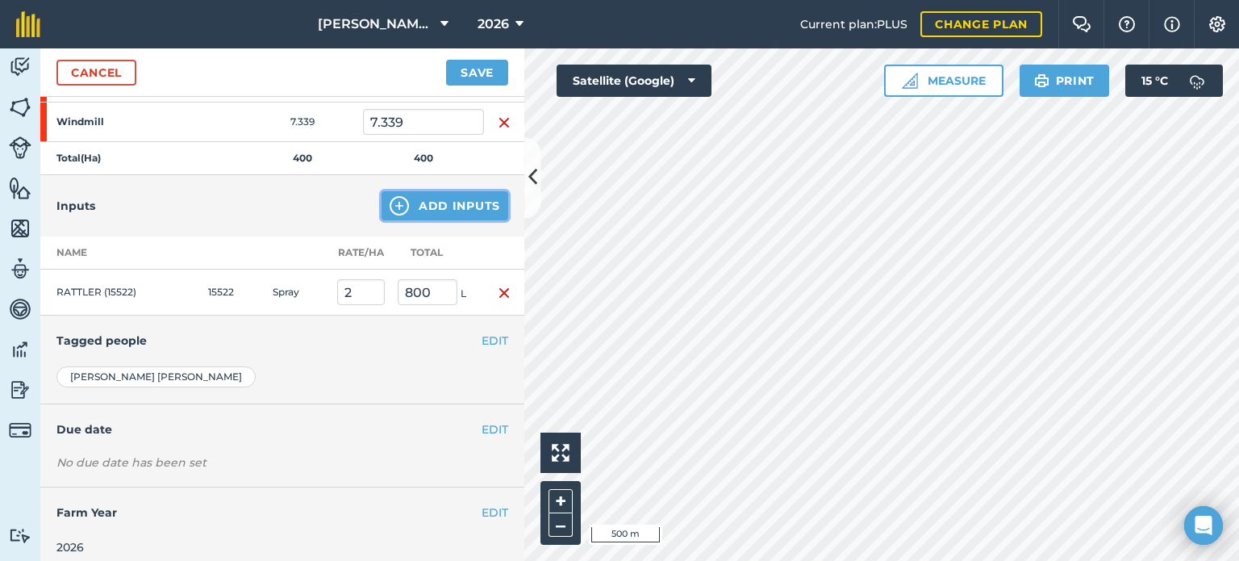
click at [429, 200] on button "Add Inputs" at bounding box center [444, 205] width 127 height 29
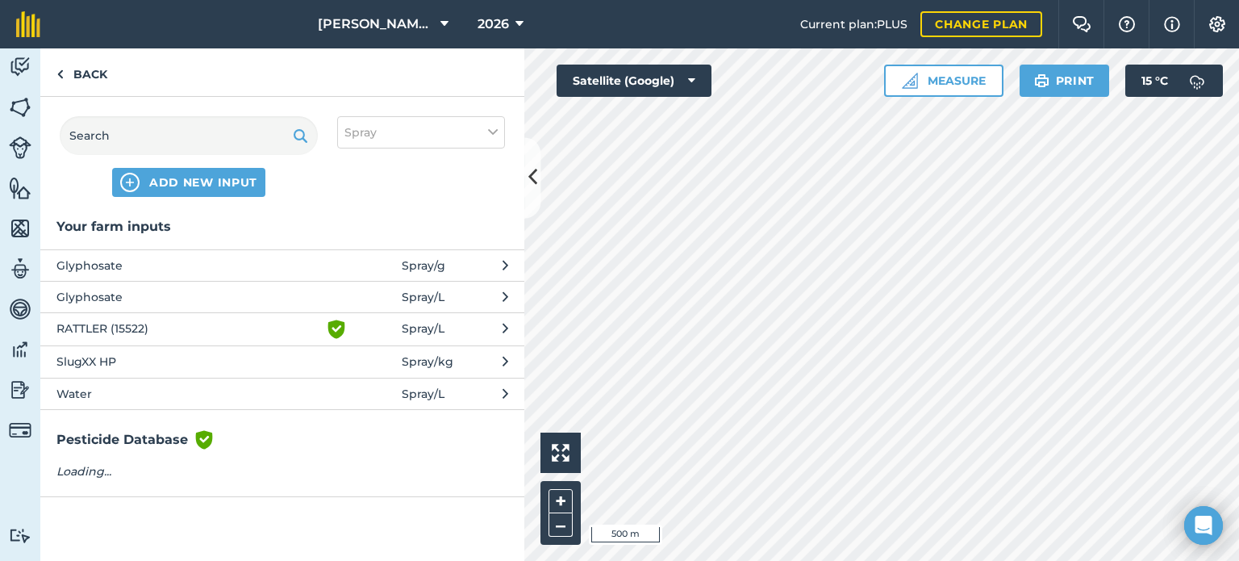
click at [157, 386] on span "Water" at bounding box center [188, 394] width 264 height 18
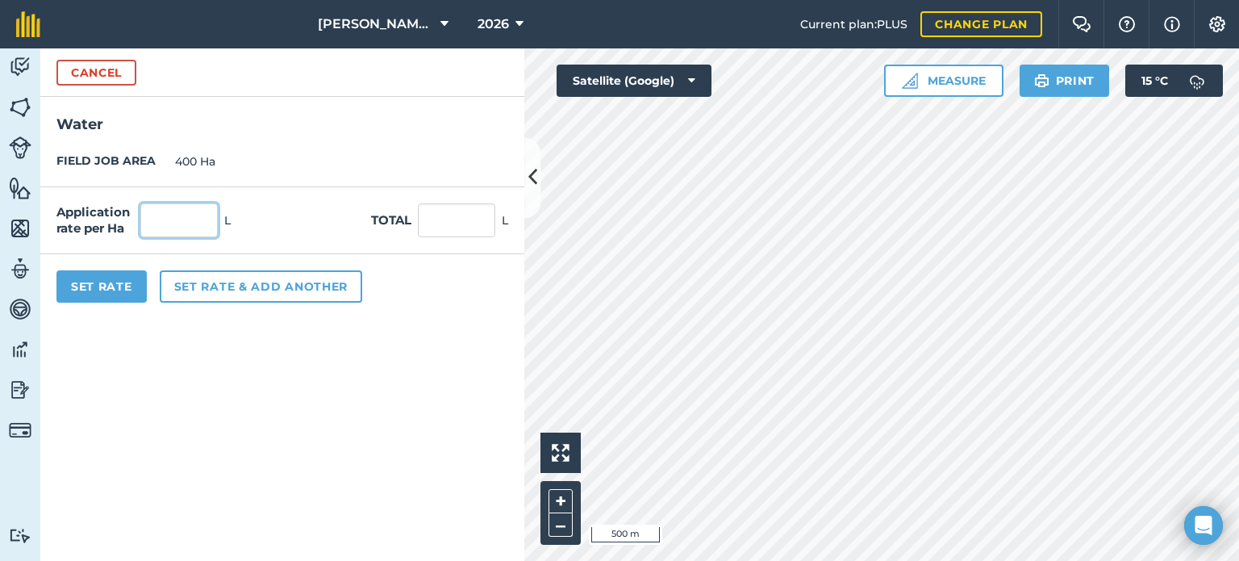
click at [175, 219] on input "text" at bounding box center [178, 220] width 77 height 34
type input "150"
type input "60,000"
drag, startPoint x: 210, startPoint y: 433, endPoint x: 206, endPoint y: 440, distance: 8.3
click at [209, 438] on form "Cancel Water FIELD JOB AREA 400 Ha Application rate per Ha 150 L Total 60,000 L…" at bounding box center [282, 304] width 484 height 512
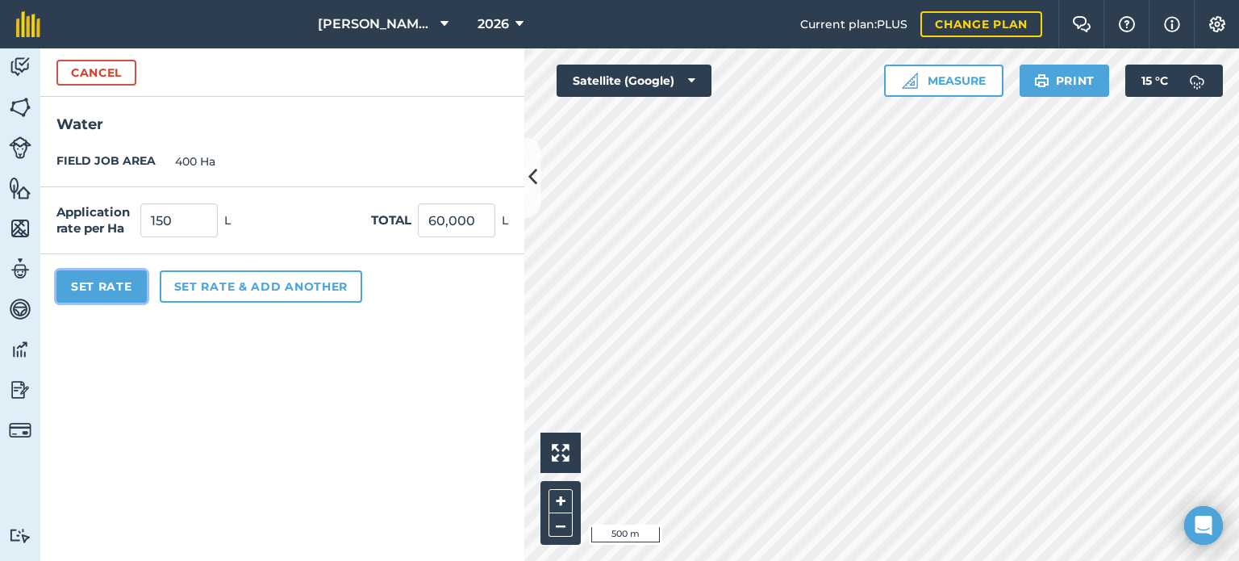
click at [106, 287] on button "Set Rate" at bounding box center [101, 286] width 90 height 32
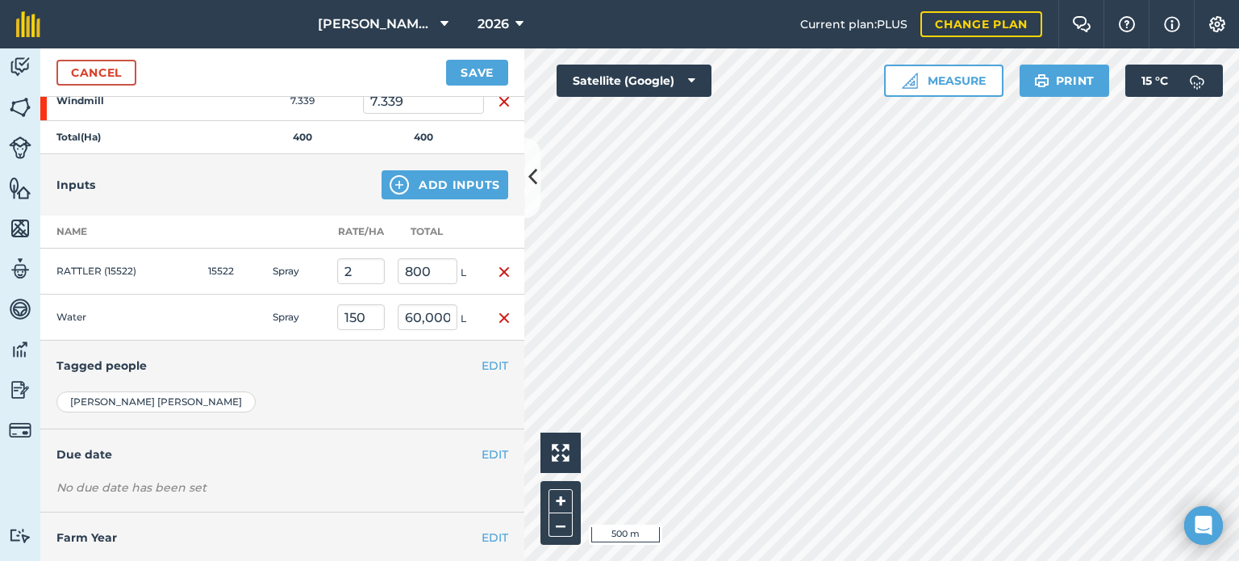
scroll to position [2282, 0]
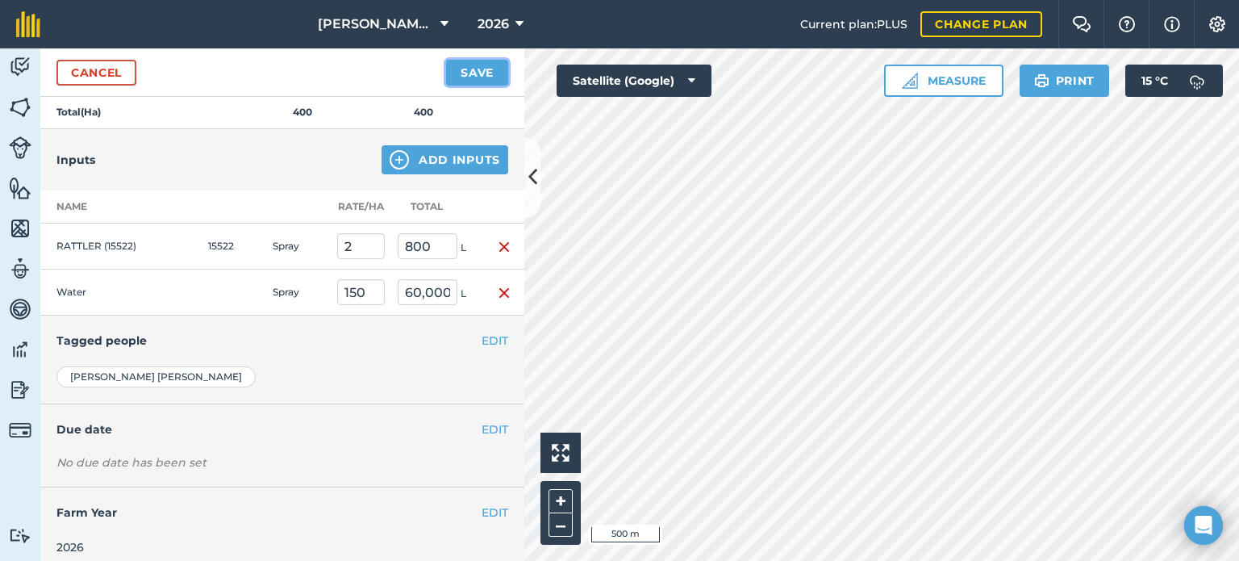
click at [478, 83] on button "Save" at bounding box center [477, 73] width 62 height 26
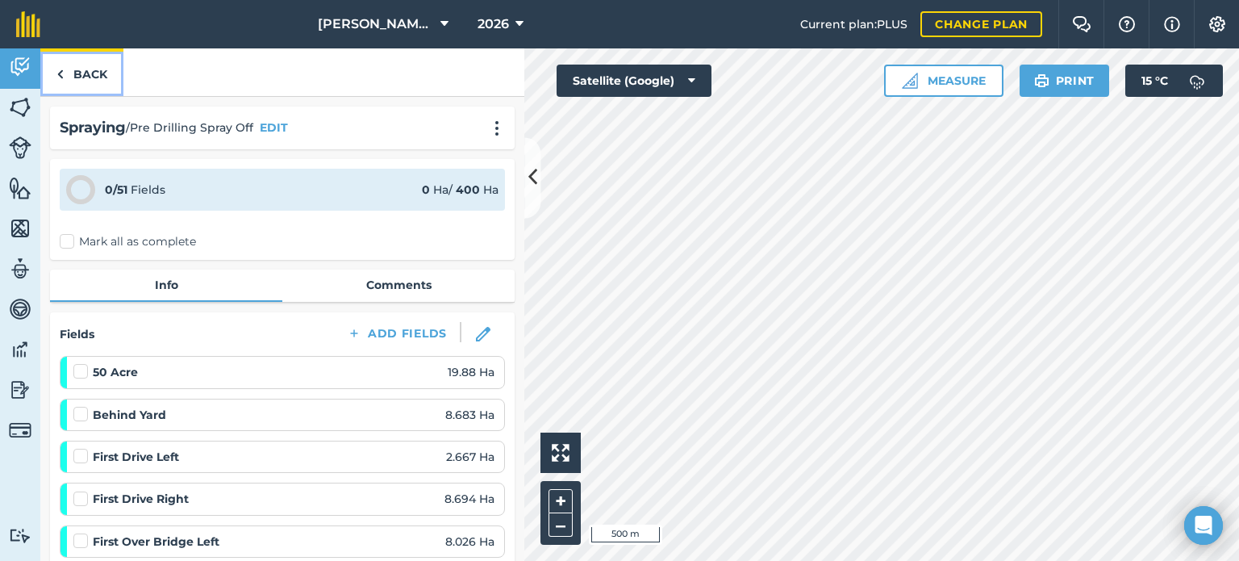
click at [81, 60] on link "Back" at bounding box center [81, 72] width 83 height 48
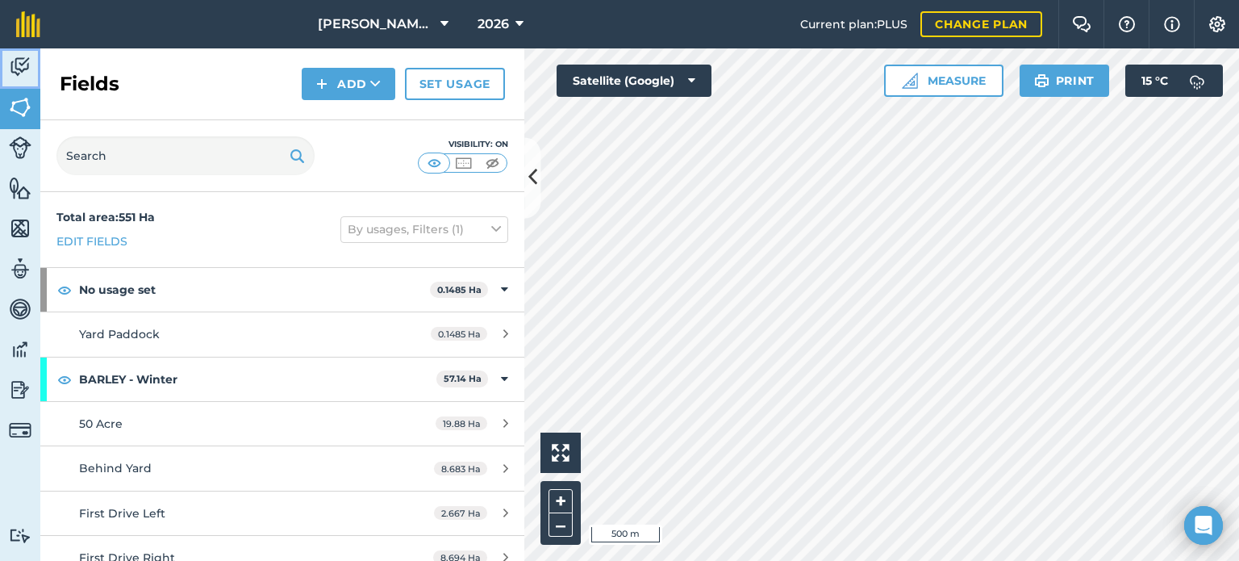
click at [13, 60] on img at bounding box center [20, 67] width 23 height 24
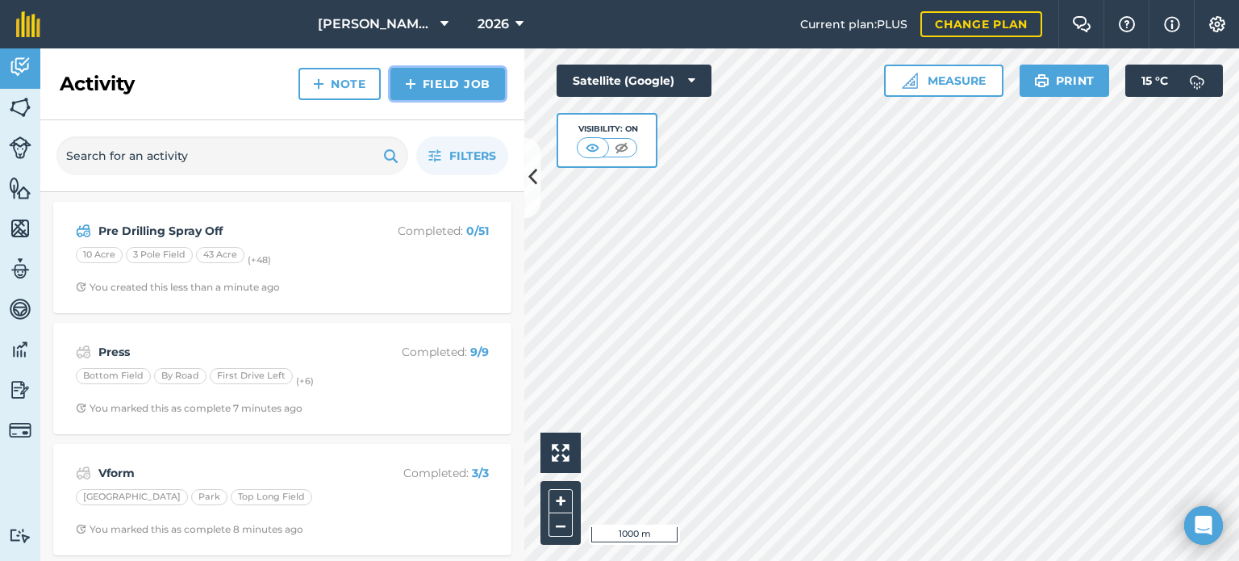
click at [454, 87] on link "Field Job" at bounding box center [447, 84] width 115 height 32
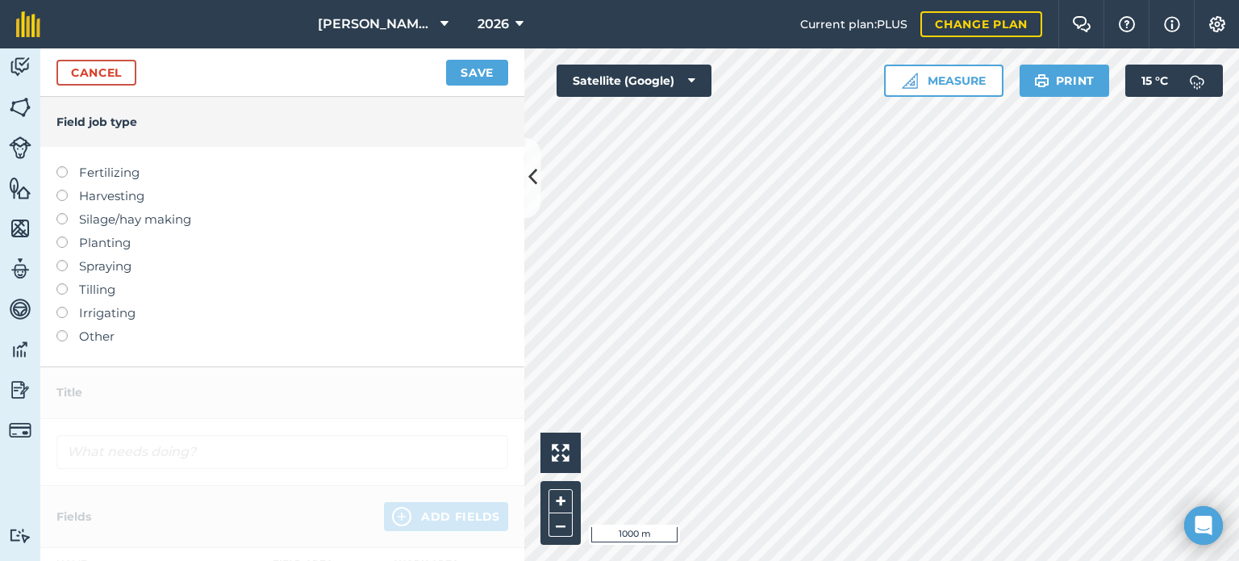
click at [65, 236] on label at bounding box center [67, 236] width 23 height 0
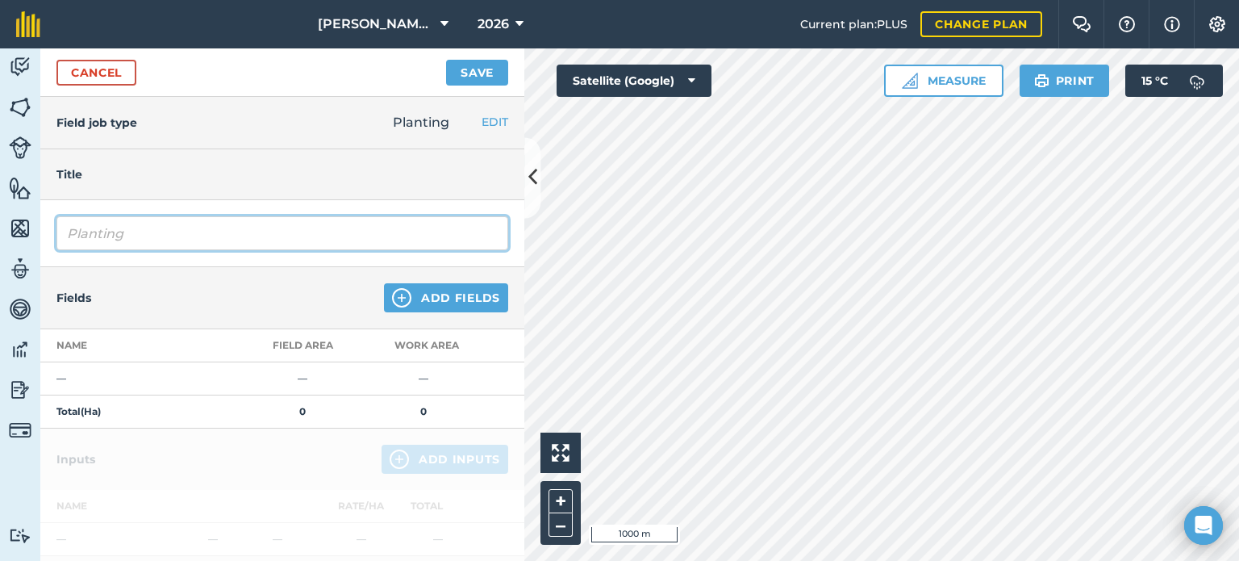
click at [139, 231] on input "Planting" at bounding box center [282, 233] width 452 height 34
drag, startPoint x: 155, startPoint y: 230, endPoint x: 2, endPoint y: 229, distance: 153.2
click at [4, 232] on div "Activity Fields Livestock Features Maps Team Vehicles Data Reporting Billing Tu…" at bounding box center [619, 304] width 1239 height 512
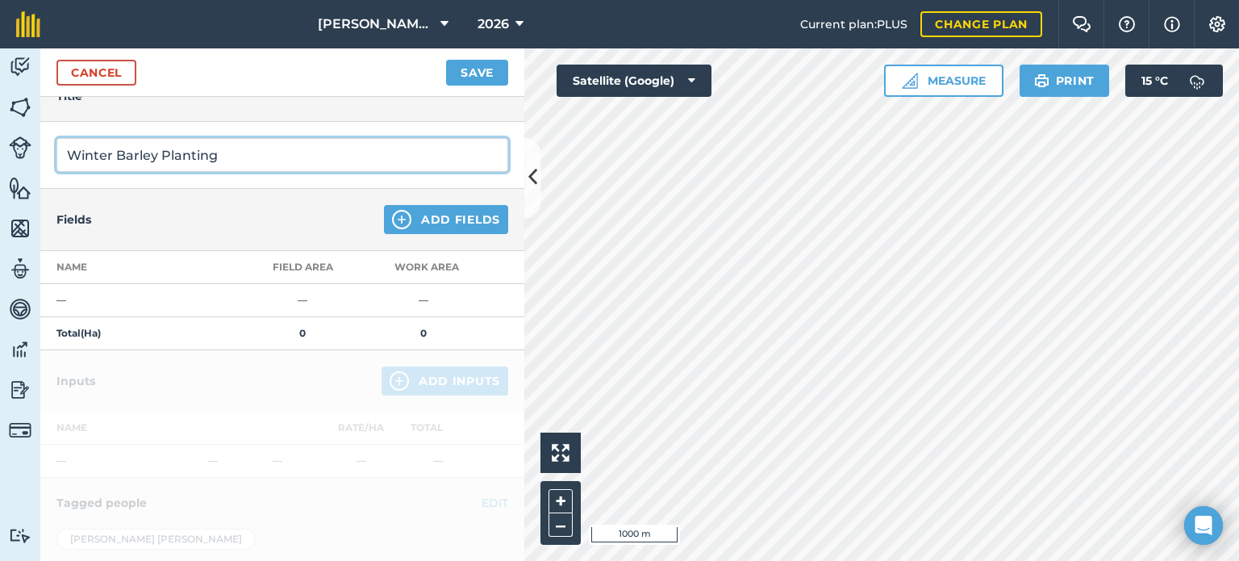
scroll to position [81, 0]
type input "Winter Barley Planting"
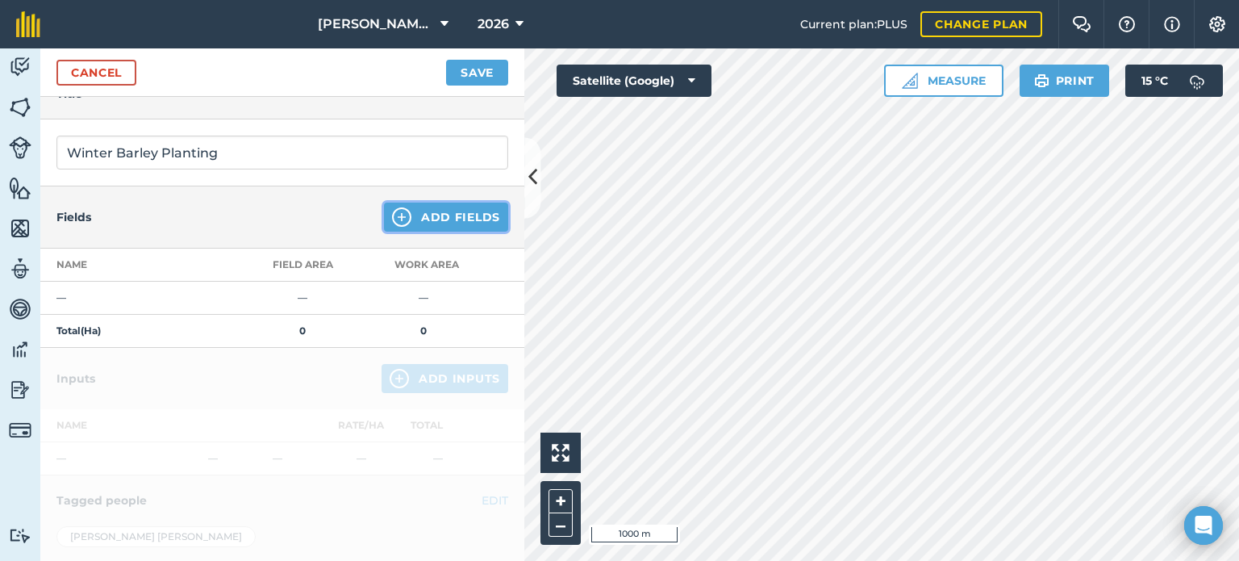
click at [430, 224] on button "Add Fields" at bounding box center [446, 216] width 124 height 29
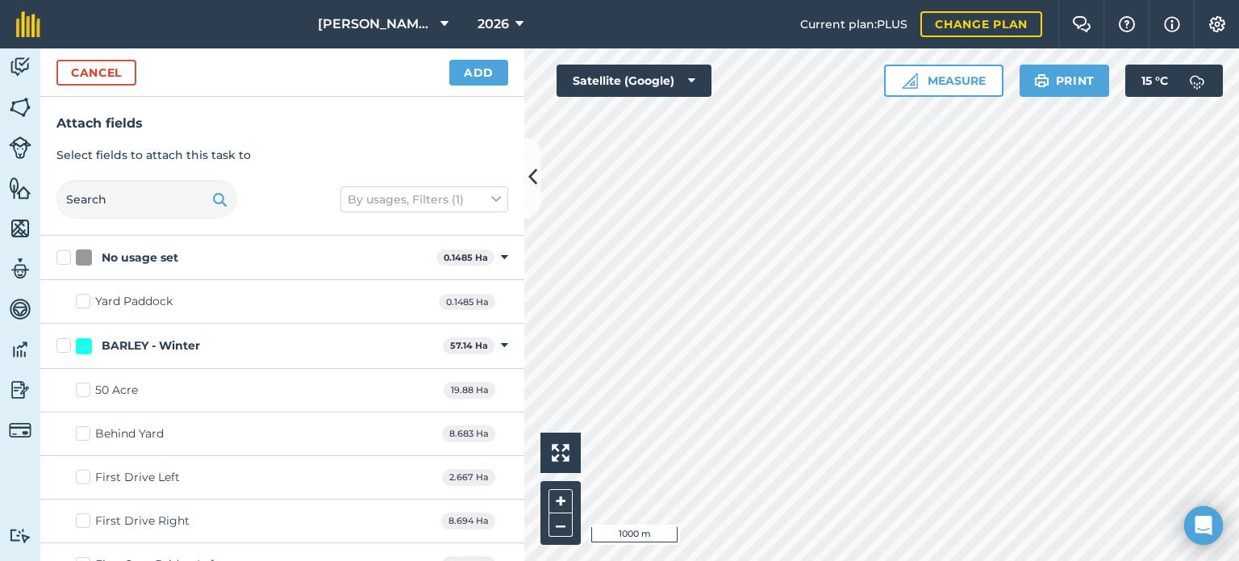
click at [59, 350] on label "BARLEY - Winter" at bounding box center [246, 345] width 380 height 17
click at [59, 348] on input "BARLEY - Winter" at bounding box center [61, 342] width 10 height 10
checkbox input "true"
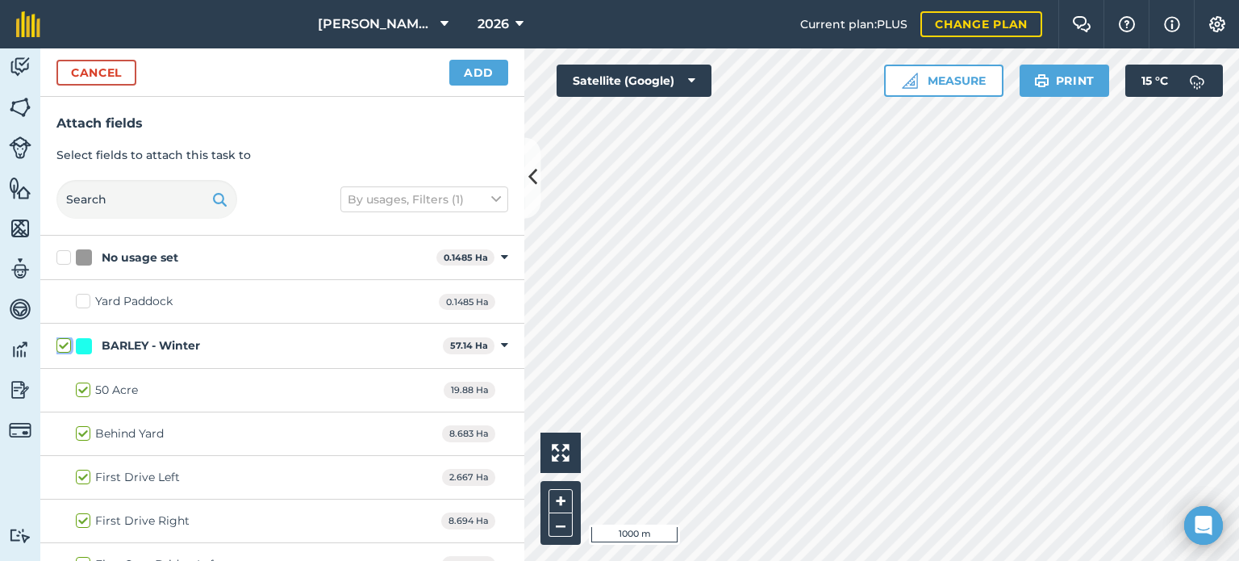
checkbox input "true"
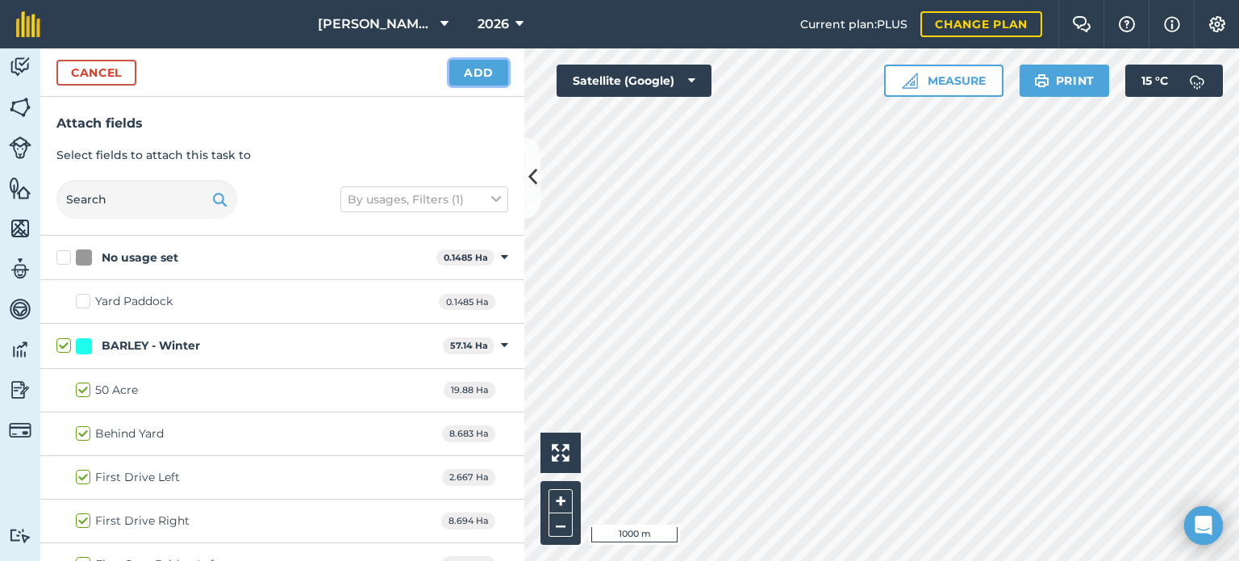
click at [488, 71] on button "Add" at bounding box center [478, 73] width 59 height 26
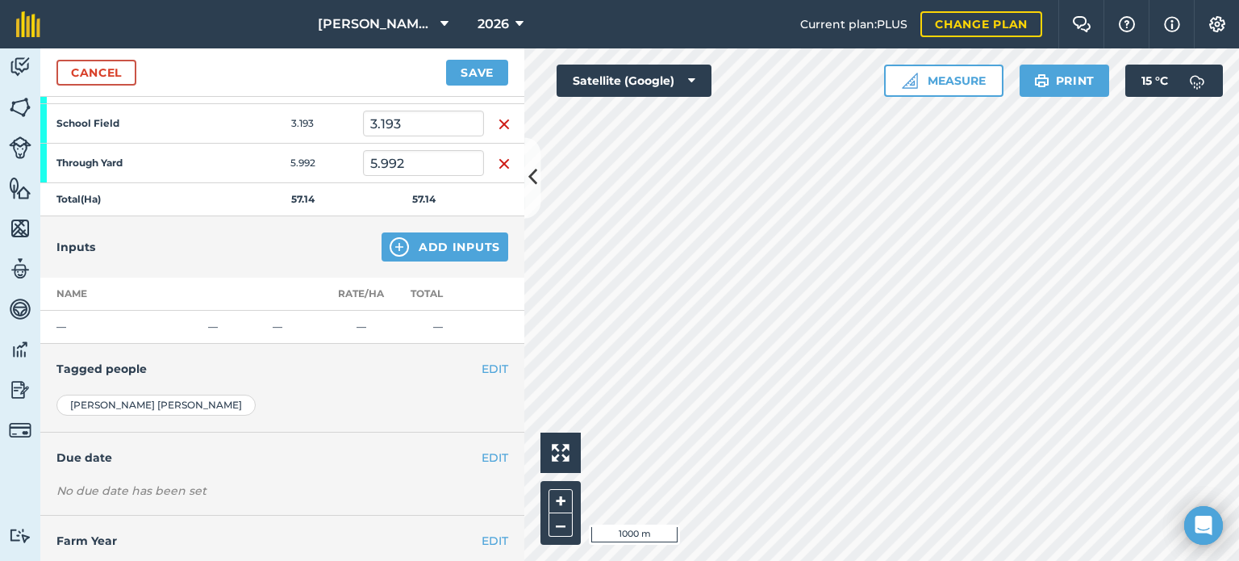
scroll to position [411, 0]
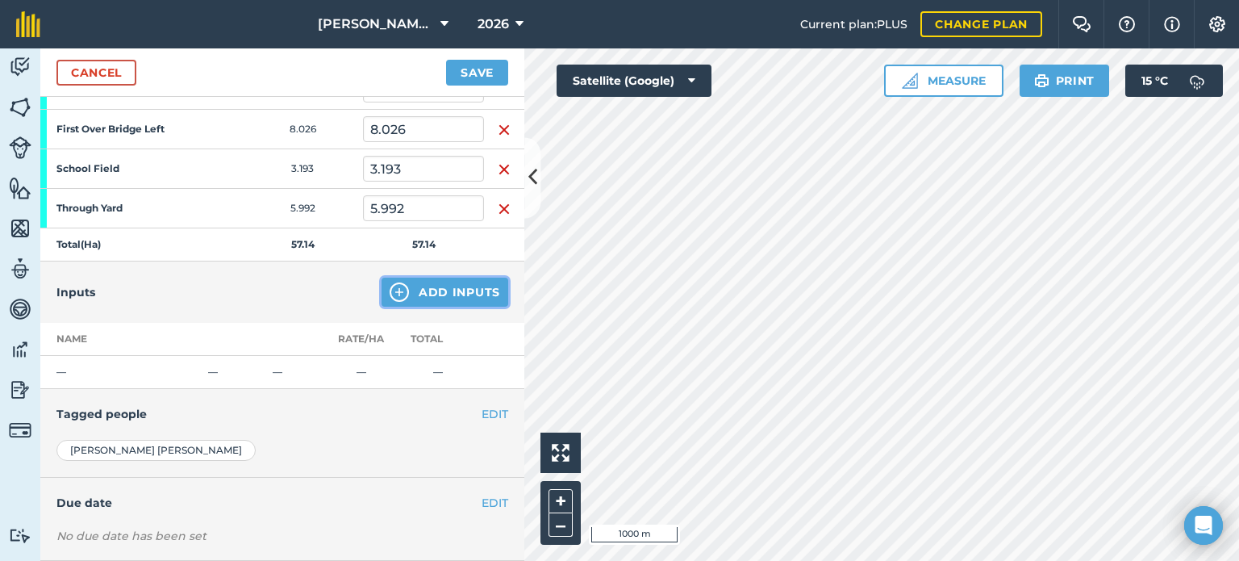
click at [436, 288] on button "Add Inputs" at bounding box center [444, 291] width 127 height 29
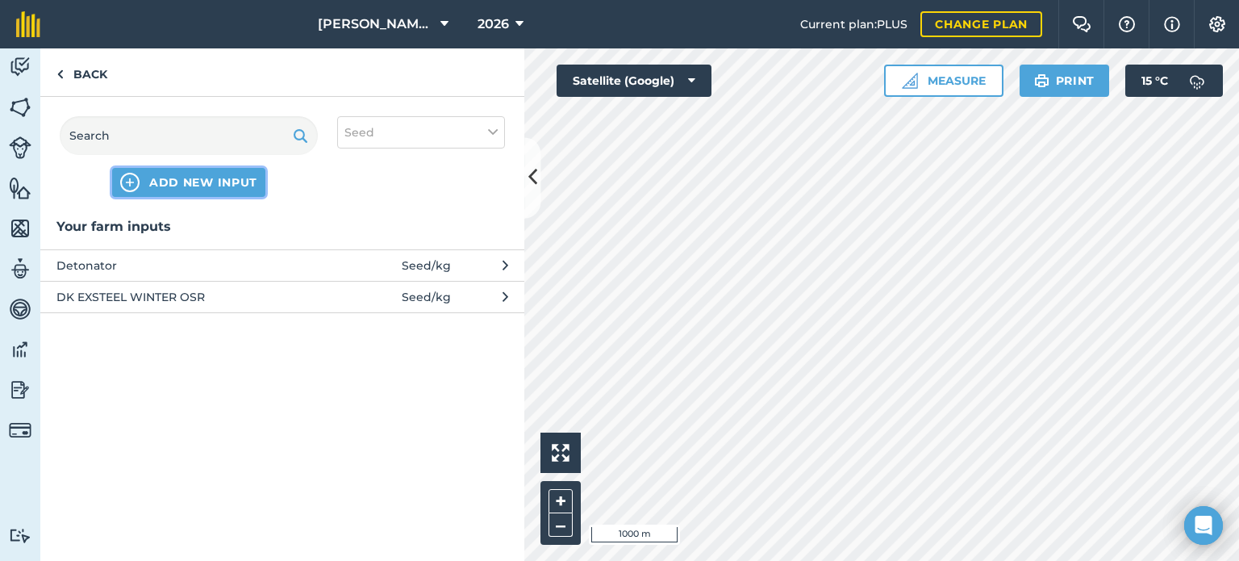
click at [181, 186] on span "ADD NEW INPUT" at bounding box center [203, 182] width 108 height 16
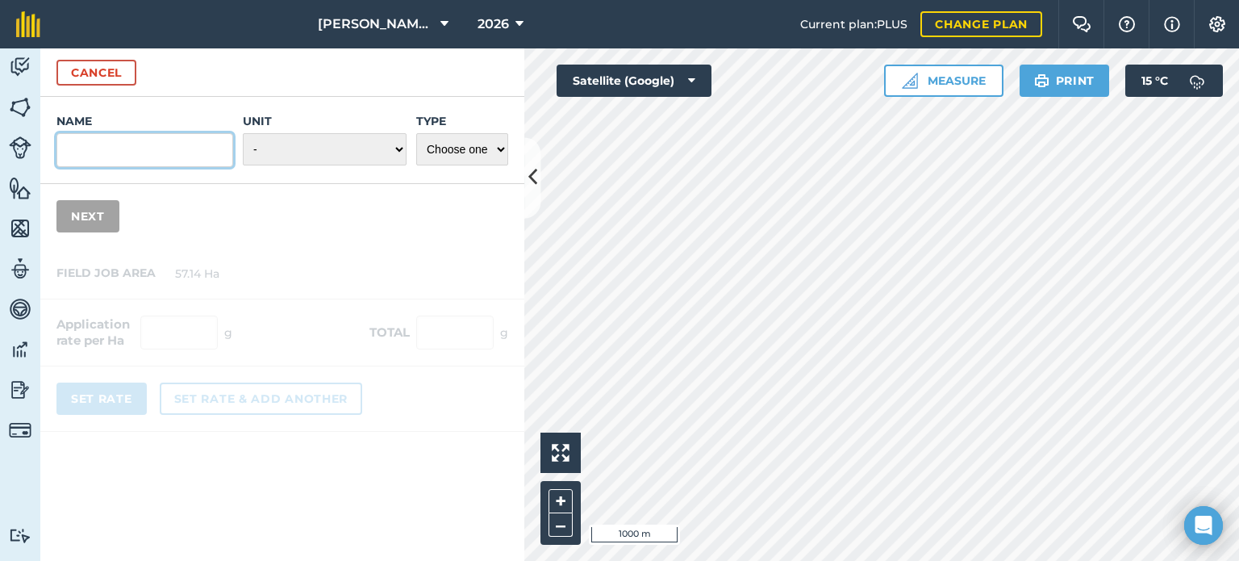
click at [152, 160] on input "Name" at bounding box center [144, 150] width 177 height 34
type input "Kitty"
click at [314, 148] on select "- Grams/g Kilograms/kg Metric tonnes/t Millilitres/ml Litres/L Ounces/oz Pounds…" at bounding box center [325, 149] width 164 height 32
select select "KILOGRAMS"
click at [244, 133] on select "- Grams/g Kilograms/kg Metric tonnes/t Millilitres/ml Litres/L Ounces/oz Pounds…" at bounding box center [325, 149] width 164 height 32
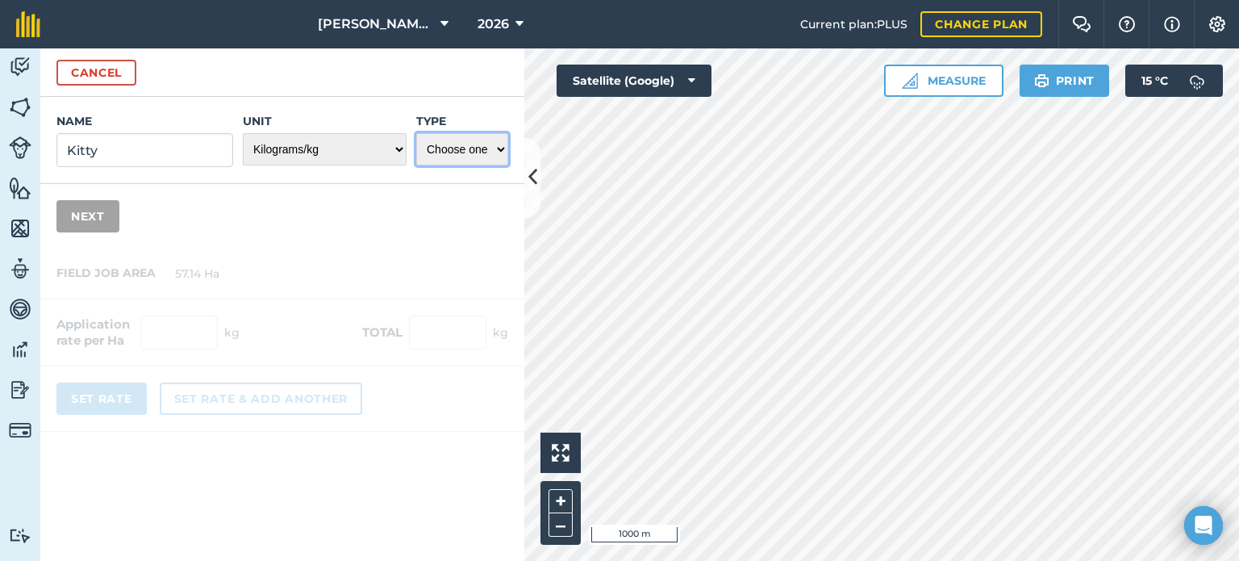
click at [436, 159] on select "Choose one Fertilizer Seed Spray Fuel Other" at bounding box center [462, 149] width 92 height 32
select select "SEED"
click at [416, 133] on select "Choose one Fertilizer Seed Spray Fuel Other" at bounding box center [462, 149] width 92 height 32
click at [90, 219] on button "Next" at bounding box center [87, 216] width 63 height 32
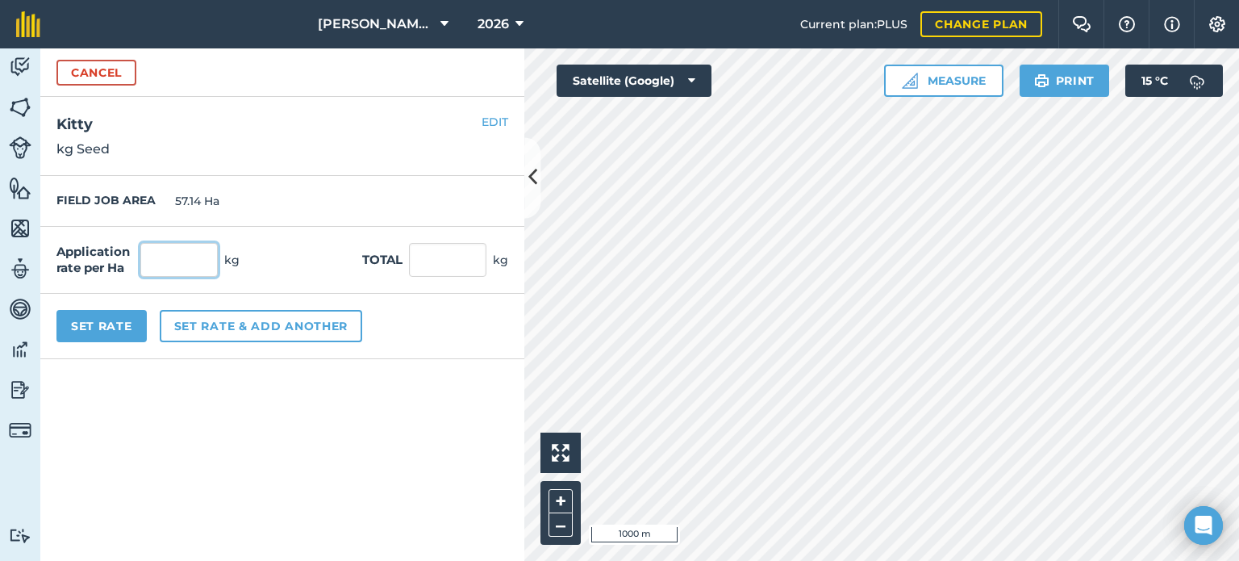
click at [187, 264] on input "text" at bounding box center [178, 260] width 77 height 34
type input "200"
type input "11,426"
click at [244, 448] on form "Cancel Name Kitty Unit - Grams/g Kilograms/kg Metric tonnes/t Millilitres/ml Li…" at bounding box center [282, 304] width 484 height 512
click at [105, 328] on button "Set Rate" at bounding box center [101, 326] width 90 height 32
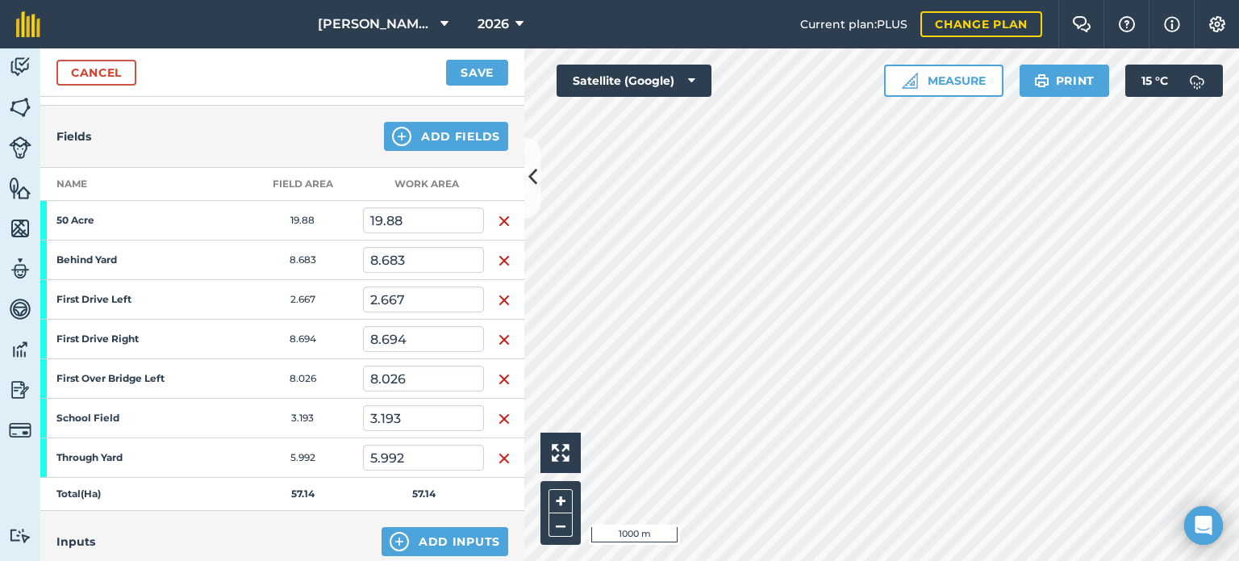
scroll to position [0, 0]
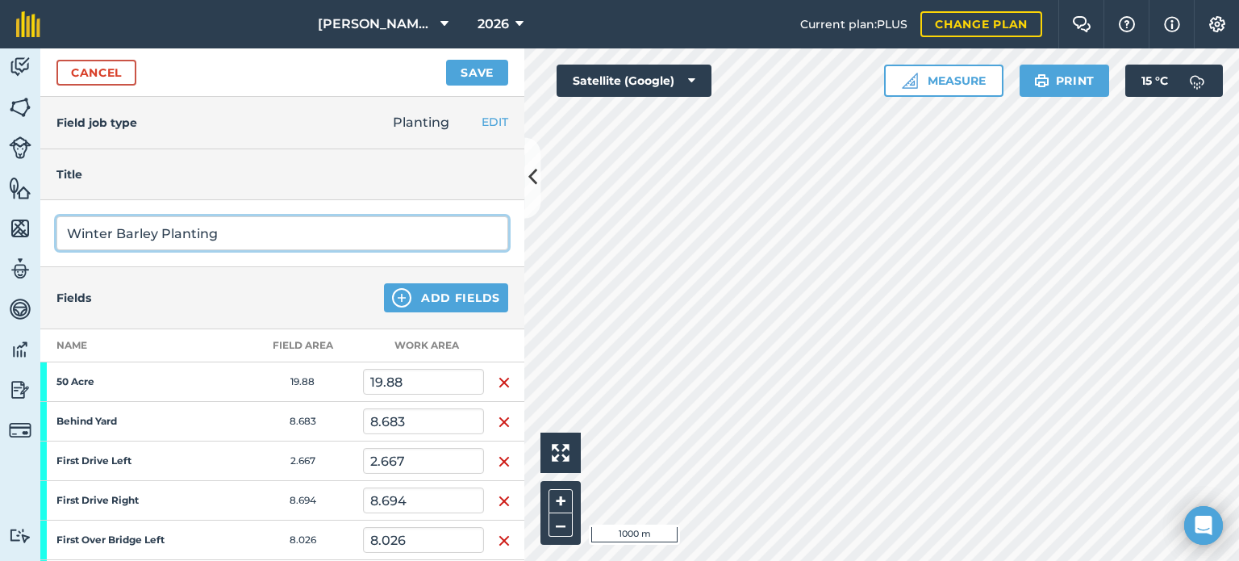
click at [68, 234] on input "Winter Barley Planting" at bounding box center [282, 233] width 452 height 34
type input "Burton Lodge - Winter Barley Planting"
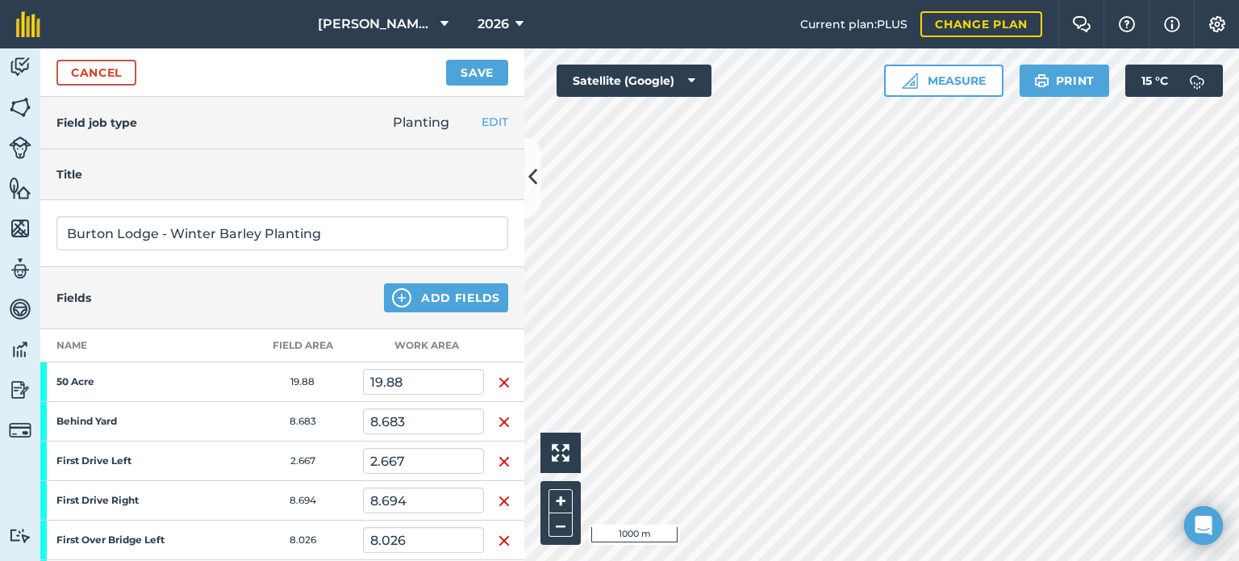
click at [223, 298] on div "Fields Add Fields" at bounding box center [282, 298] width 484 height 62
click at [460, 68] on button "Save" at bounding box center [477, 73] width 62 height 26
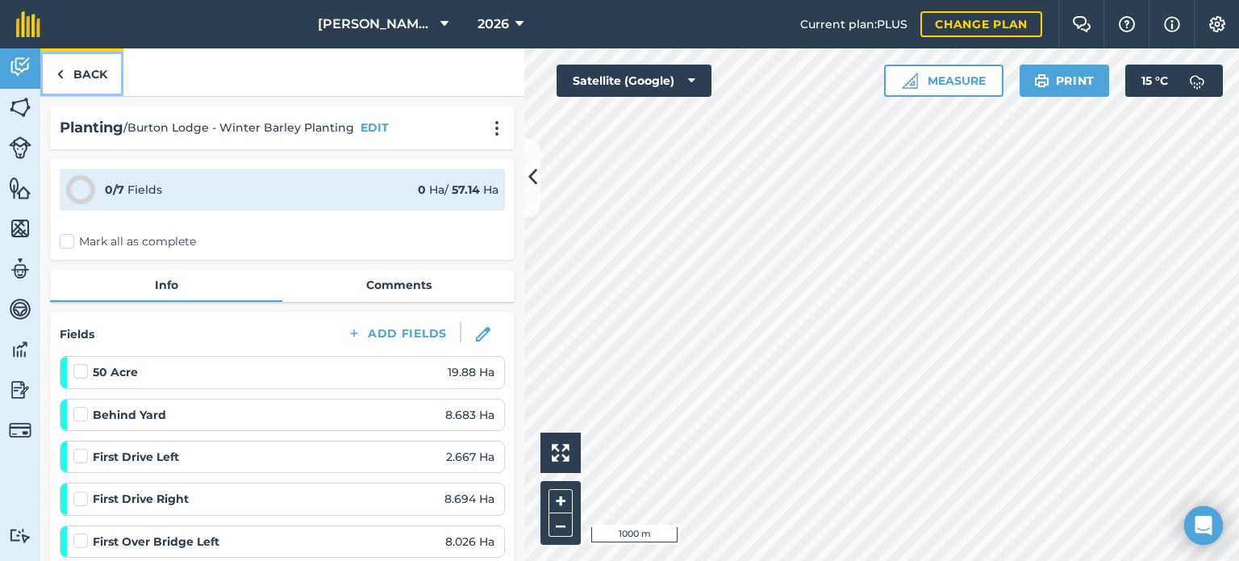
click at [84, 82] on link "Back" at bounding box center [81, 72] width 83 height 48
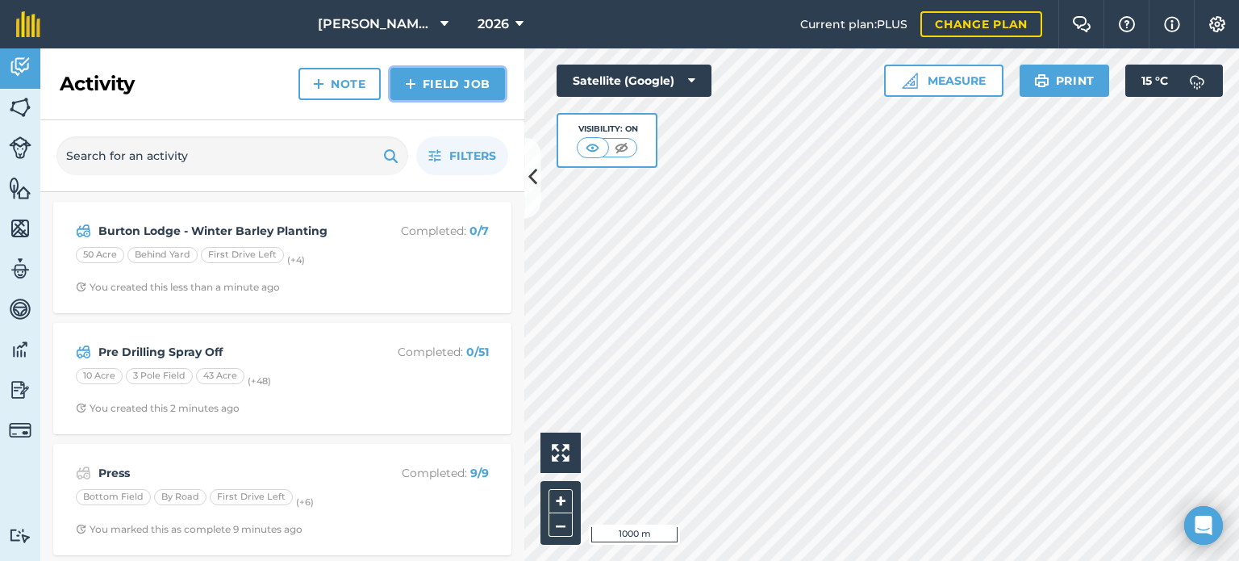
click at [436, 93] on link "Field Job" at bounding box center [447, 84] width 115 height 32
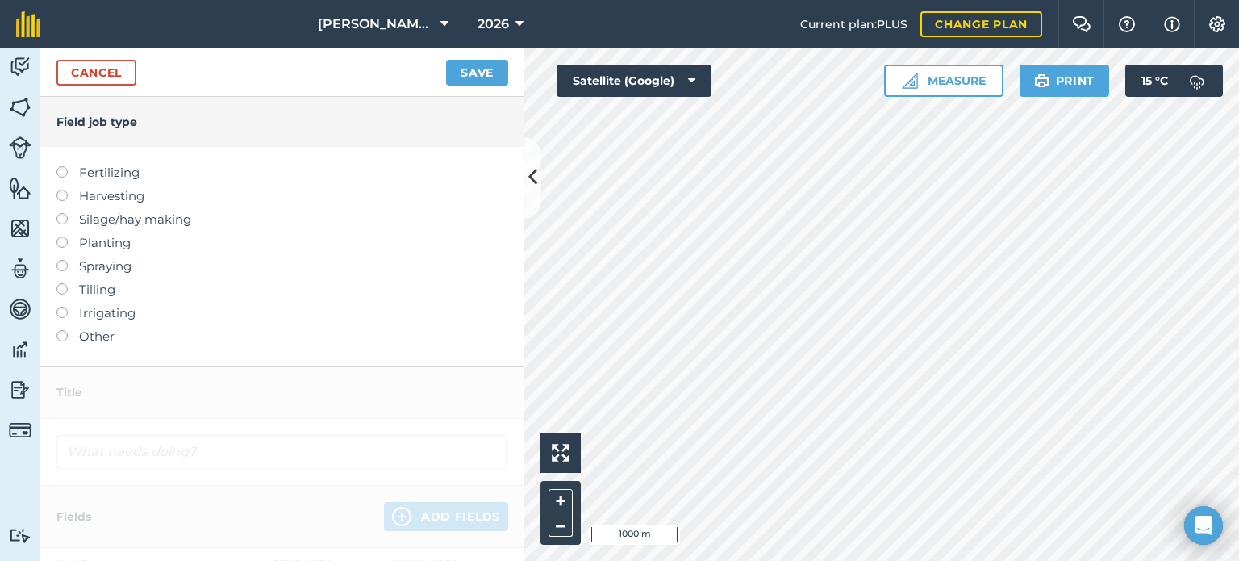
click at [65, 236] on label at bounding box center [67, 236] width 23 height 0
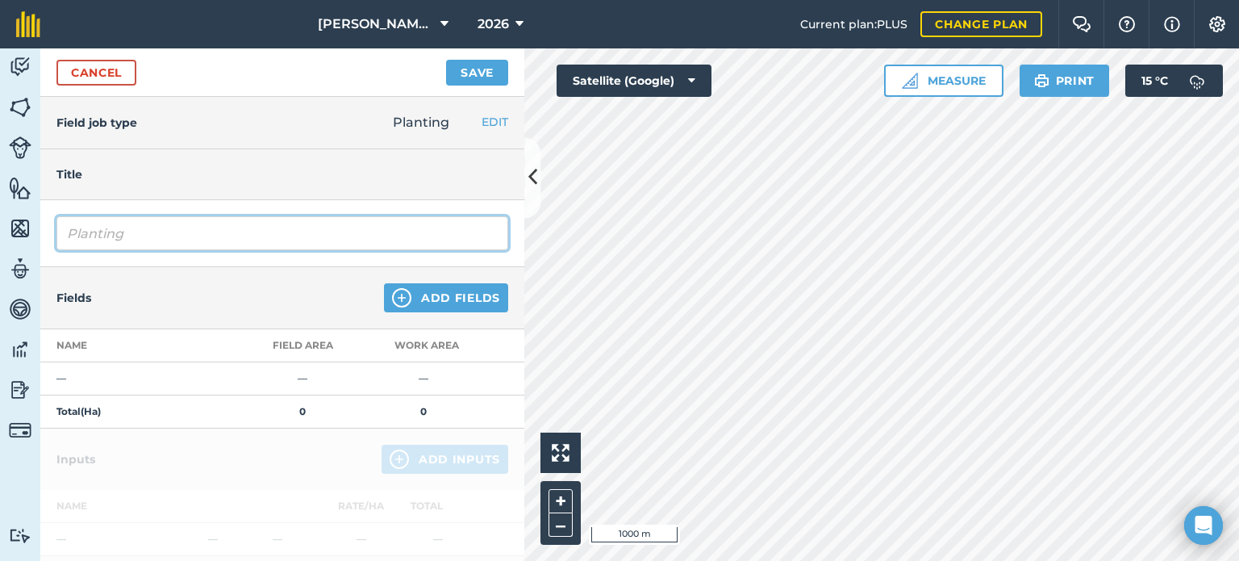
click at [160, 227] on input "Planting" at bounding box center [282, 233] width 452 height 34
type input "P"
type input "Coop - 2nd Wheats - Extase - SP & Lattitude"
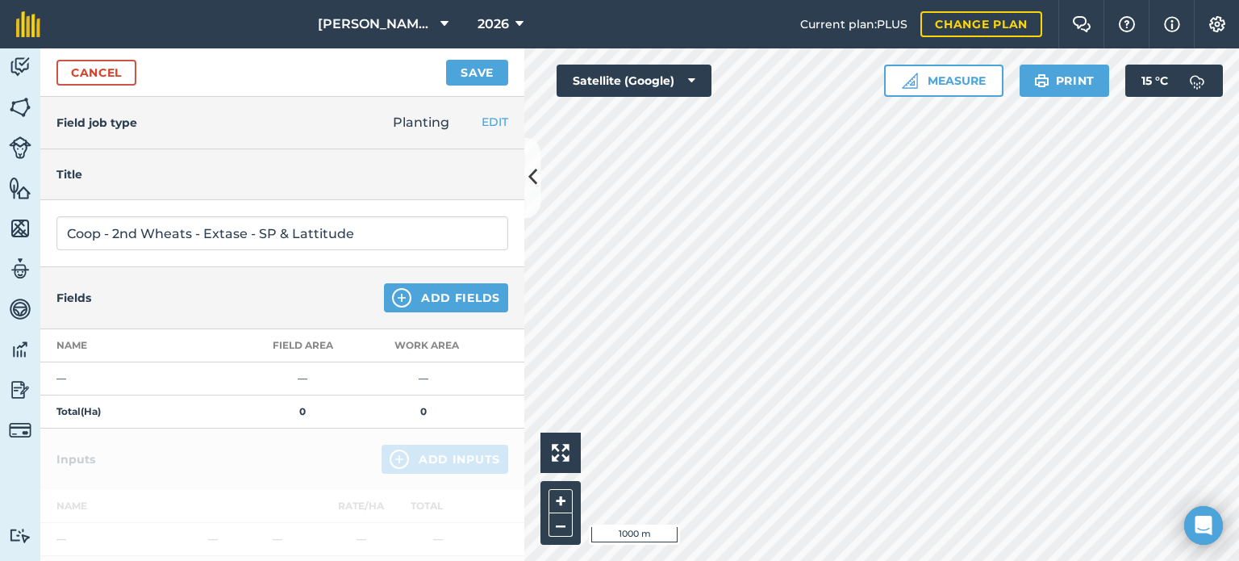
click at [351, 197] on div "Title" at bounding box center [282, 174] width 484 height 51
click at [449, 296] on button "Add Fields" at bounding box center [446, 297] width 124 height 29
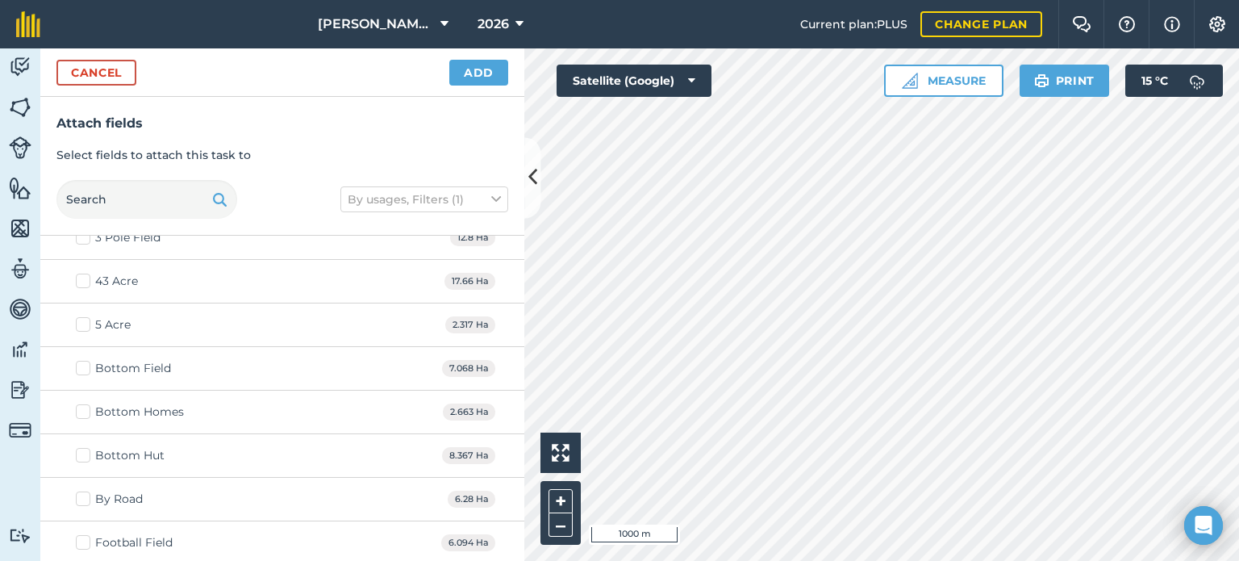
scroll to position [1694, 0]
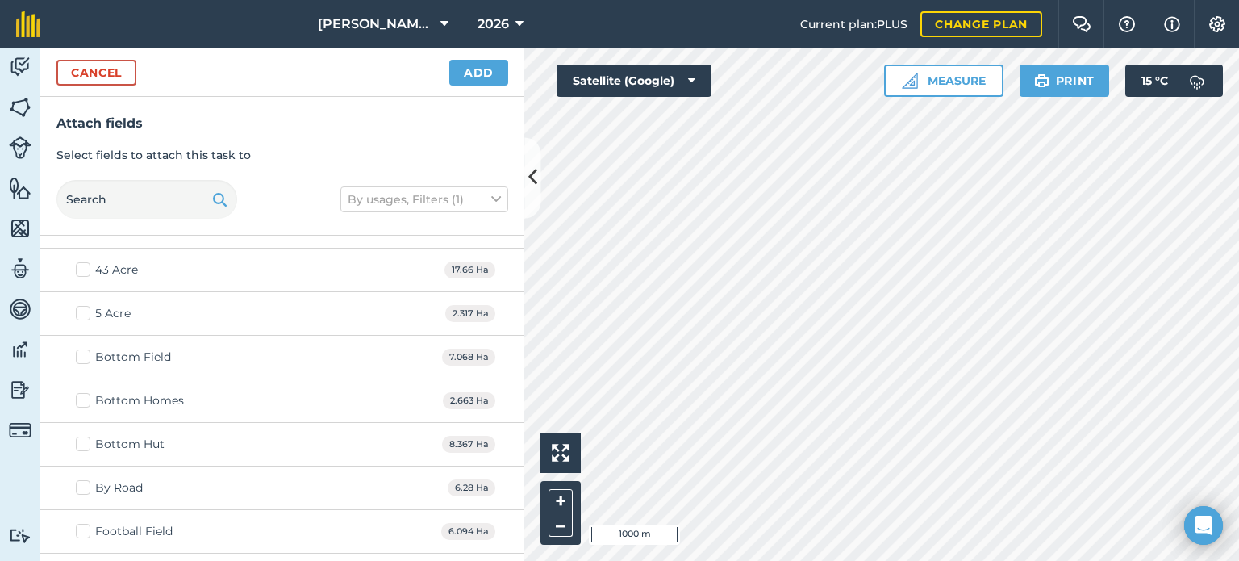
checkbox input "true"
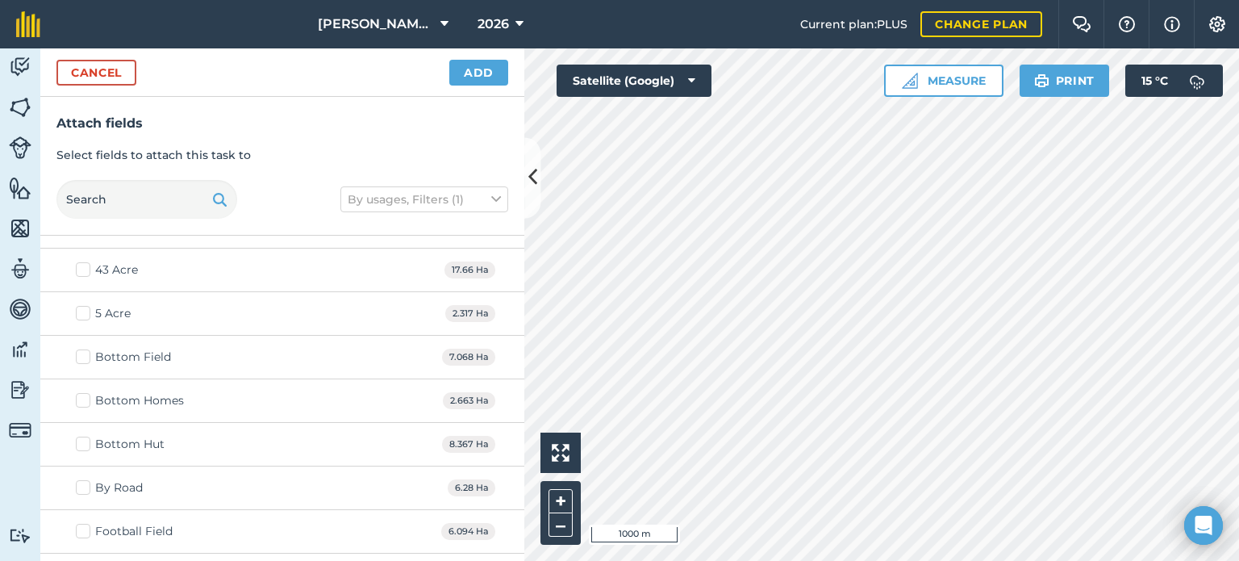
checkbox input "true"
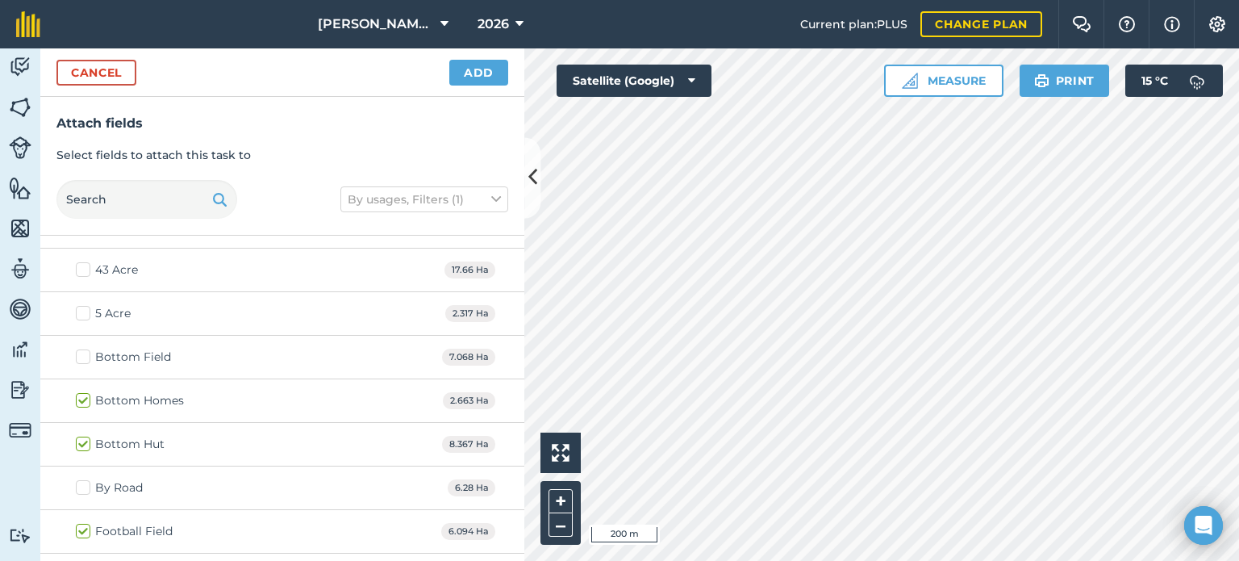
checkbox input "true"
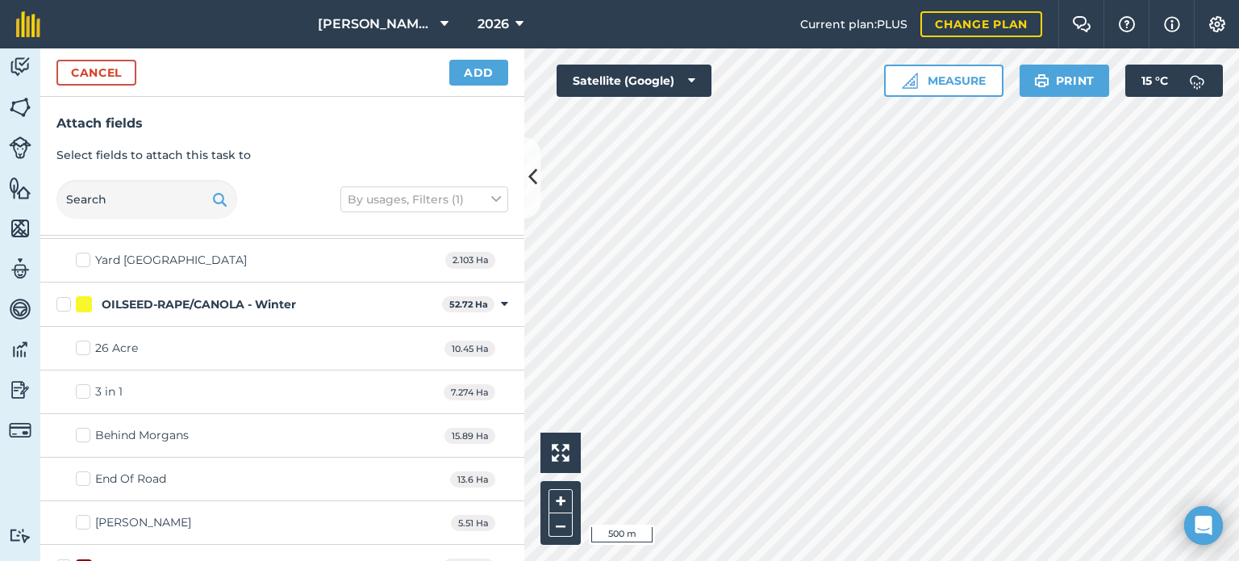
scroll to position [1290, 0]
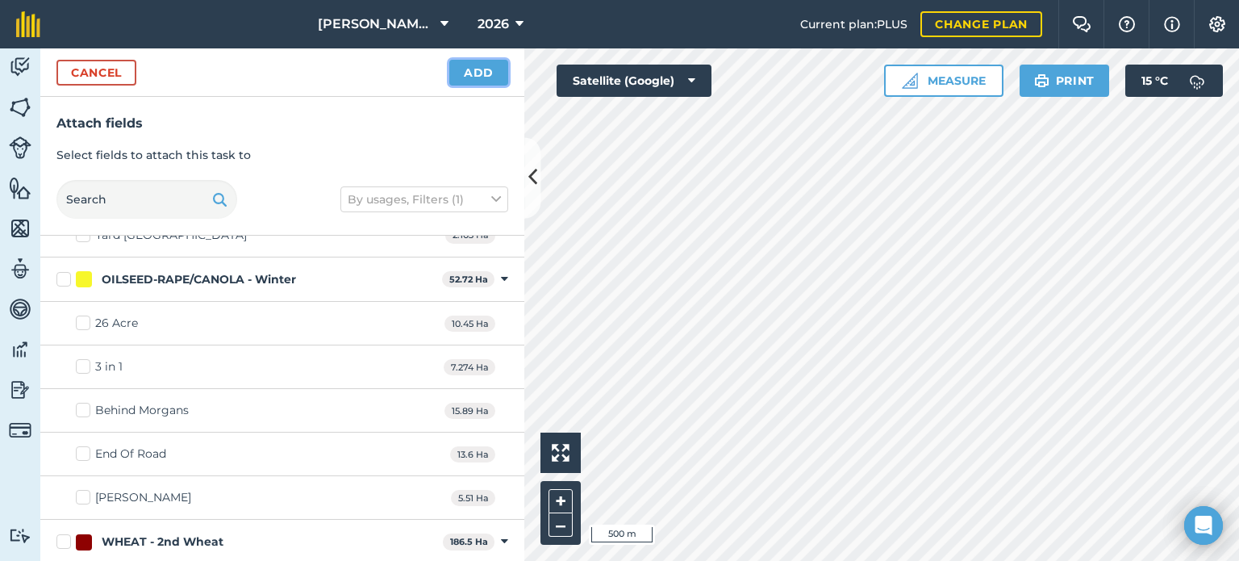
click at [484, 73] on button "Add" at bounding box center [478, 73] width 59 height 26
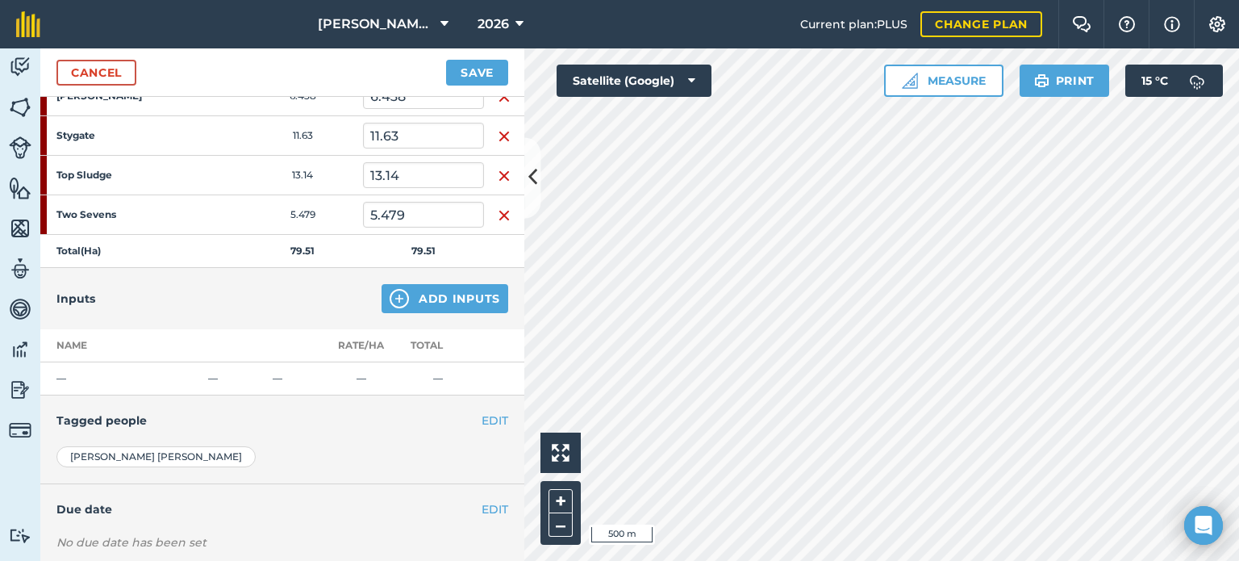
scroll to position [688, 0]
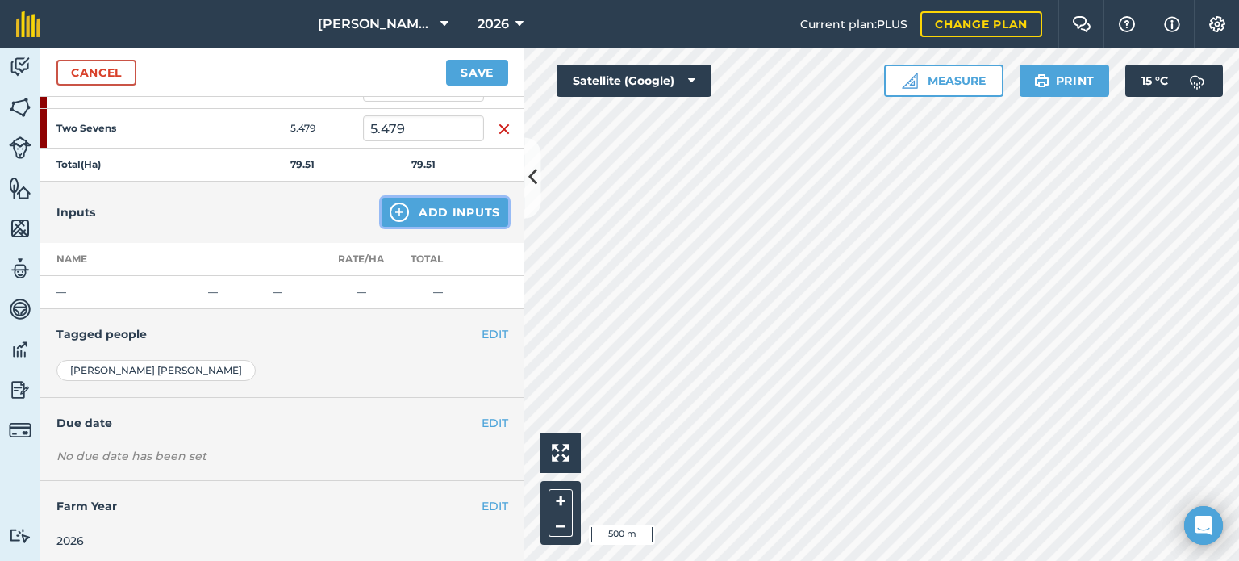
click at [394, 212] on img at bounding box center [399, 211] width 19 height 19
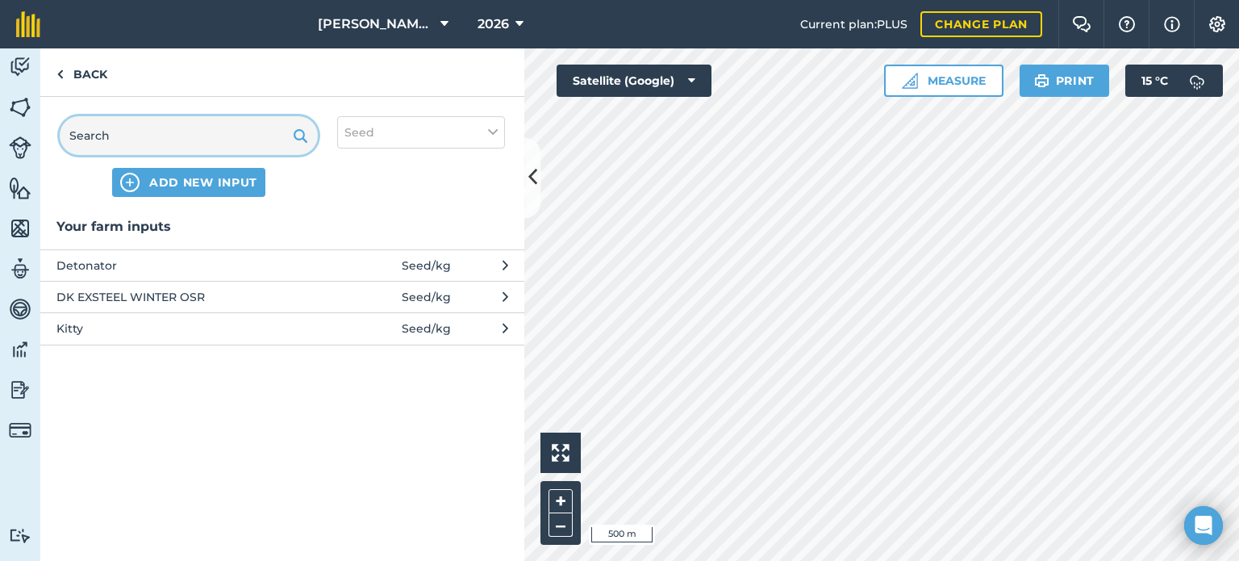
click at [119, 121] on input "text" at bounding box center [189, 135] width 258 height 39
click at [165, 174] on span "ADD NEW INPUT" at bounding box center [203, 182] width 108 height 16
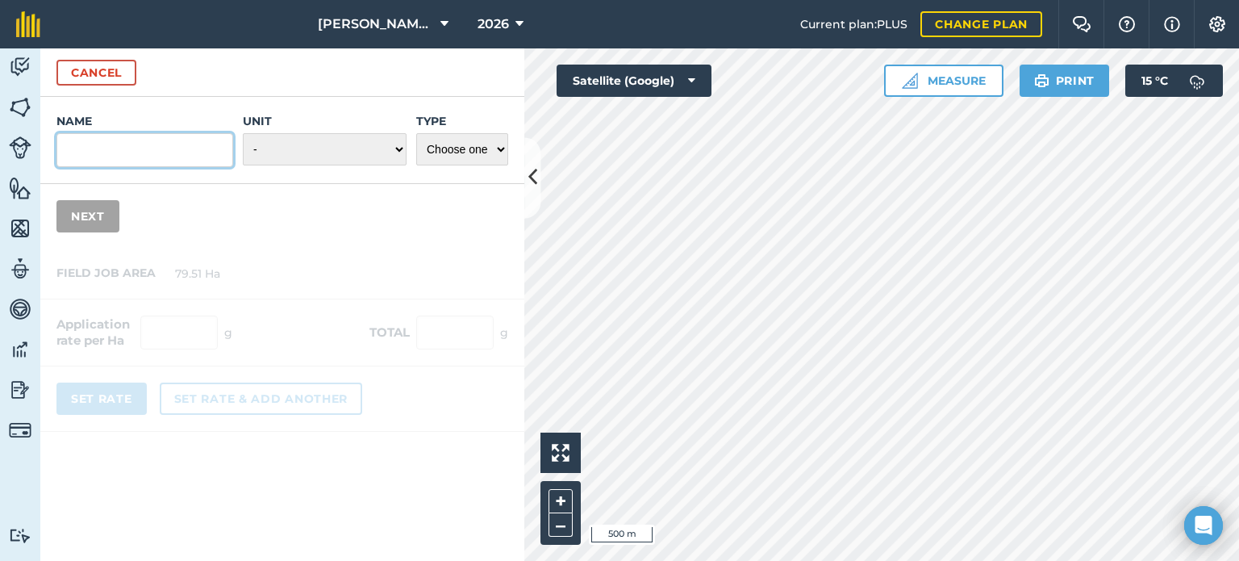
click at [156, 164] on input "Name" at bounding box center [144, 150] width 177 height 34
type input "E"
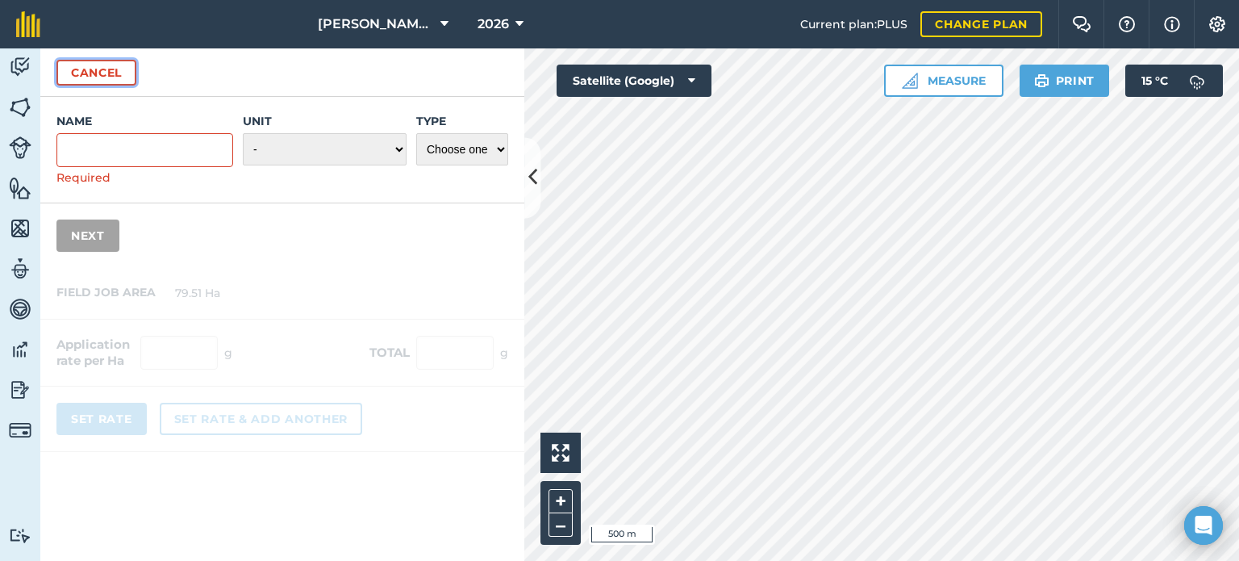
click at [95, 81] on button "Cancel" at bounding box center [96, 73] width 80 height 26
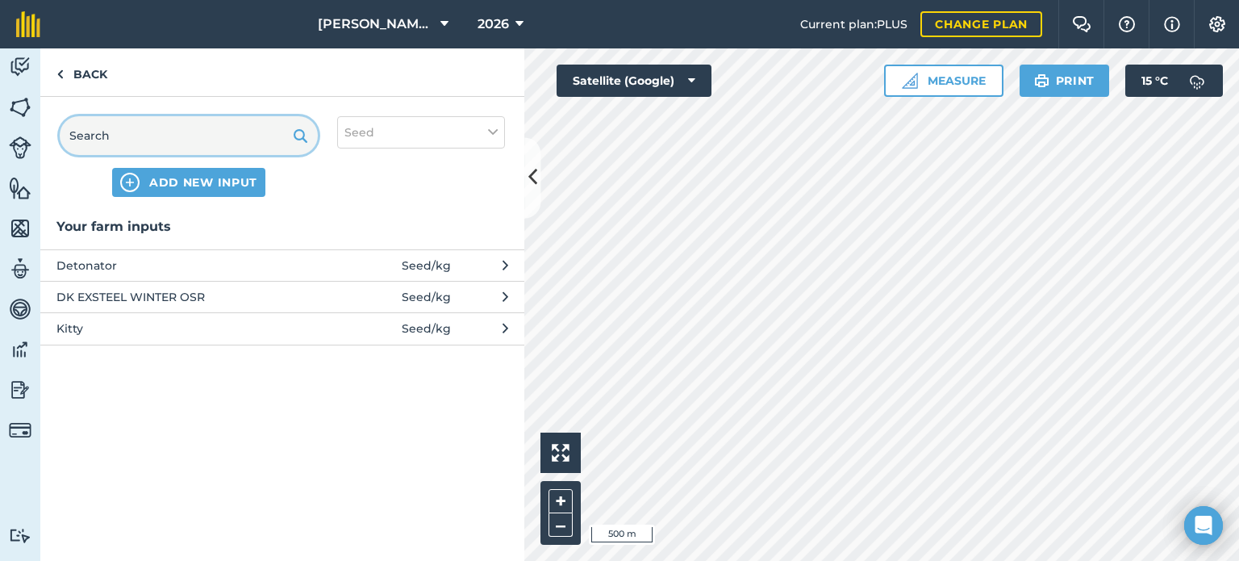
click at [164, 144] on input "text" at bounding box center [189, 135] width 258 height 39
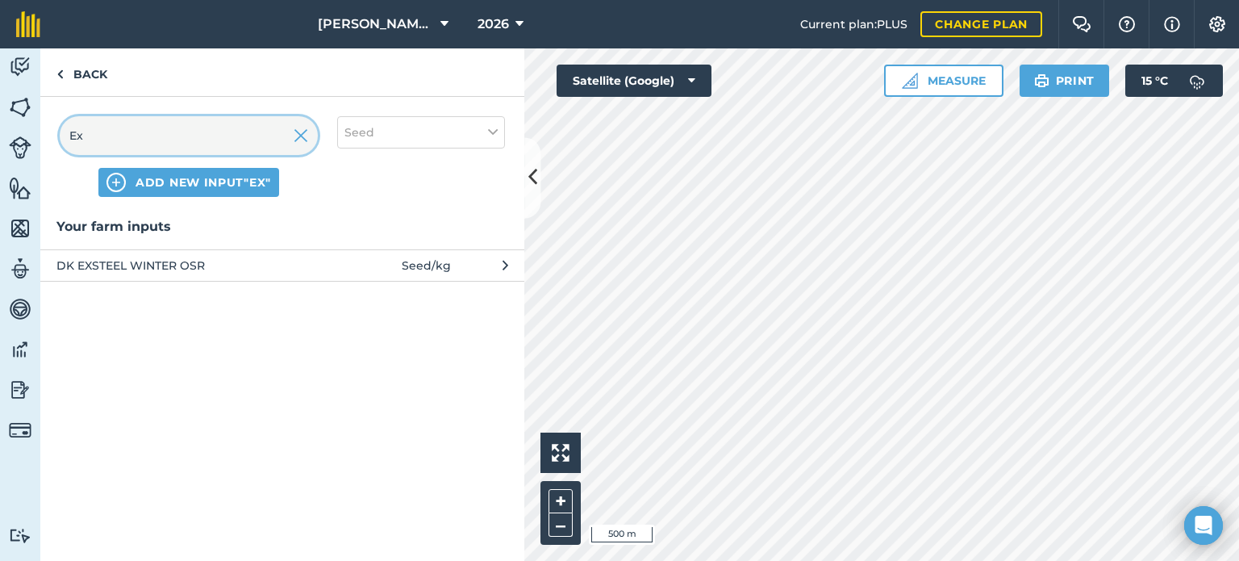
type input "E"
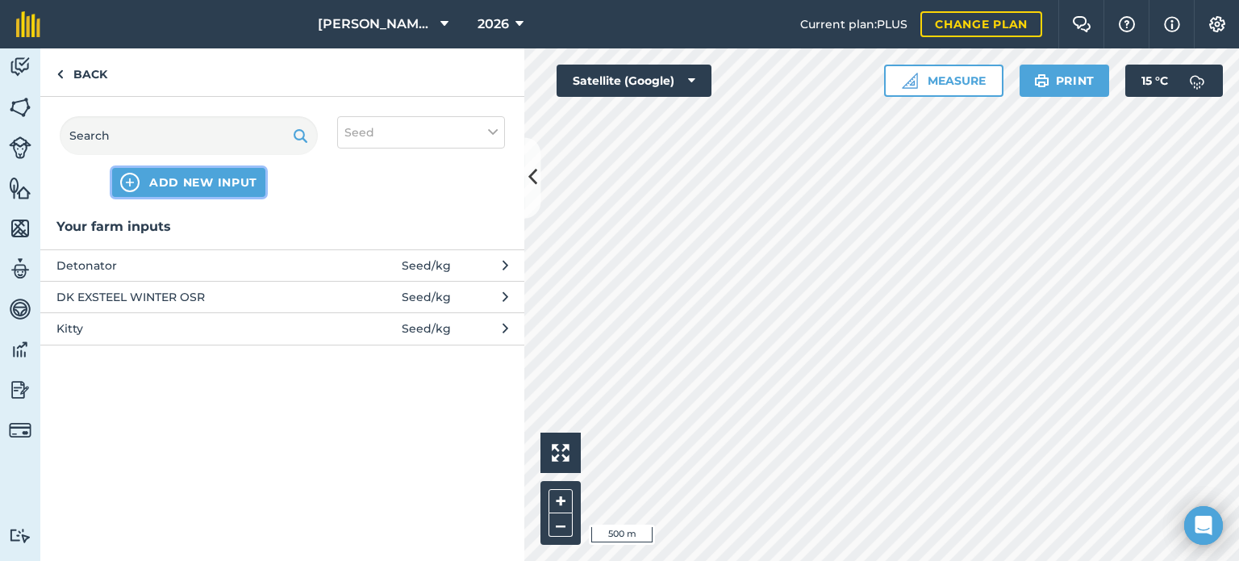
click at [227, 187] on span "ADD NEW INPUT" at bounding box center [203, 182] width 108 height 16
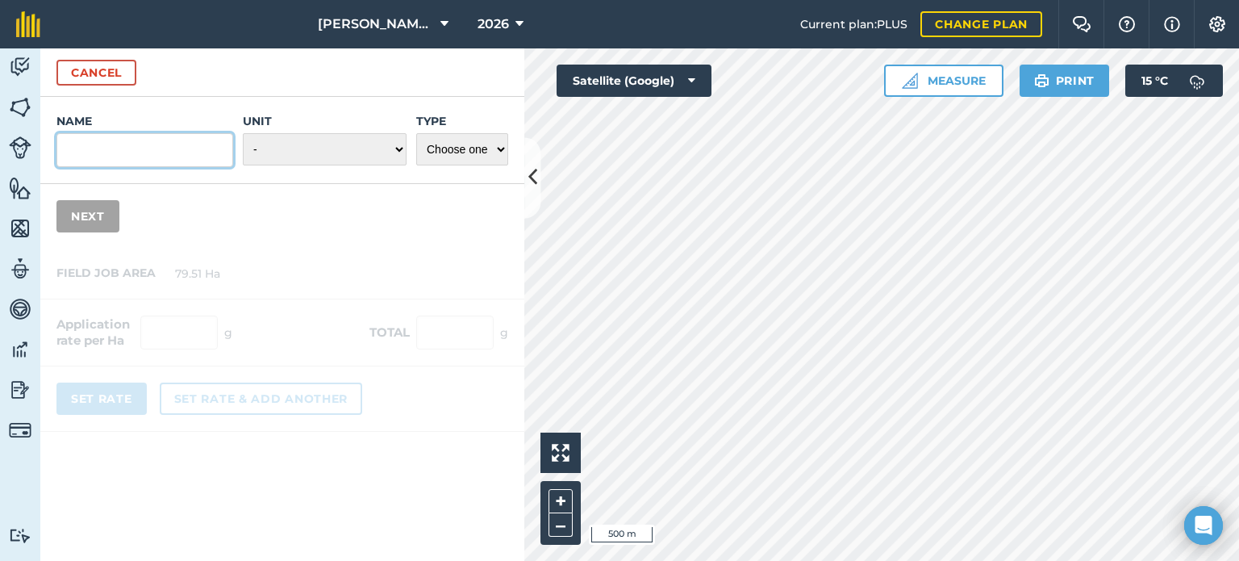
click at [144, 154] on input "Name" at bounding box center [144, 150] width 177 height 34
type input "Extase - SP & Lattitude"
drag, startPoint x: 333, startPoint y: 157, endPoint x: 319, endPoint y: 157, distance: 14.5
click at [333, 157] on select "- Grams/g Kilograms/kg Metric tonnes/t Millilitres/ml Litres/L Ounces/oz Pounds…" at bounding box center [325, 149] width 164 height 32
select select "KILOGRAMS"
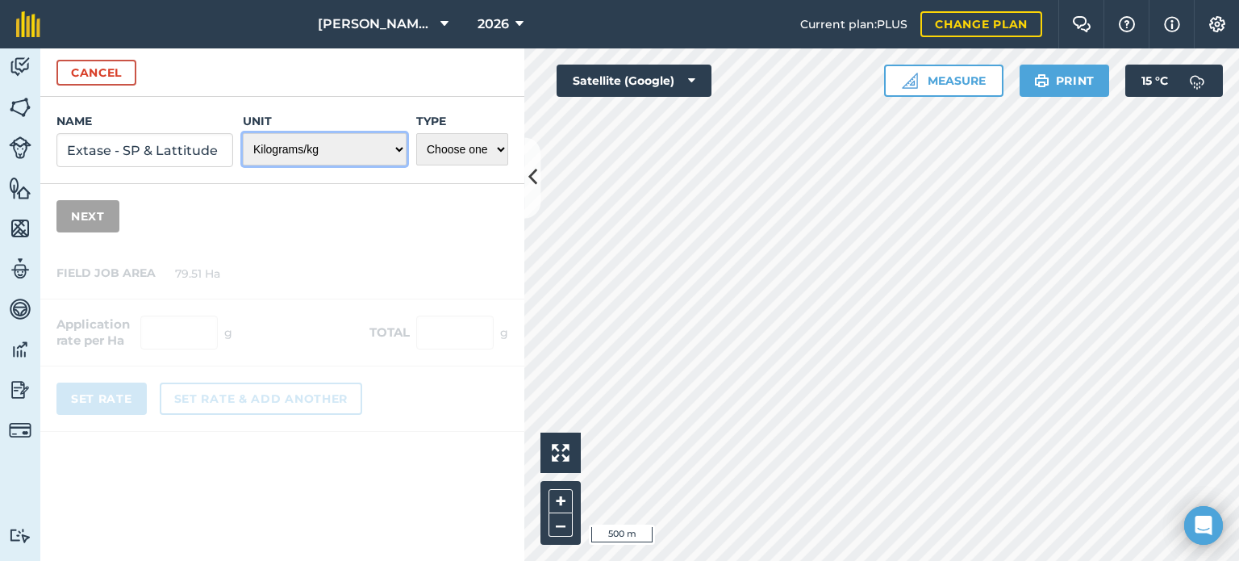
click at [244, 133] on select "- Grams/g Kilograms/kg Metric tonnes/t Millilitres/ml Litres/L Ounces/oz Pounds…" at bounding box center [325, 149] width 164 height 32
click at [478, 153] on select "Choose one Fertilizer Seed Spray Fuel Other" at bounding box center [462, 149] width 92 height 32
select select "SEED"
click at [416, 133] on select "Choose one Fertilizer Seed Spray Fuel Other" at bounding box center [462, 149] width 92 height 32
click at [110, 216] on button "Next" at bounding box center [87, 216] width 63 height 32
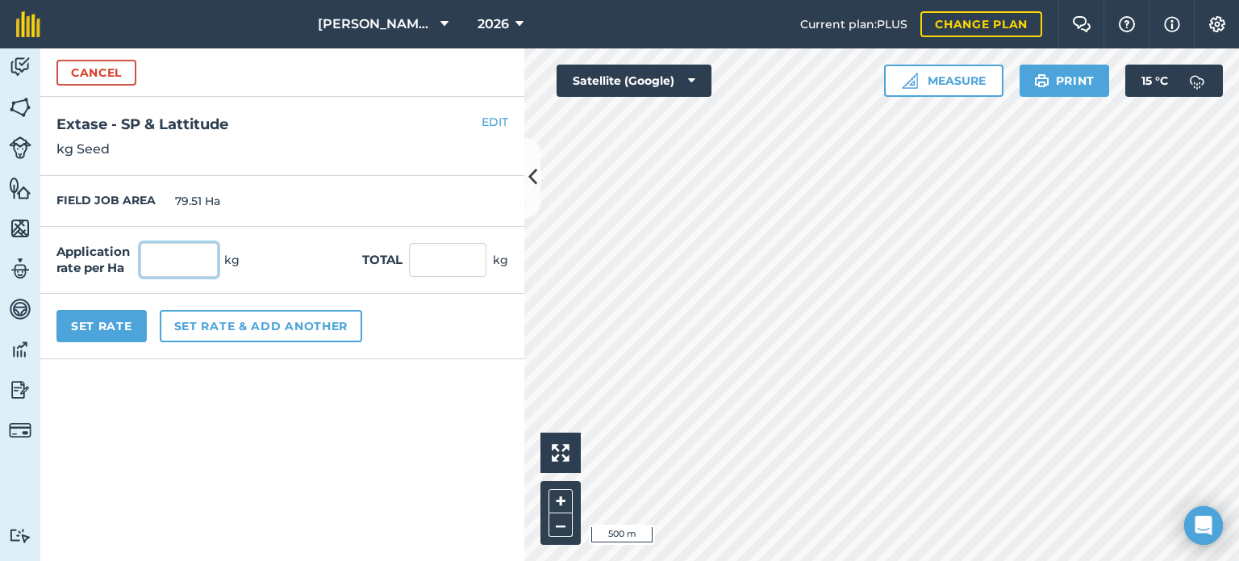
click at [160, 258] on input "text" at bounding box center [178, 260] width 77 height 34
type input "200"
type input "15,902"
click at [294, 237] on div "Application rate per Ha 200 kg Total 15,902 kg" at bounding box center [282, 260] width 484 height 67
click at [180, 264] on input "200" at bounding box center [178, 260] width 77 height 34
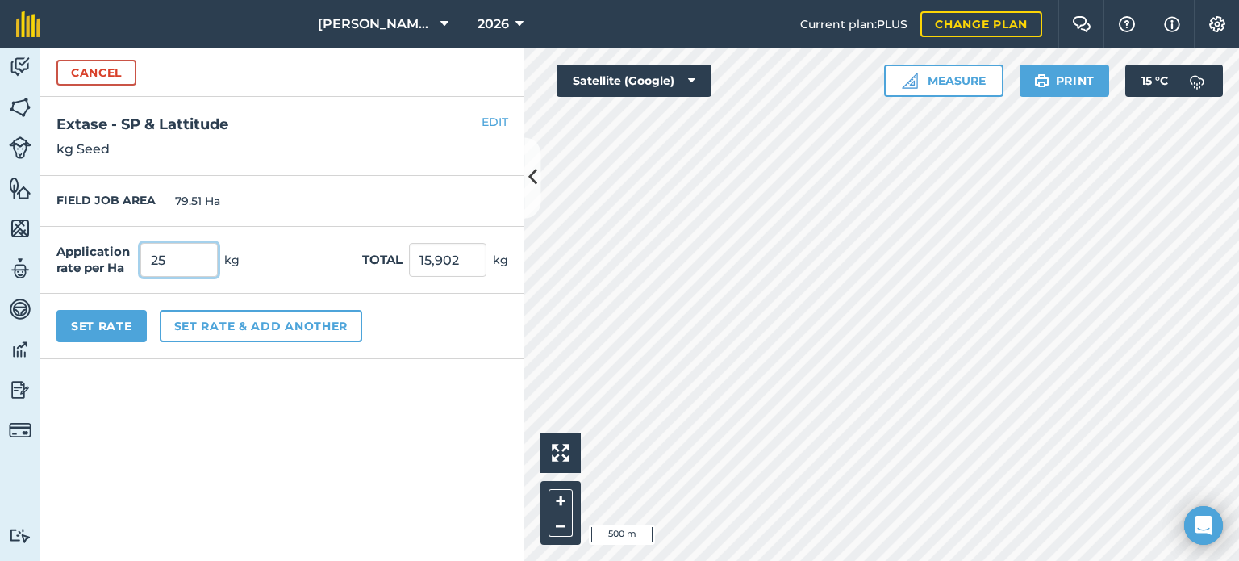
type input "250"
click button "Cancel" at bounding box center [96, 73] width 80 height 26
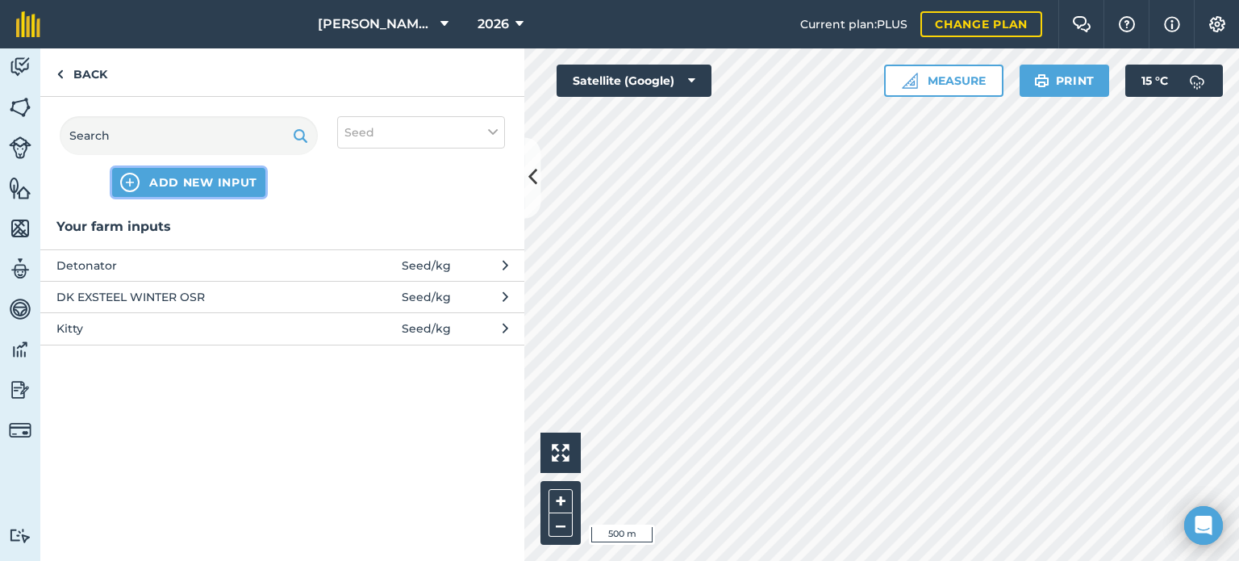
click at [184, 189] on span "ADD NEW INPUT" at bounding box center [203, 182] width 108 height 16
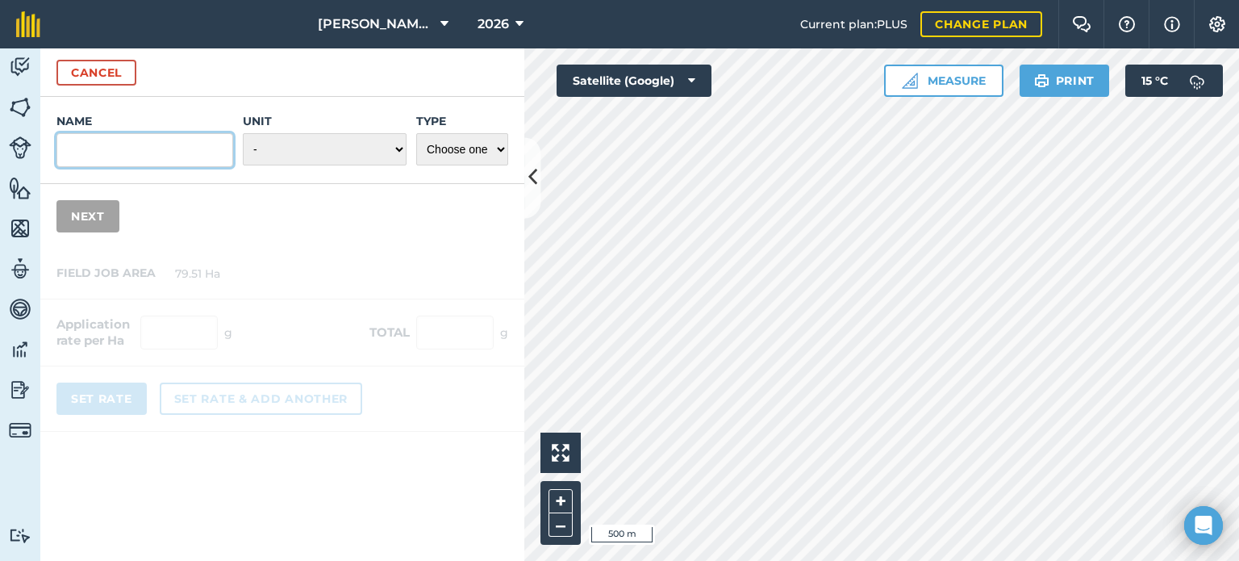
click at [157, 157] on input "Name" at bounding box center [144, 150] width 177 height 34
type input "Extase - SP & Lattitude"
click at [265, 143] on select "- Grams/g Kilograms/kg Metric tonnes/t Millilitres/ml Litres/L Ounces/oz Pounds…" at bounding box center [325, 149] width 164 height 32
select select "KILOGRAMS"
click at [244, 133] on select "- Grams/g Kilograms/kg Metric tonnes/t Millilitres/ml Litres/L Ounces/oz Pounds…" at bounding box center [325, 149] width 164 height 32
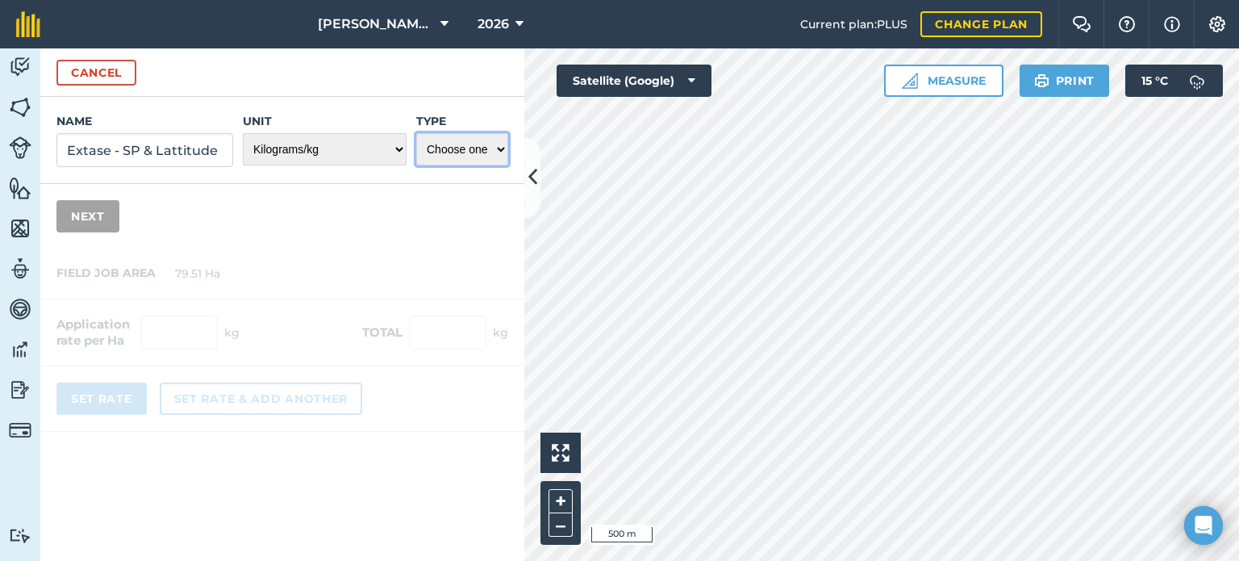
click at [429, 163] on select "Choose one Fertilizer Seed Spray Fuel Other" at bounding box center [462, 149] width 92 height 32
select select "SEED"
click at [416, 133] on select "Choose one Fertilizer Seed Spray Fuel Other" at bounding box center [462, 149] width 92 height 32
click at [113, 218] on button "Next" at bounding box center [87, 216] width 63 height 32
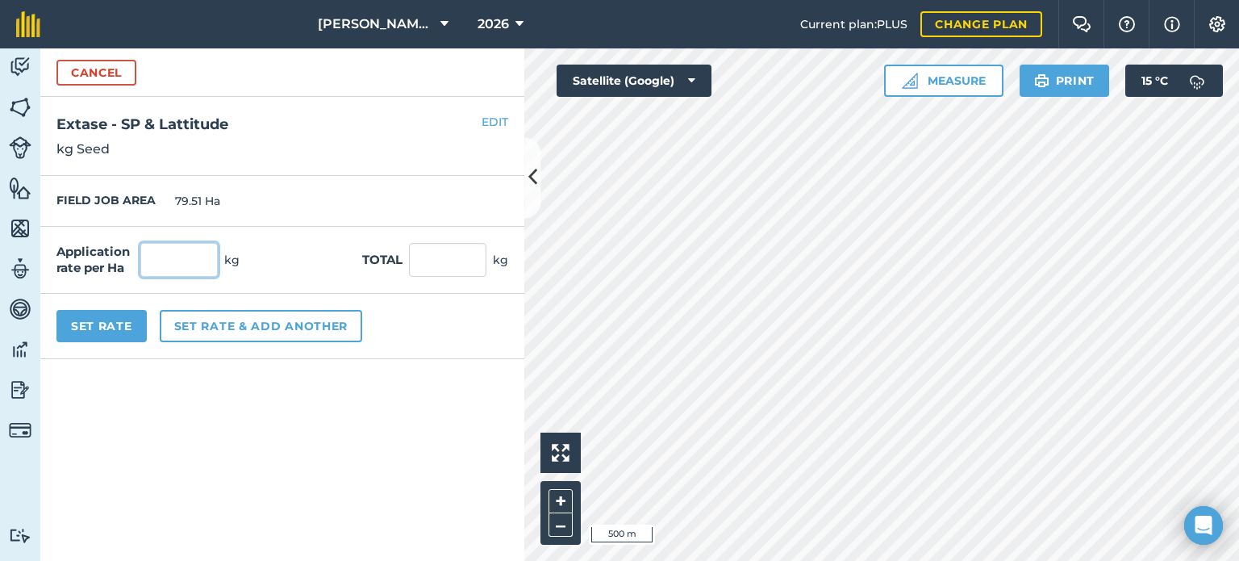
click at [192, 264] on input "text" at bounding box center [178, 260] width 77 height 34
type input "250"
type input "19,877.5"
click at [281, 470] on form "Cancel Name Extase - SP & Lattitude Unit - Grams/g Kilograms/kg Metric tonnes/t…" at bounding box center [282, 304] width 484 height 512
click at [103, 327] on button "Set Rate" at bounding box center [101, 326] width 90 height 32
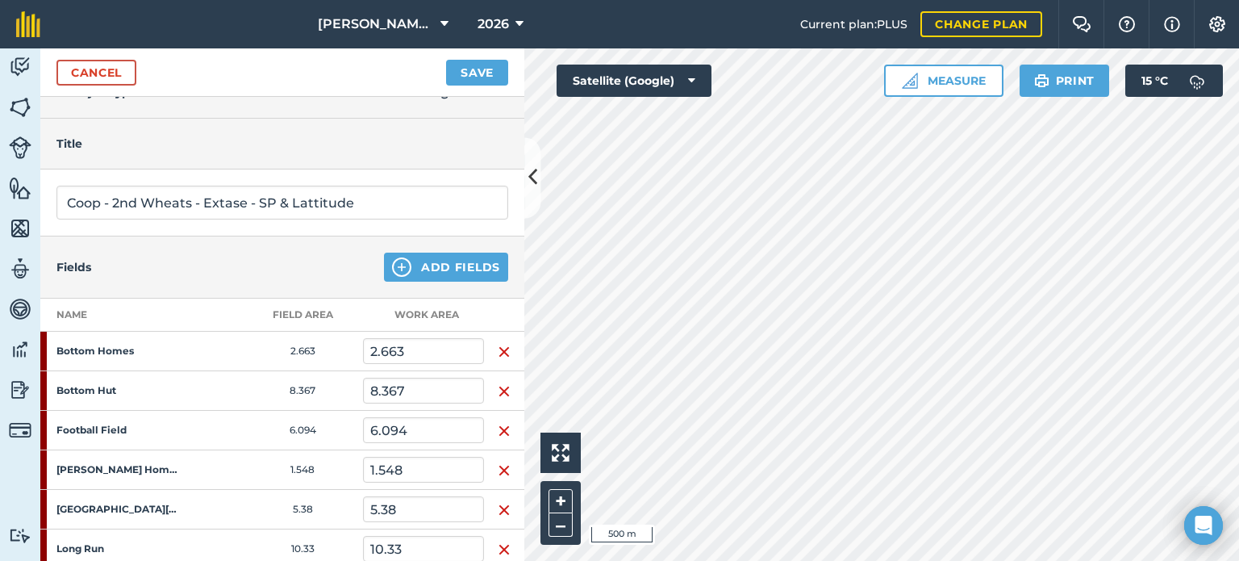
scroll to position [0, 0]
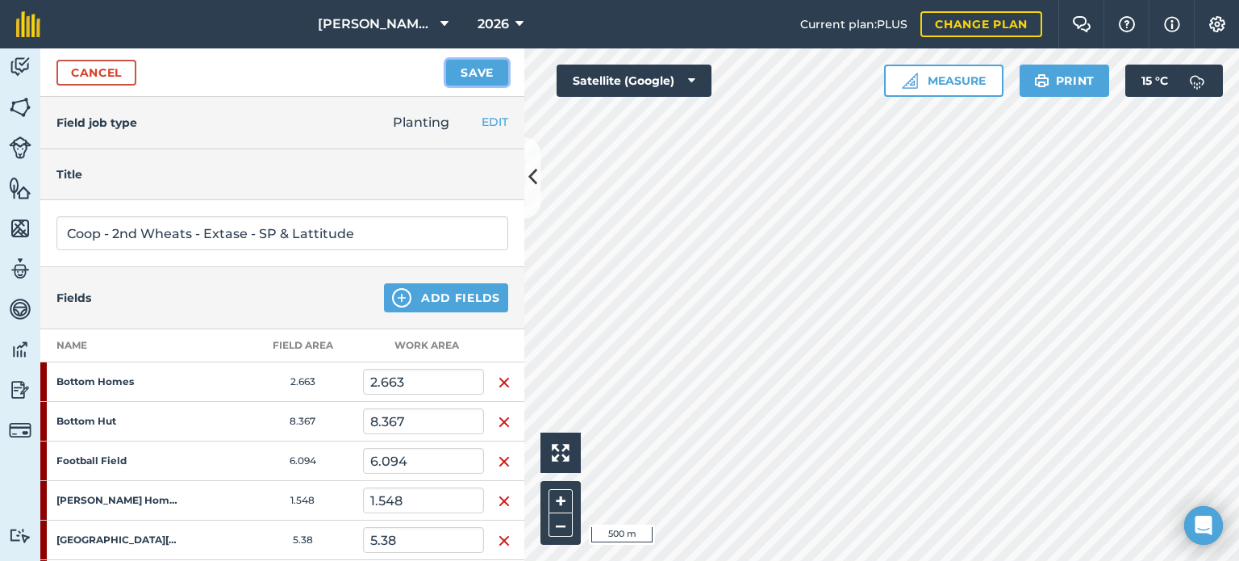
click at [461, 74] on button "Save" at bounding box center [477, 73] width 62 height 26
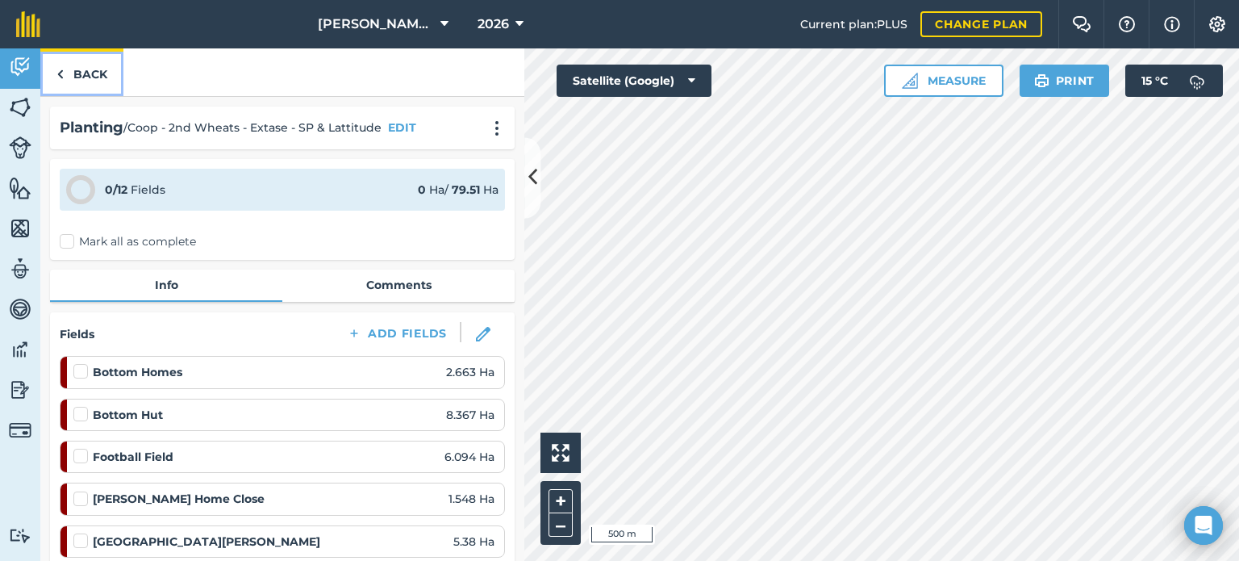
click at [76, 74] on link "Back" at bounding box center [81, 72] width 83 height 48
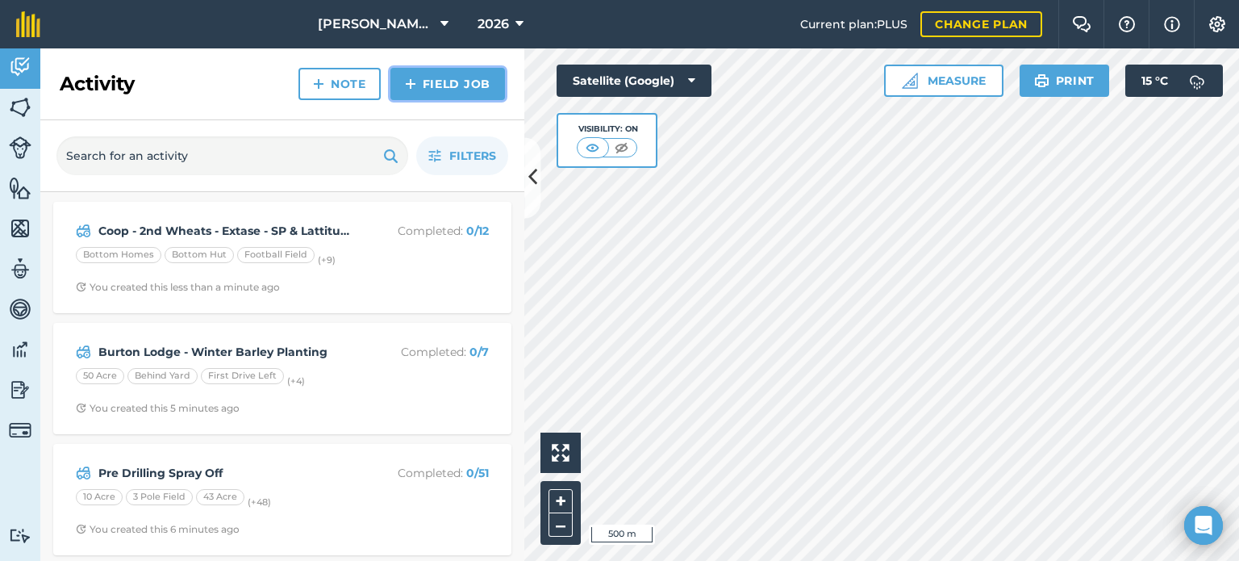
click at [436, 90] on link "Field Job" at bounding box center [447, 84] width 115 height 32
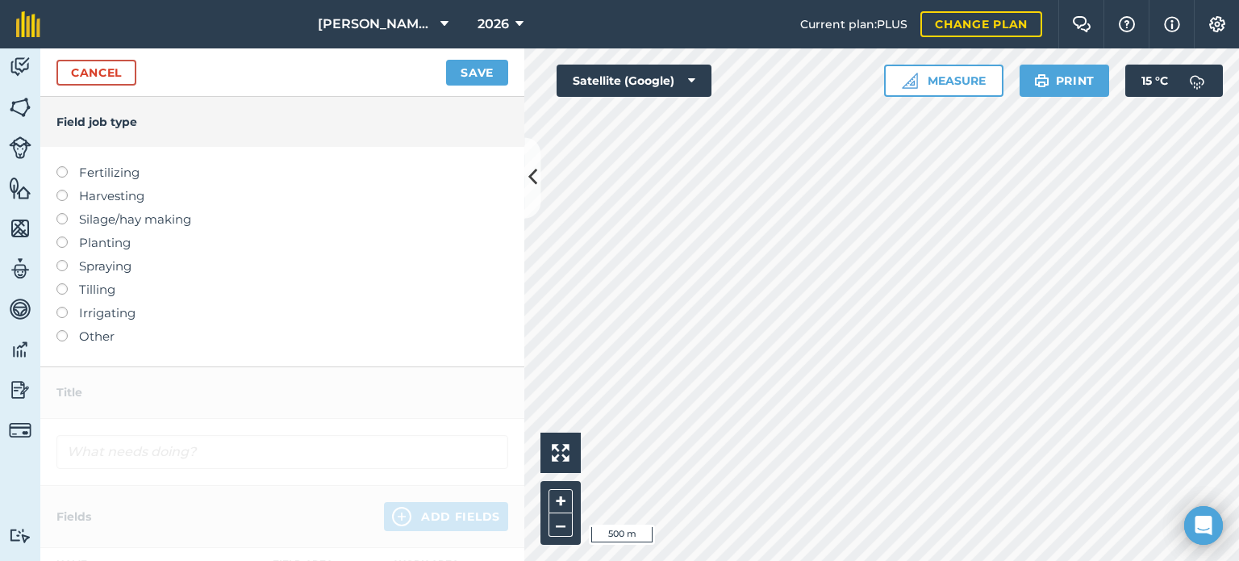
drag, startPoint x: 61, startPoint y: 244, endPoint x: 71, endPoint y: 247, distance: 10.0
click at [61, 236] on label at bounding box center [67, 236] width 23 height 0
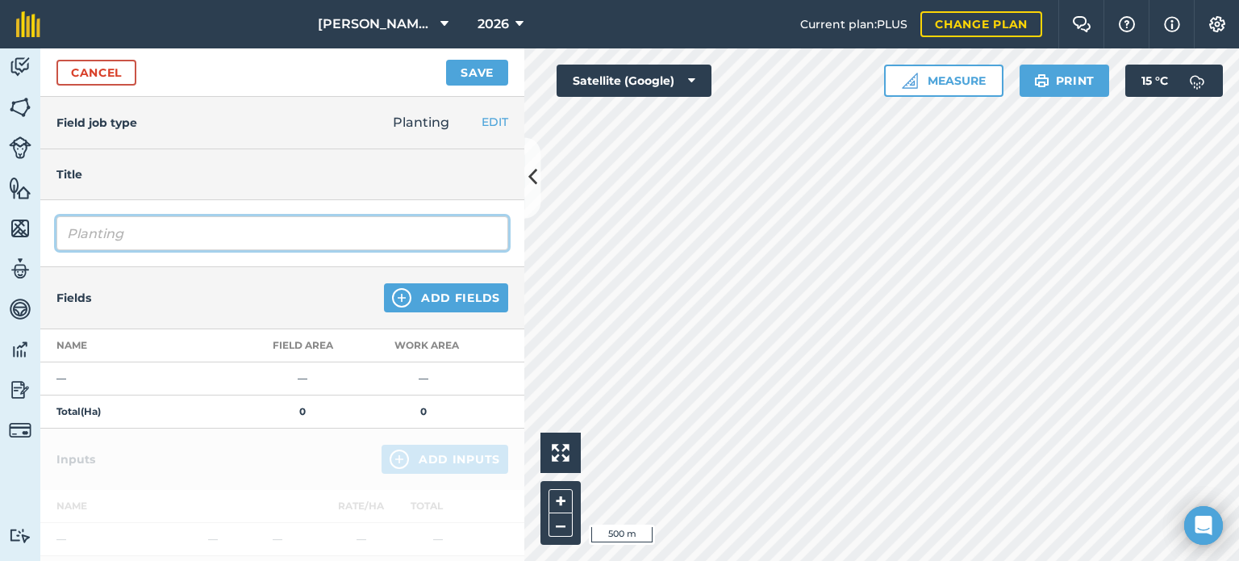
click at [196, 243] on input "Planting" at bounding box center [282, 233] width 452 height 34
type input "P"
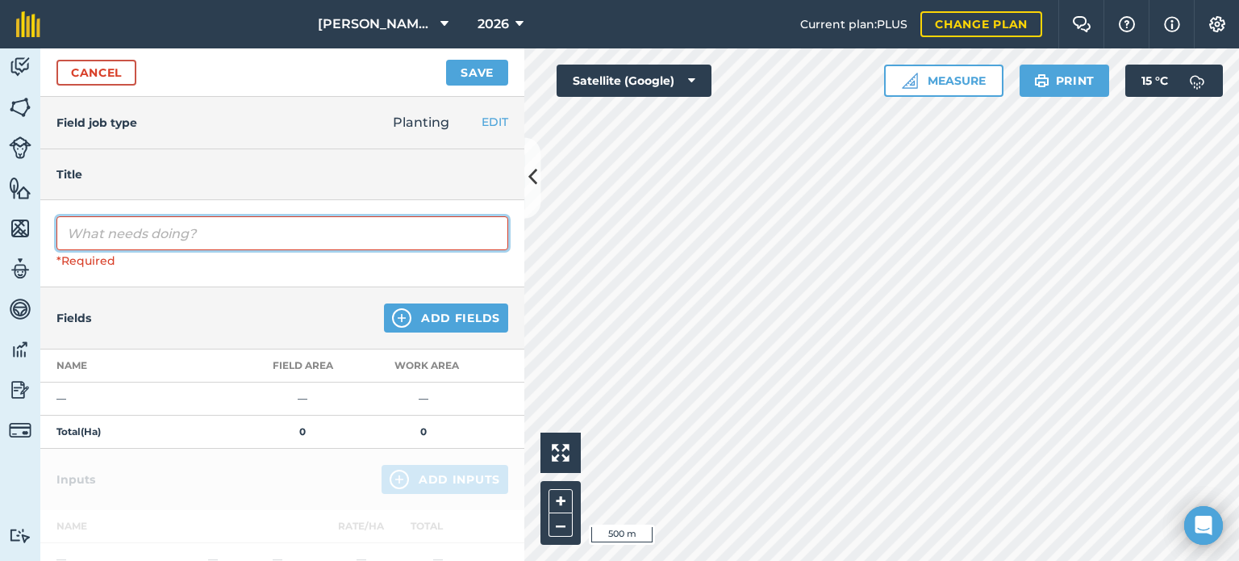
type input "1"
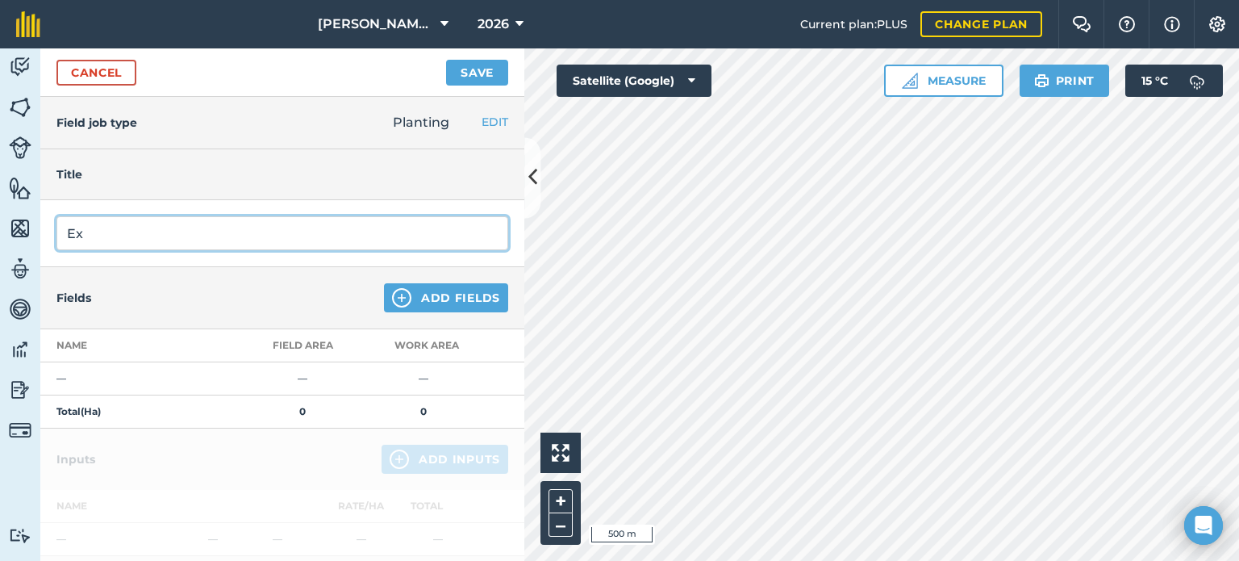
type input "E"
type input "Coop - Extase - 1st Wheats - [GEOGRAPHIC_DATA]"
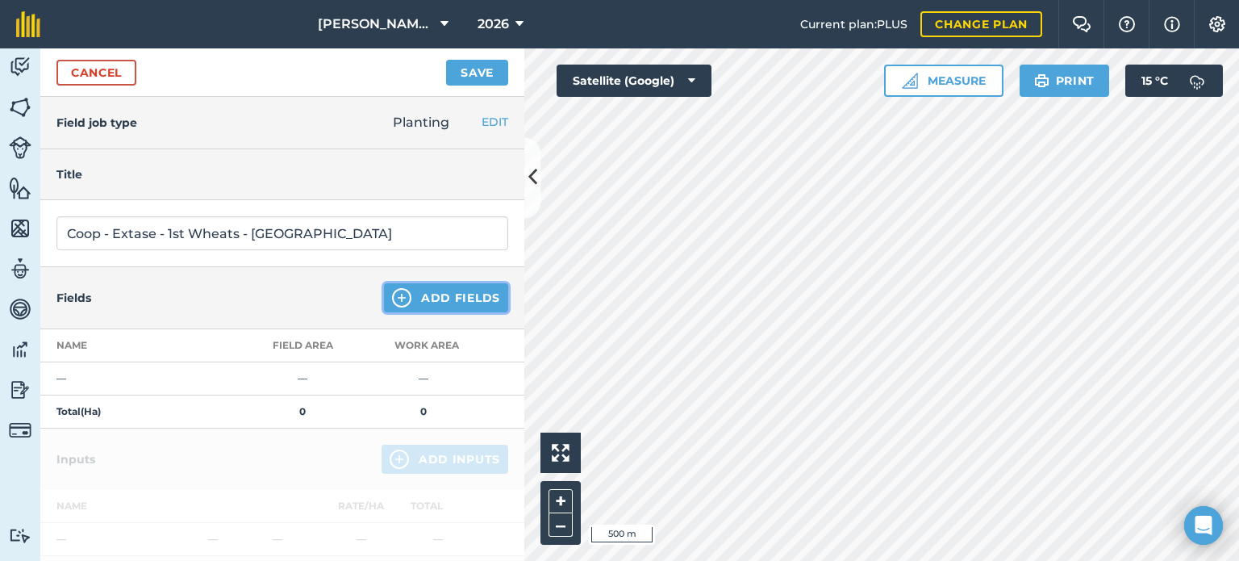
click at [436, 297] on button "Add Fields" at bounding box center [446, 297] width 124 height 29
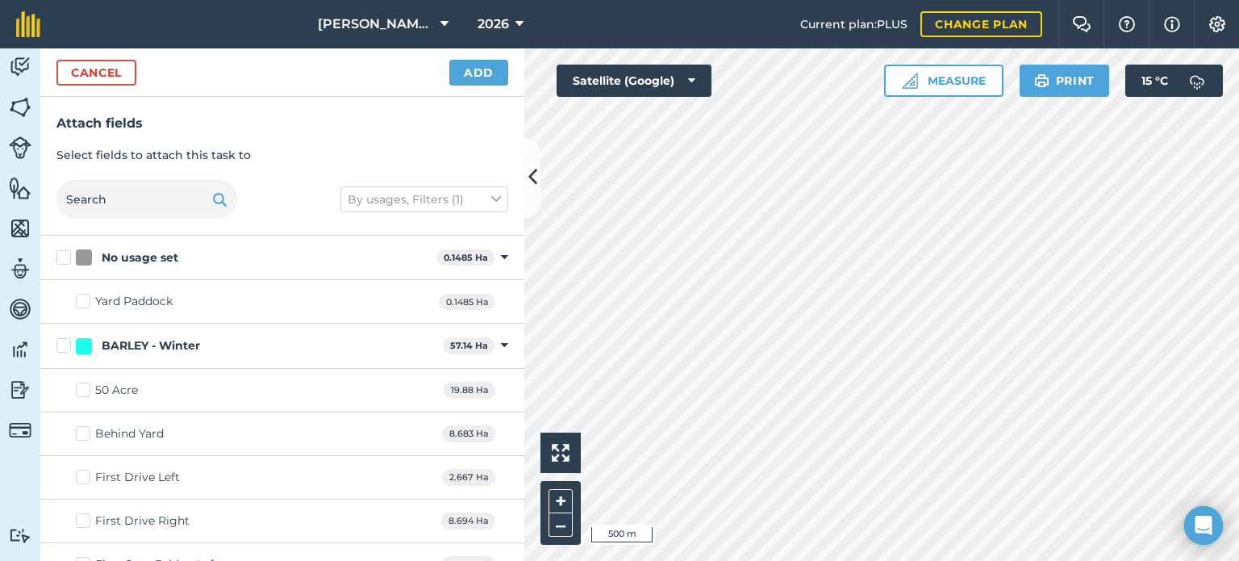
checkbox input "true"
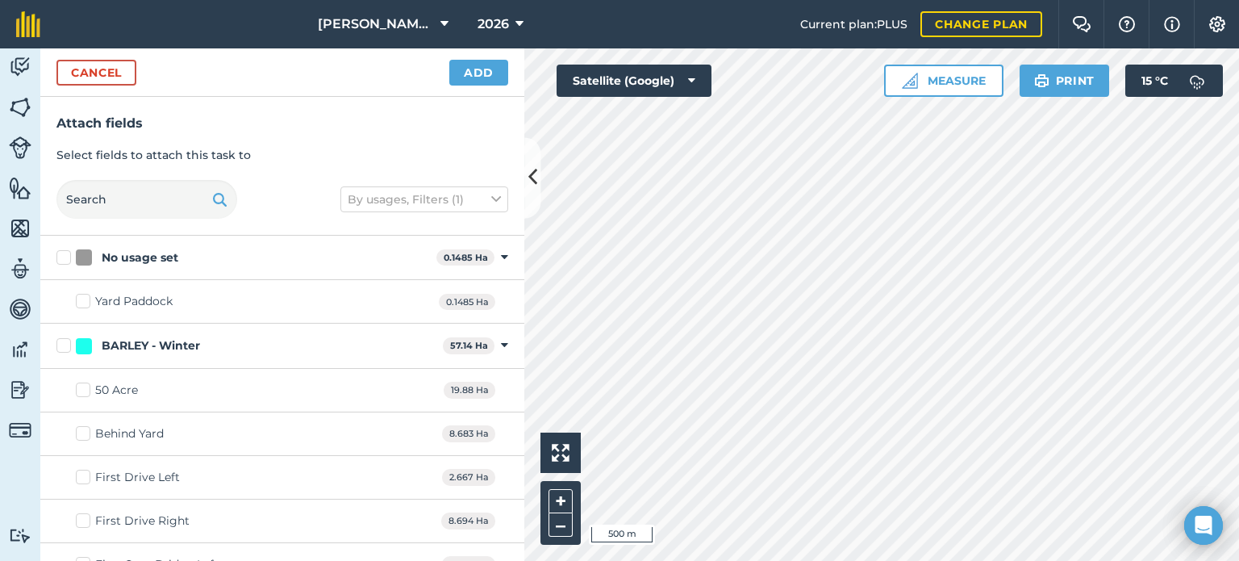
checkbox input "true"
click at [473, 70] on button "Add" at bounding box center [478, 73] width 59 height 26
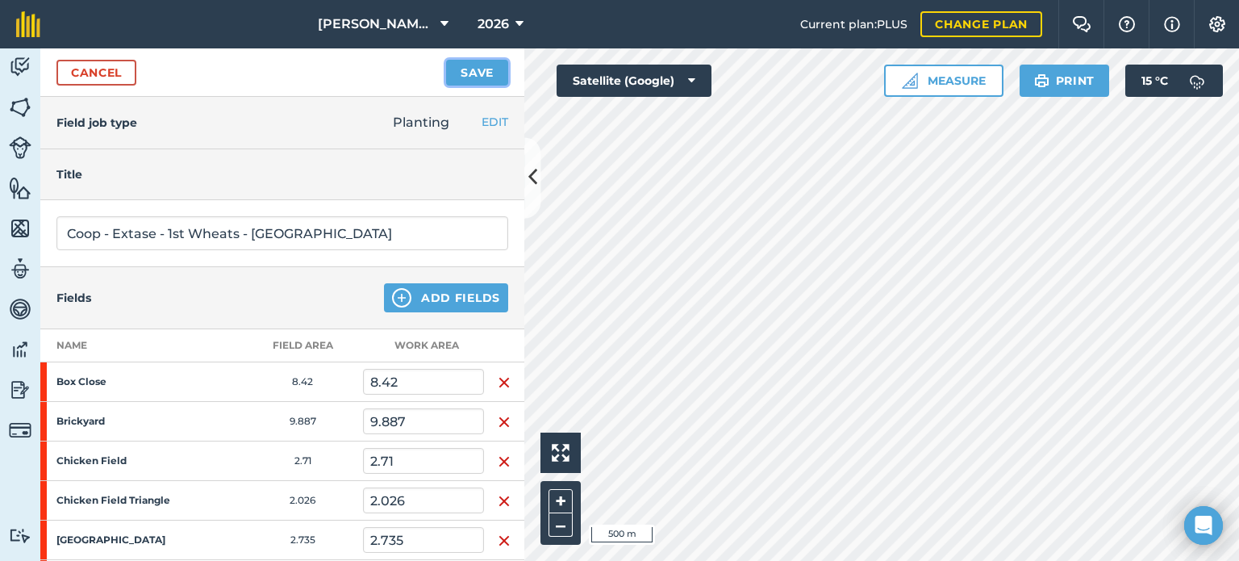
click at [471, 73] on button "Save" at bounding box center [477, 73] width 62 height 26
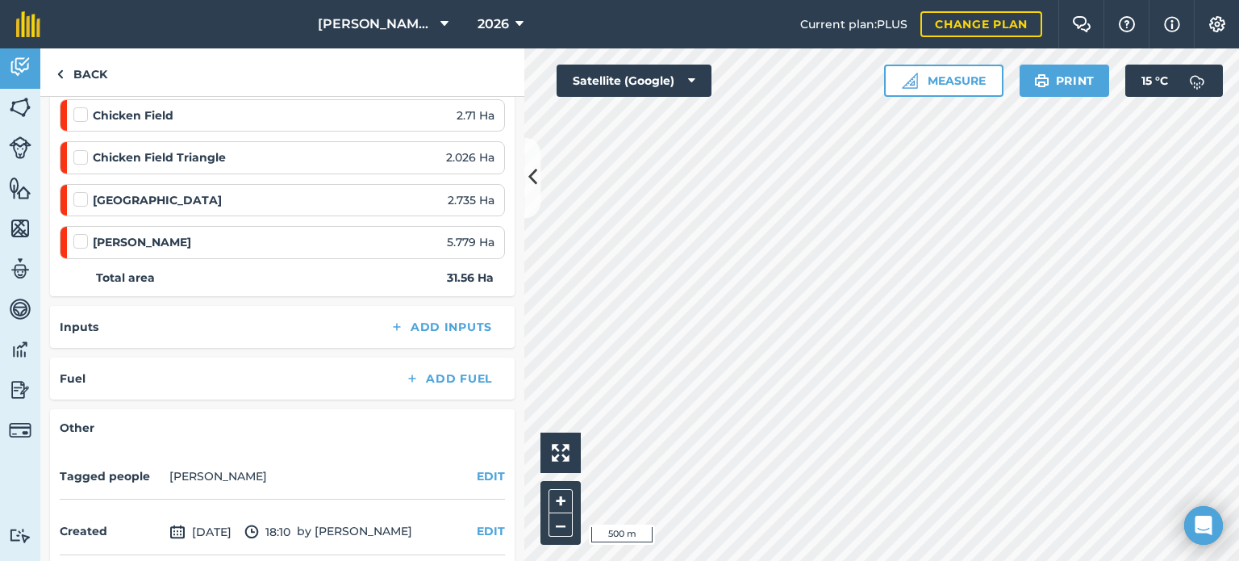
scroll to position [323, 0]
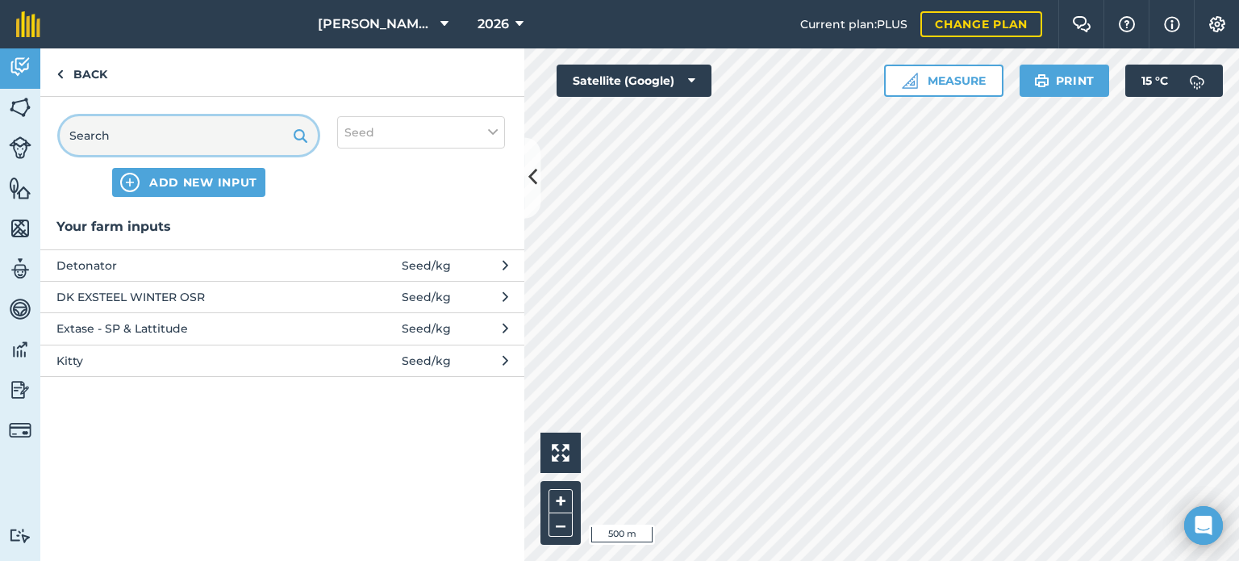
click at [129, 138] on input "text" at bounding box center [189, 135] width 258 height 39
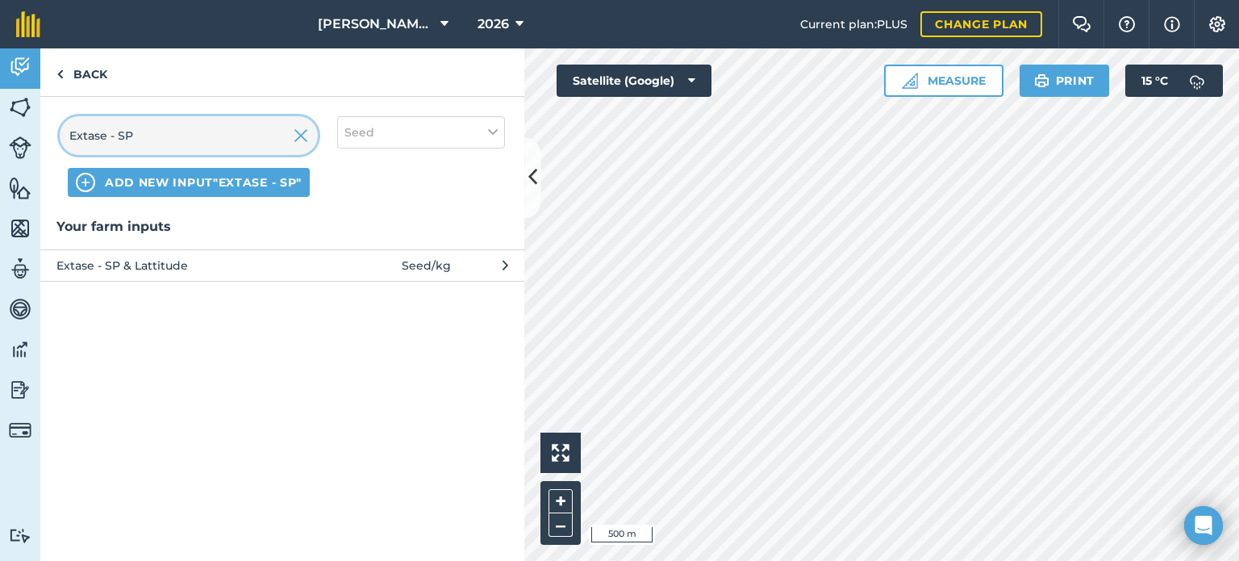
type input "Extase - SP"
click at [107, 188] on span "ADD NEW INPUT "Extase - SP"" at bounding box center [203, 182] width 197 height 16
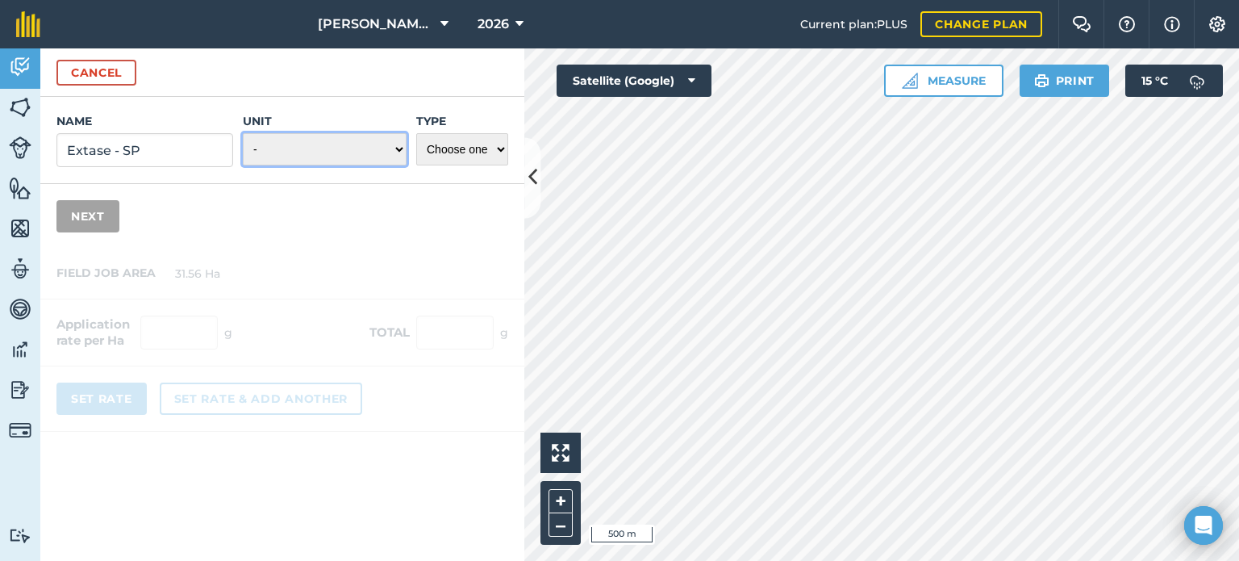
click at [301, 144] on select "- Grams/g Kilograms/kg Metric tonnes/t Millilitres/ml Litres/L Ounces/oz Pounds…" at bounding box center [325, 149] width 164 height 32
select select "KILOGRAMS"
click at [244, 133] on select "- Grams/g Kilograms/kg Metric tonnes/t Millilitres/ml Litres/L Ounces/oz Pounds…" at bounding box center [325, 149] width 164 height 32
click at [476, 147] on select "Choose one Fertilizer Seed Spray Fuel Other" at bounding box center [462, 149] width 92 height 32
select select "SEED"
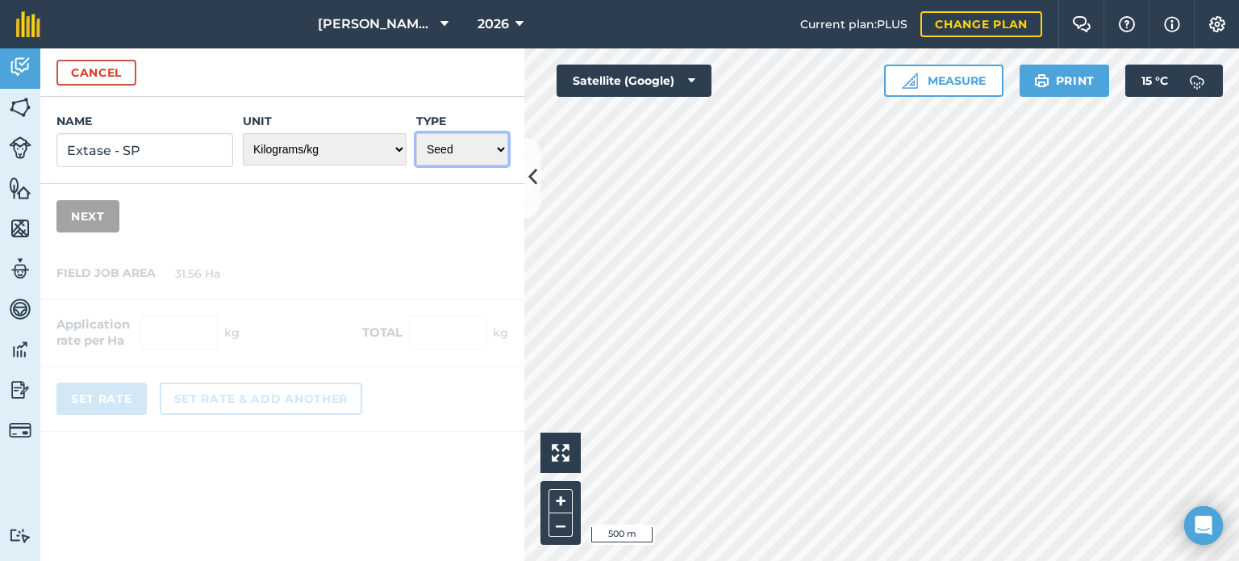
click at [416, 133] on select "Choose one Fertilizer Seed Spray Fuel Other" at bounding box center [462, 149] width 92 height 32
click at [79, 225] on button "Next" at bounding box center [87, 216] width 63 height 32
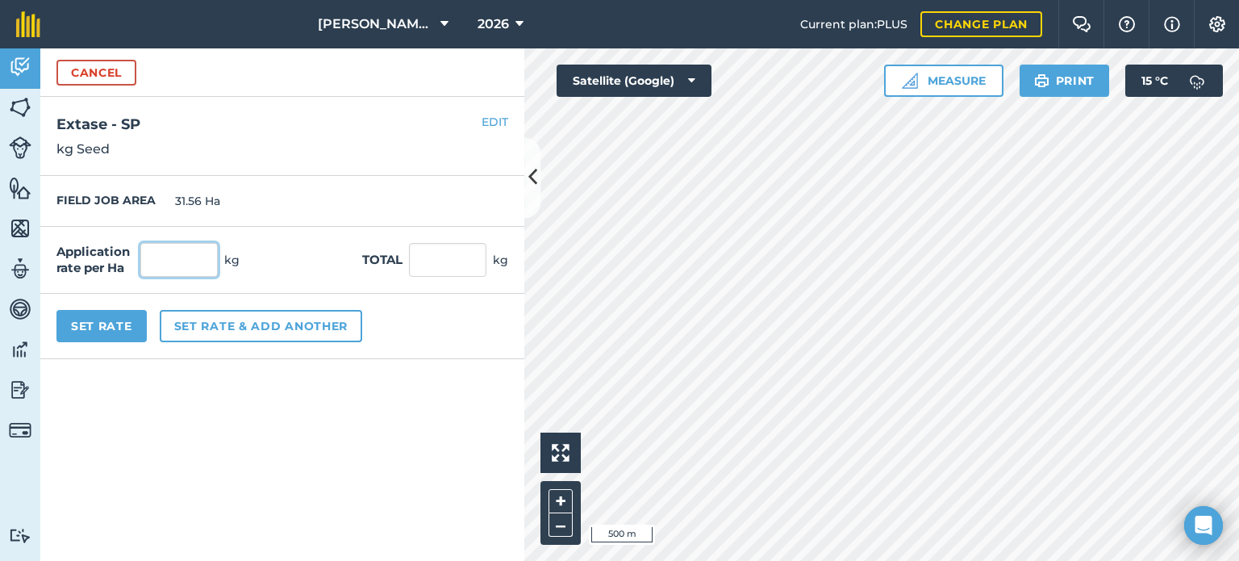
click at [210, 262] on input "text" at bounding box center [178, 260] width 77 height 34
type input "200"
type input "6,312"
click at [309, 260] on div "Application rate per Ha 200 kg Total 6,312 kg" at bounding box center [282, 260] width 484 height 67
click at [185, 257] on input "200" at bounding box center [178, 260] width 77 height 34
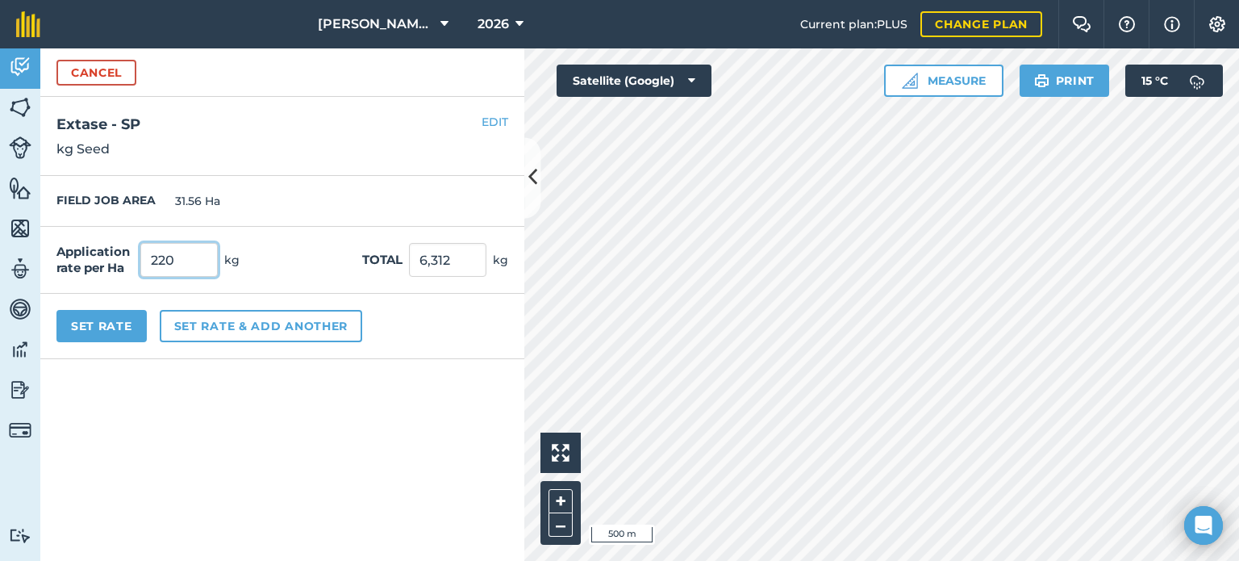
type input "220"
type input "6,943.2"
click at [285, 235] on div "Application rate per Ha 220 kg Total 6,943.2 kg" at bounding box center [282, 260] width 484 height 67
click at [84, 335] on button "Set Rate" at bounding box center [101, 326] width 90 height 32
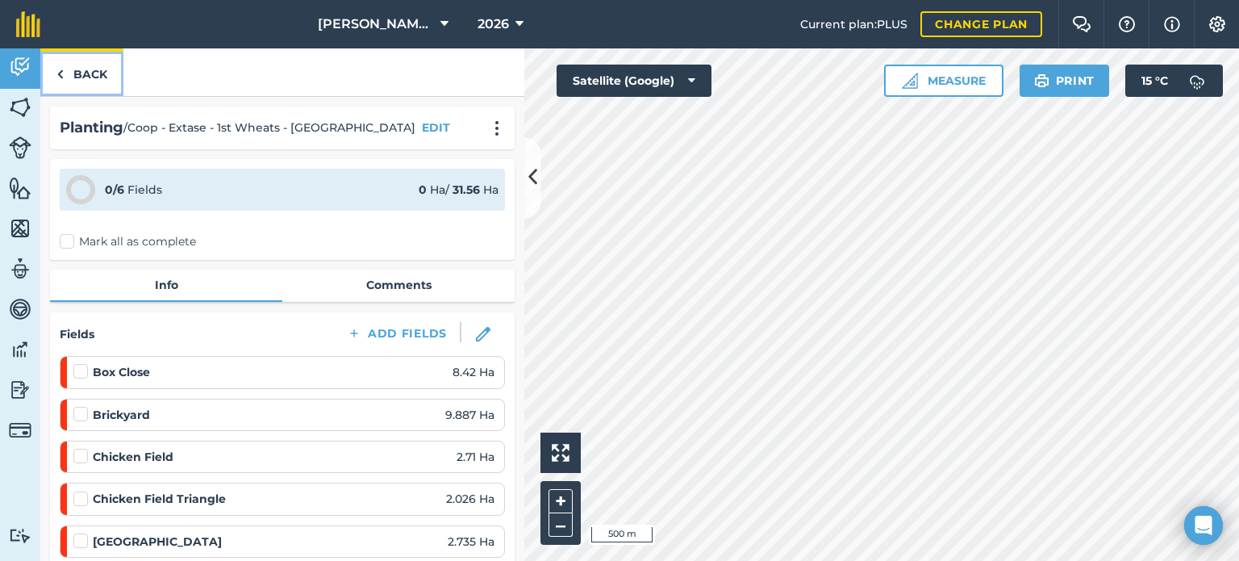
click at [97, 72] on link "Back" at bounding box center [81, 72] width 83 height 48
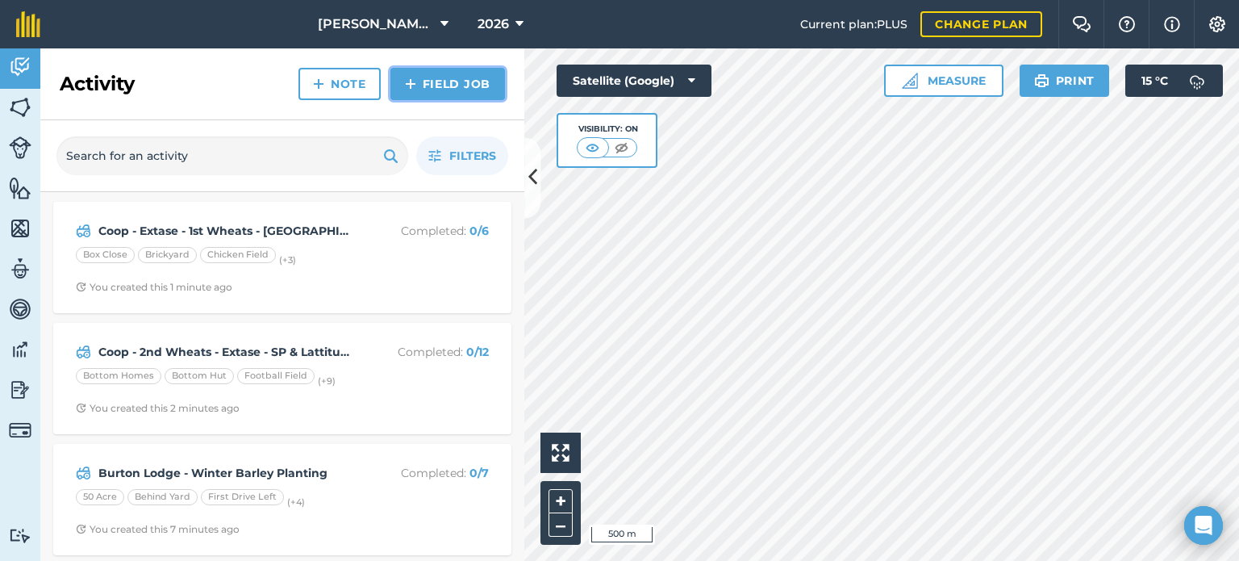
click at [458, 83] on link "Field Job" at bounding box center [447, 84] width 115 height 32
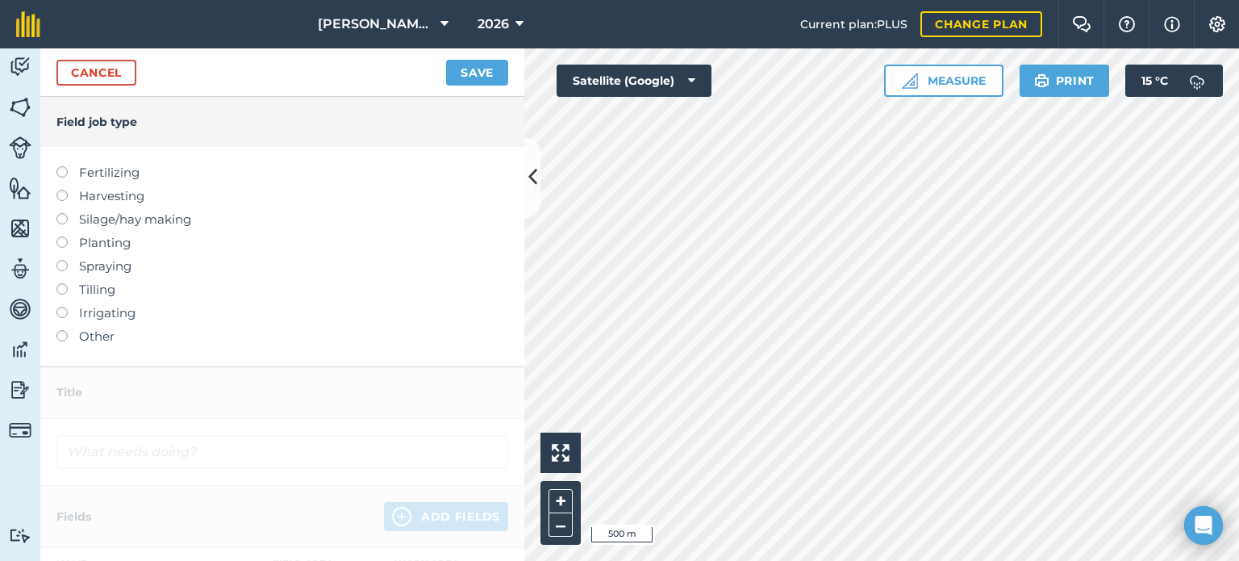
click at [65, 236] on label at bounding box center [67, 236] width 23 height 0
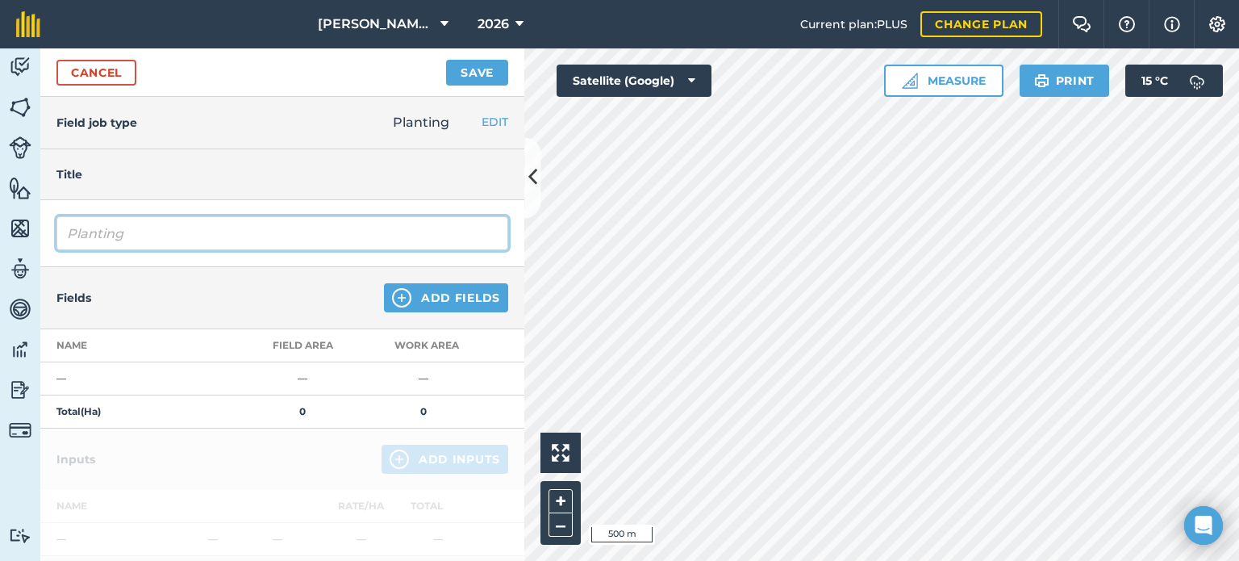
click at [156, 224] on input "Planting" at bounding box center [282, 233] width 452 height 34
drag, startPoint x: 156, startPoint y: 224, endPoint x: 0, endPoint y: 229, distance: 155.7
click at [0, 229] on div "Activity Fields Livestock Features Maps Team Vehicles Data Reporting Billing Tu…" at bounding box center [619, 304] width 1239 height 512
type input "NCF - Mayflower VD - 2nd Wheats"
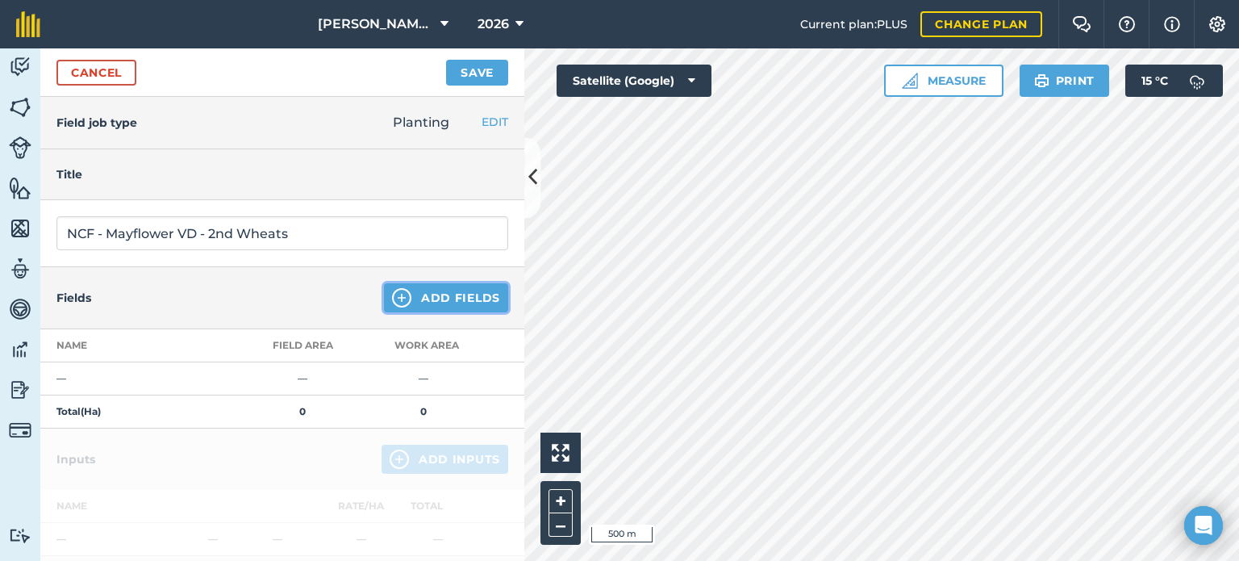
click at [419, 290] on button "Add Fields" at bounding box center [446, 297] width 124 height 29
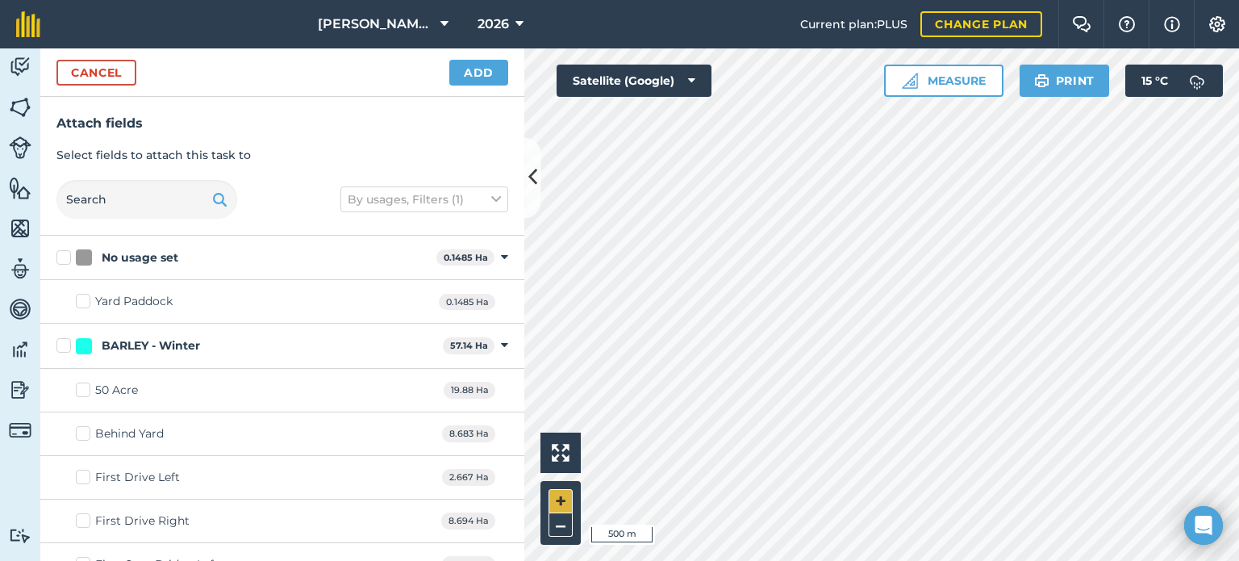
checkbox input "true"
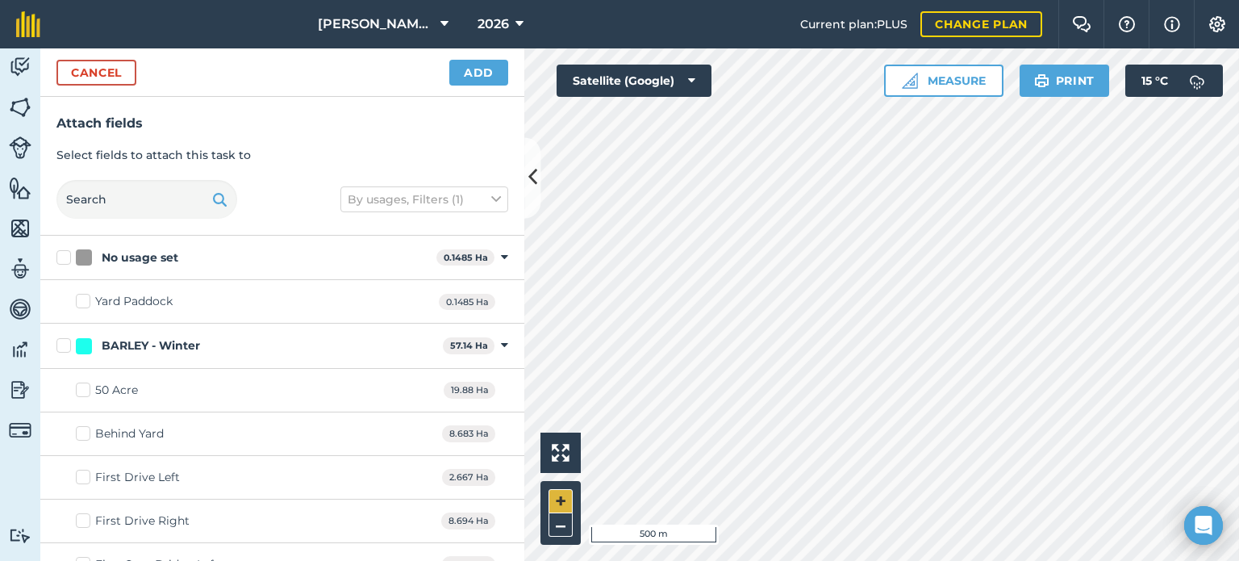
checkbox input "true"
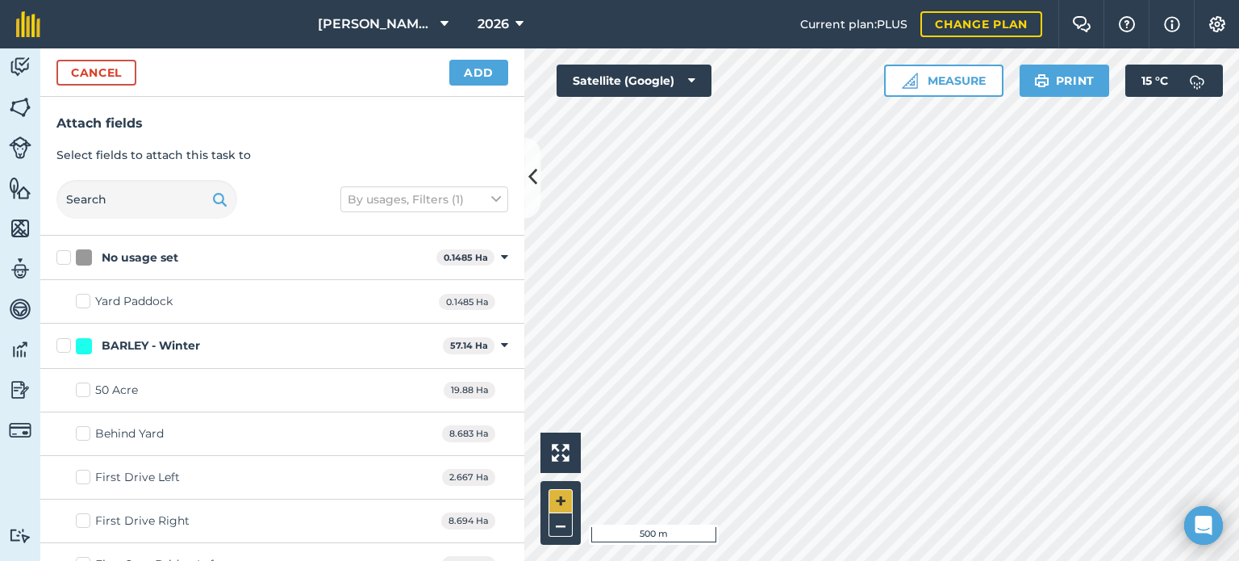
checkbox input "true"
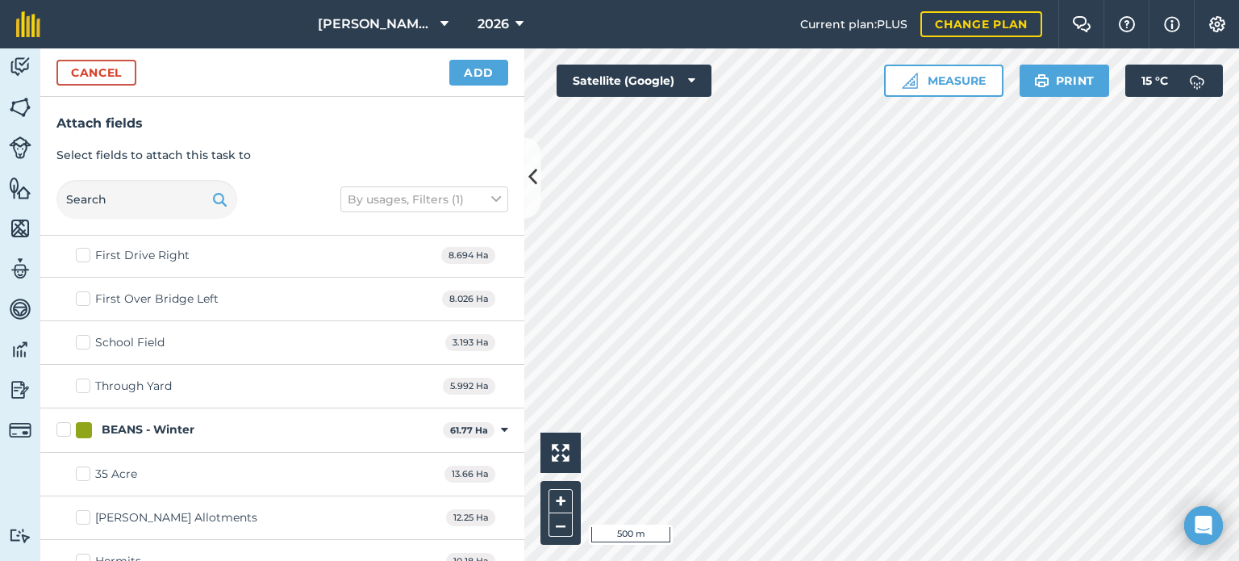
scroll to position [242, 0]
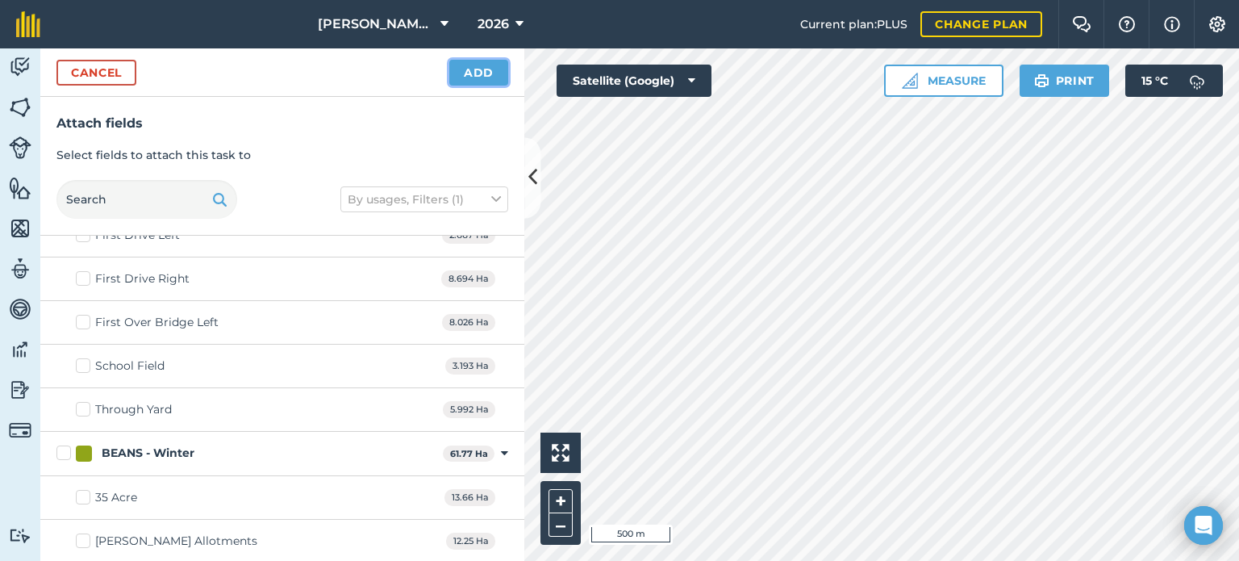
click at [498, 70] on button "Add" at bounding box center [478, 73] width 59 height 26
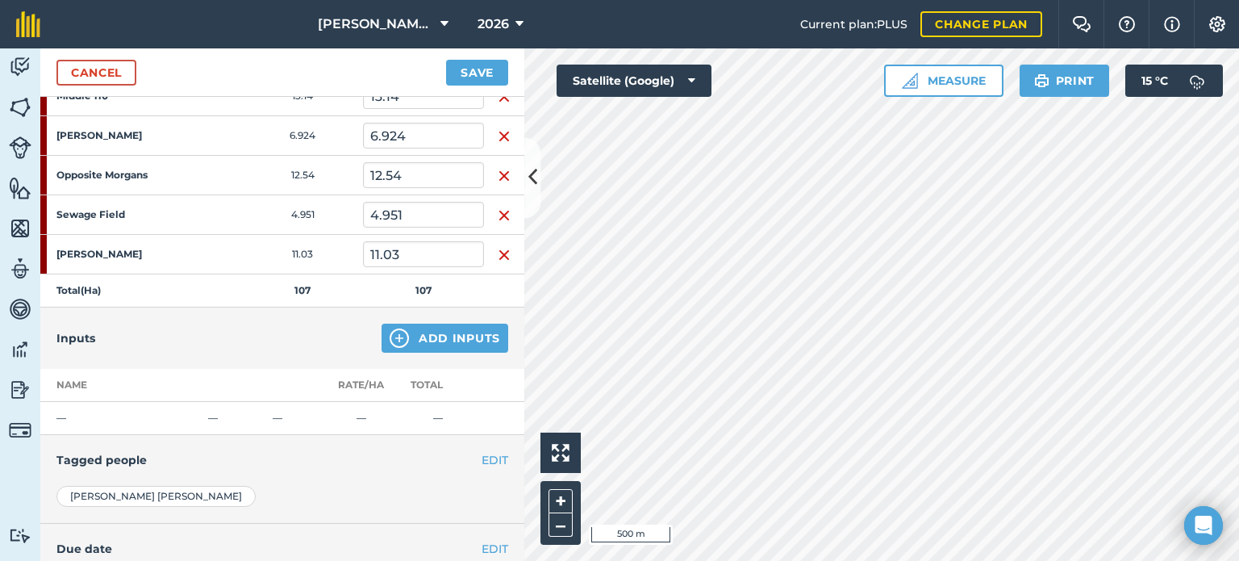
scroll to position [565, 0]
click at [433, 337] on button "Add Inputs" at bounding box center [444, 335] width 127 height 29
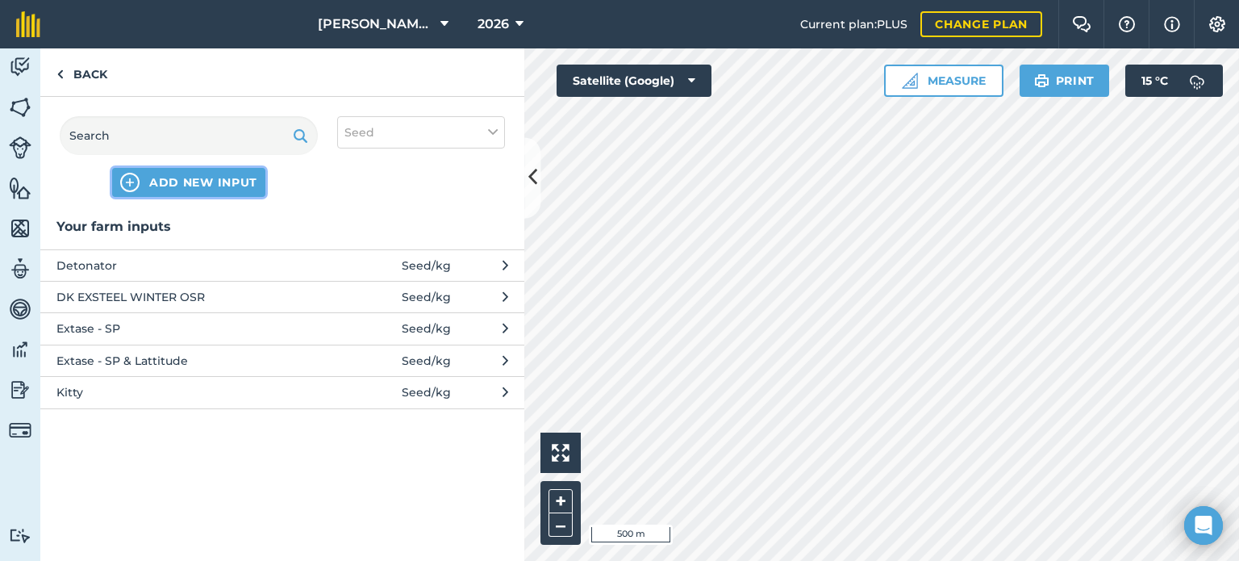
click at [223, 178] on span "ADD NEW INPUT" at bounding box center [203, 182] width 108 height 16
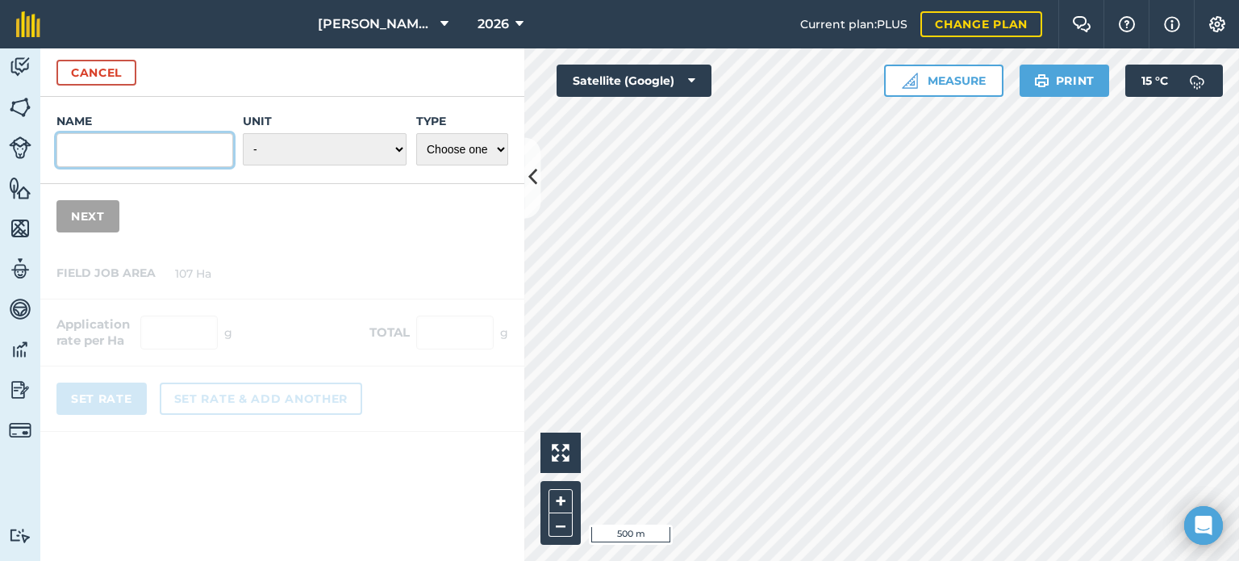
click at [136, 151] on input "Name" at bounding box center [144, 150] width 177 height 34
type input "Mayflower VD"
select select "KILOGRAMS"
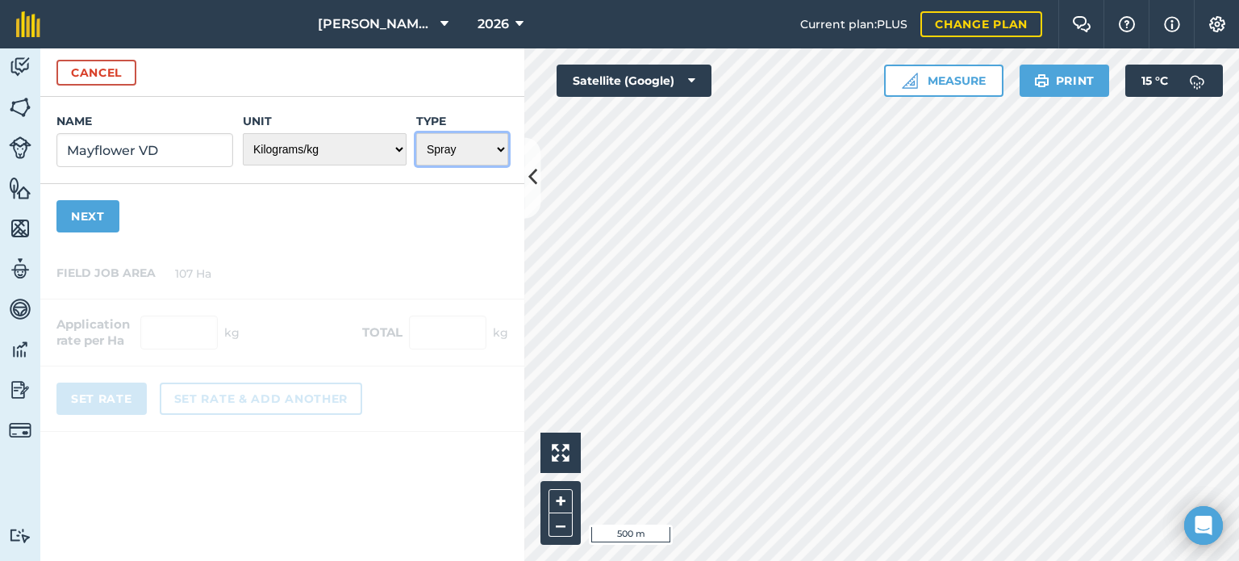
select select "SEED"
click at [416, 133] on select "Choose one Fertilizer Seed Spray Fuel Other" at bounding box center [462, 149] width 92 height 32
click button "Next" at bounding box center [87, 216] width 63 height 32
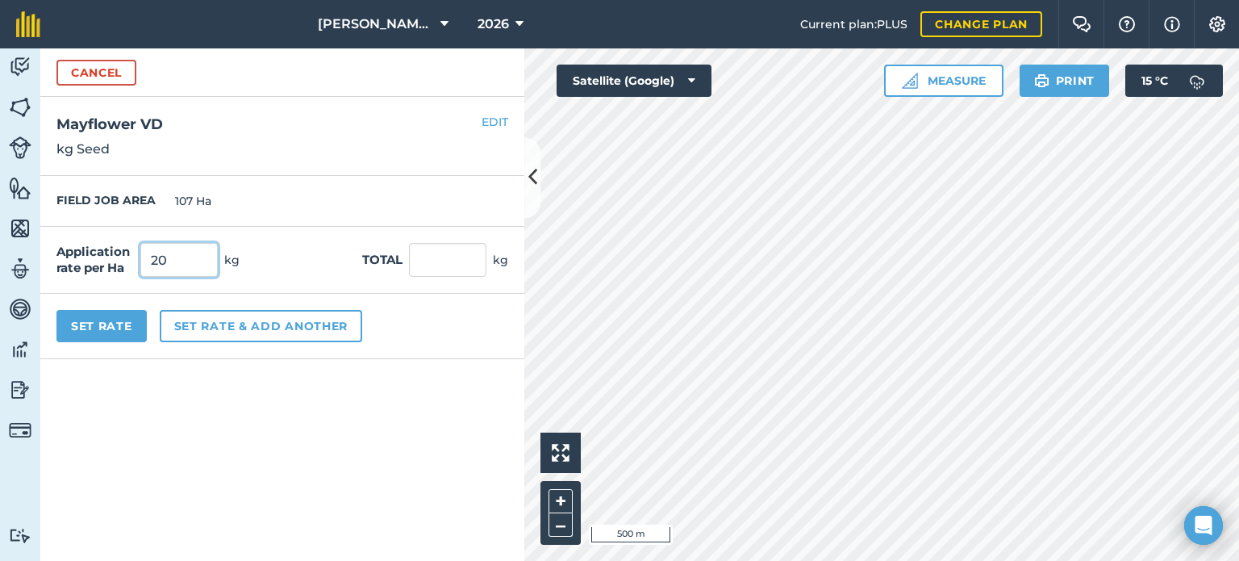
type input "200"
click button "Cancel" at bounding box center [96, 73] width 80 height 26
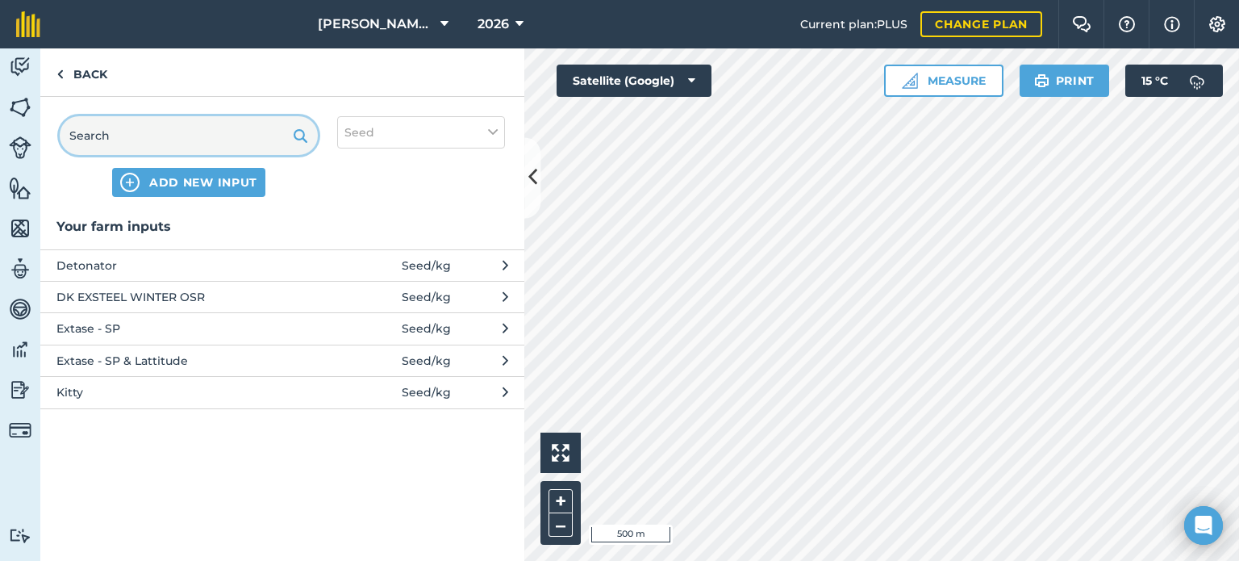
drag, startPoint x: 340, startPoint y: 151, endPoint x: 404, endPoint y: 151, distance: 64.5
click at [404, 151] on div "ADD NEW INPUT Seed" at bounding box center [282, 156] width 484 height 119
click at [399, 214] on div "ADD NEW INPUT Seed" at bounding box center [282, 156] width 484 height 119
click at [330, 328] on span at bounding box center [364, 328] width 75 height 18
